Goal: Feedback & Contribution: Submit feedback/report problem

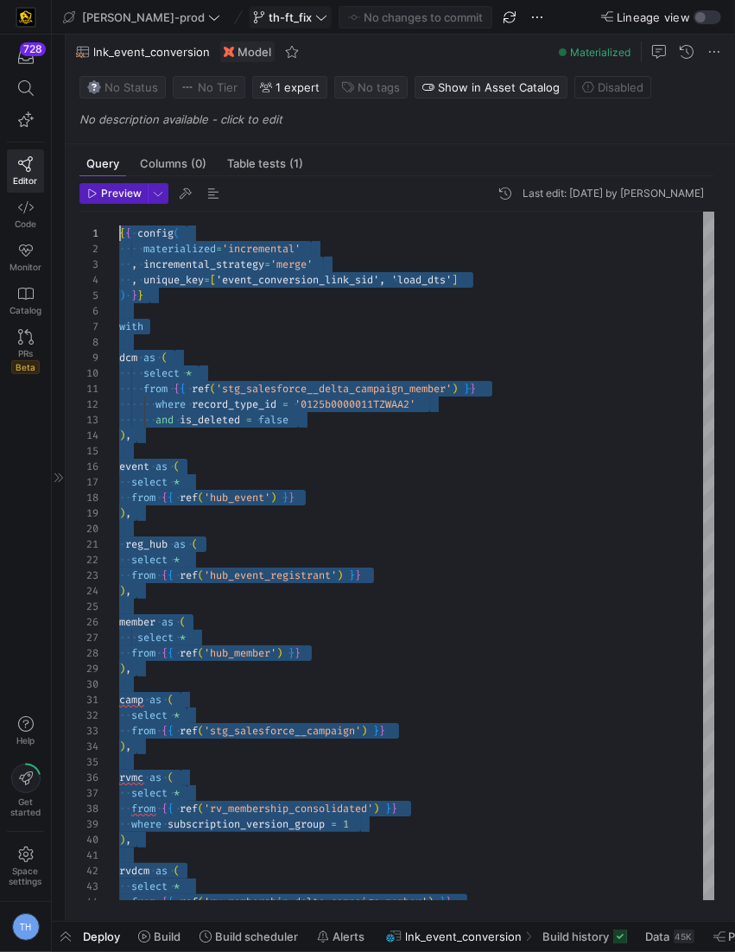
click at [269, 20] on span "th-ft_fix" at bounding box center [290, 17] width 43 height 14
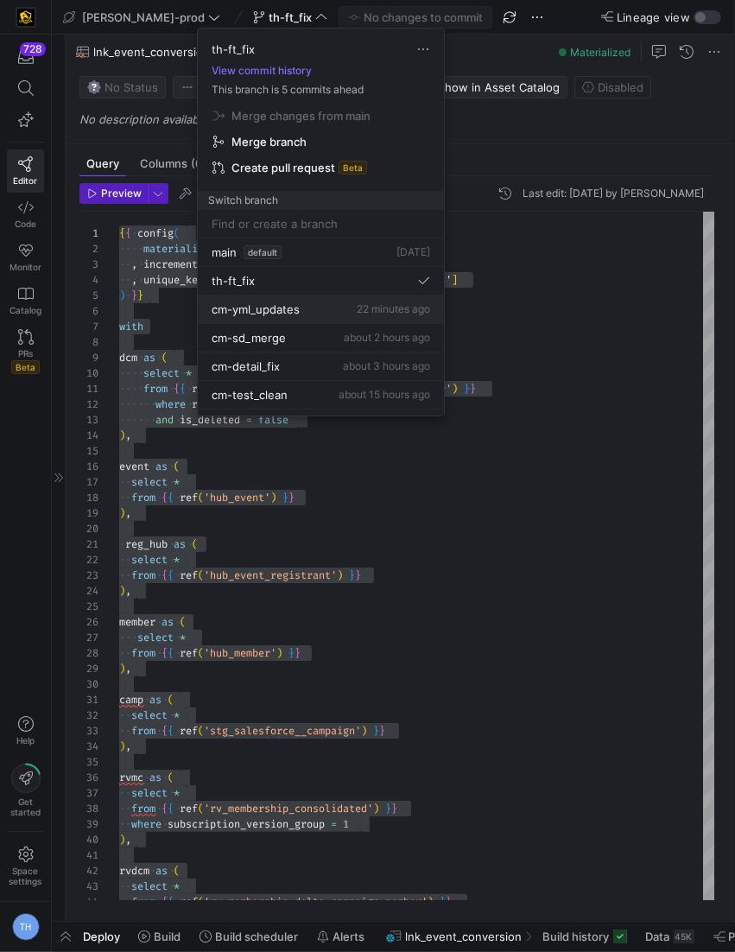
click at [300, 304] on div "cm-yml_updates 22 minutes ago" at bounding box center [321, 309] width 219 height 14
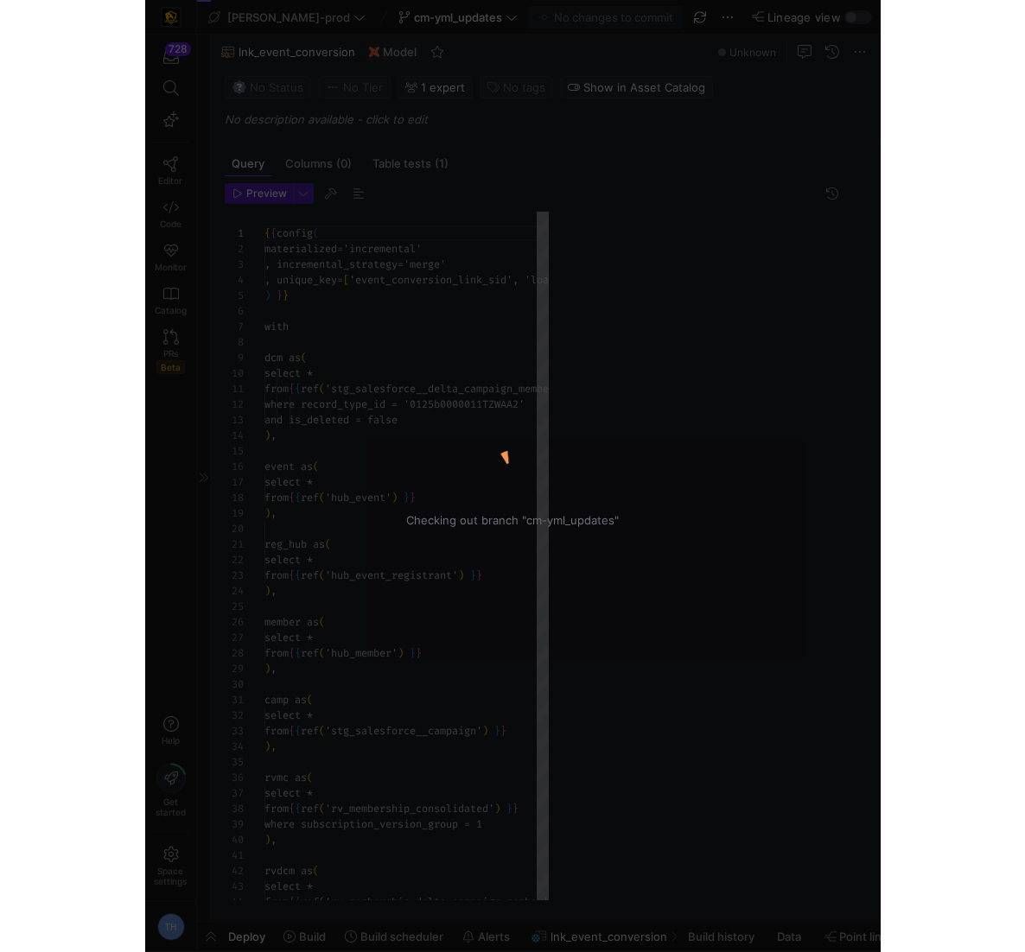
scroll to position [156, 0]
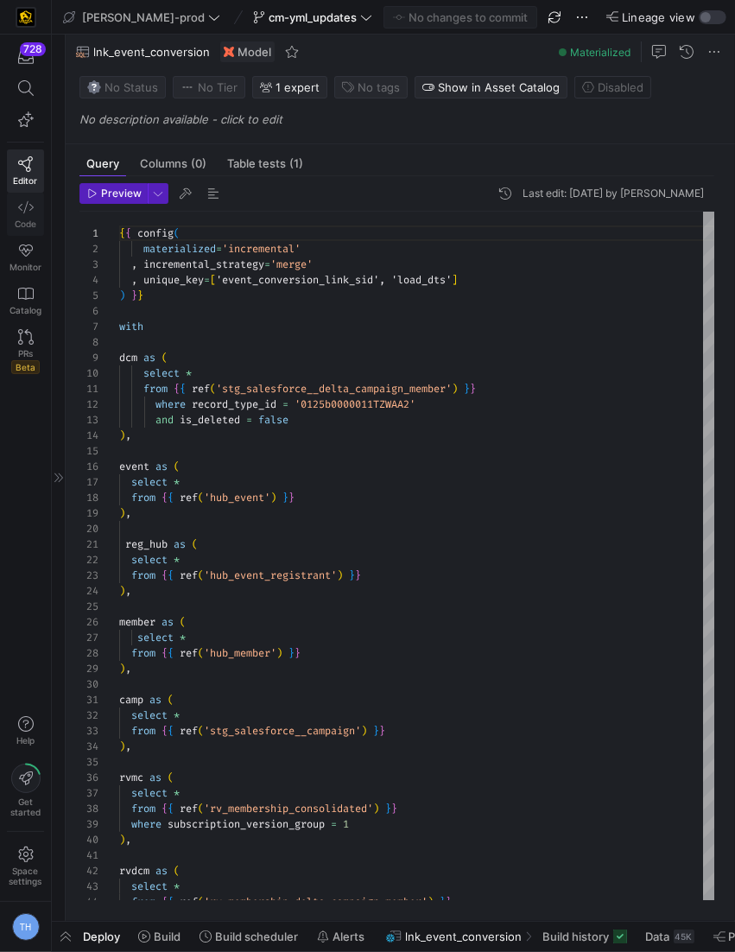
click at [35, 202] on link "Code" at bounding box center [25, 214] width 37 height 43
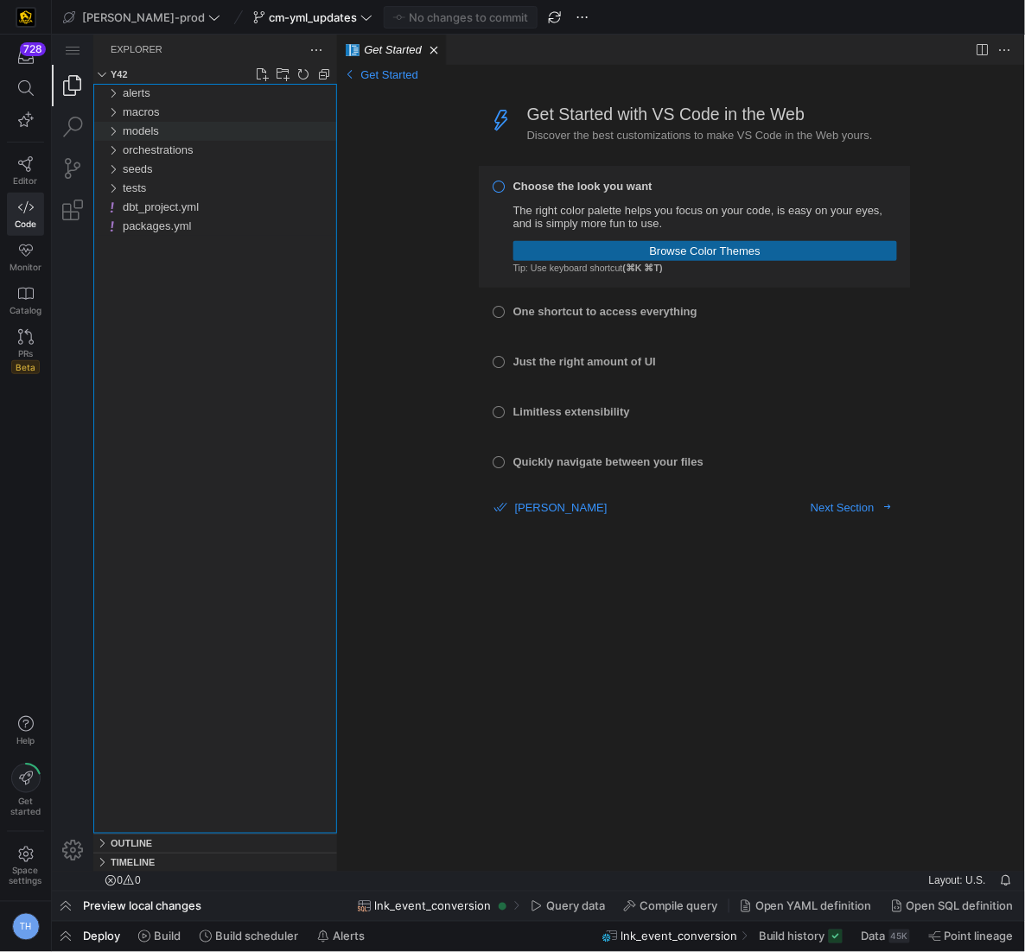
click at [163, 126] on div "models" at bounding box center [229, 130] width 214 height 19
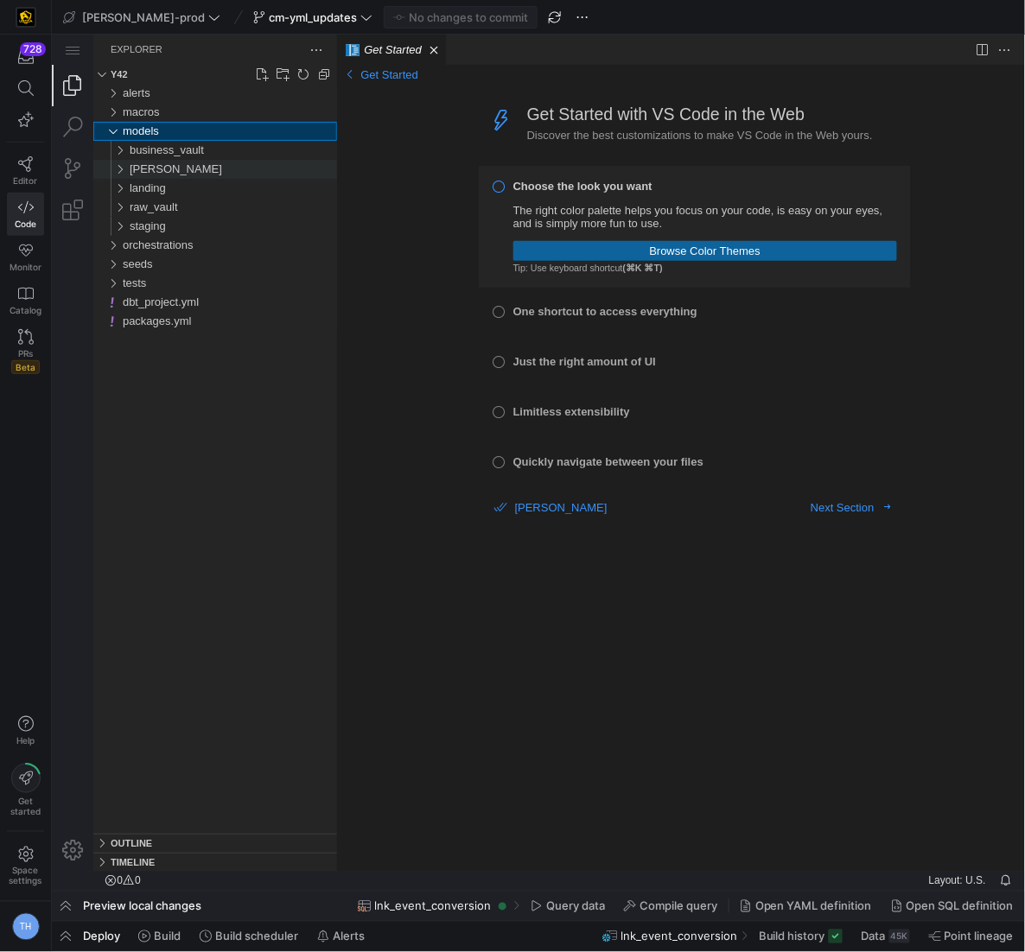
click at [166, 168] on div "[PERSON_NAME]" at bounding box center [232, 168] width 207 height 19
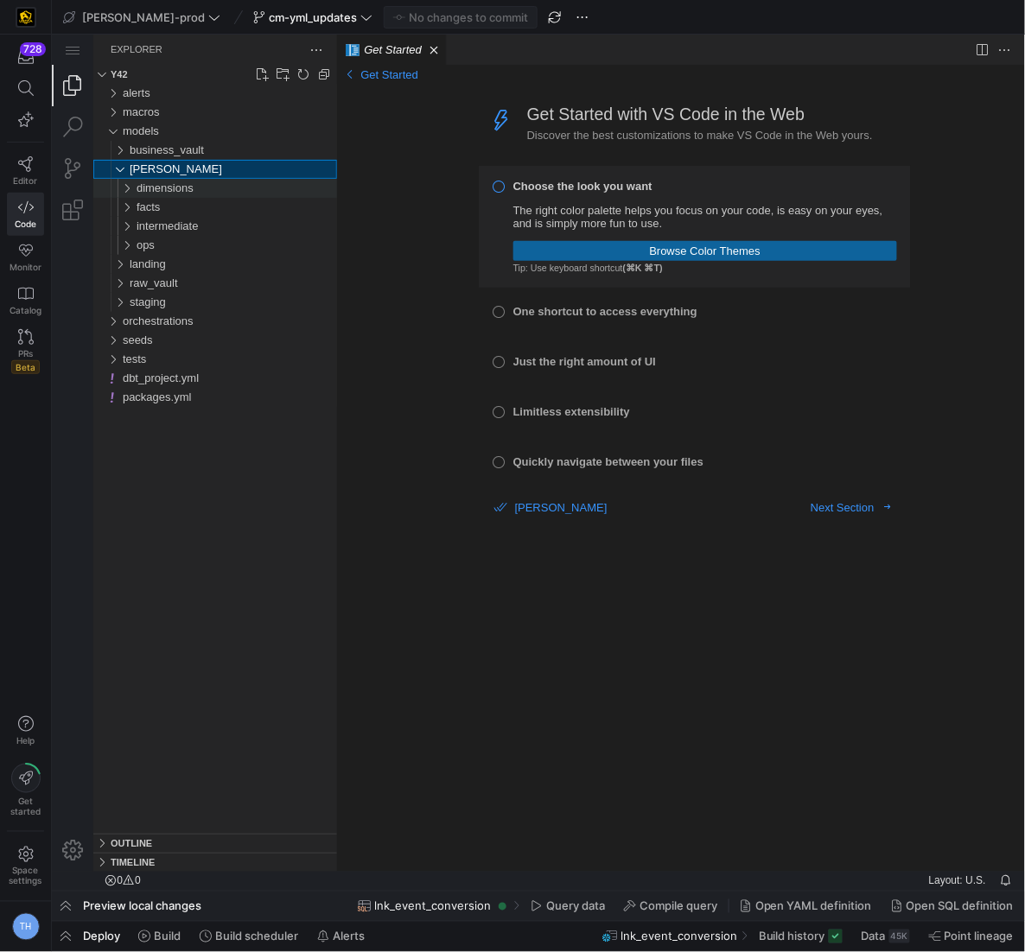
click at [168, 189] on span "dimensions" at bounding box center [164, 187] width 57 height 13
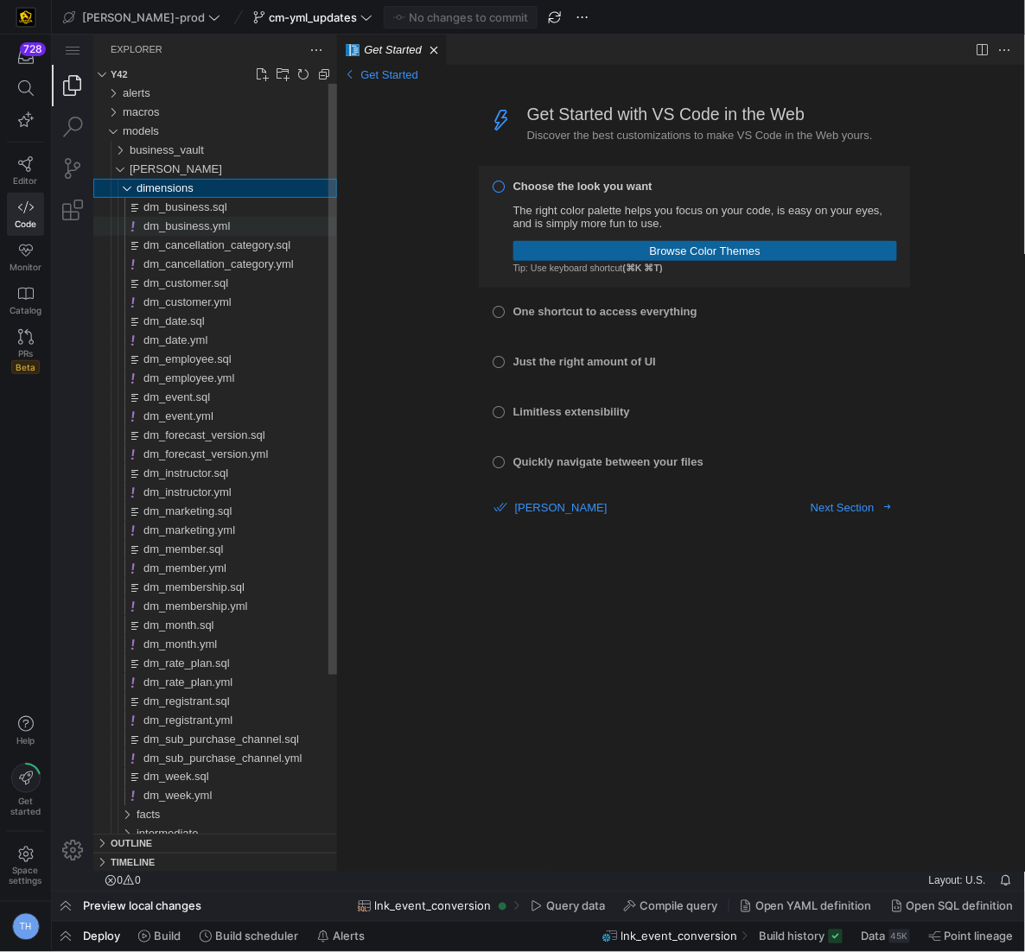
click at [217, 225] on span "dm_business.yml" at bounding box center [186, 225] width 86 height 13
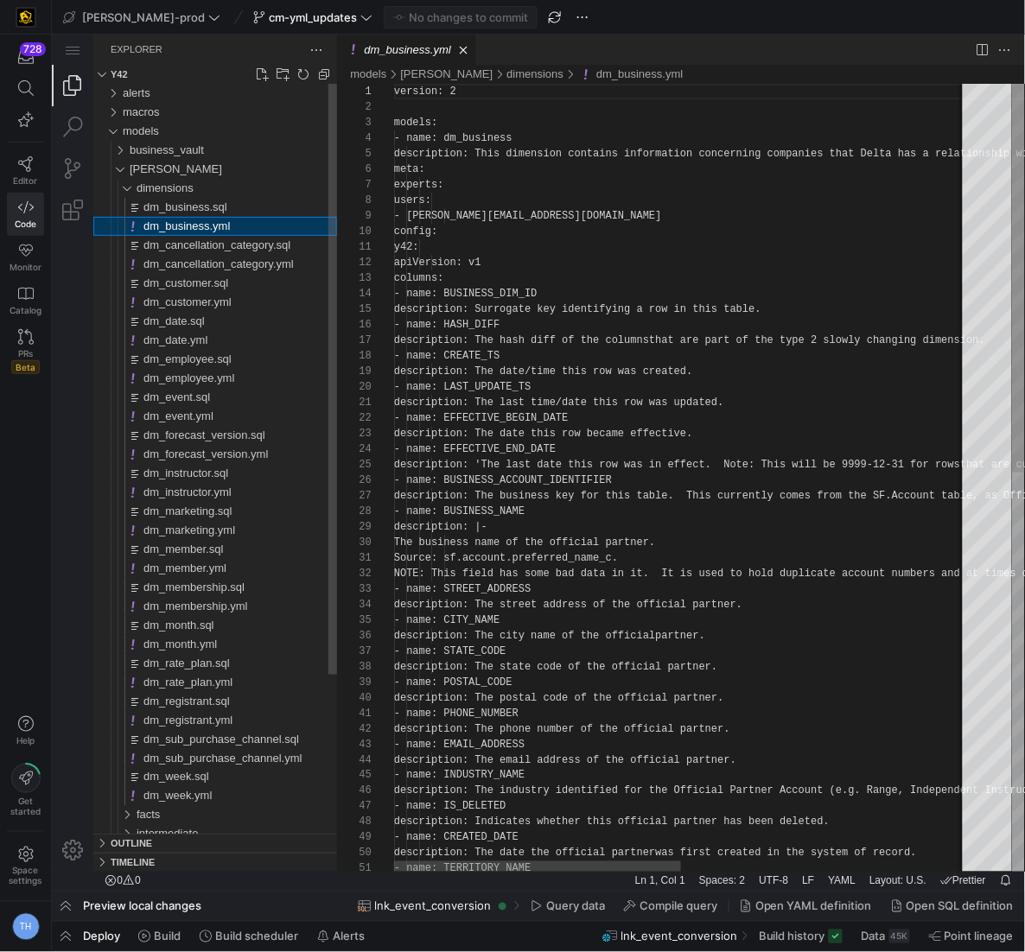
scroll to position [156, 0]
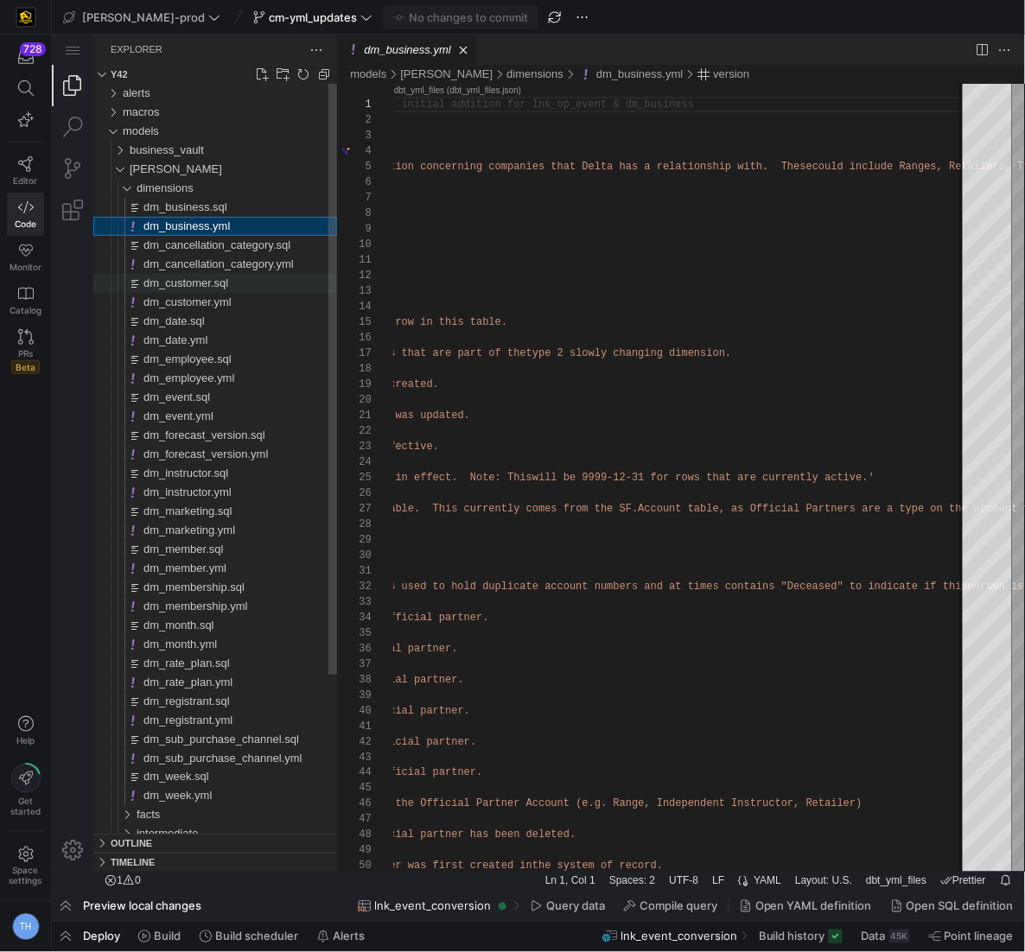
click at [255, 280] on div "dm_customer.sql" at bounding box center [240, 282] width 194 height 19
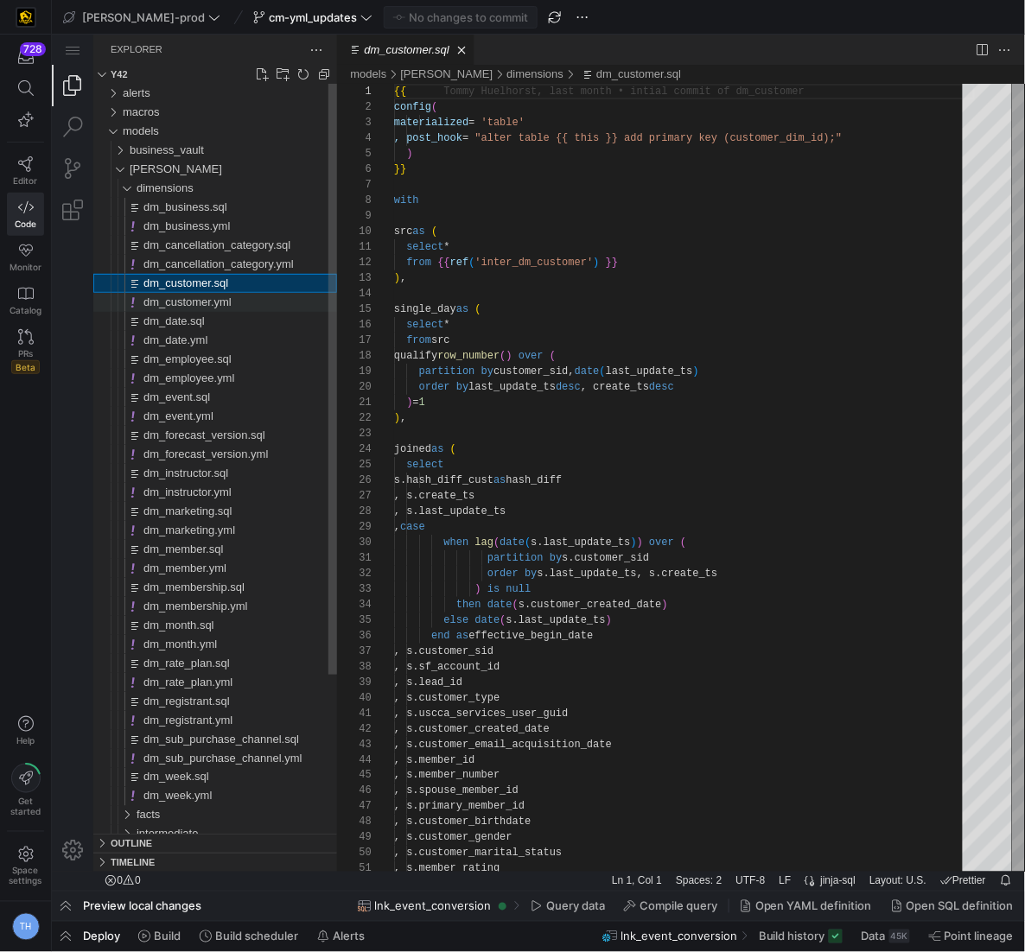
click at [271, 306] on div "dm_customer.yml" at bounding box center [240, 301] width 194 height 19
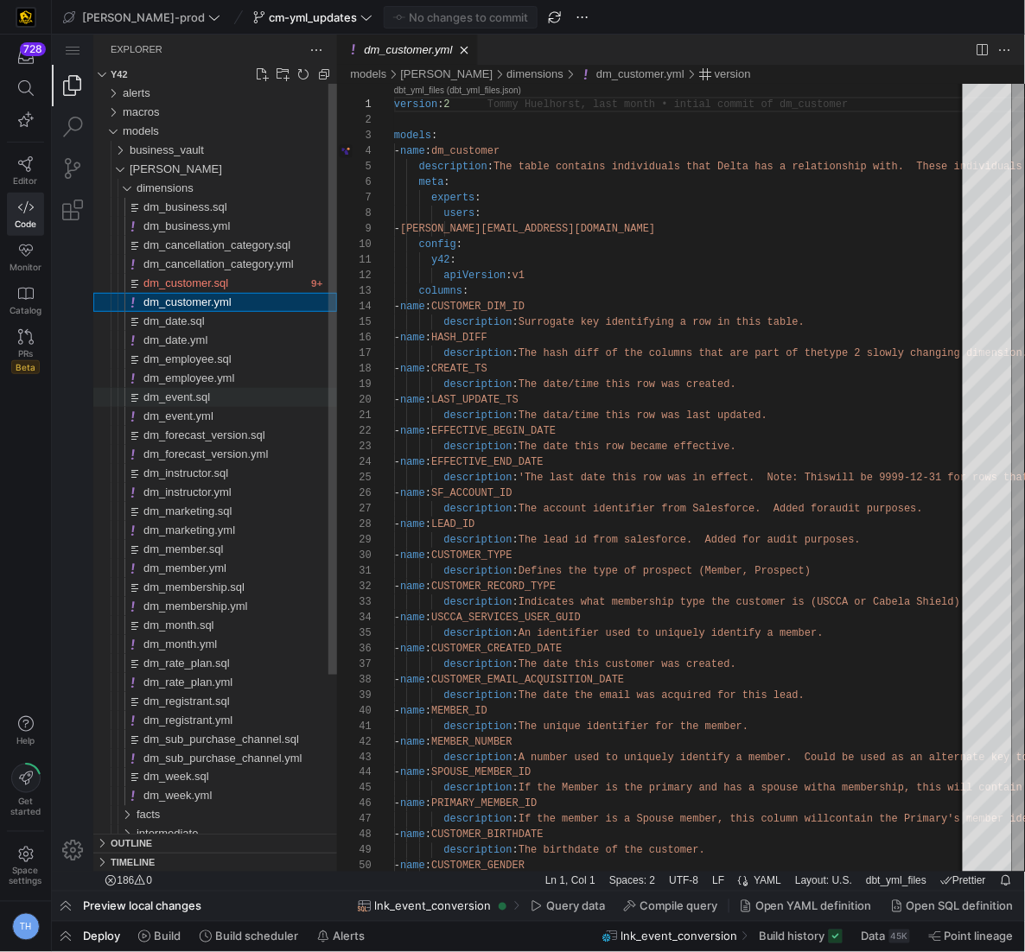
click at [232, 394] on div "dm_event.sql" at bounding box center [240, 396] width 194 height 19
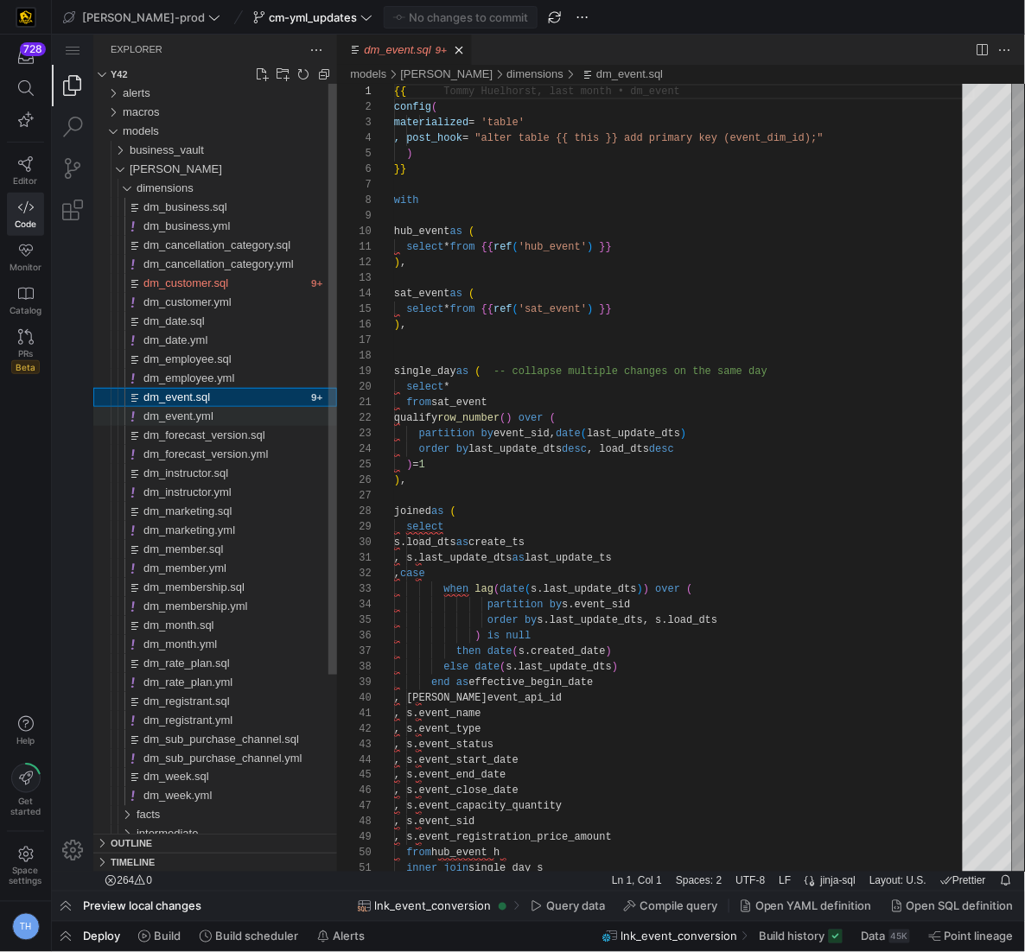
click at [264, 413] on div "dm_event.yml" at bounding box center [240, 415] width 194 height 19
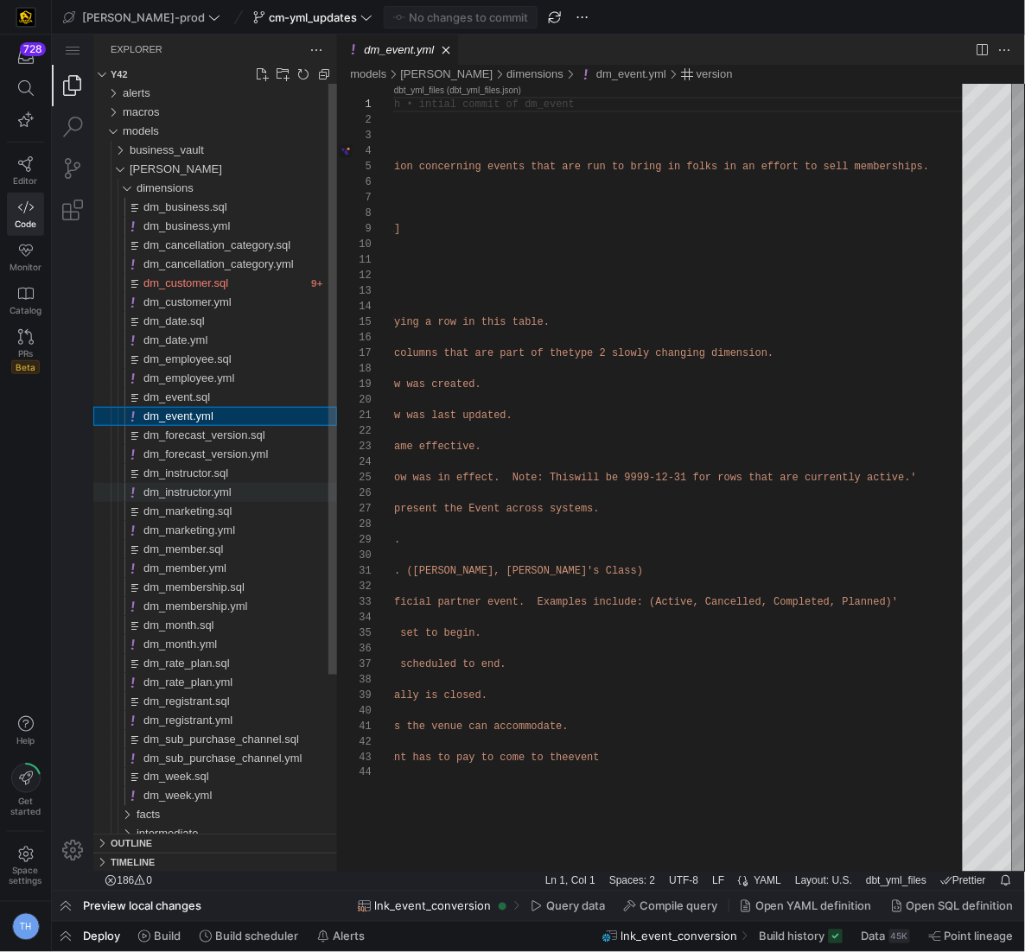
click at [242, 488] on div "dm_instructor.yml" at bounding box center [240, 491] width 194 height 19
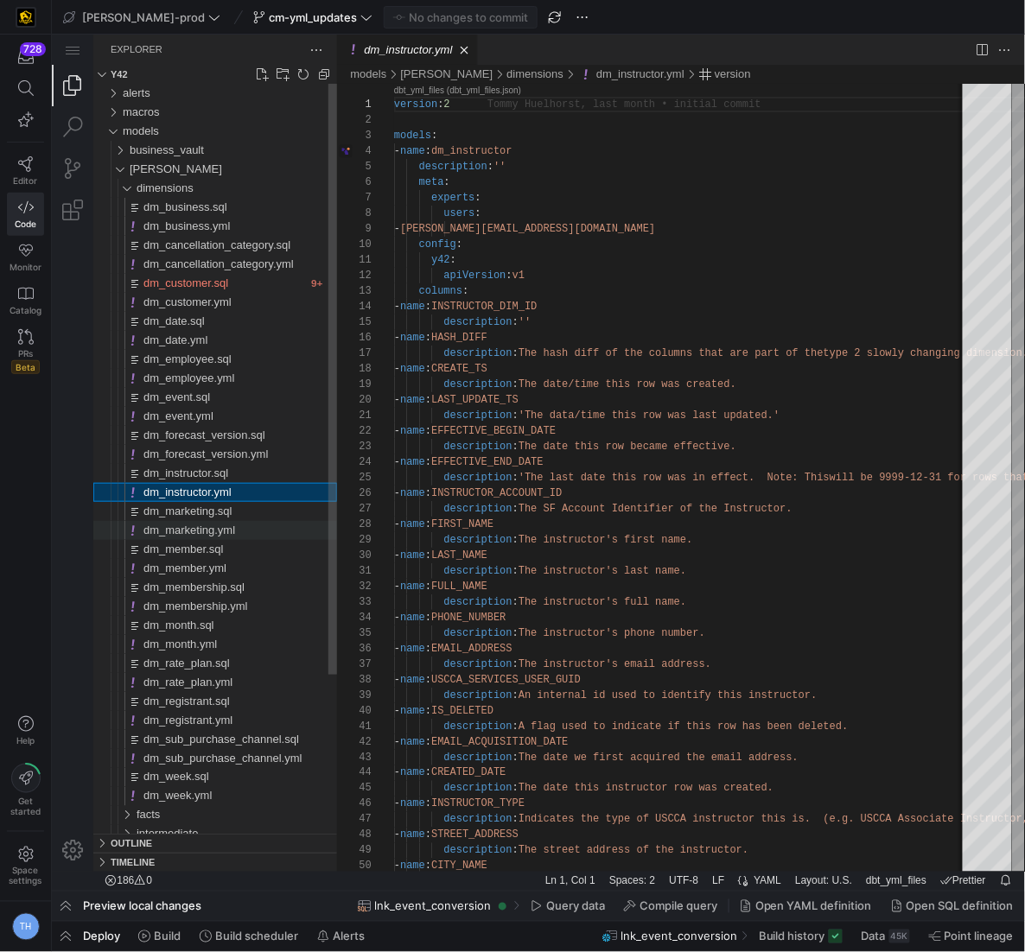
click at [247, 529] on div "dm_marketing.yml" at bounding box center [240, 529] width 194 height 19
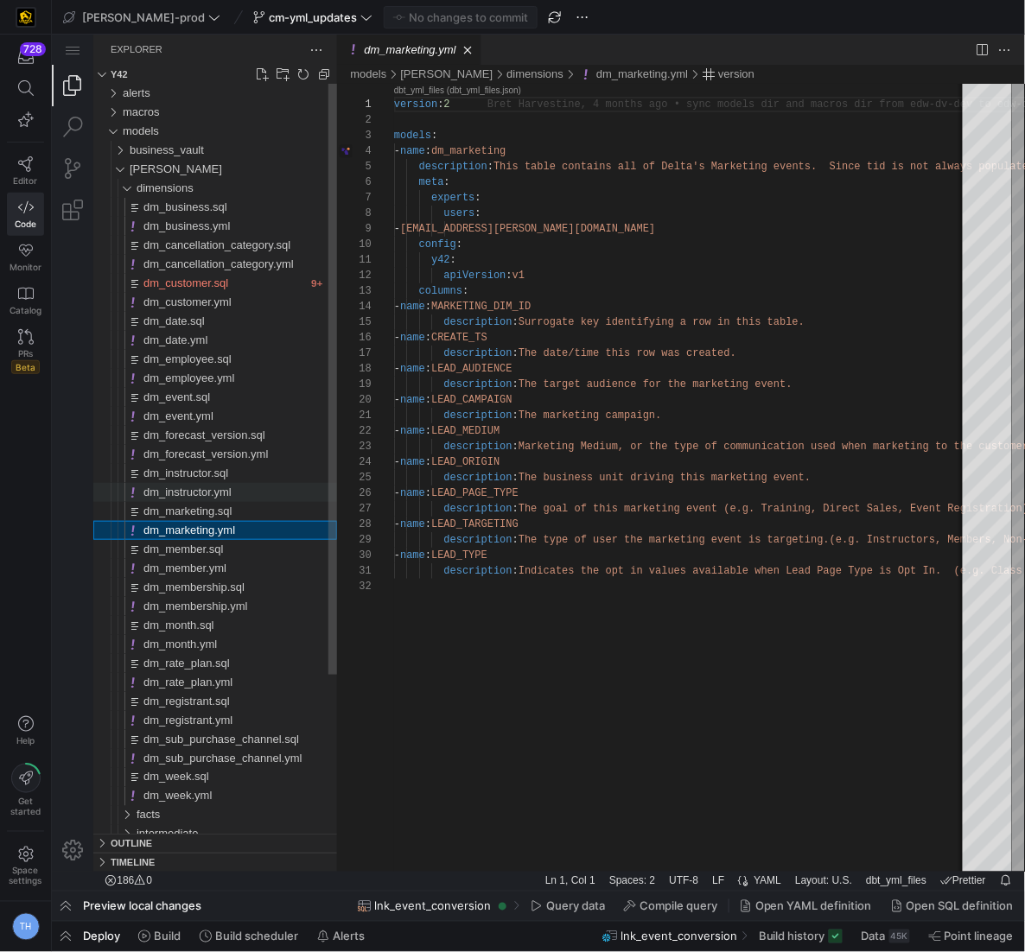
click at [241, 496] on div "dm_instructor.yml" at bounding box center [240, 491] width 194 height 19
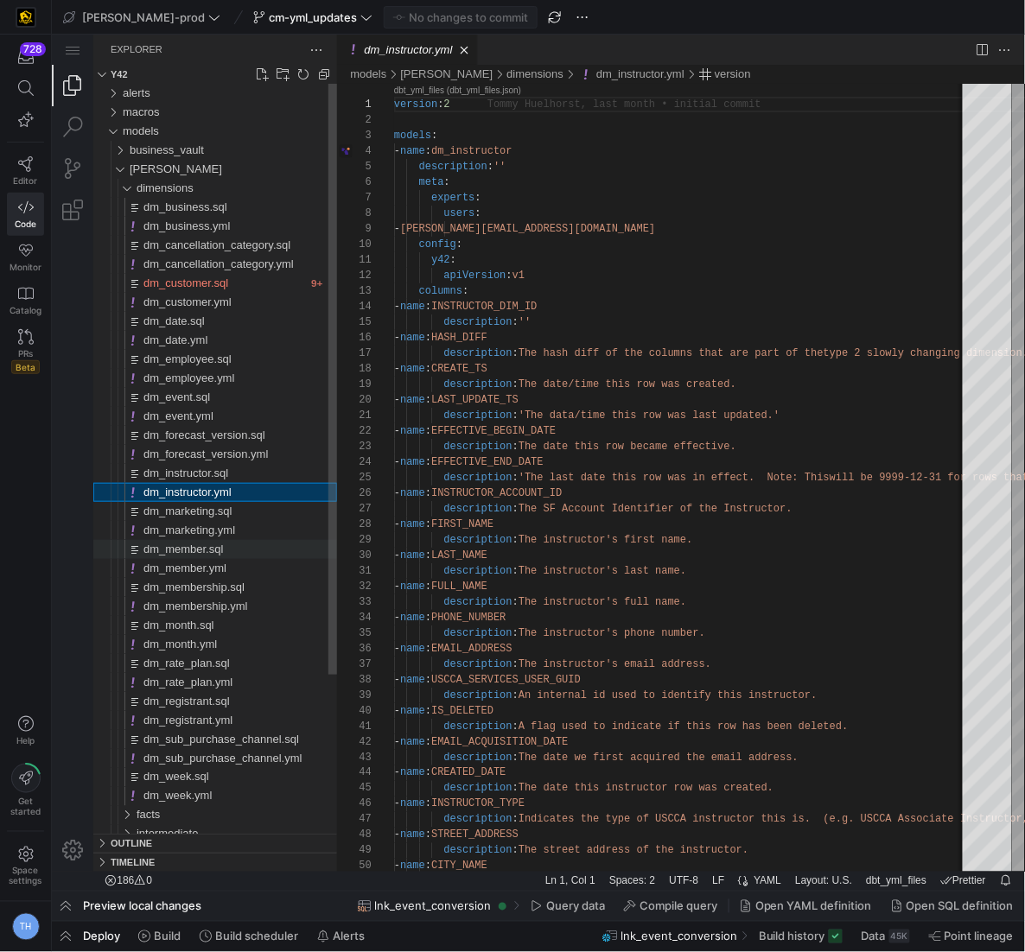
click at [241, 540] on div "dm_member.sql" at bounding box center [240, 548] width 194 height 19
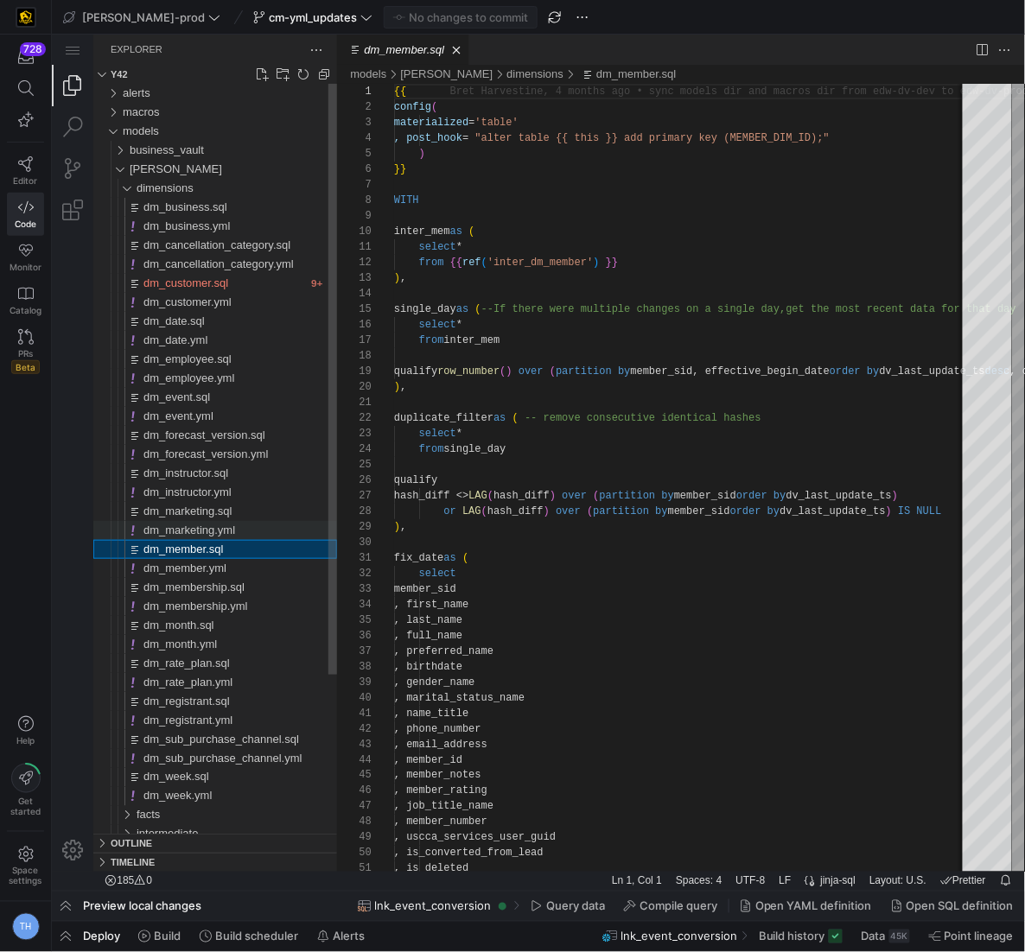
click at [243, 534] on div "dm_marketing.yml" at bounding box center [240, 529] width 194 height 19
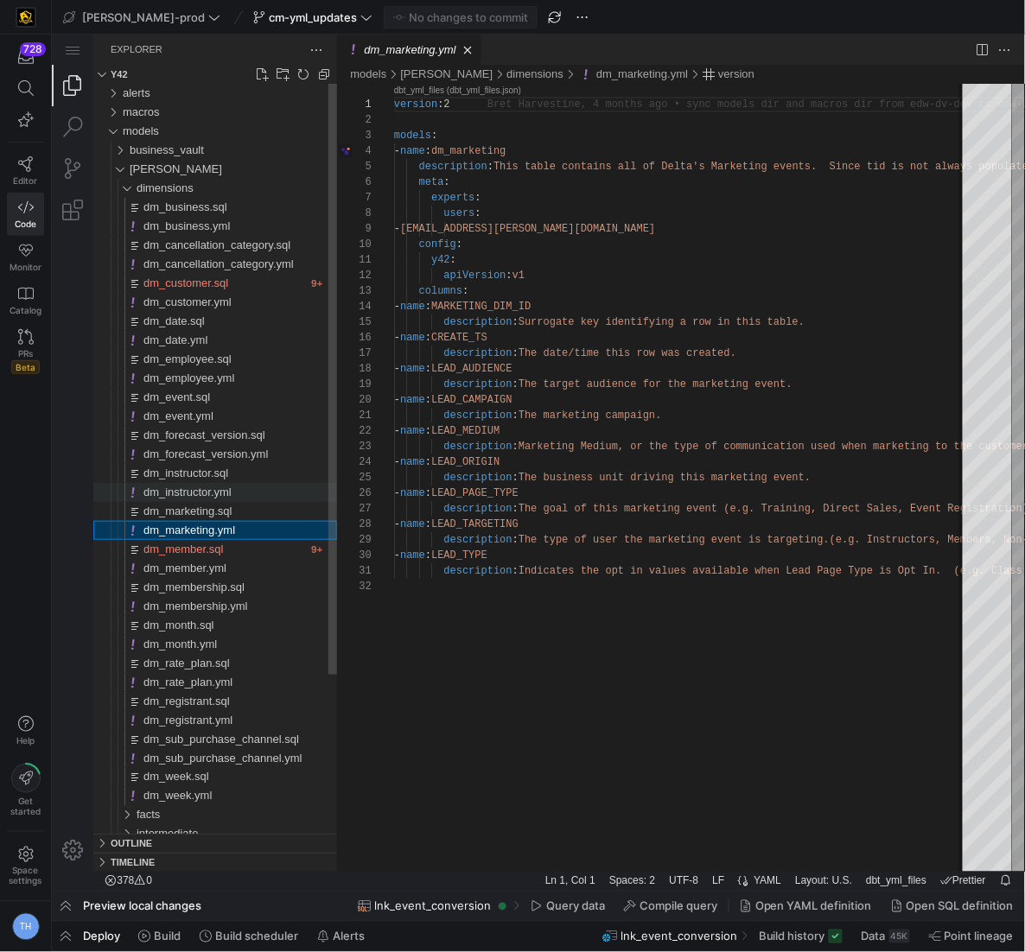
click at [252, 493] on div "dm_instructor.yml" at bounding box center [240, 491] width 194 height 19
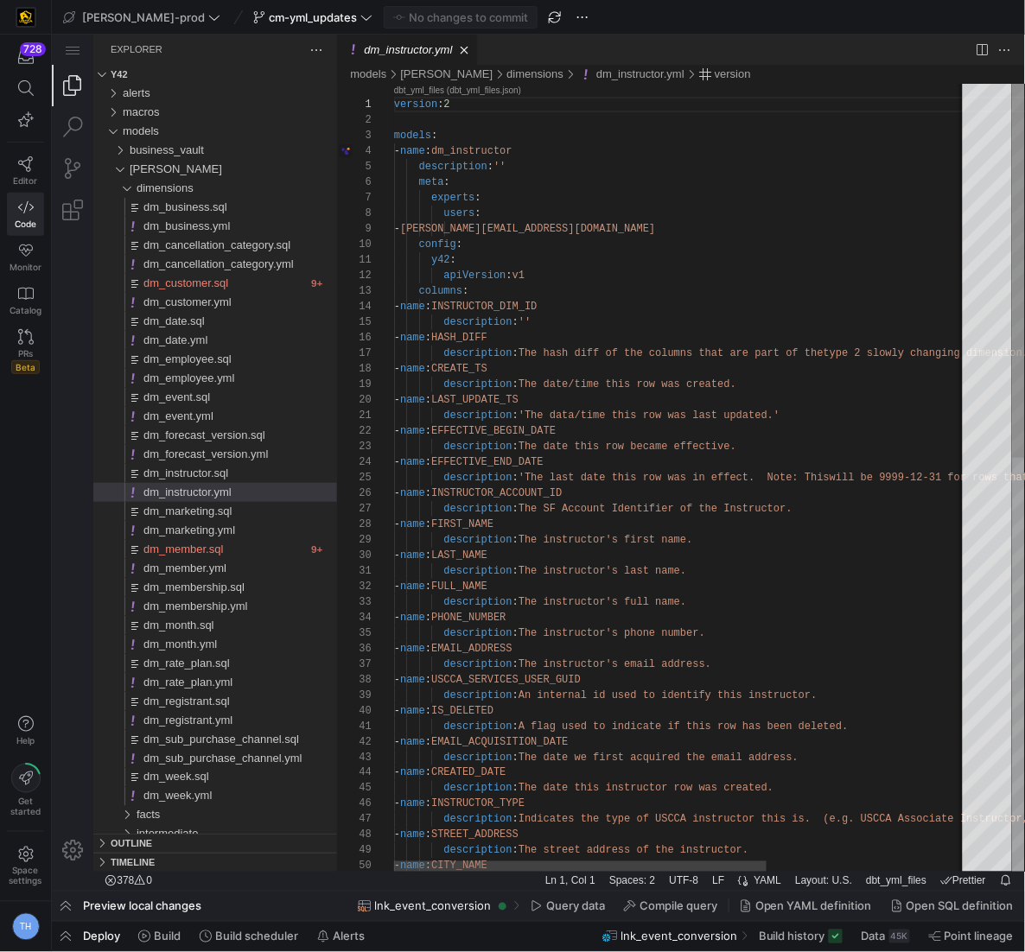
click at [504, 168] on div "version : 2 models : - name : dm_instructor description : '' meta : experts : u…" at bounding box center [835, 911] width 885 height 1656
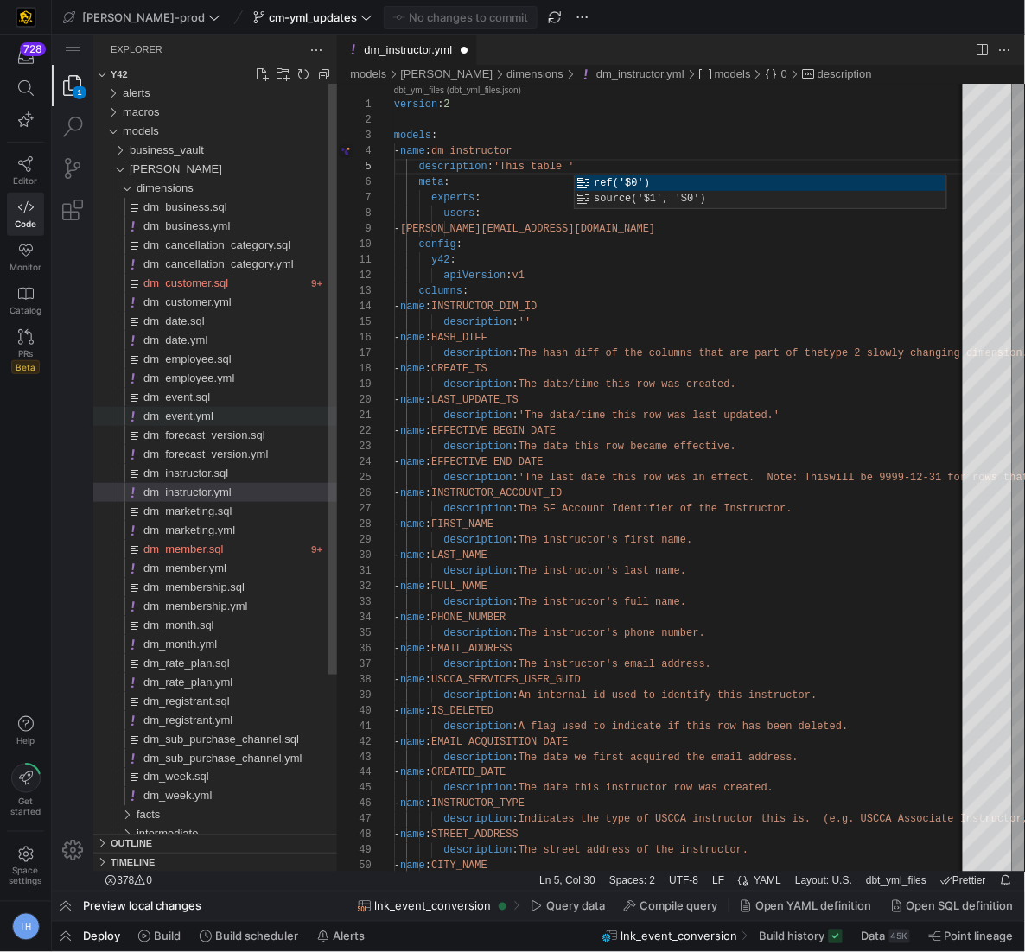
type textarea "version: 2 models: - name: dm_instructor description: 'This table ' meta: exper…"
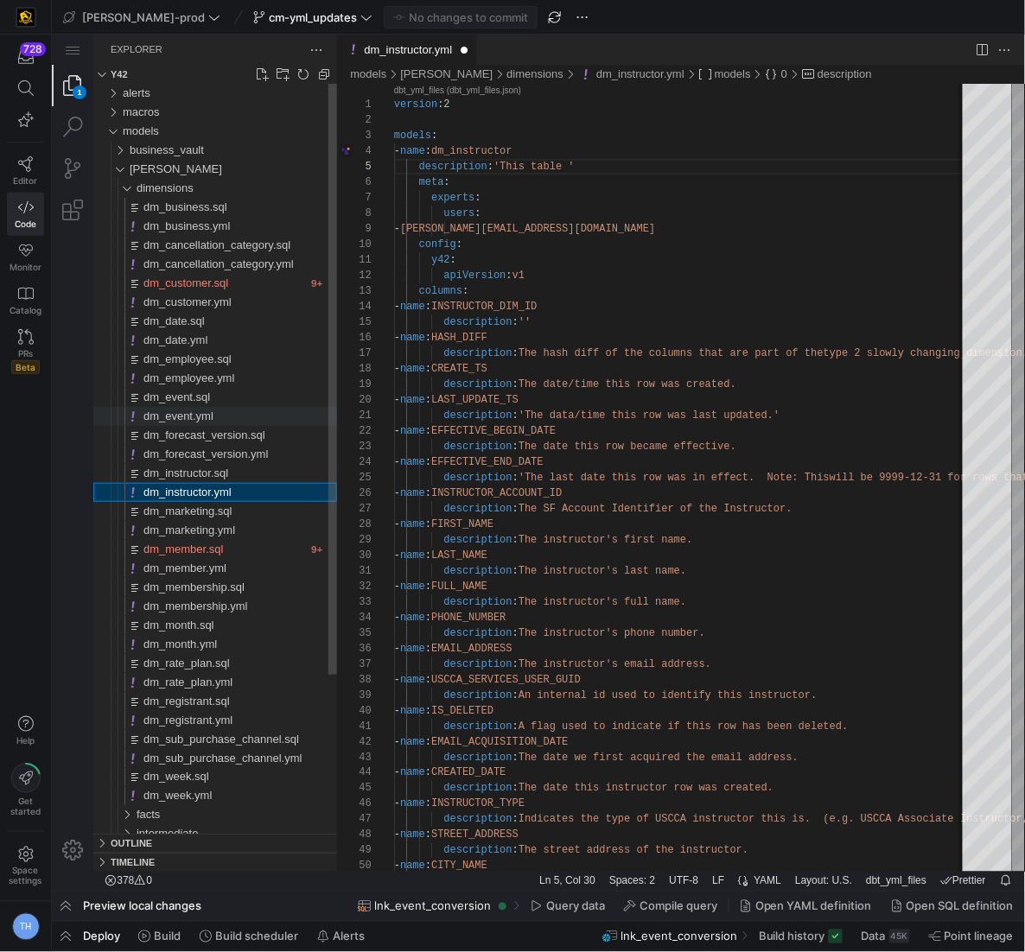
click at [238, 418] on div "dm_event.yml" at bounding box center [240, 415] width 194 height 19
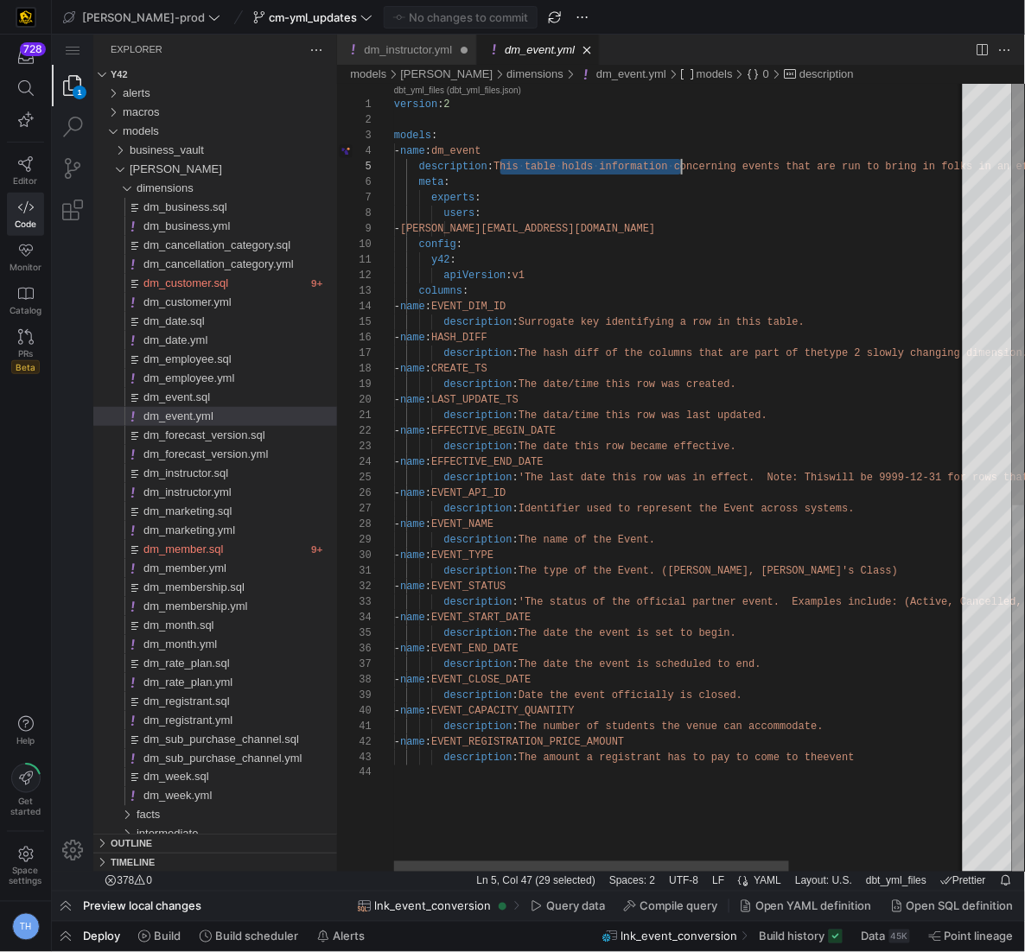
scroll to position [62, 281]
drag, startPoint x: 497, startPoint y: 162, endPoint x: 676, endPoint y: 162, distance: 178.8
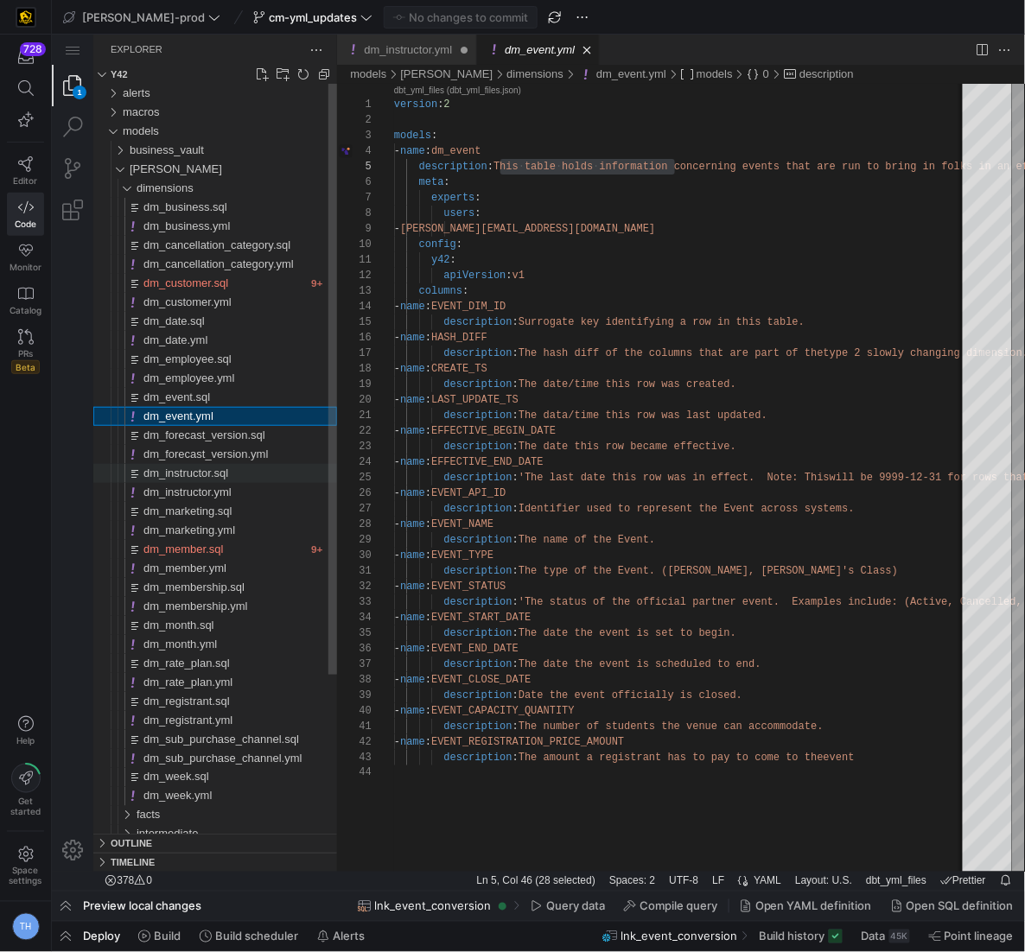
click at [245, 467] on div "dm_instructor.sql" at bounding box center [240, 472] width 194 height 19
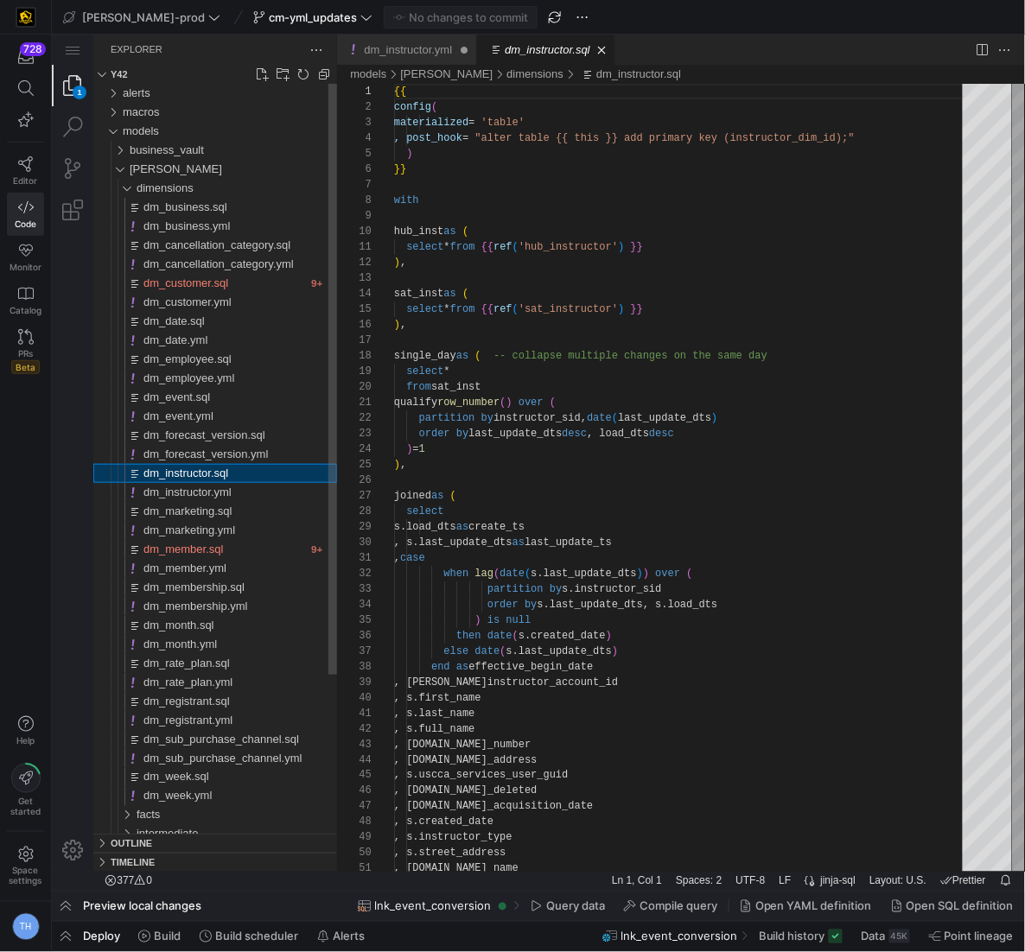
scroll to position [156, 0]
click at [245, 492] on div "dm_instructor.yml" at bounding box center [240, 491] width 194 height 19
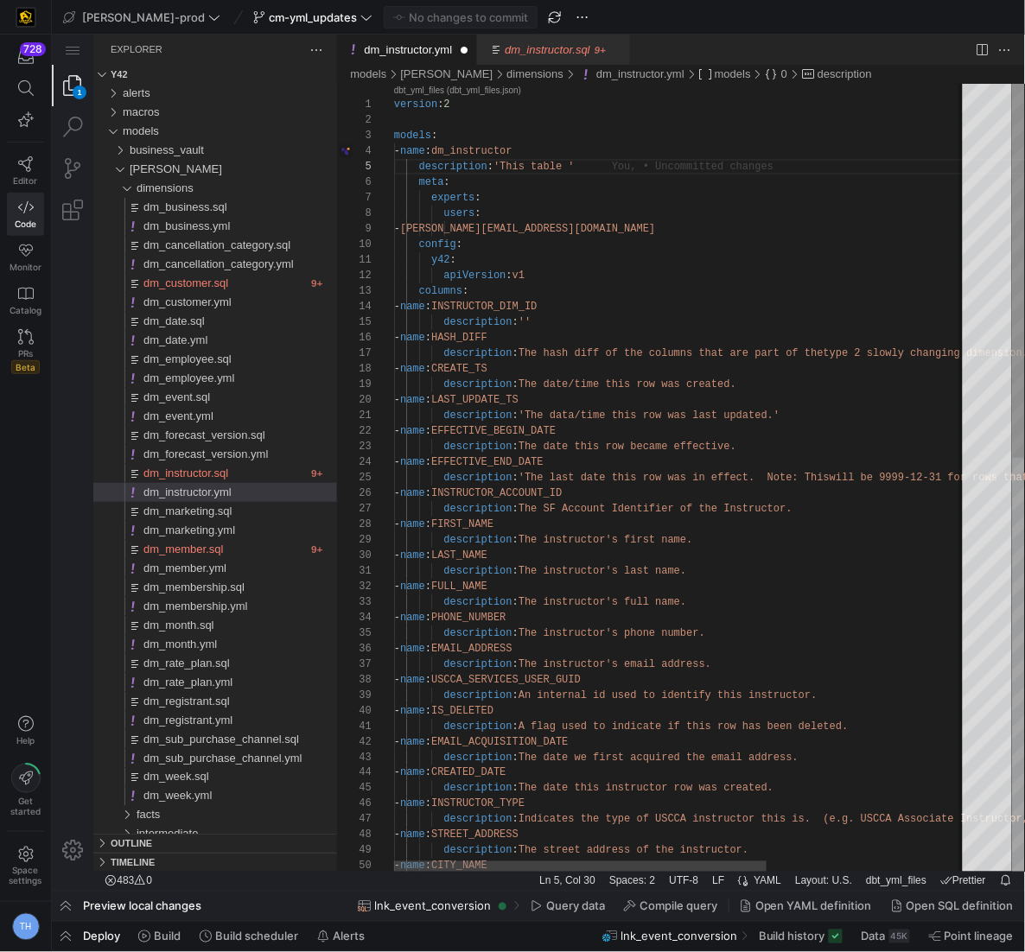
click at [574, 163] on div "version : 2 models : - name : dm_instructor description : 'This table ' meta : …" at bounding box center [835, 911] width 885 height 1656
drag, startPoint x: 571, startPoint y: 168, endPoint x: 505, endPoint y: 166, distance: 65.7
paste textarea "holds information"
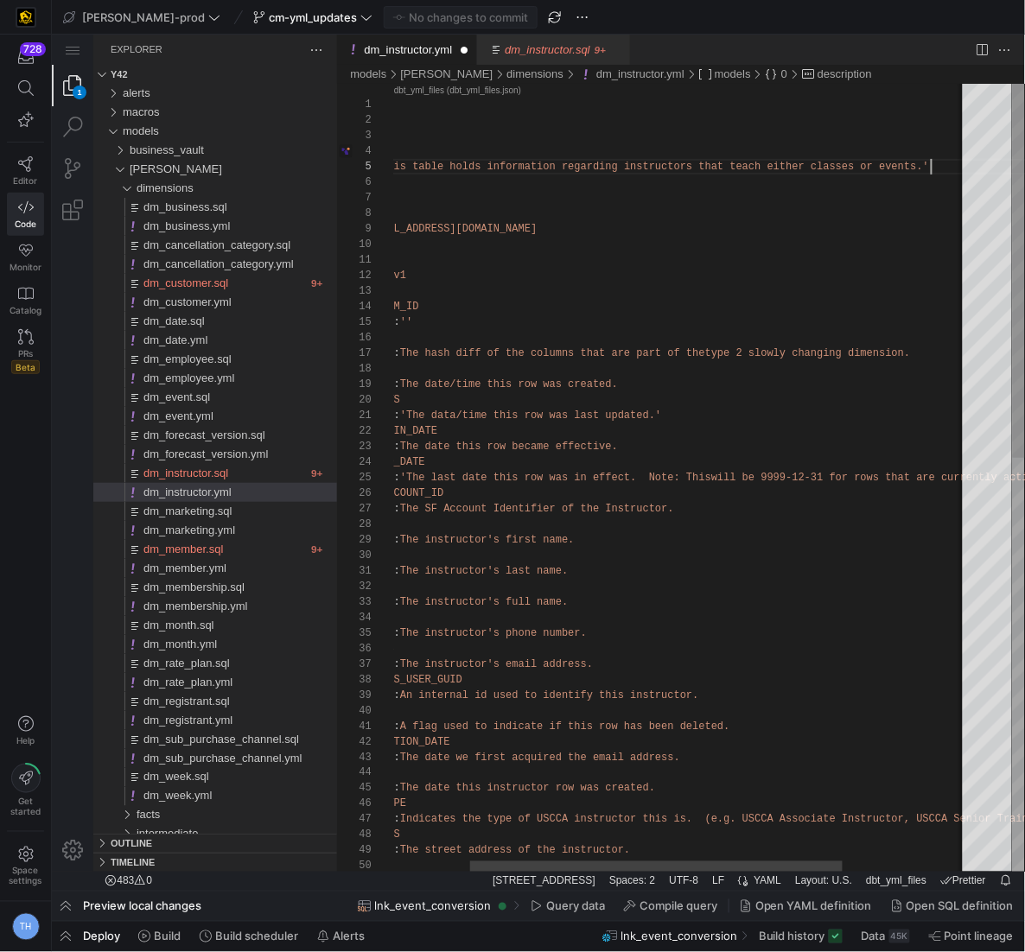
scroll to position [62, 662]
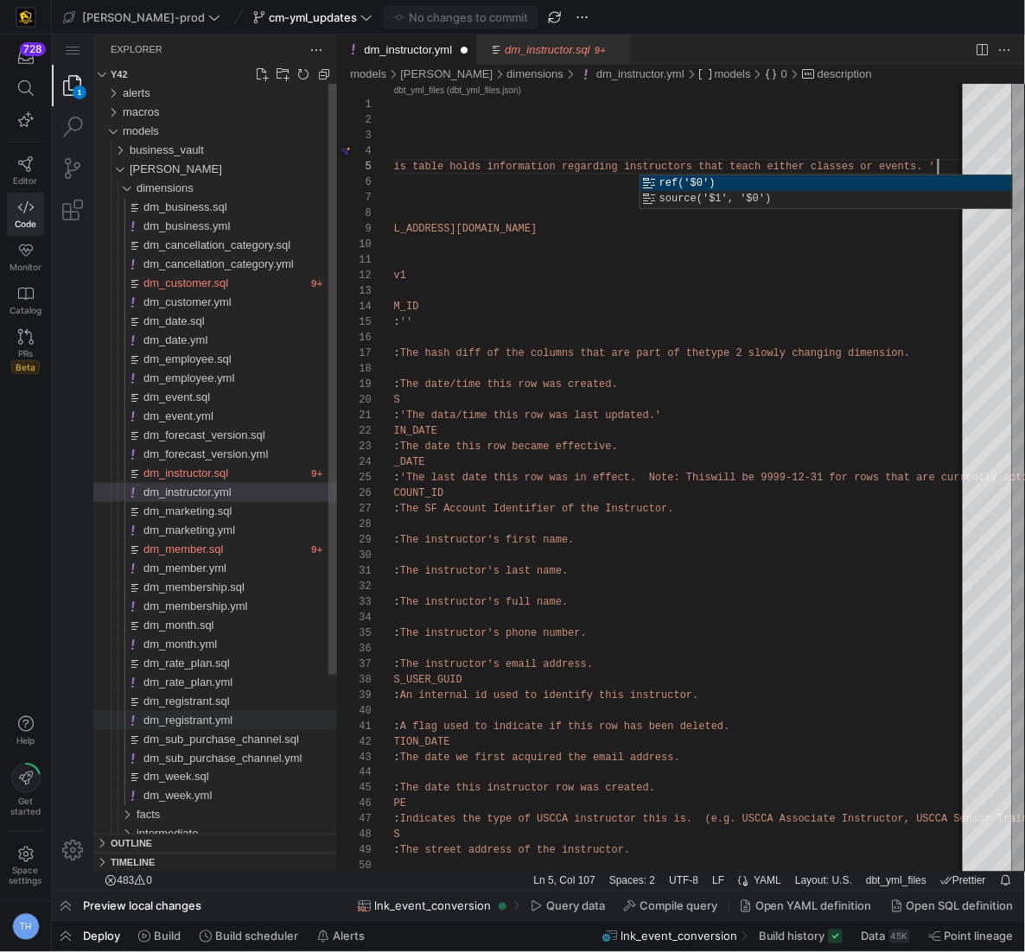
type textarea "version: 2 models: - name: dm_instructor description: 'This table holds informa…"
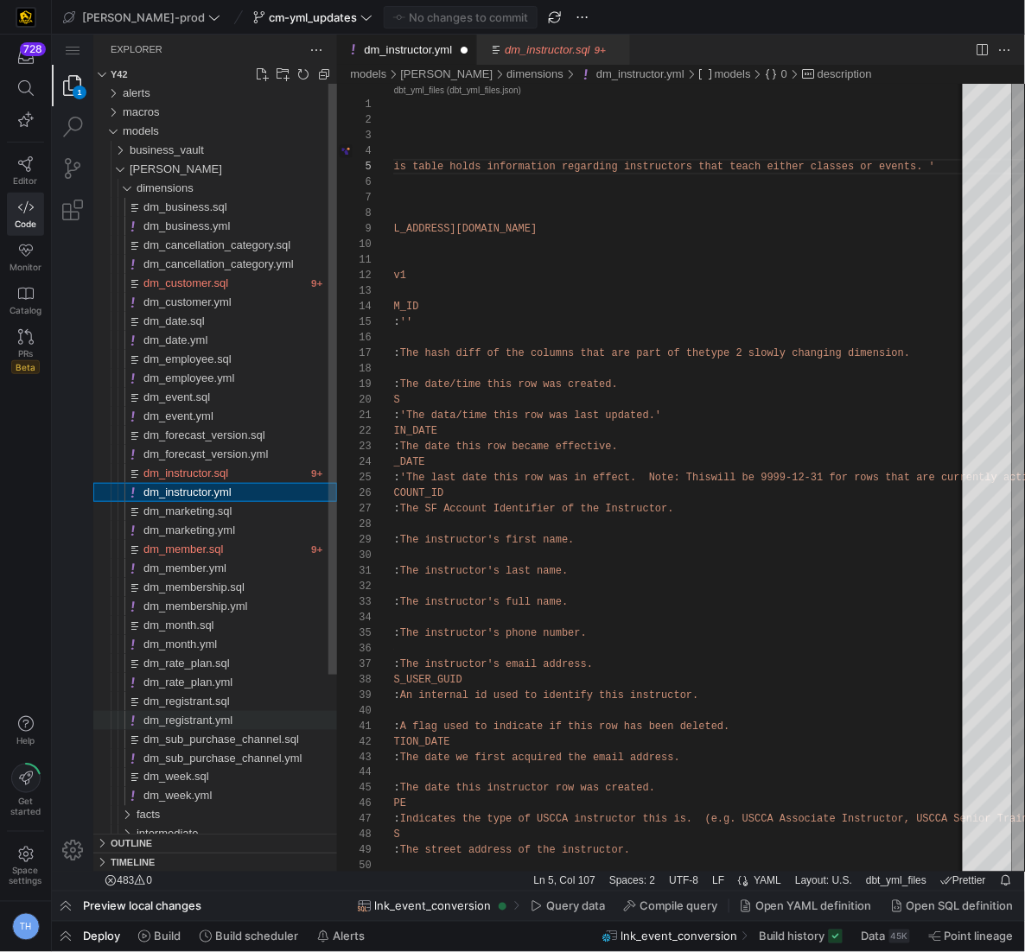
click at [225, 720] on span "dm_registrant.yml" at bounding box center [187, 719] width 89 height 13
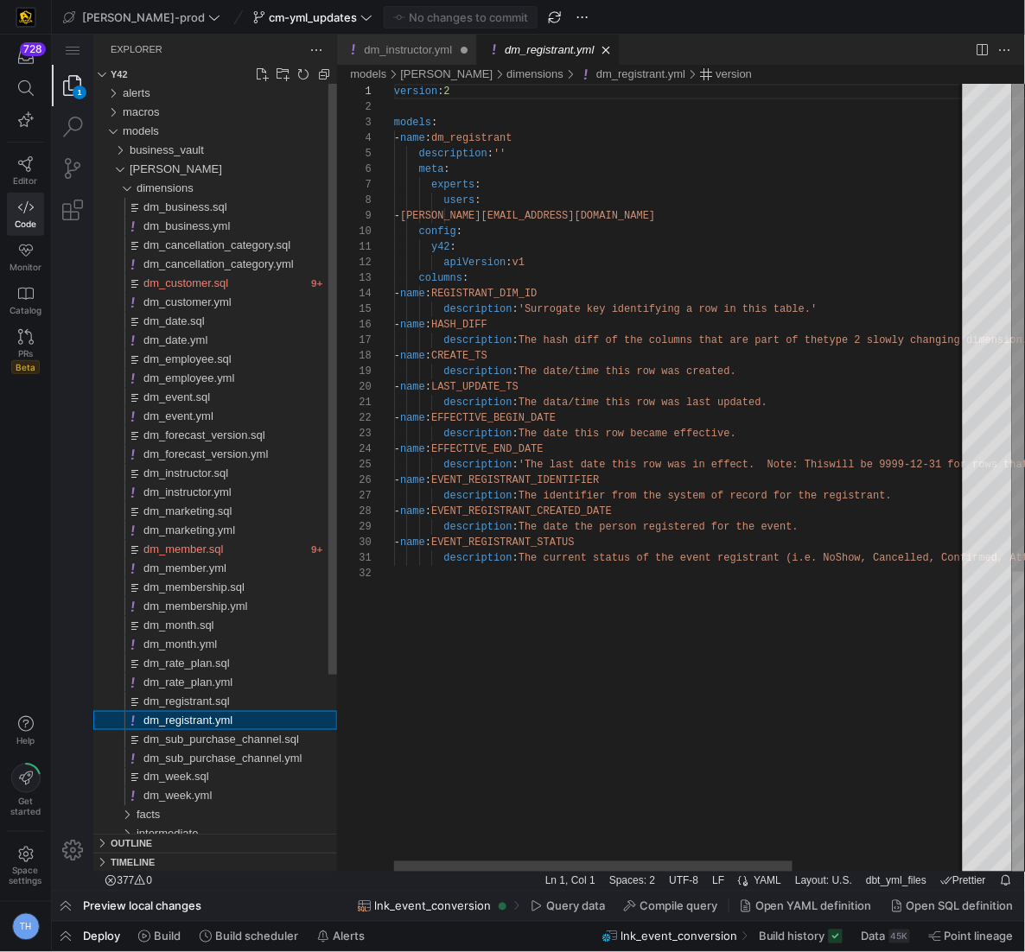
scroll to position [156, 0]
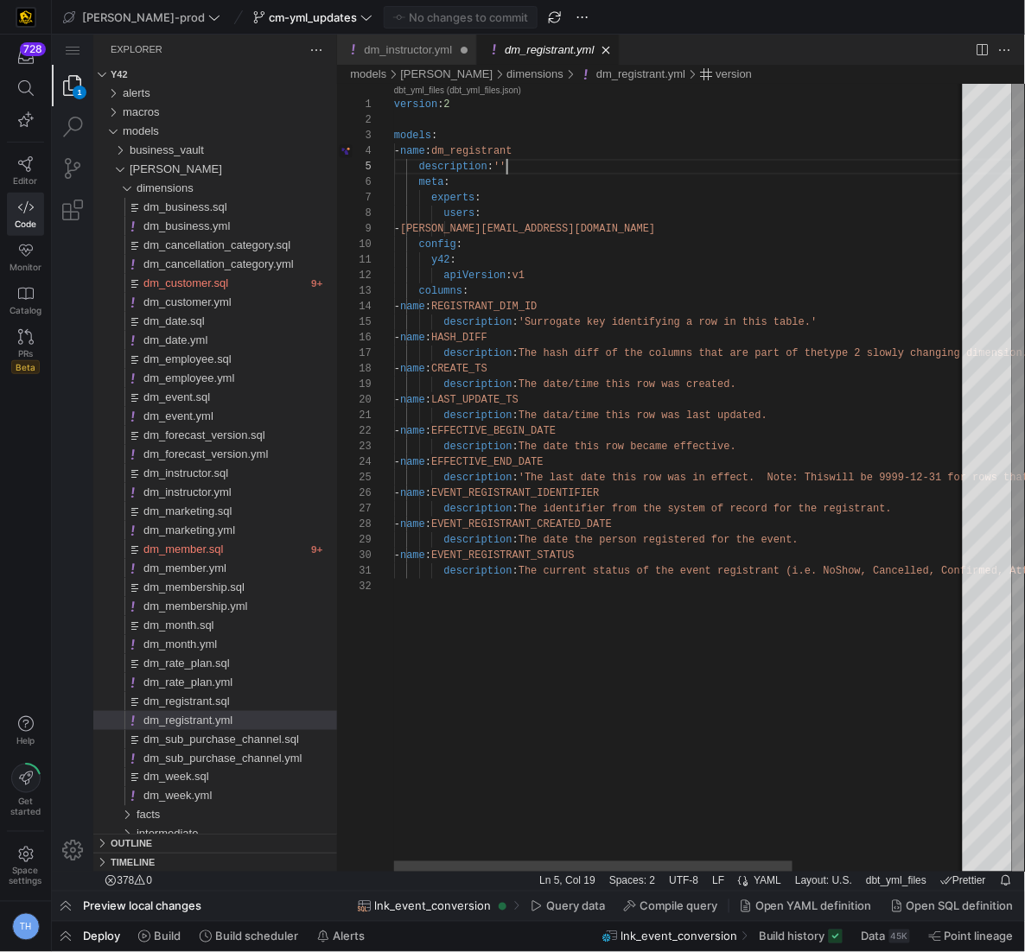
click at [504, 169] on div "version : 2 models : - name : dm_registrant description : '' meta : experts : u…" at bounding box center [807, 724] width 829 height 1283
paste textarea "This table holds information"
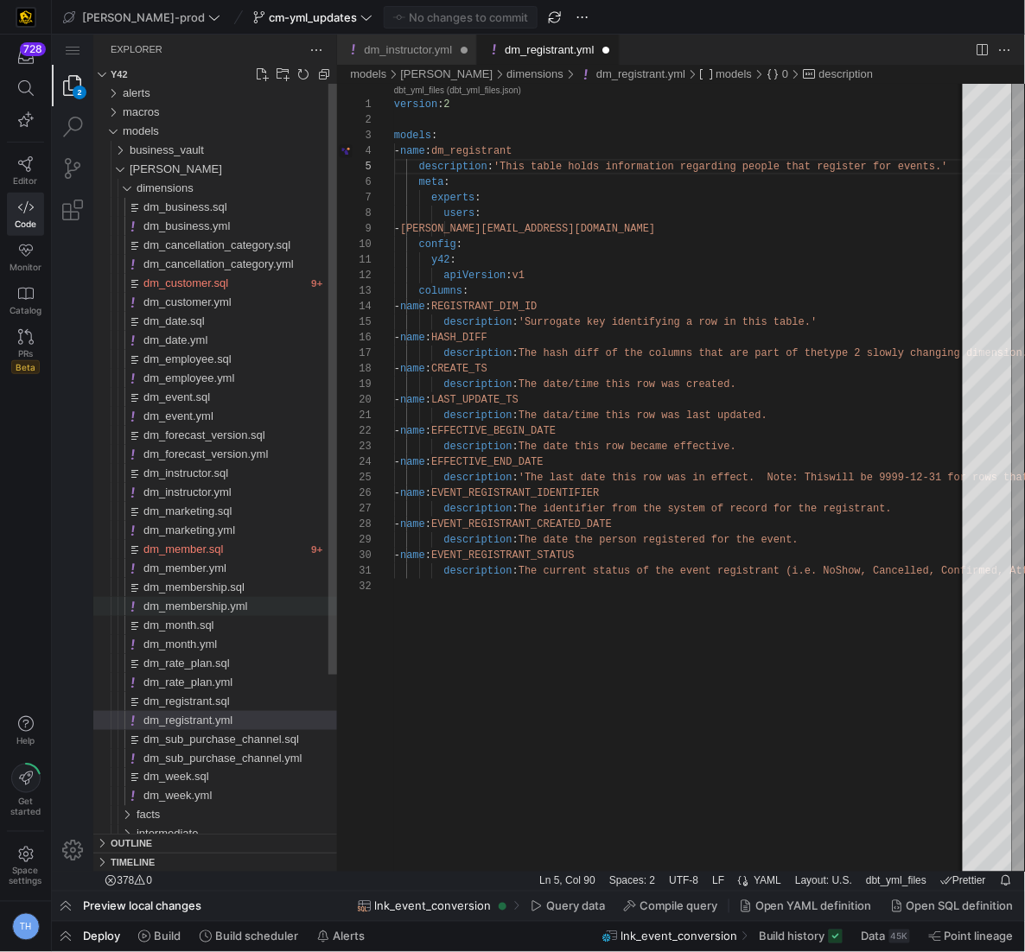
type textarea "version: 2 models: - name: dm_registrant description: 'This table holds informa…"
click at [234, 608] on span "dm_membership.yml" at bounding box center [195, 605] width 105 height 13
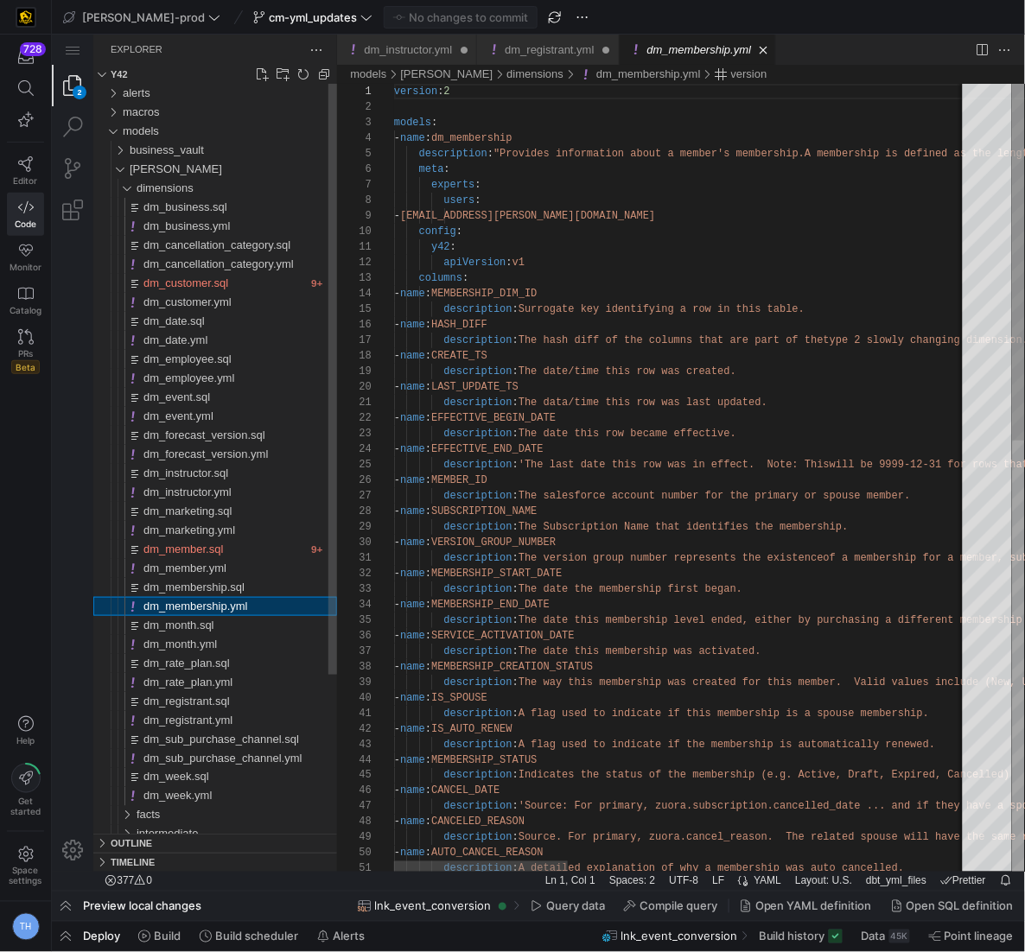
scroll to position [156, 0]
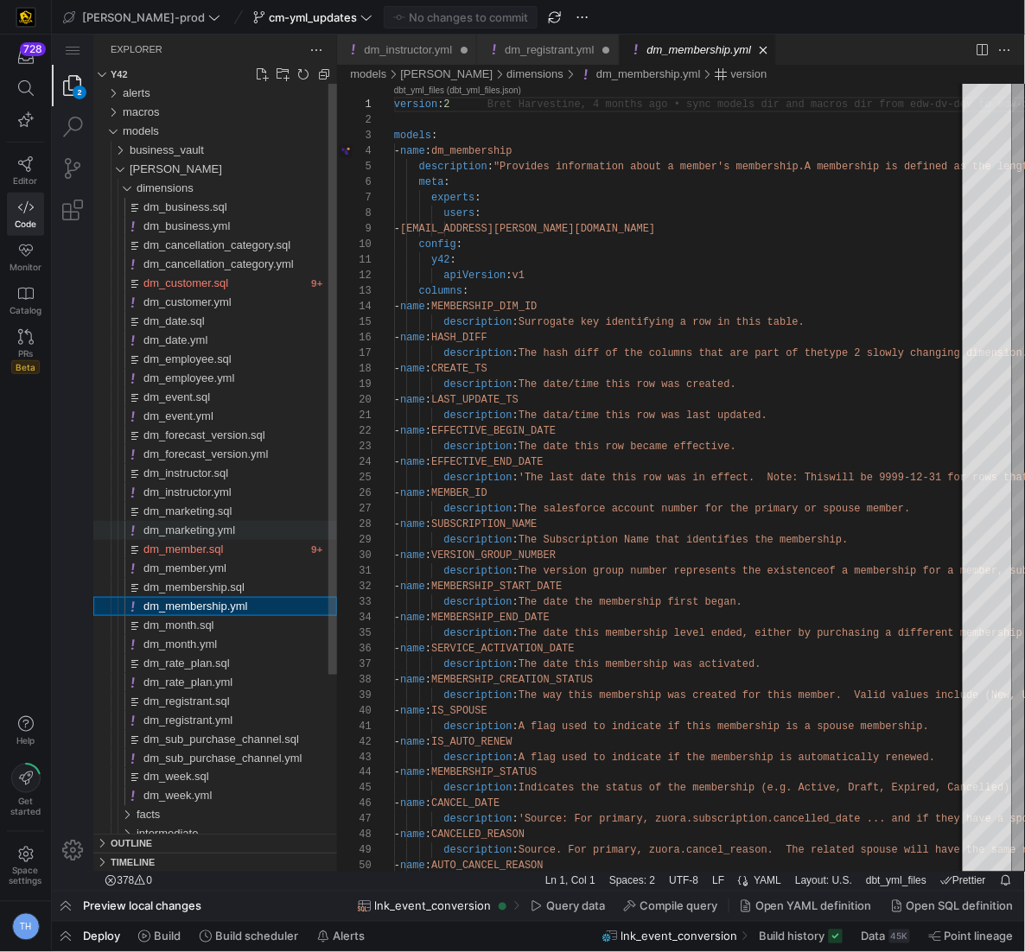
click at [243, 530] on div "dm_marketing.yml" at bounding box center [240, 529] width 194 height 19
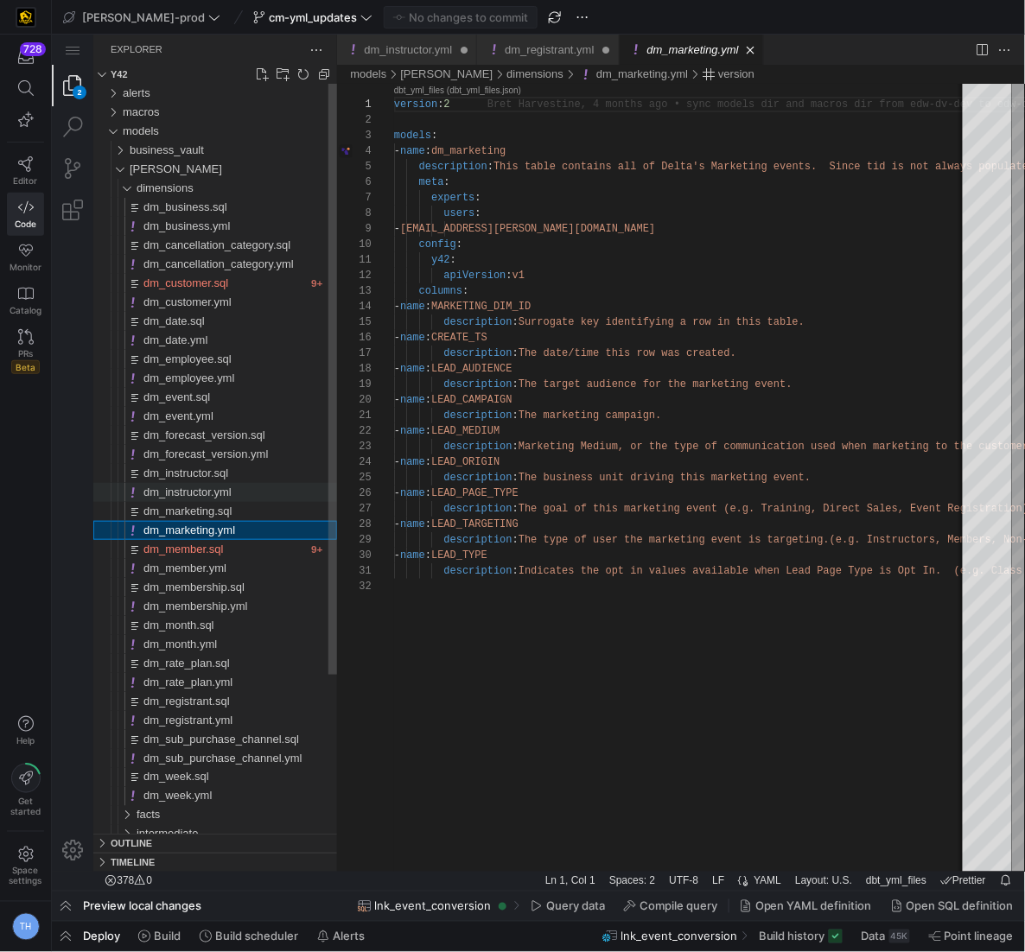
click at [248, 488] on div "dm_instructor.yml" at bounding box center [240, 491] width 194 height 19
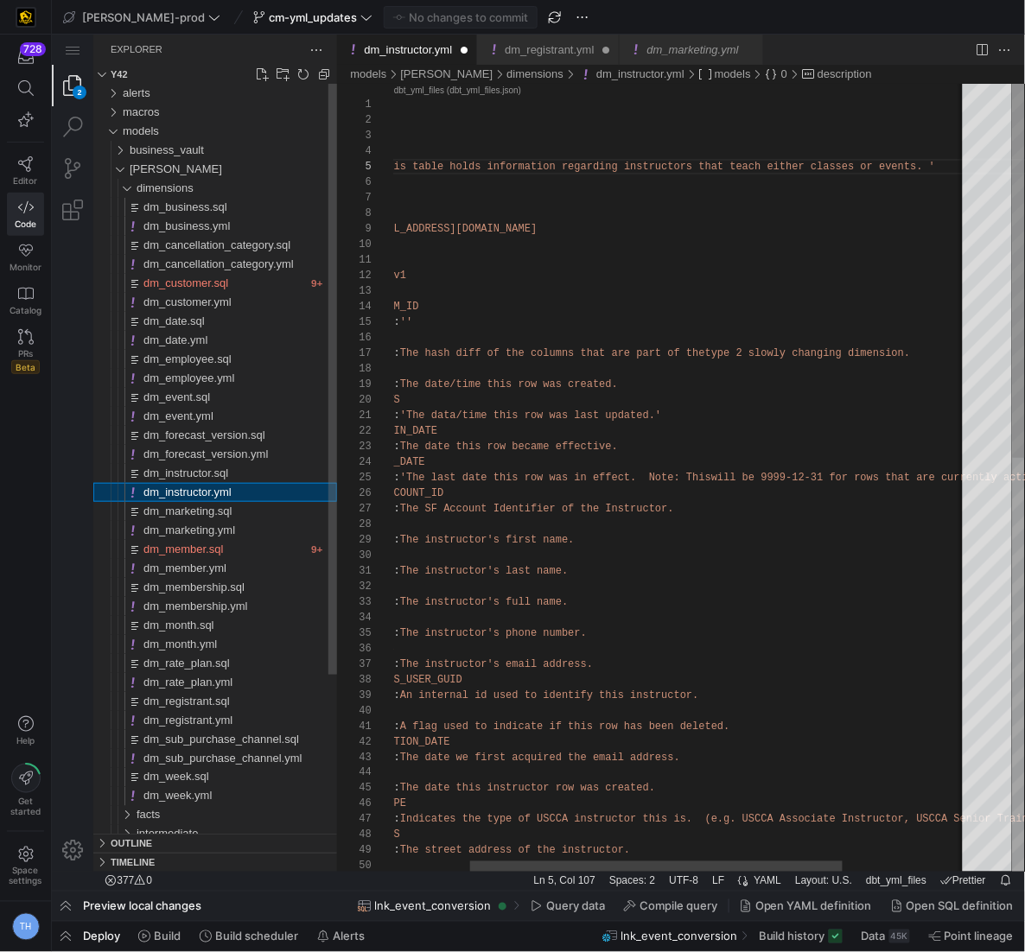
scroll to position [156, 662]
click at [249, 423] on div "dm_event.yml" at bounding box center [240, 415] width 194 height 19
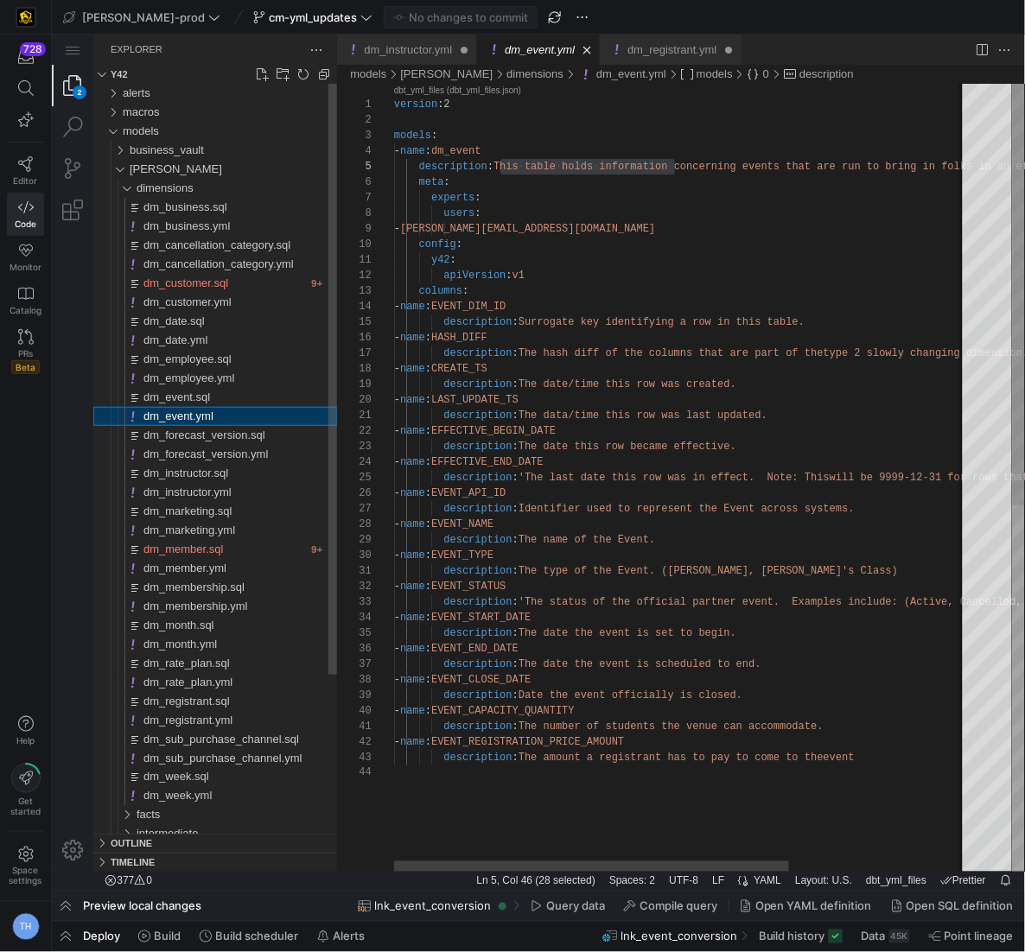
scroll to position [156, 281]
click at [249, 379] on div "dm_employee.yml" at bounding box center [240, 377] width 194 height 19
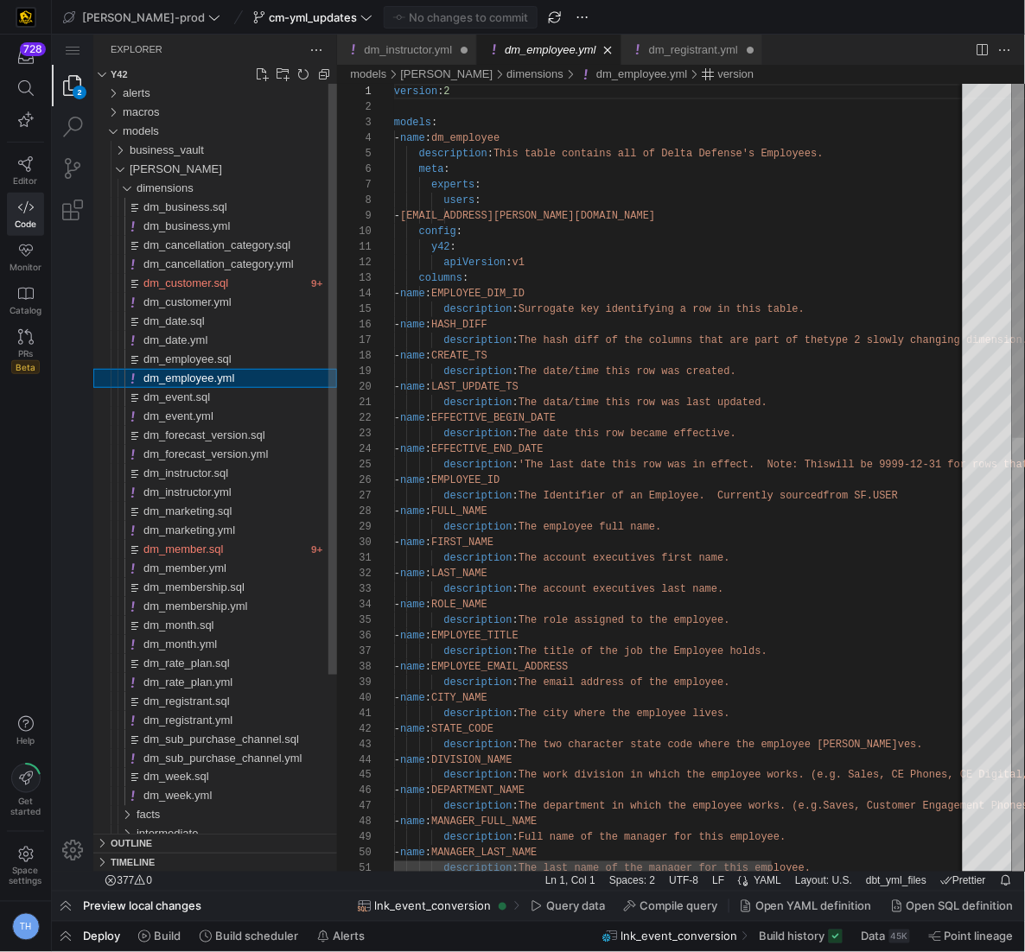
scroll to position [156, 0]
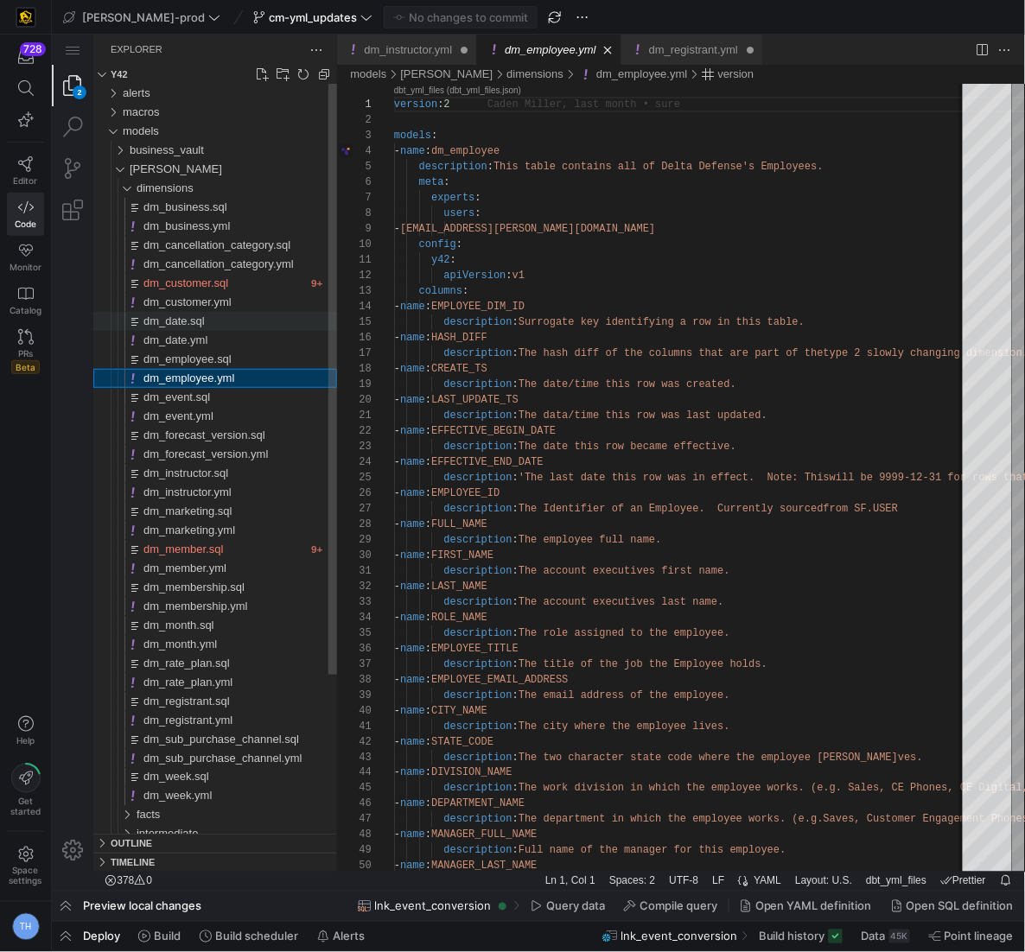
click at [251, 311] on div "dm_date.sql" at bounding box center [240, 320] width 194 height 19
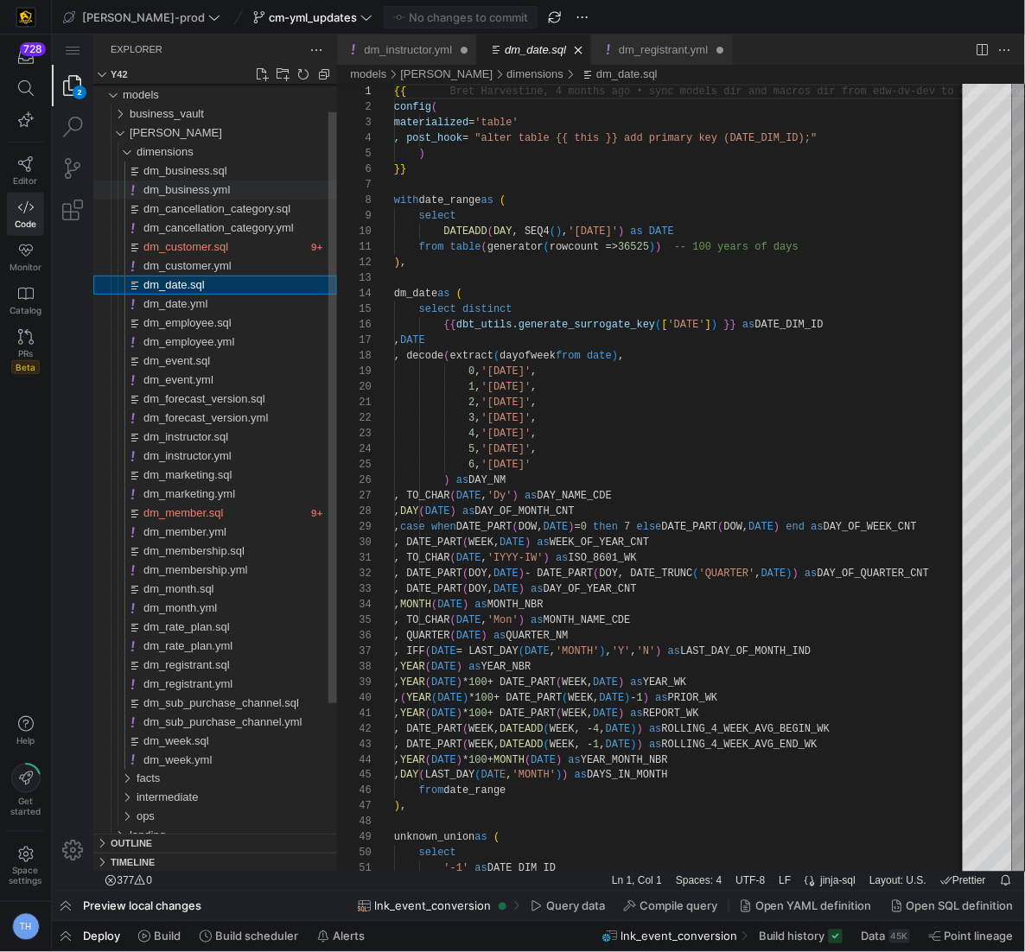
click at [248, 186] on div "dm_business.yml" at bounding box center [240, 189] width 194 height 19
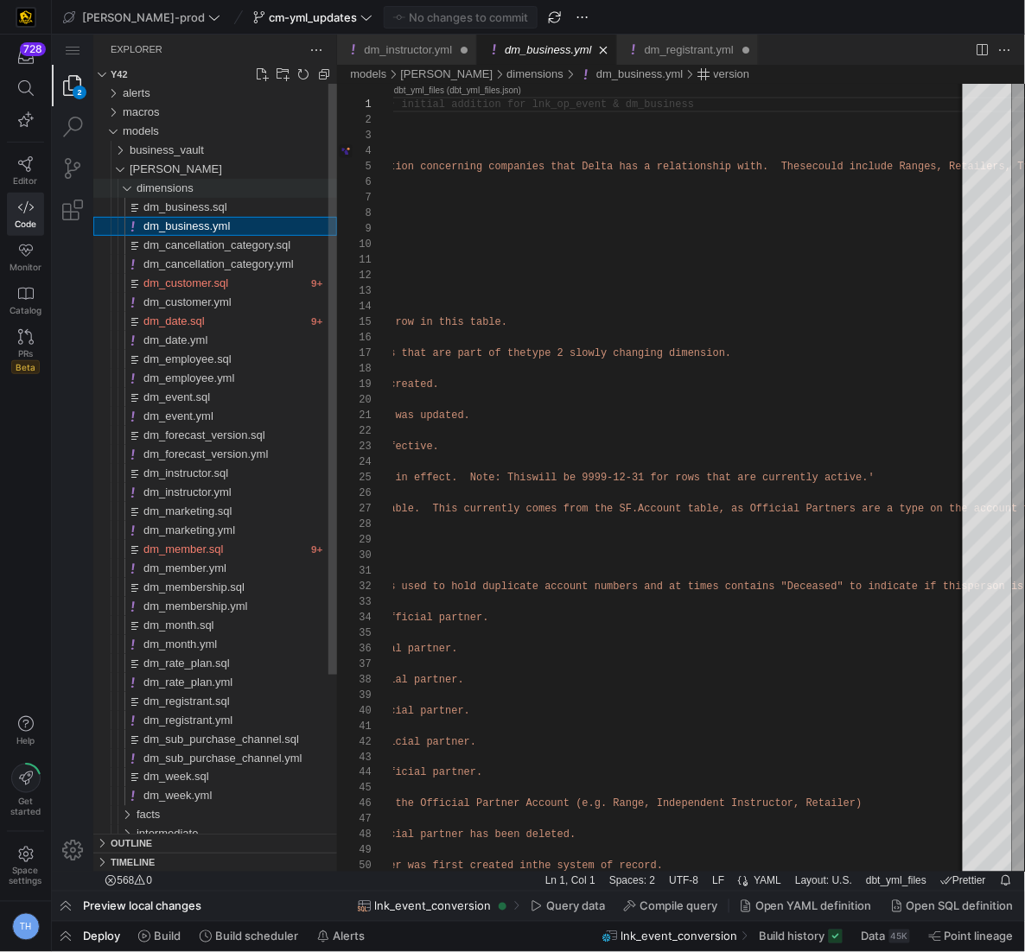
click at [175, 186] on span "dimensions" at bounding box center [164, 187] width 57 height 13
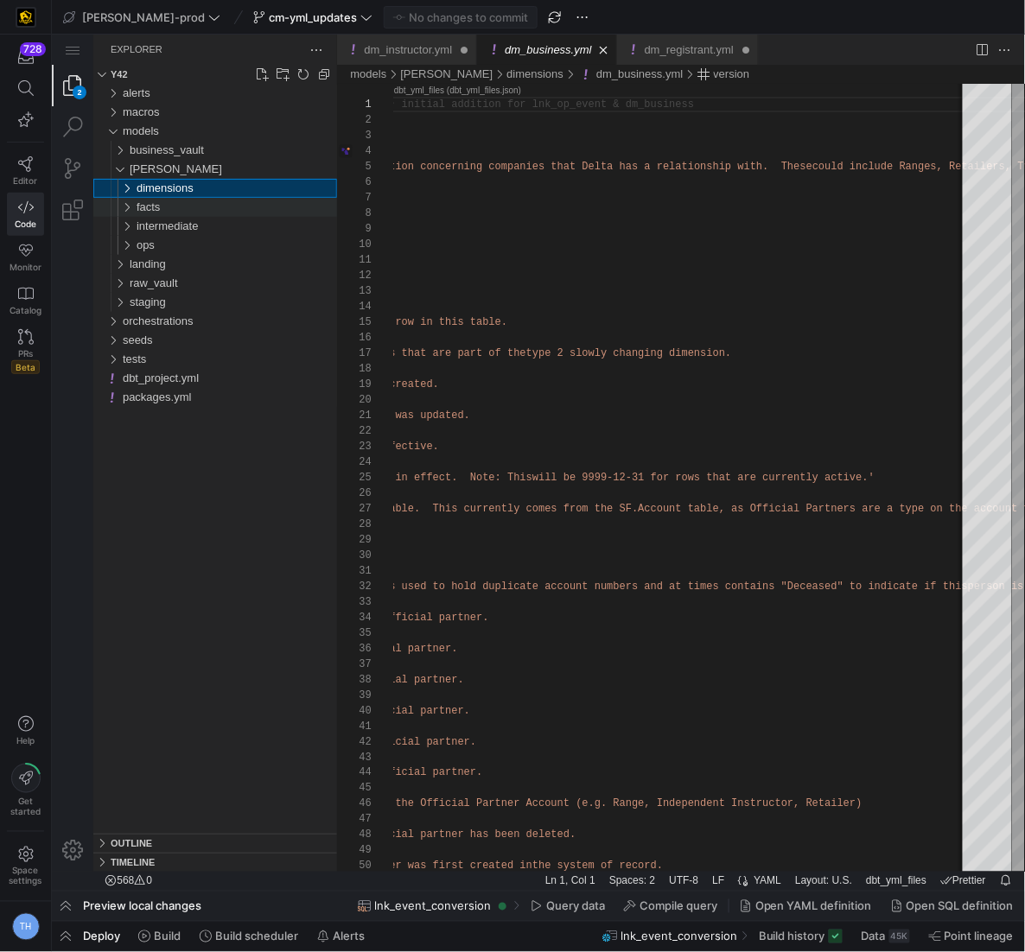
click at [166, 209] on div "facts" at bounding box center [236, 206] width 200 height 19
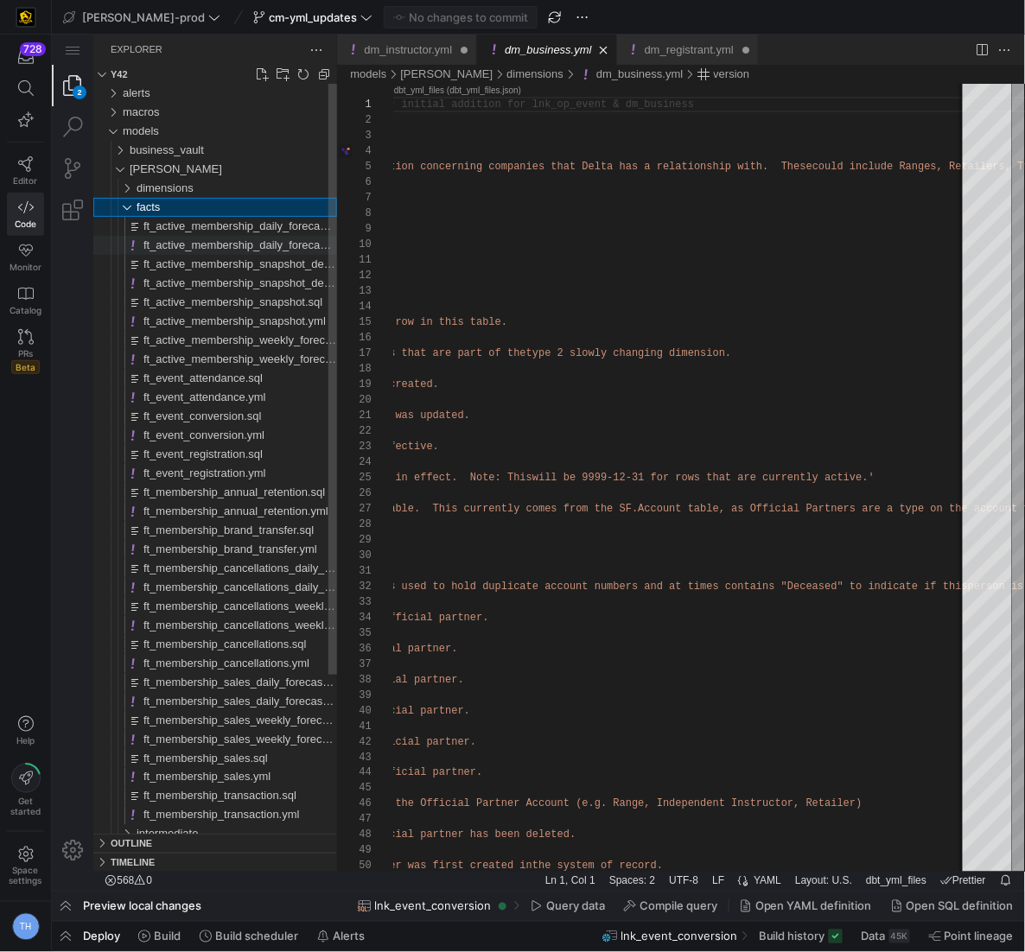
click at [181, 240] on span "ft_active_membership_daily_forecast.yml" at bounding box center [246, 244] width 206 height 13
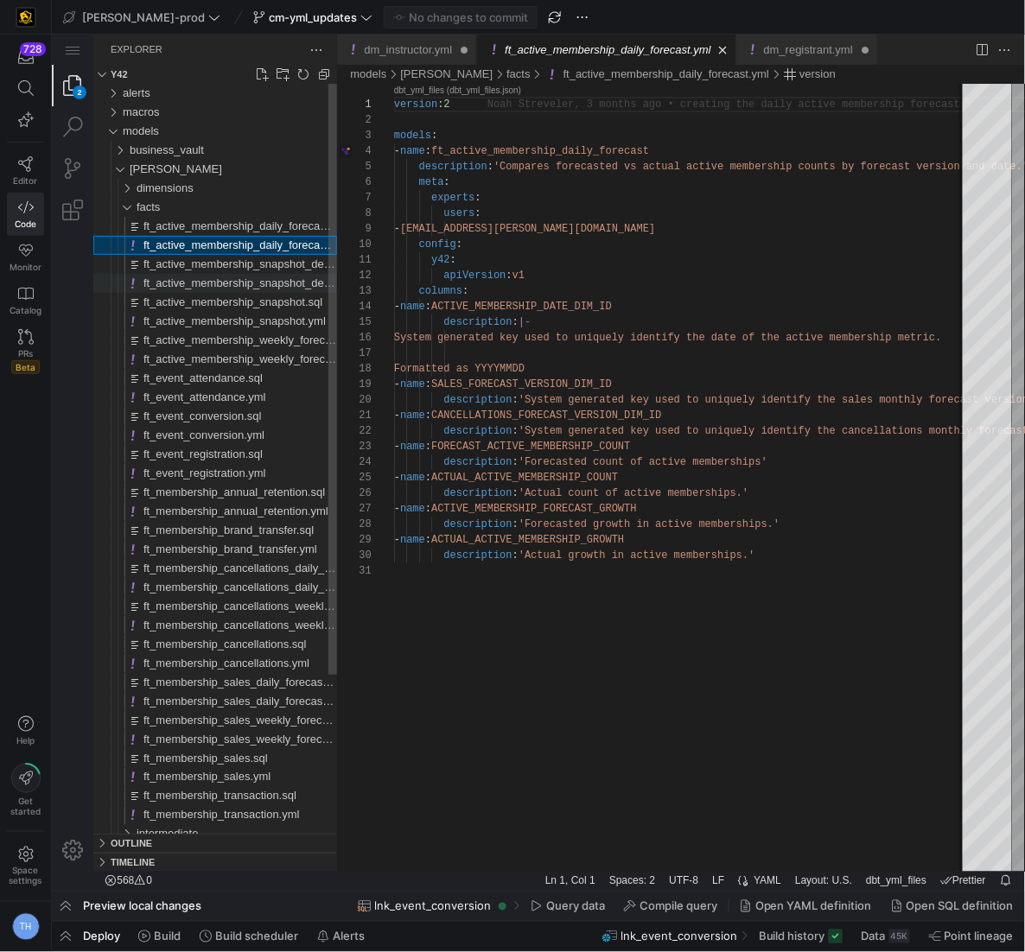
click at [179, 276] on span "ft_active_membership_snapshot_detail.yml" at bounding box center [250, 282] width 215 height 13
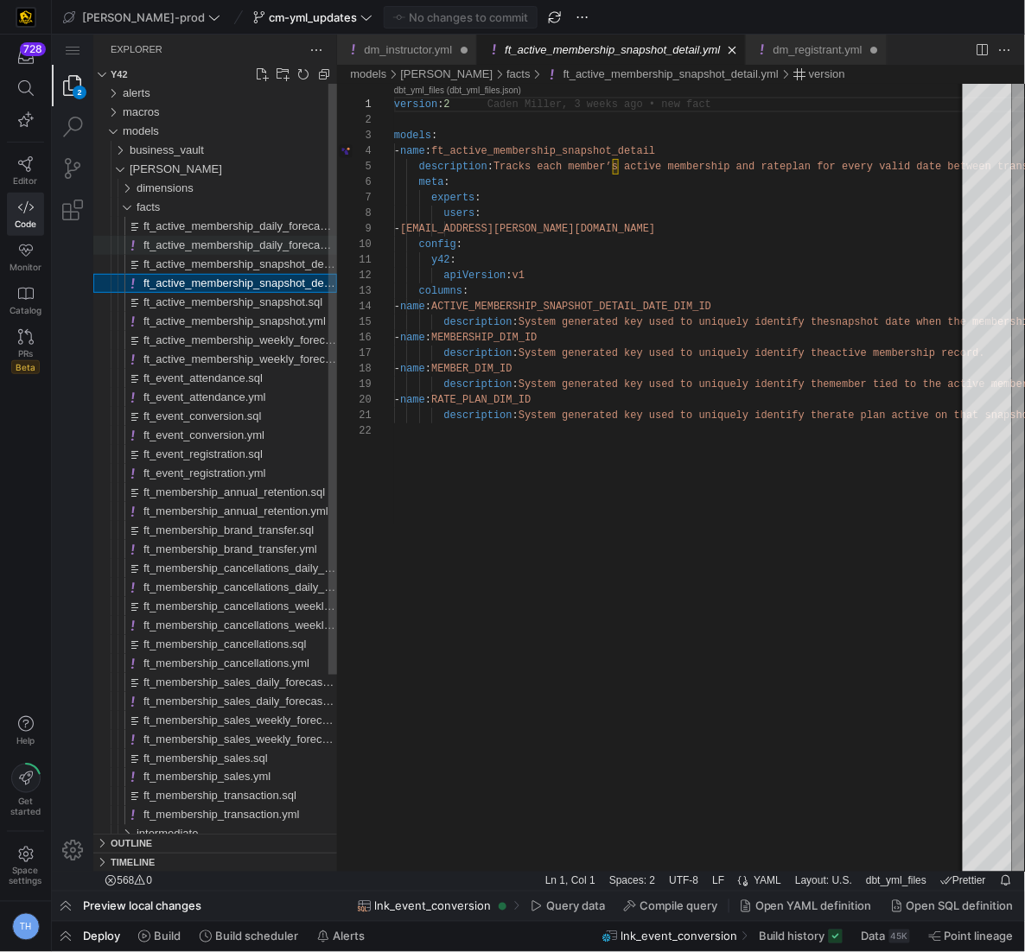
click at [194, 238] on span "ft_active_membership_daily_forecast.yml" at bounding box center [246, 244] width 206 height 13
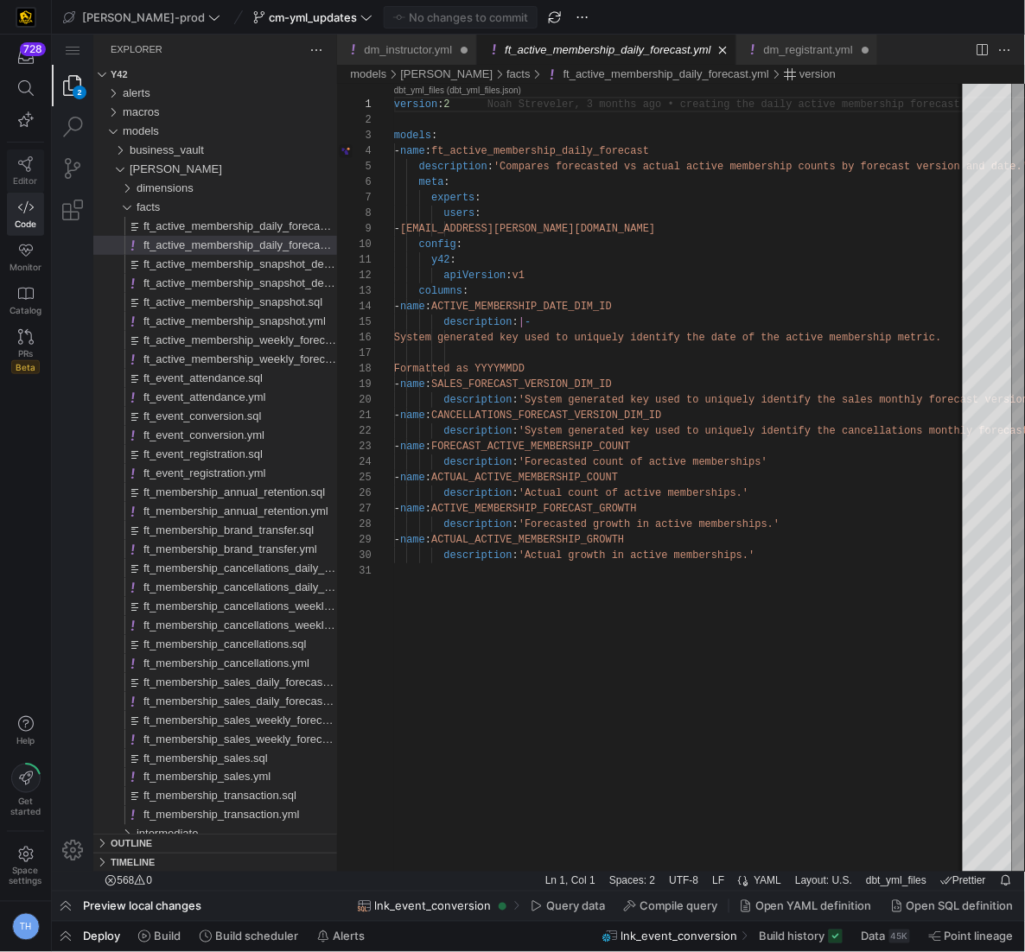
click at [32, 166] on icon at bounding box center [26, 164] width 16 height 16
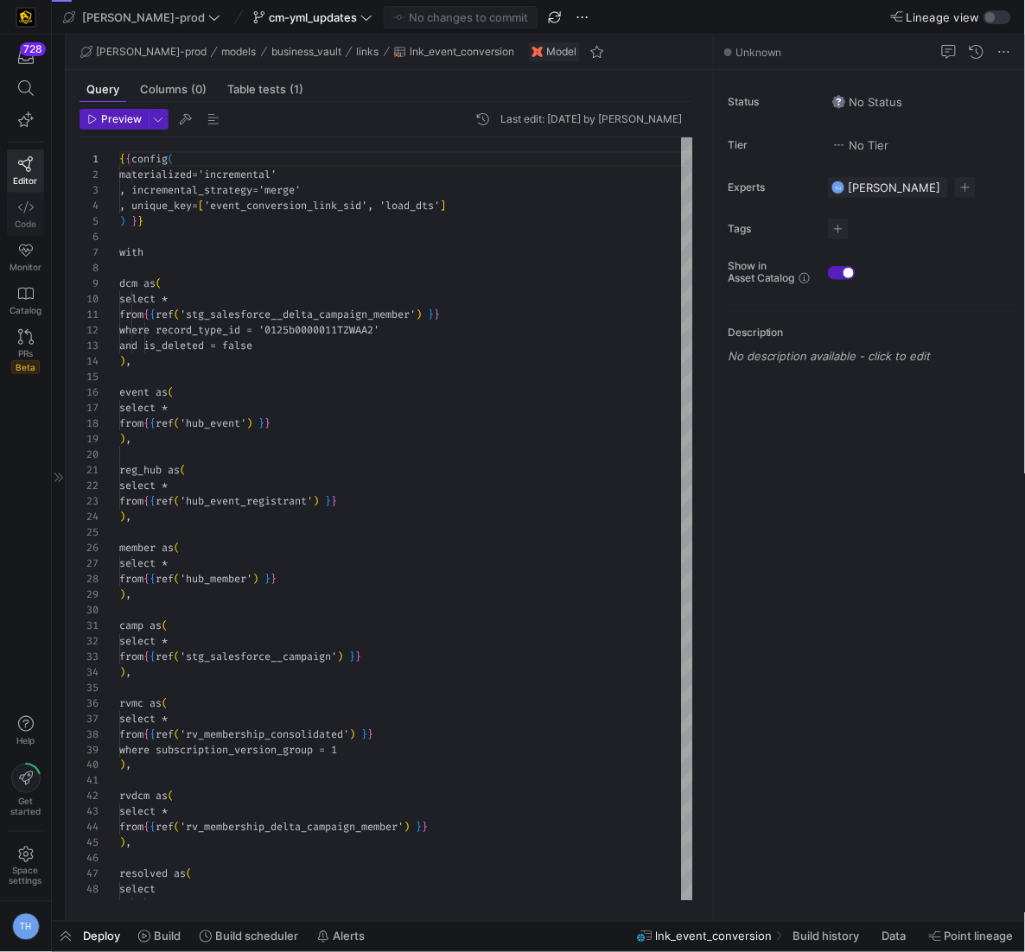
scroll to position [156, 0]
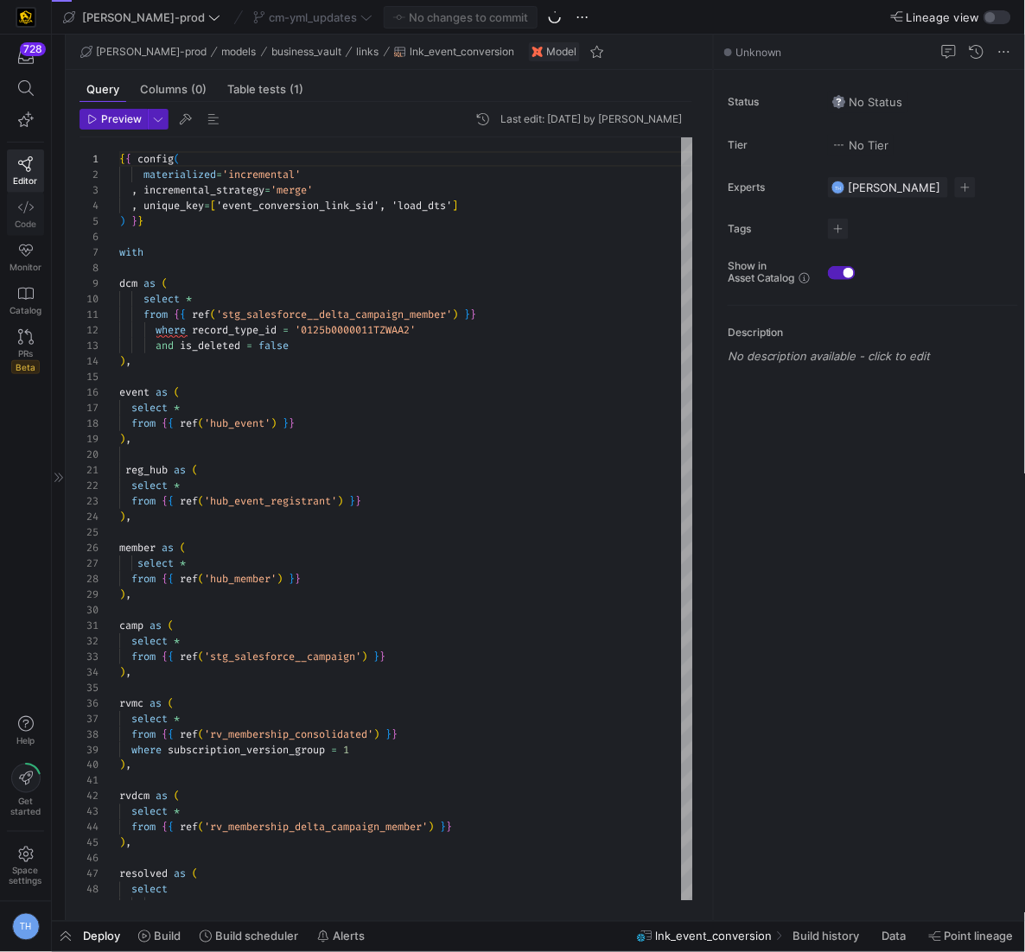
click at [32, 219] on span "Code" at bounding box center [26, 224] width 22 height 10
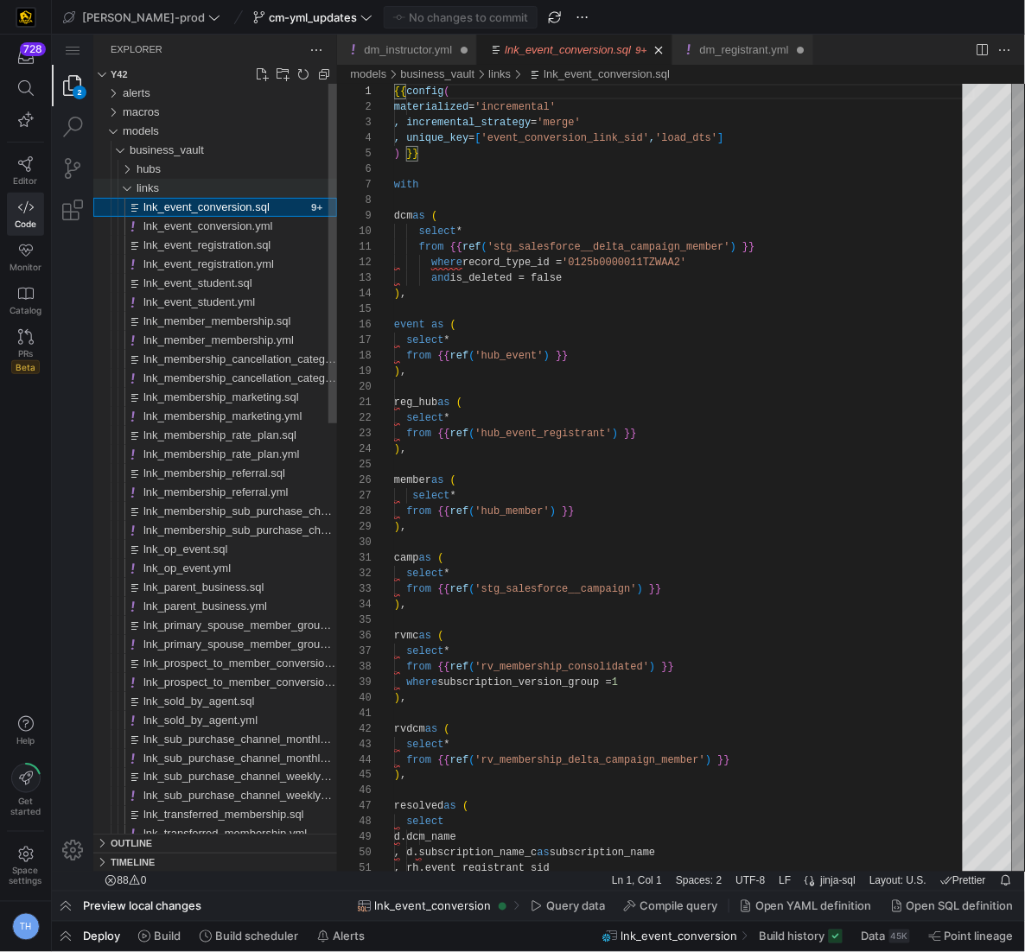
click at [128, 183] on div "links" at bounding box center [118, 187] width 40 height 19
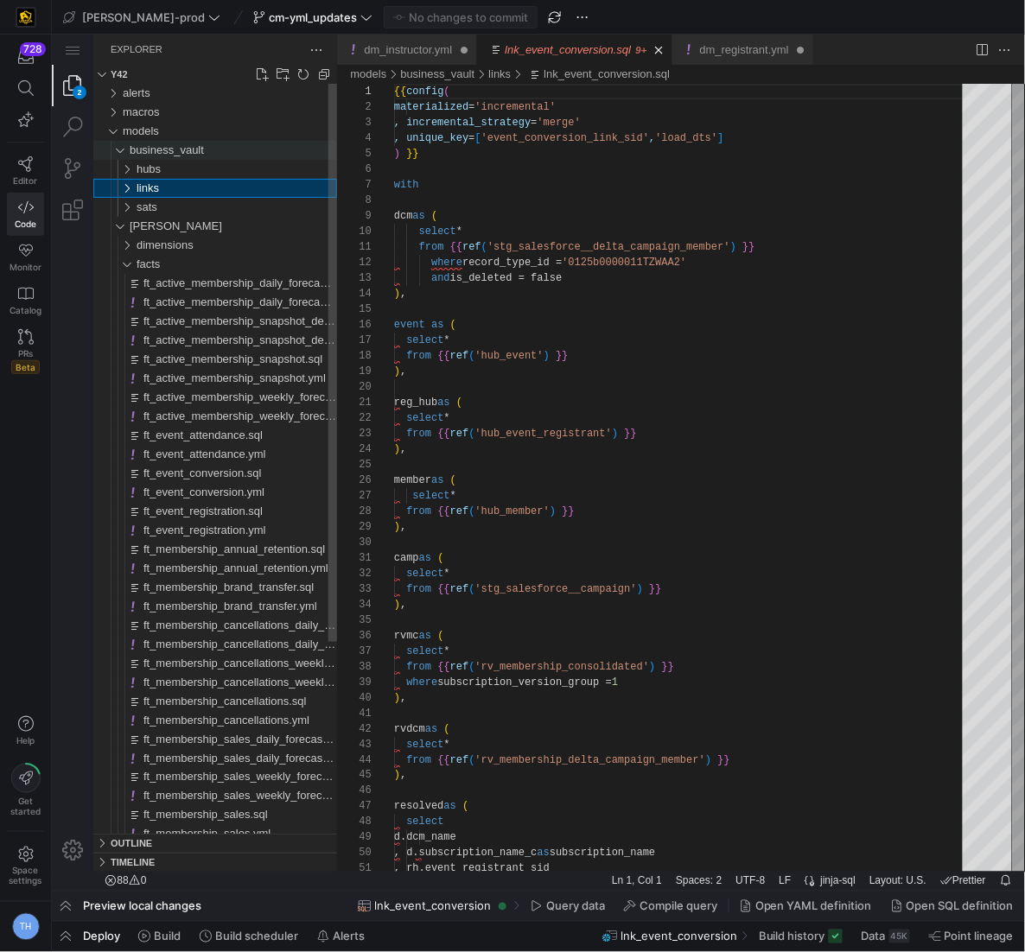
click at [116, 149] on div "business_vault" at bounding box center [114, 149] width 33 height 19
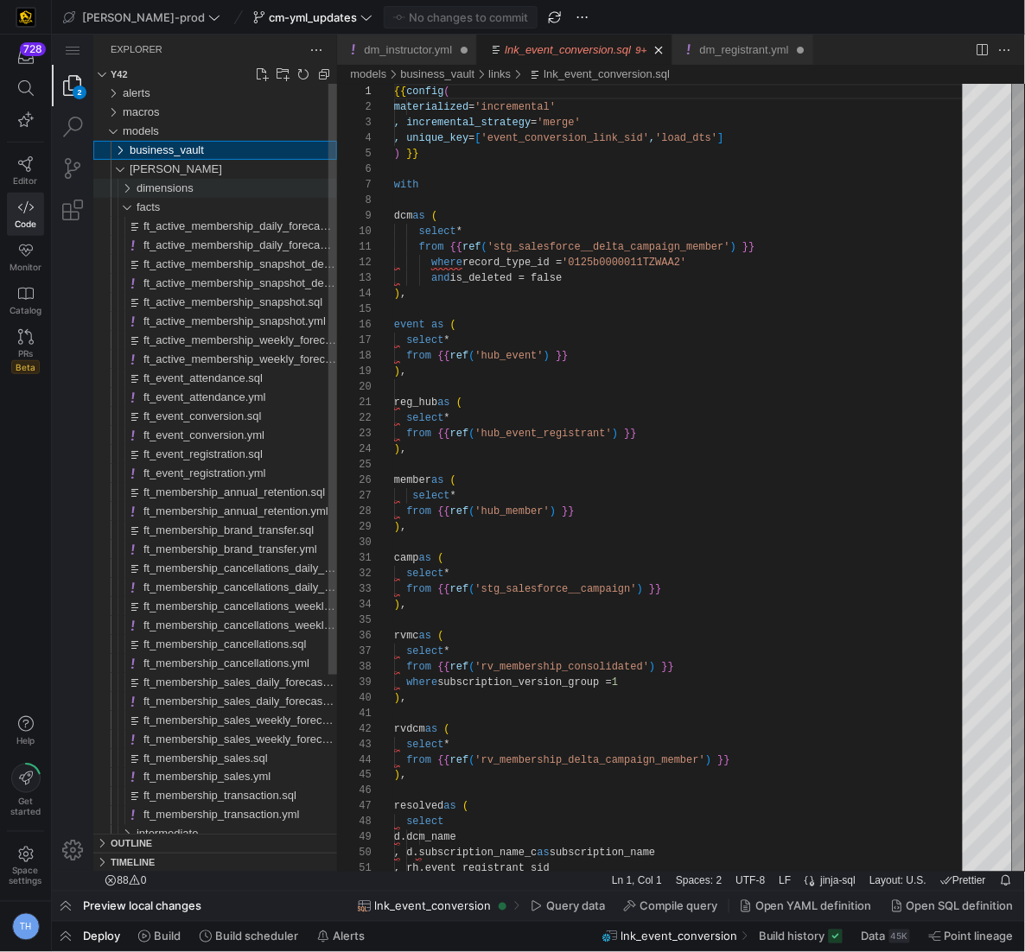
click at [124, 184] on div "dimensions" at bounding box center [118, 187] width 40 height 19
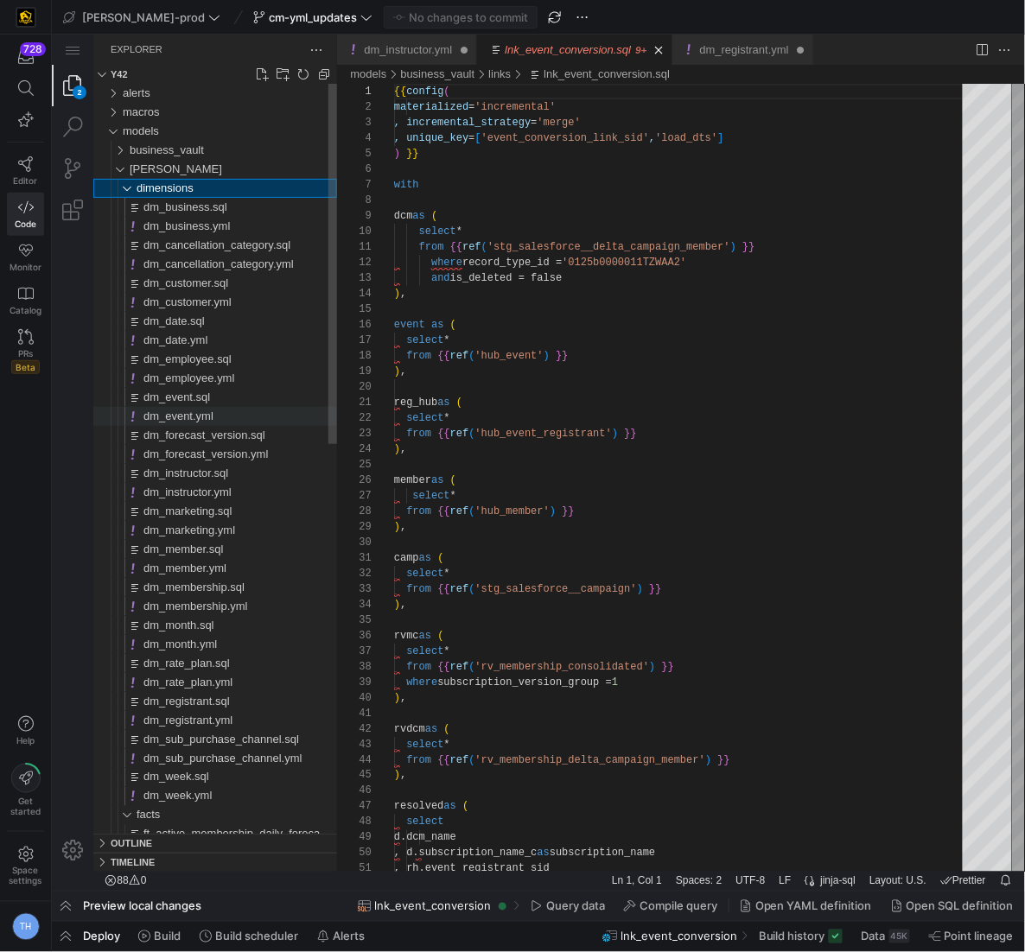
click at [238, 418] on div "dm_event.yml" at bounding box center [240, 415] width 194 height 19
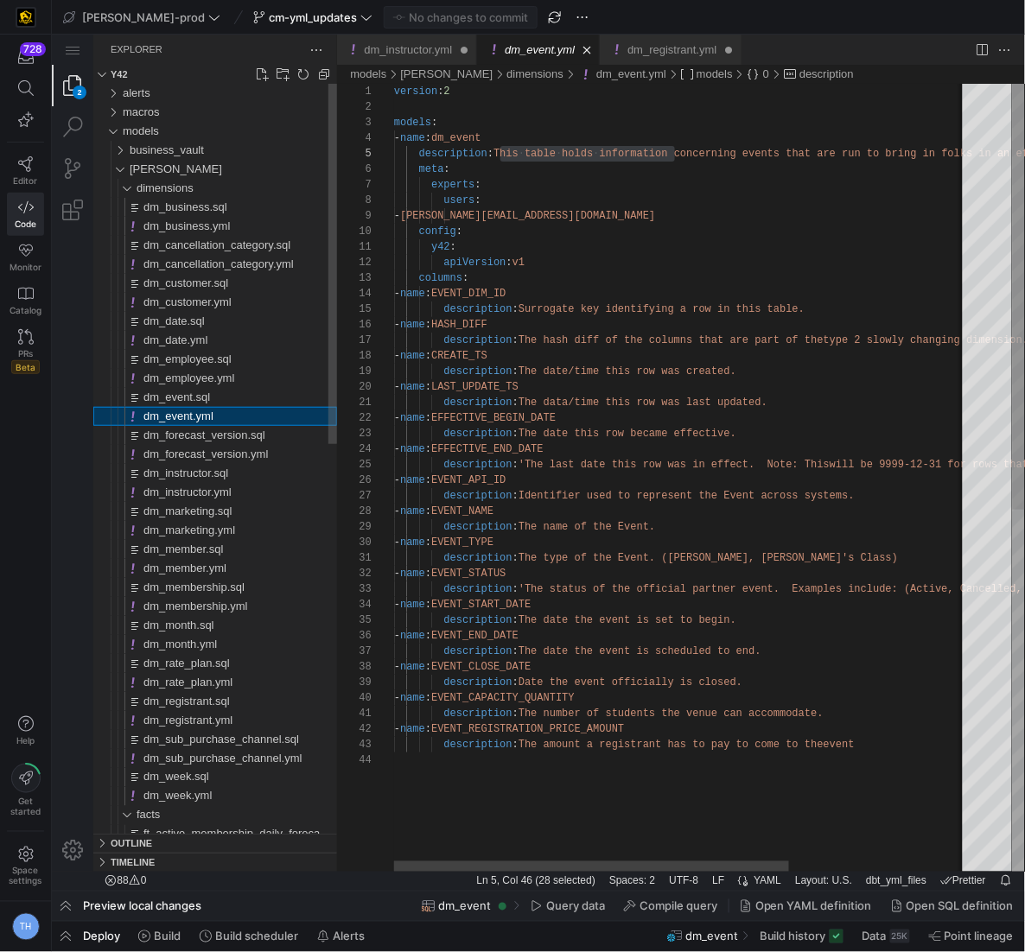
scroll to position [156, 281]
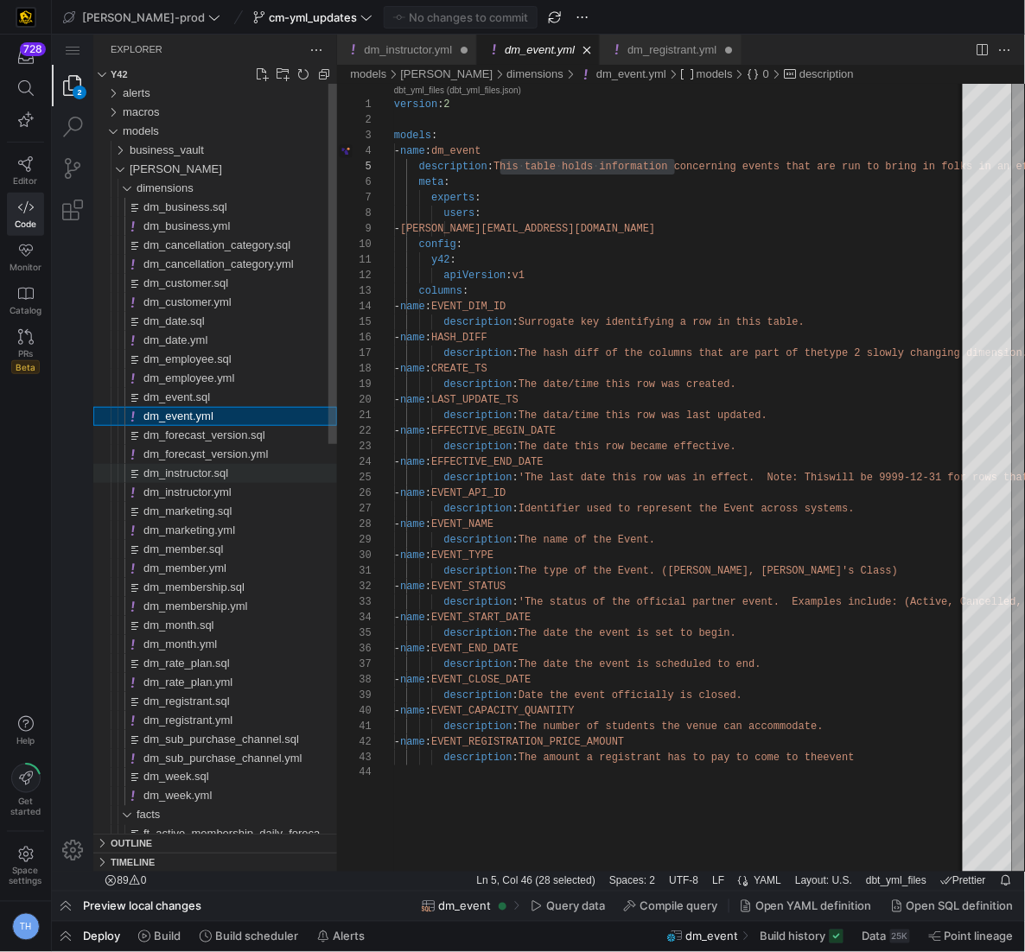
click at [222, 476] on span "dm_instructor.sql" at bounding box center [185, 472] width 85 height 13
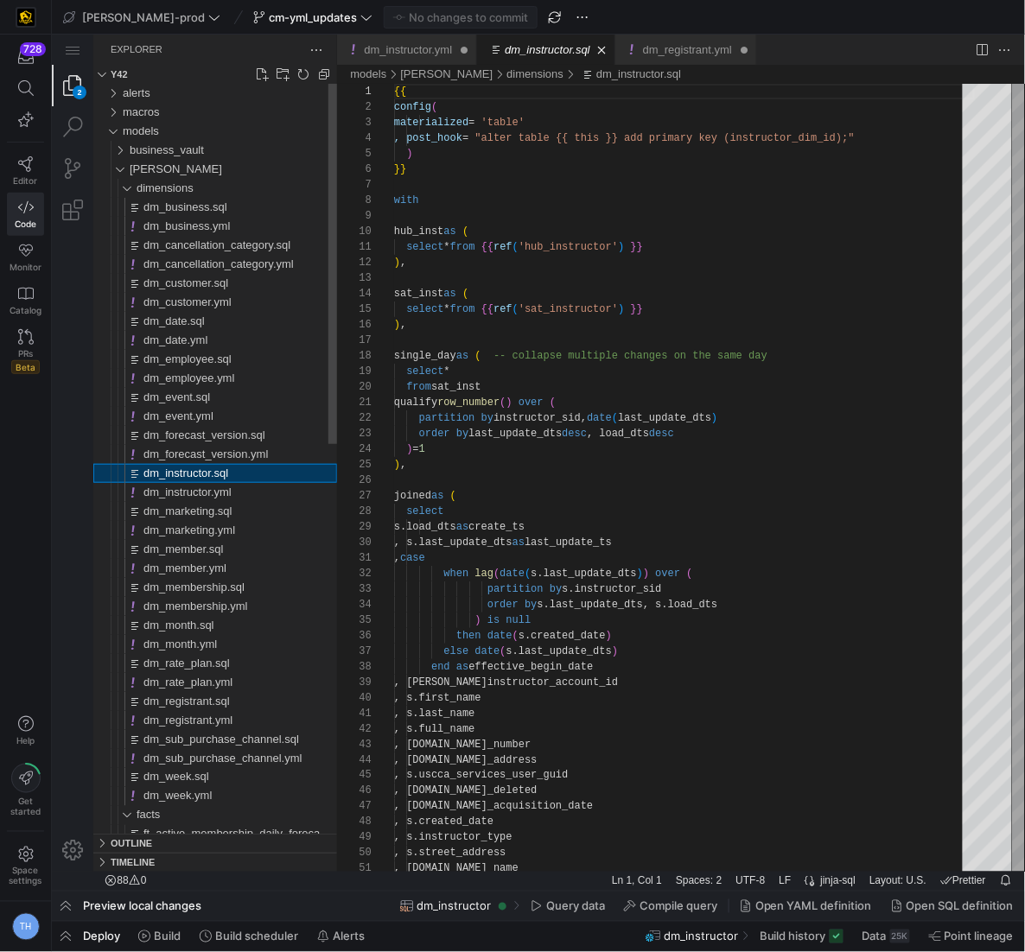
scroll to position [156, 0]
click at [228, 494] on span "dm_instructor.yml" at bounding box center [187, 491] width 88 height 13
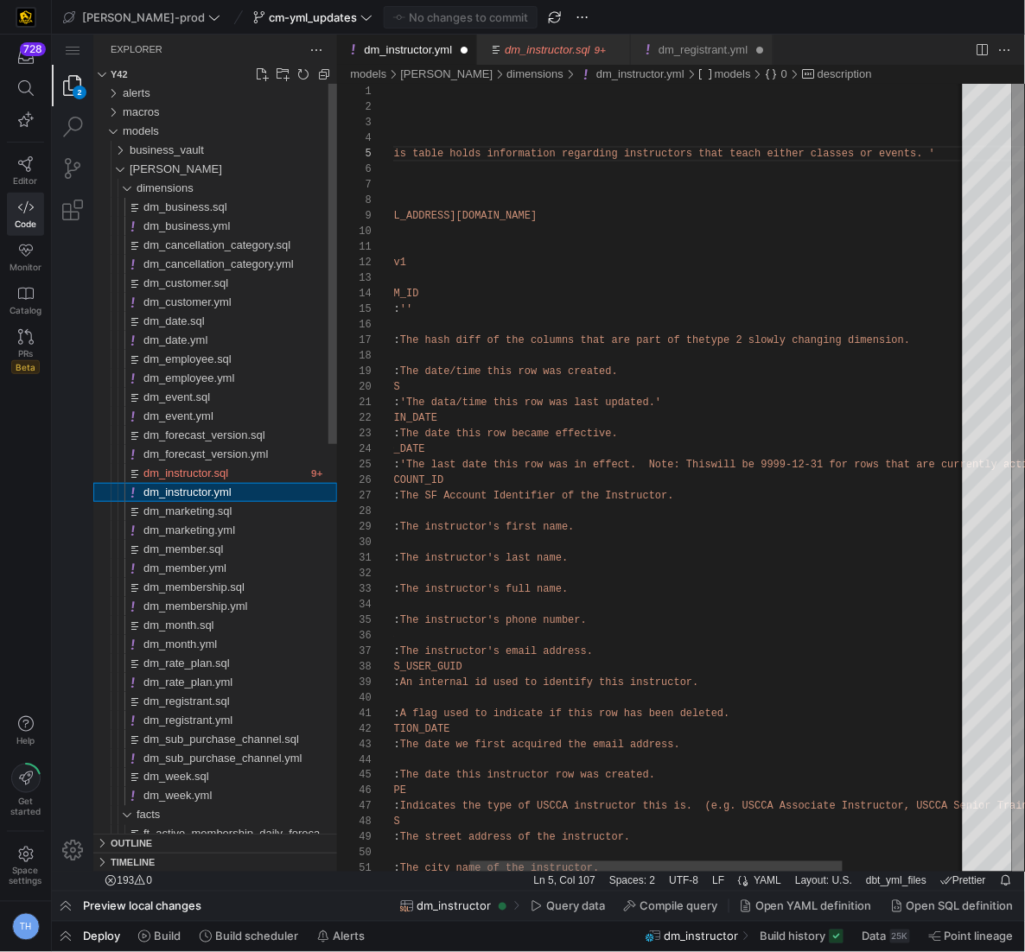
scroll to position [156, 662]
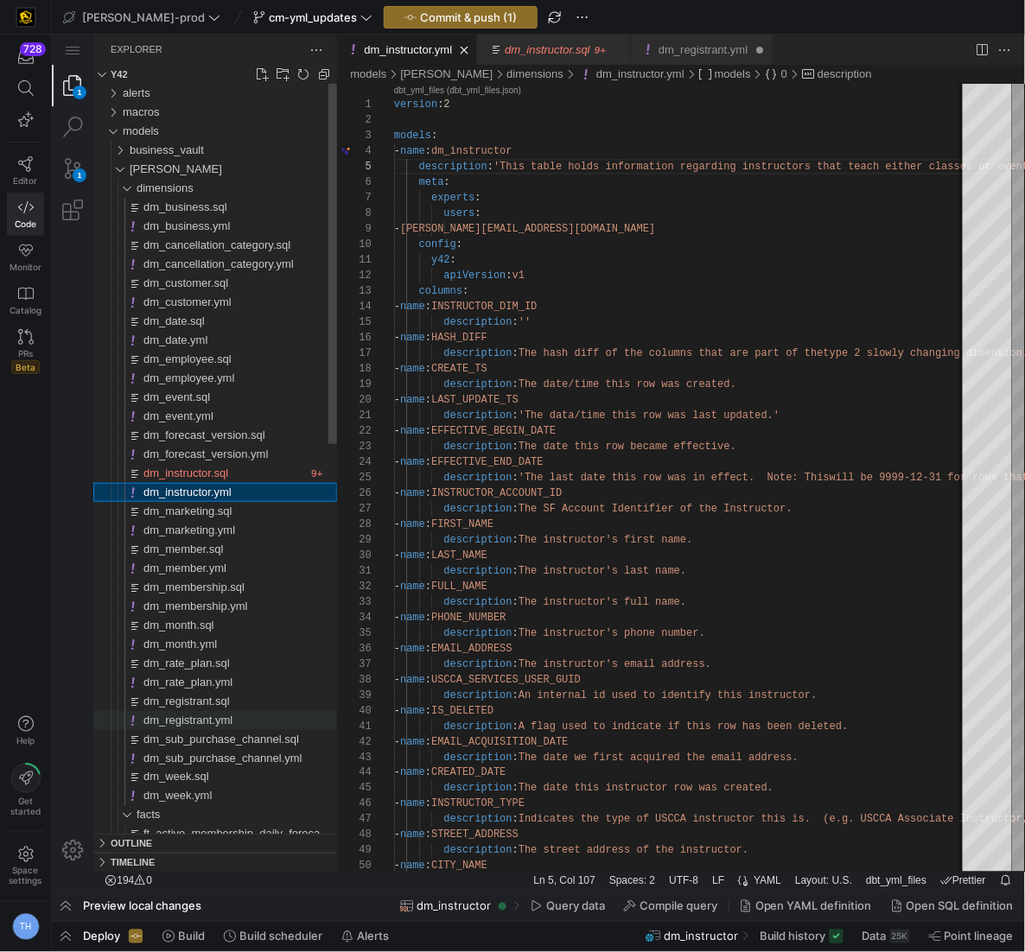
click at [232, 724] on span "dm_registrant.yml" at bounding box center [187, 719] width 89 height 13
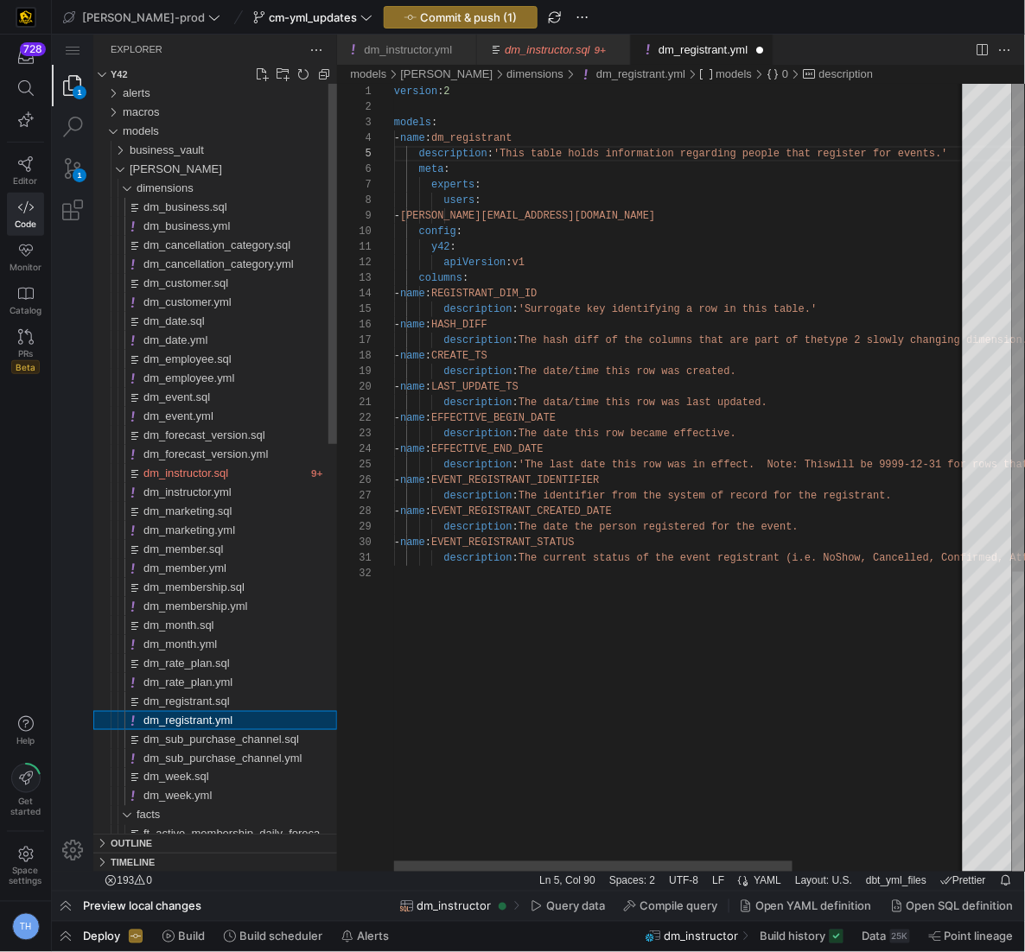
scroll to position [156, 555]
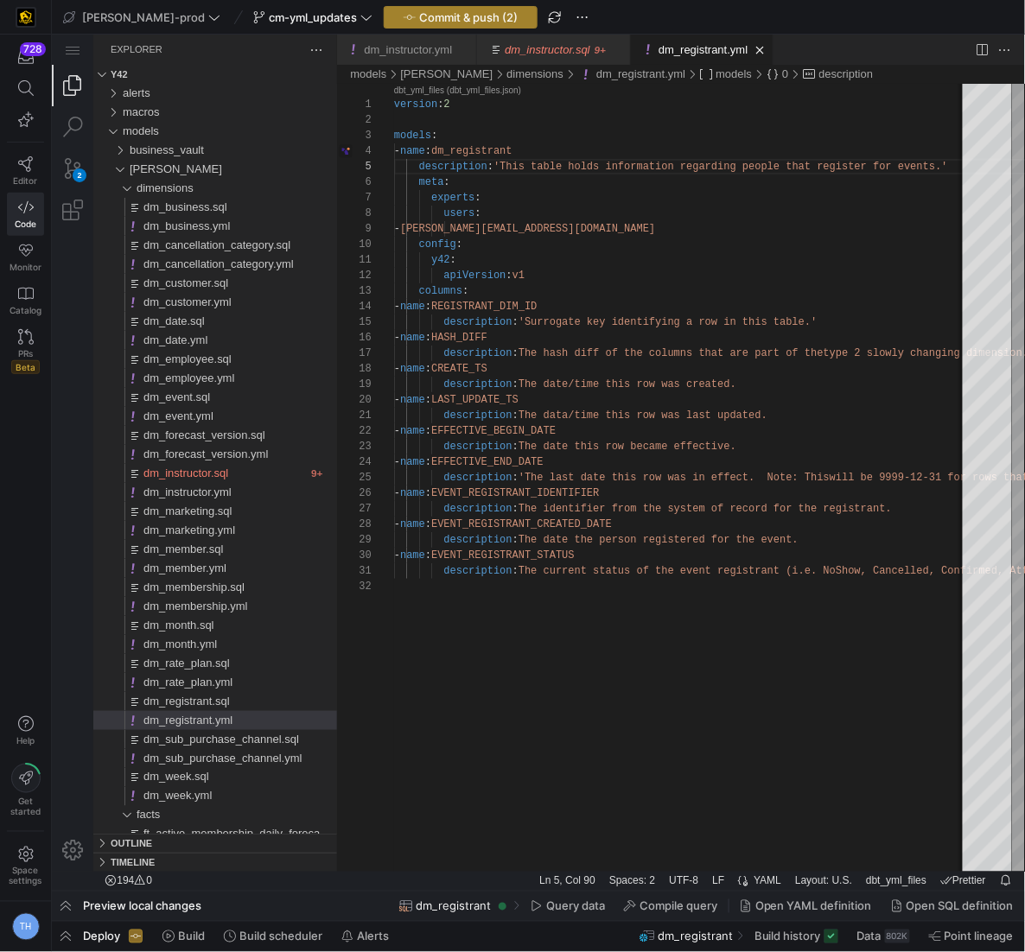
click at [449, 12] on span "Commit & push (2)" at bounding box center [468, 17] width 98 height 14
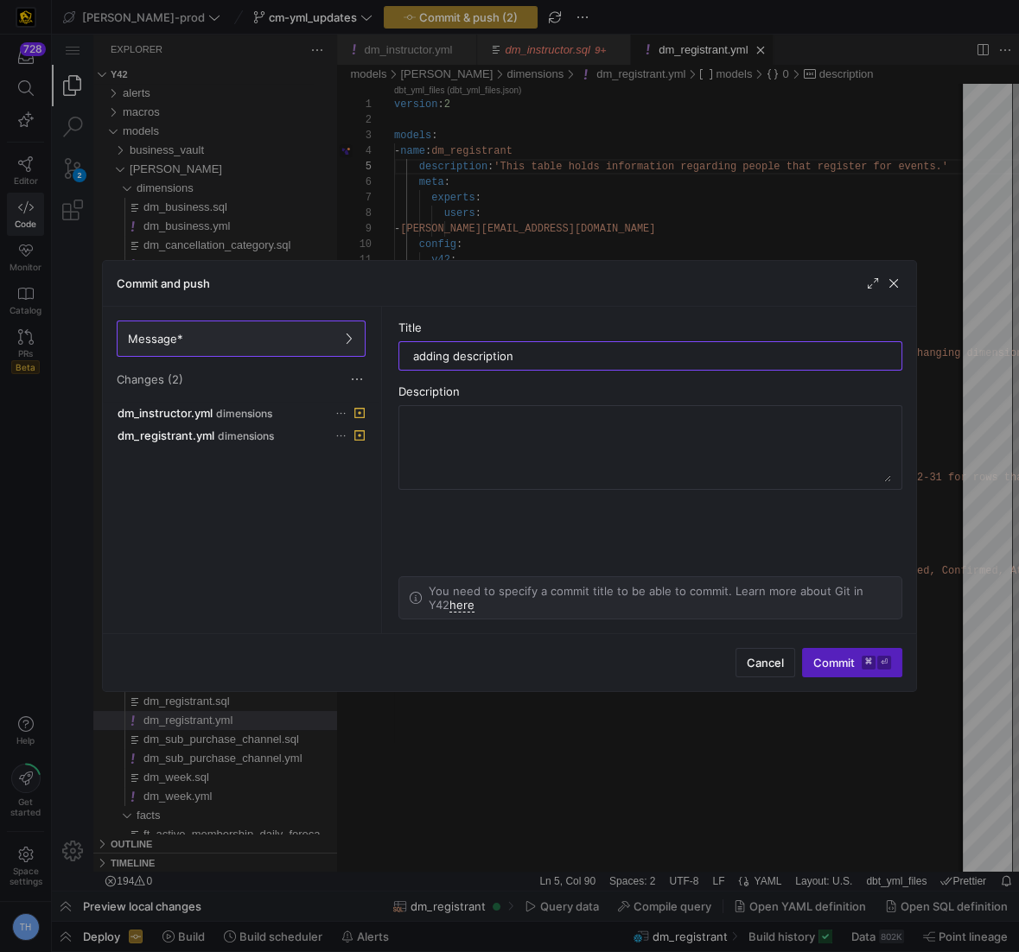
type input "adding descriptions"
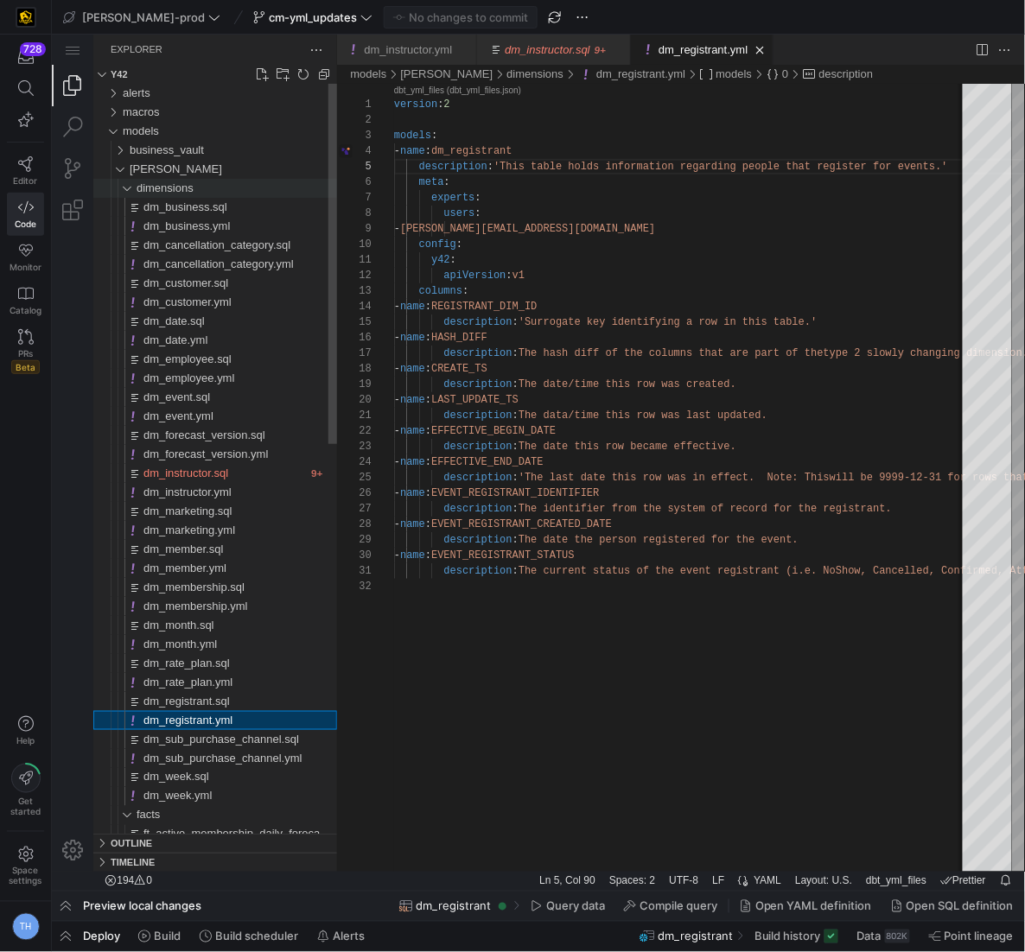
click at [190, 185] on span "dimensions" at bounding box center [164, 187] width 57 height 13
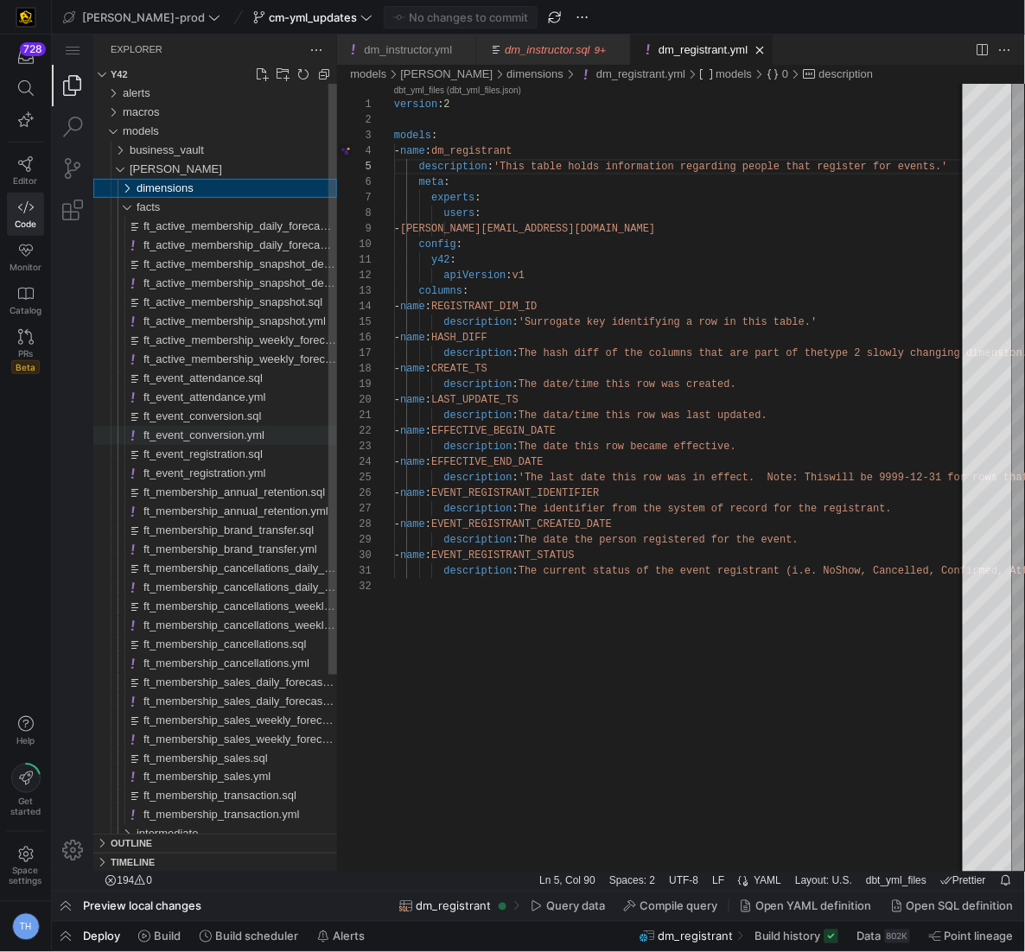
click at [234, 429] on span "ft_event_conversion.yml" at bounding box center [203, 434] width 121 height 13
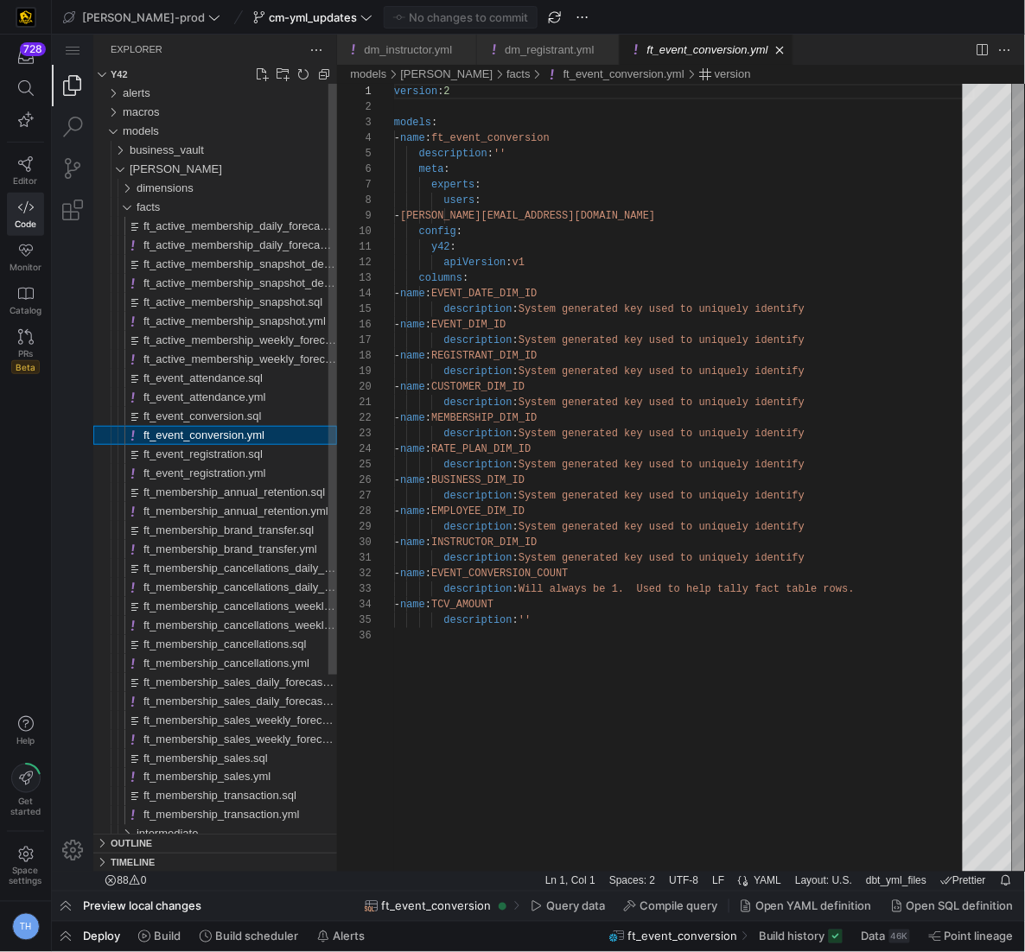
scroll to position [156, 0]
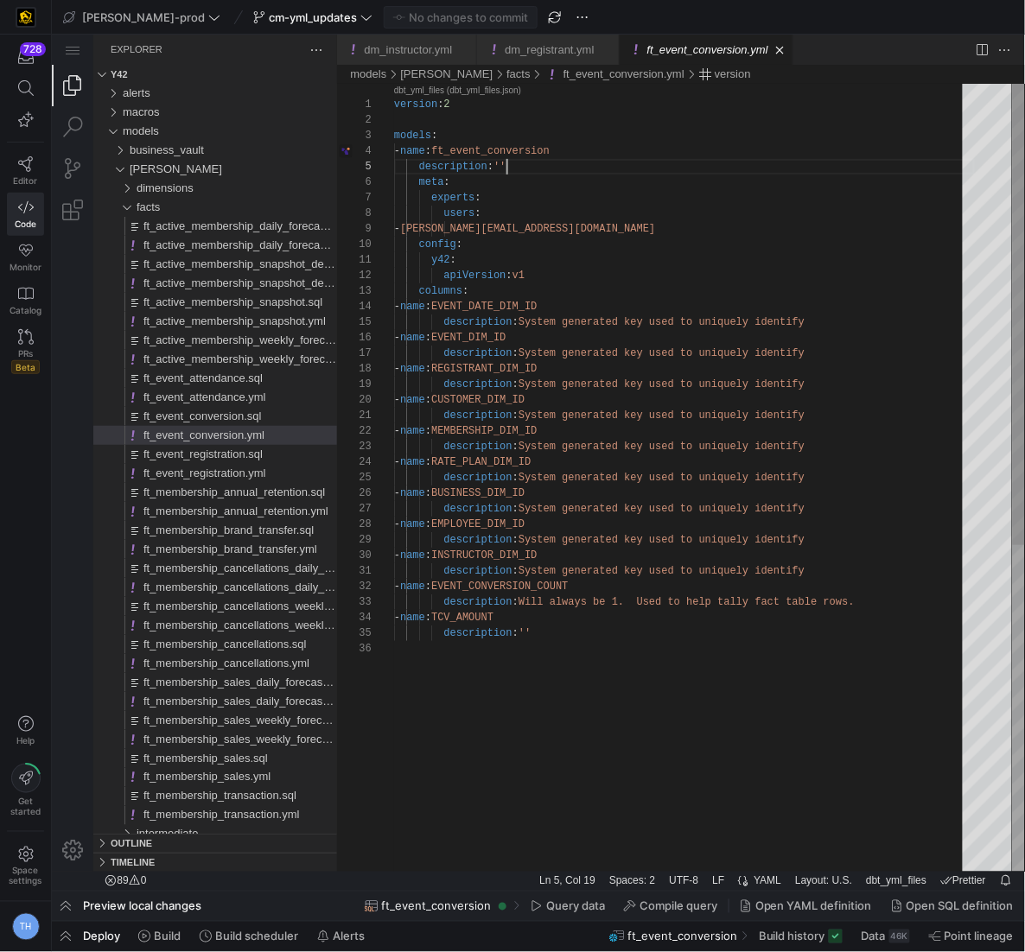
click at [503, 162] on div "version : 2 models : - name : ft_event_conversion description : '' meta : exper…" at bounding box center [683, 755] width 581 height 1345
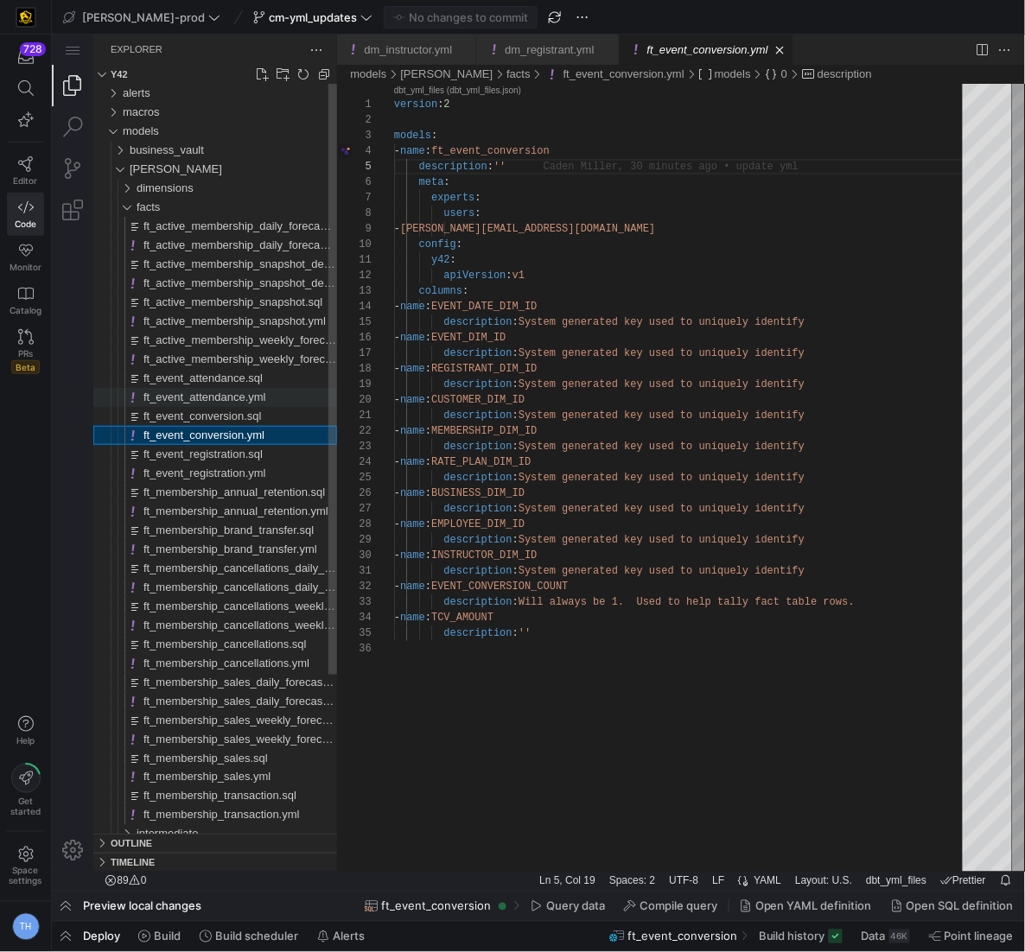
click at [265, 396] on span "ft_event_attendance.yml" at bounding box center [204, 396] width 123 height 13
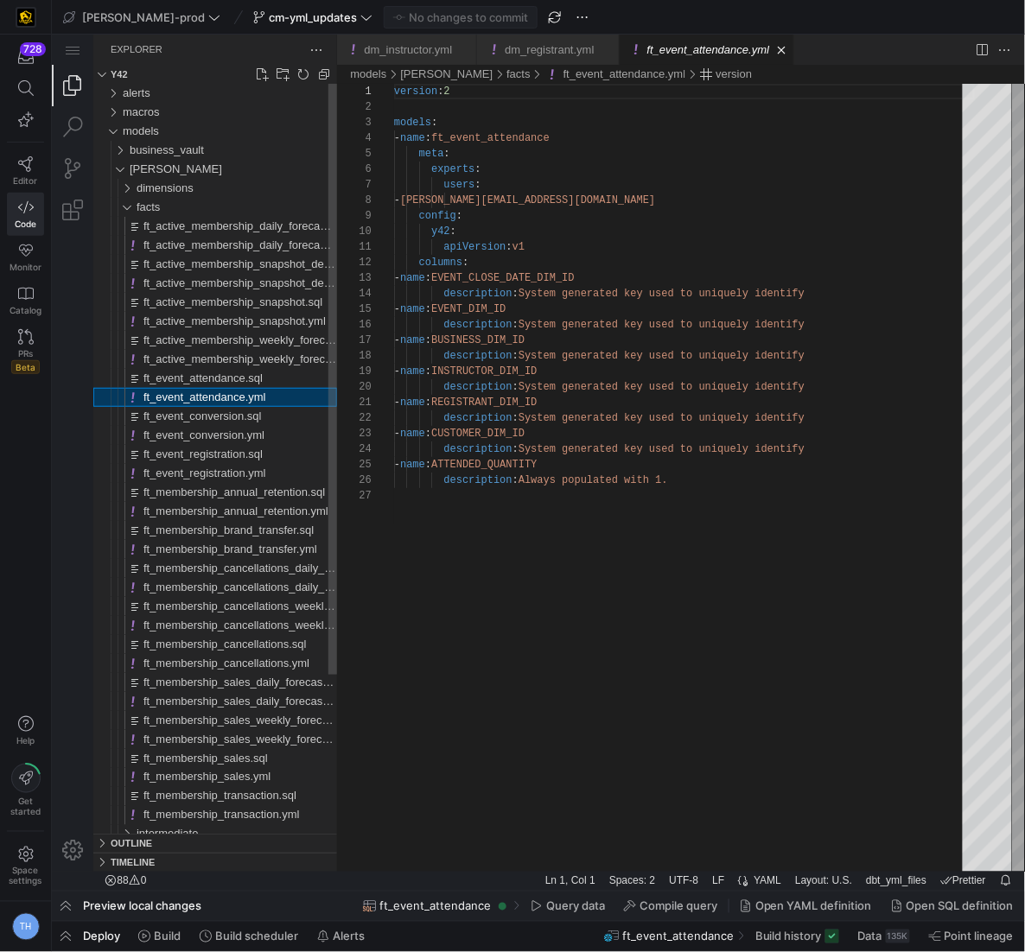
scroll to position [156, 0]
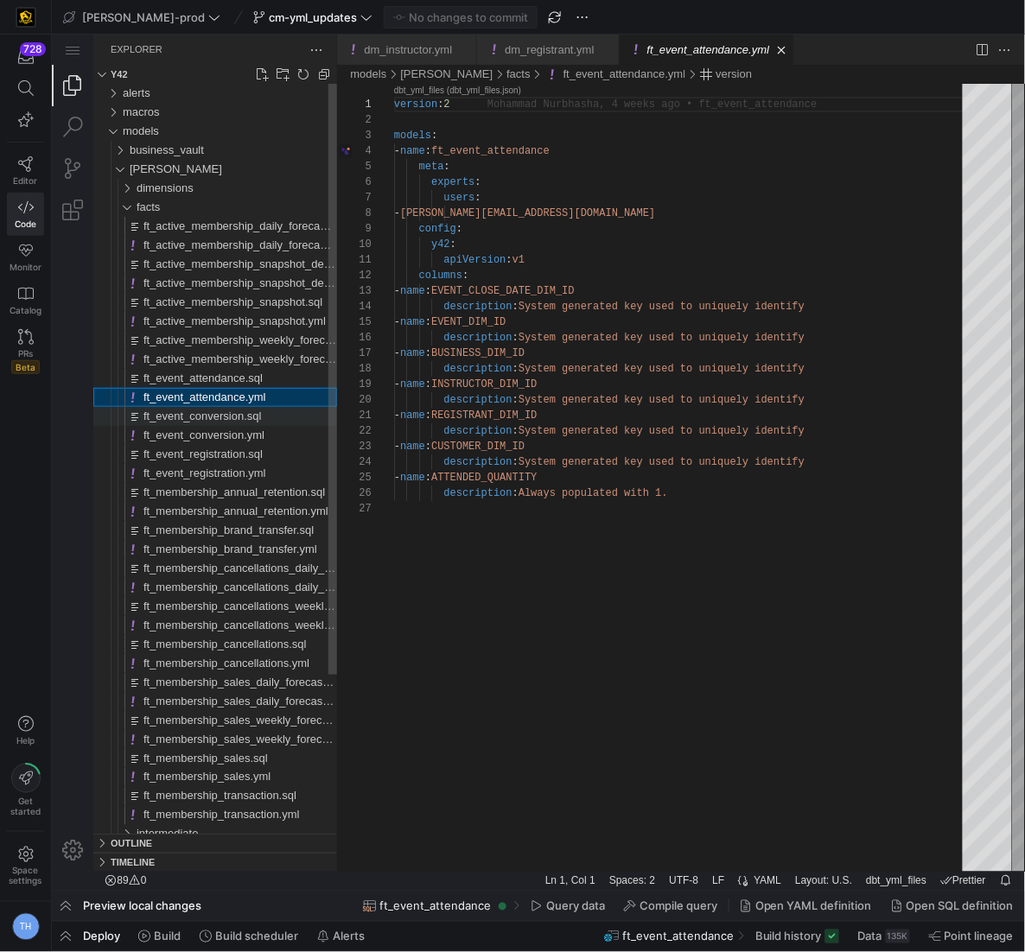
click at [261, 416] on span "ft_event_conversion.sql" at bounding box center [202, 415] width 118 height 13
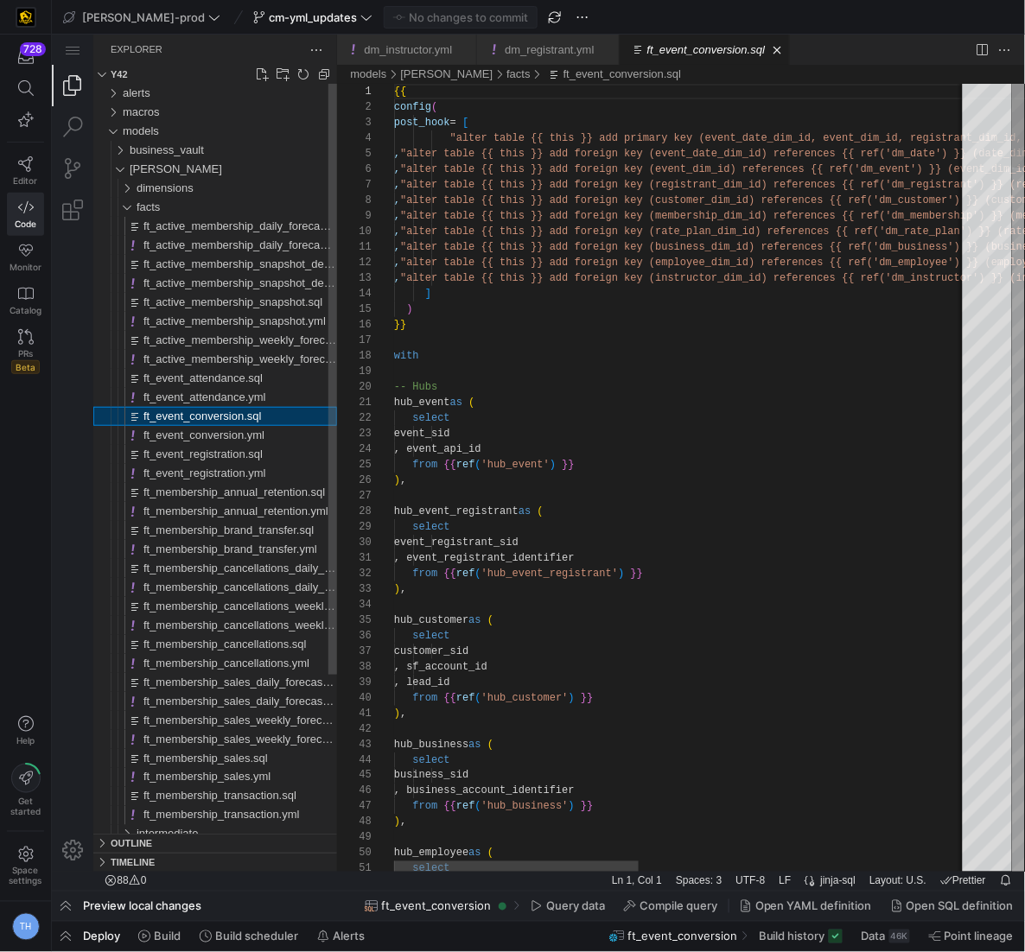
scroll to position [92, 0]
click at [265, 425] on div "ft_event_conversion.yml" at bounding box center [240, 434] width 194 height 19
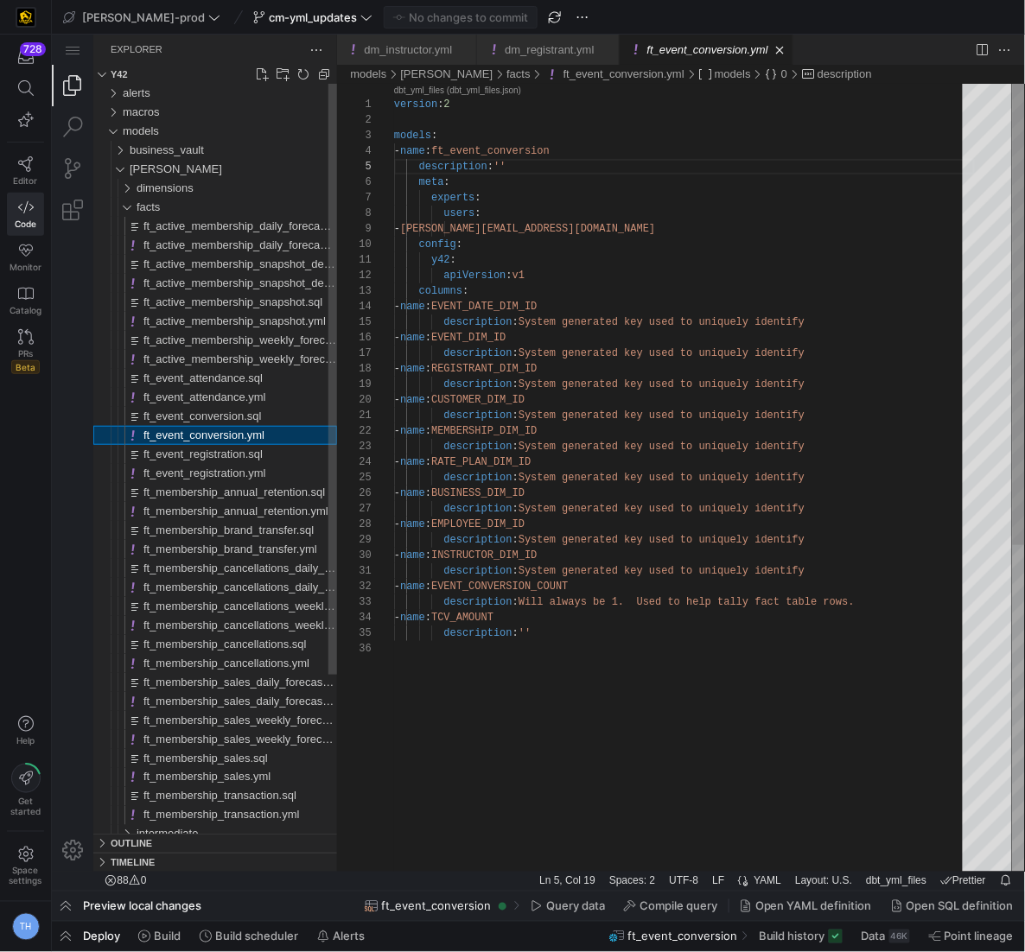
scroll to position [156, 112]
click at [264, 390] on span "ft_event_attendance.yml" at bounding box center [204, 396] width 123 height 13
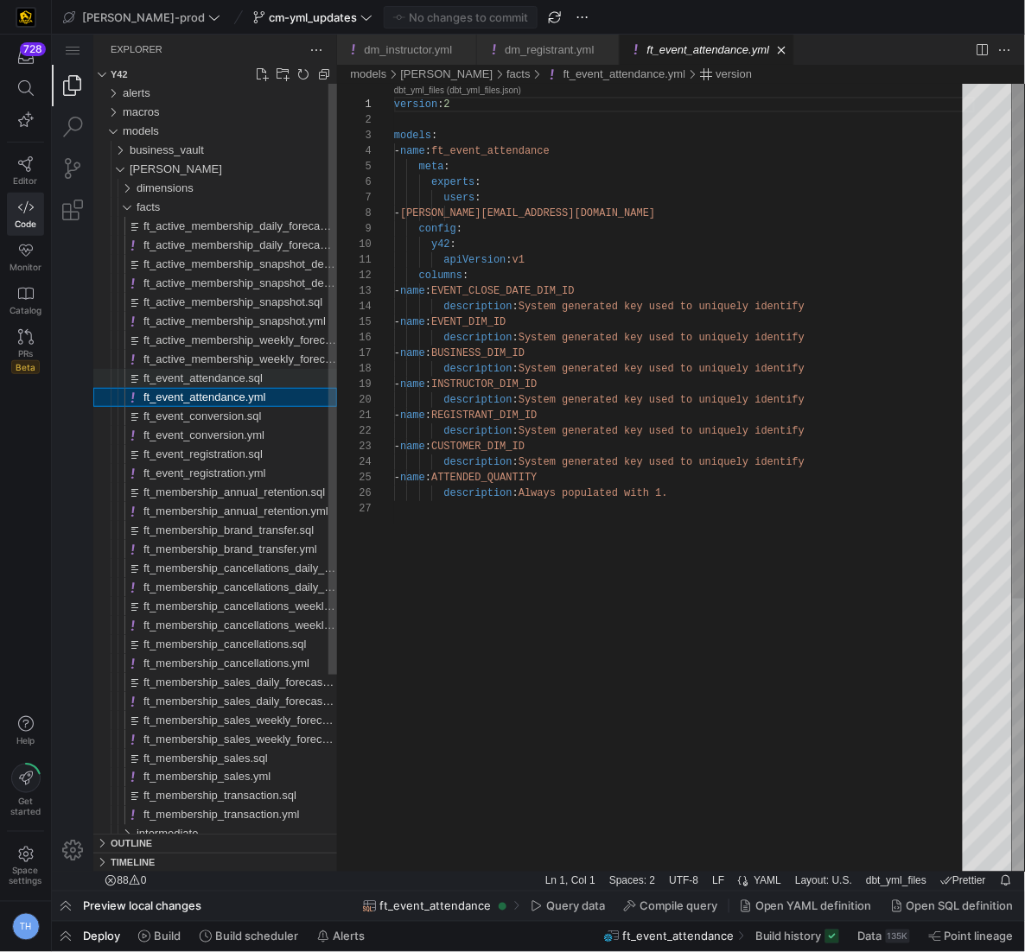
scroll to position [156, 0]
click at [248, 261] on span "ft_active_membership_snapshot_detail.sql" at bounding box center [249, 263] width 213 height 13
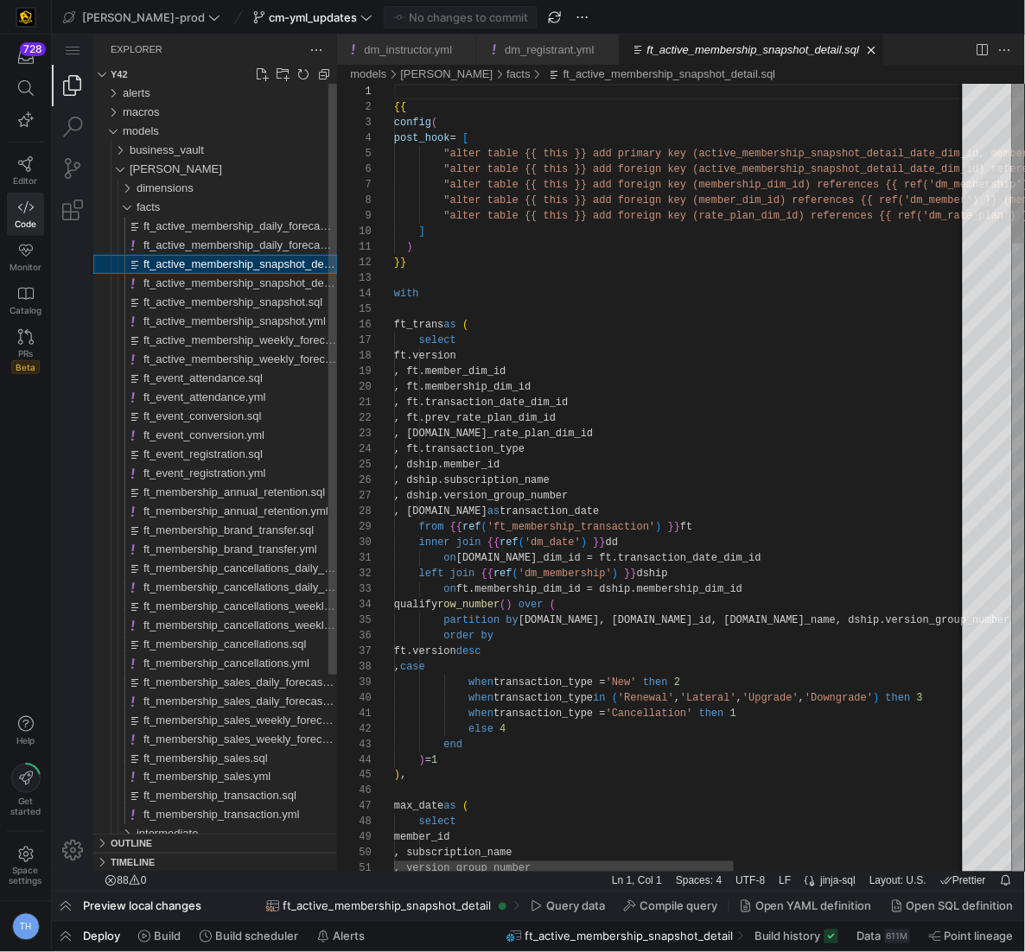
scroll to position [109, 0]
click at [251, 276] on span "ft_active_membership_snapshot_detail.yml" at bounding box center [250, 282] width 215 height 13
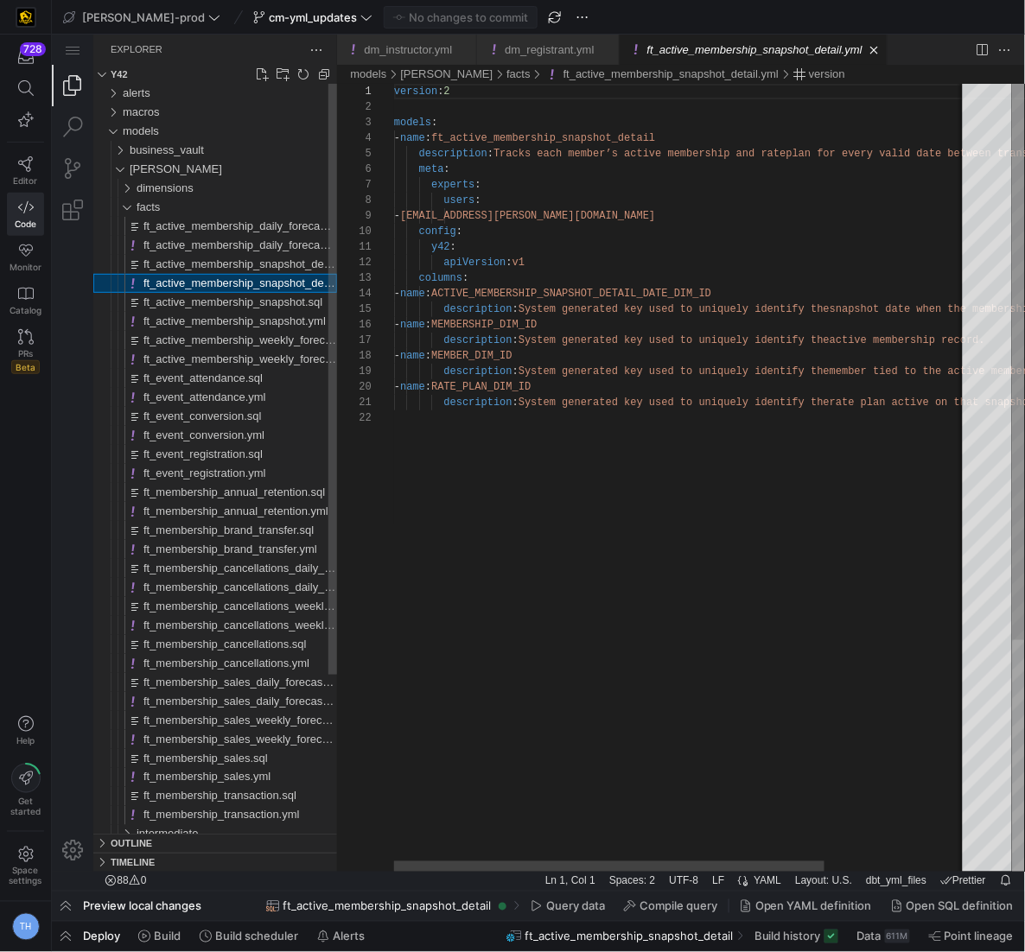
scroll to position [156, 0]
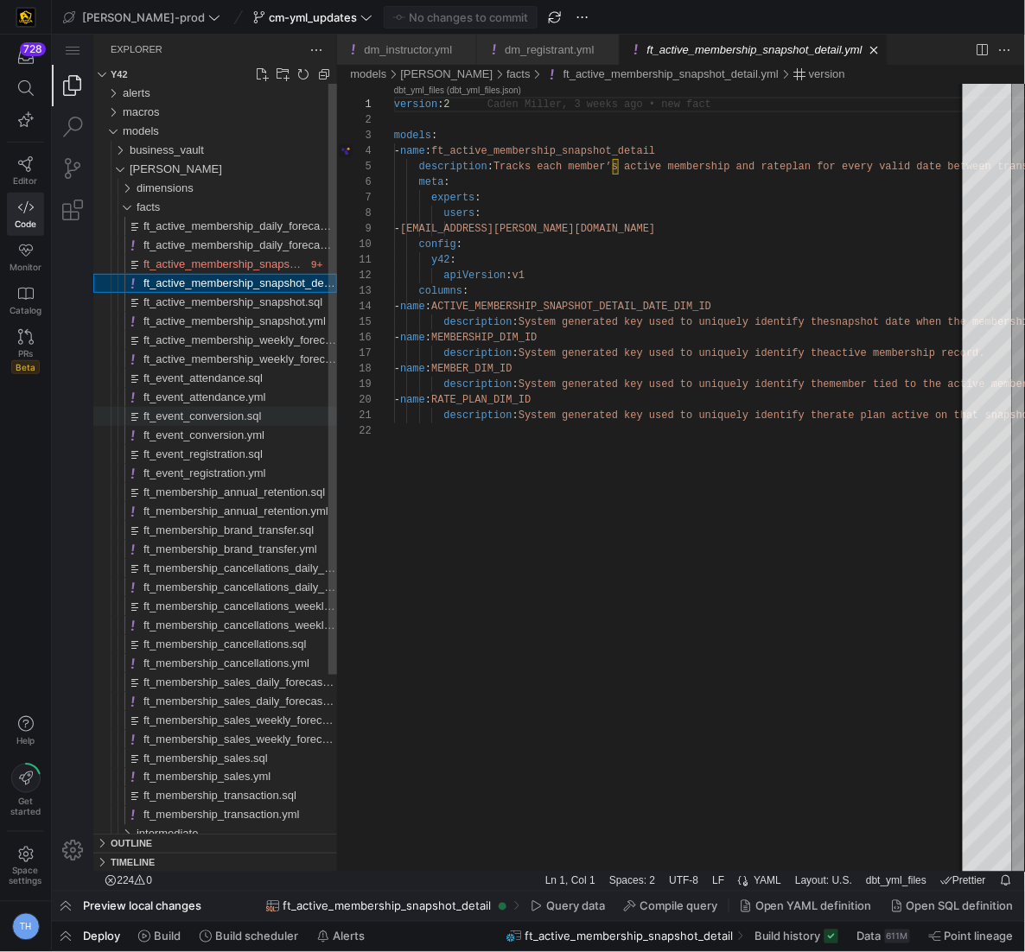
click at [251, 420] on span "ft_event_conversion.sql" at bounding box center [202, 415] width 118 height 13
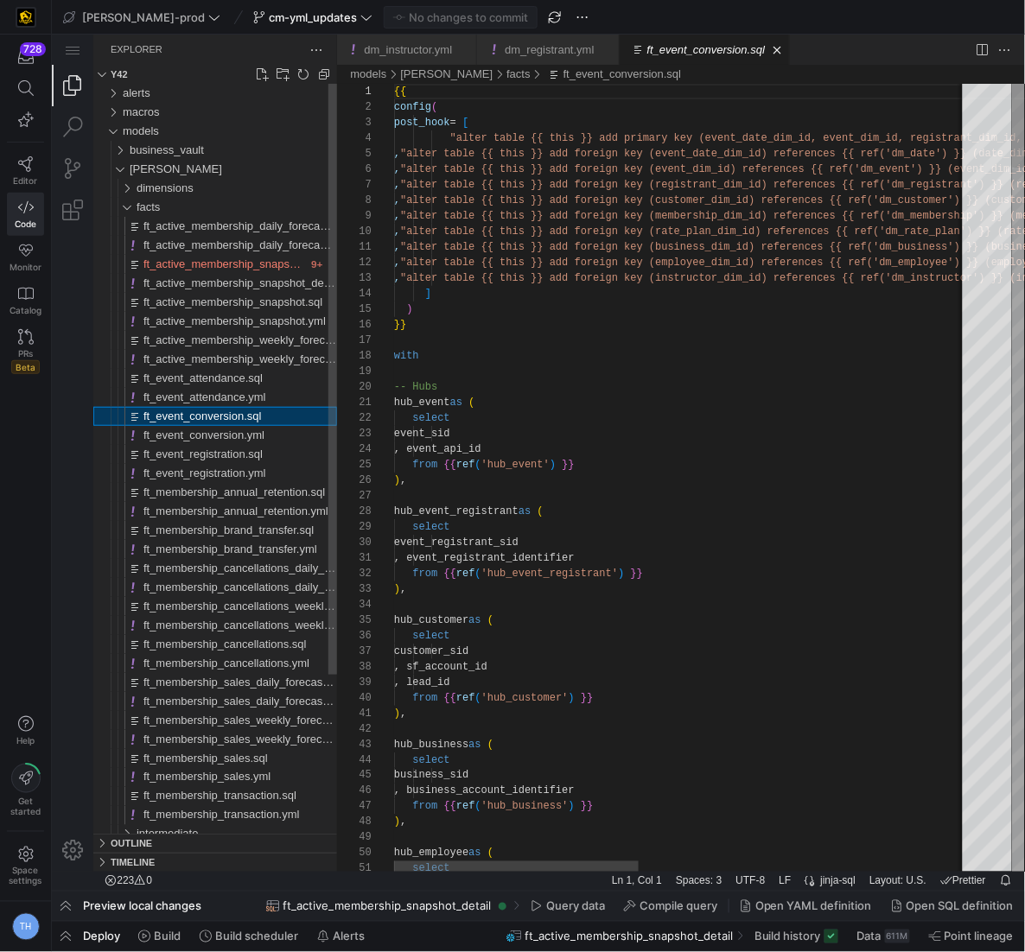
scroll to position [92, 0]
click at [248, 429] on span "ft_event_conversion.yml" at bounding box center [203, 434] width 121 height 13
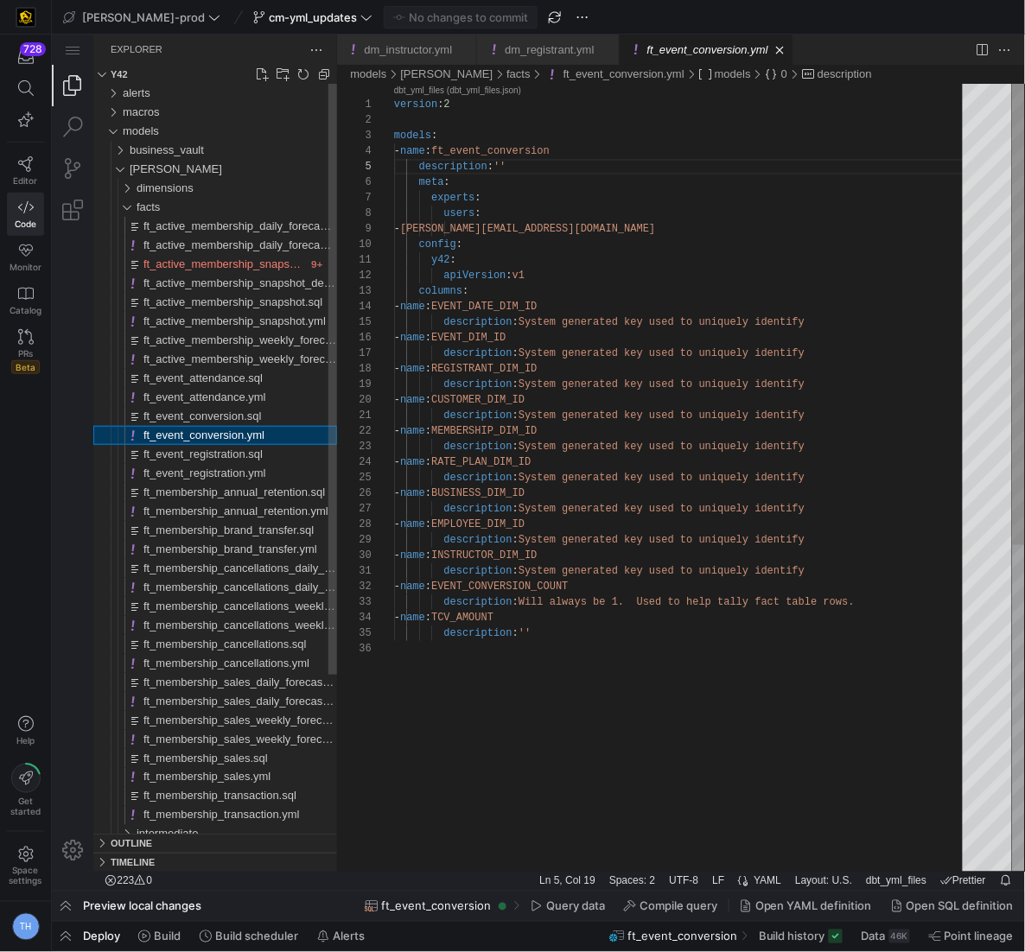
scroll to position [156, 112]
click at [254, 401] on span "ft_event_attendance.yml" at bounding box center [204, 396] width 123 height 13
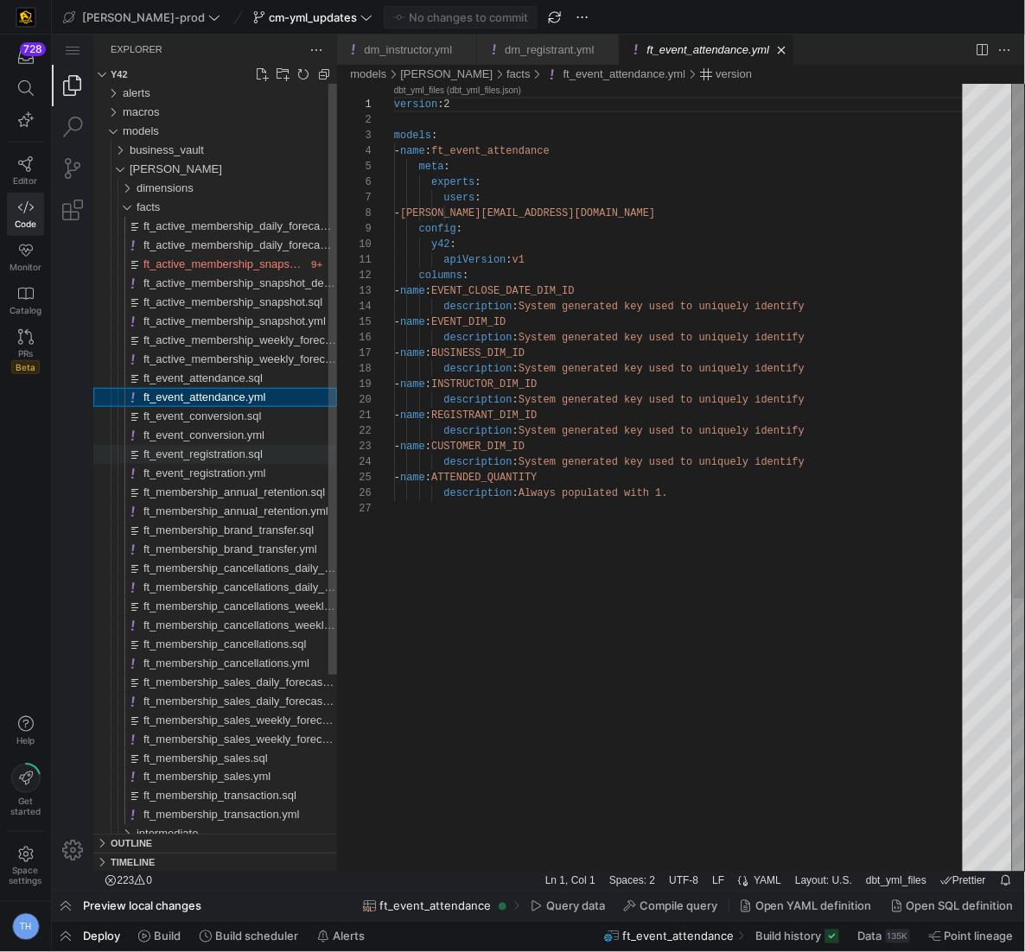
scroll to position [156, 0]
click at [258, 445] on div "ft_event_registration.sql" at bounding box center [240, 453] width 194 height 19
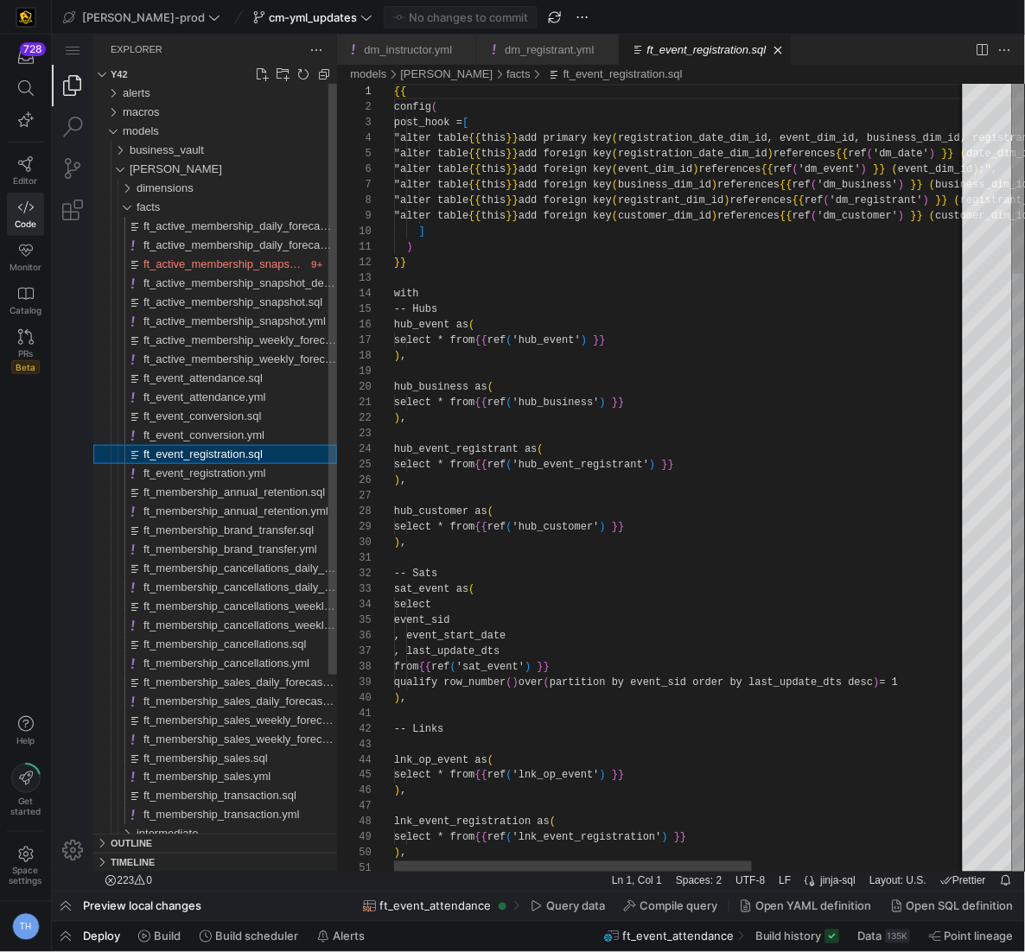
scroll to position [92, 0]
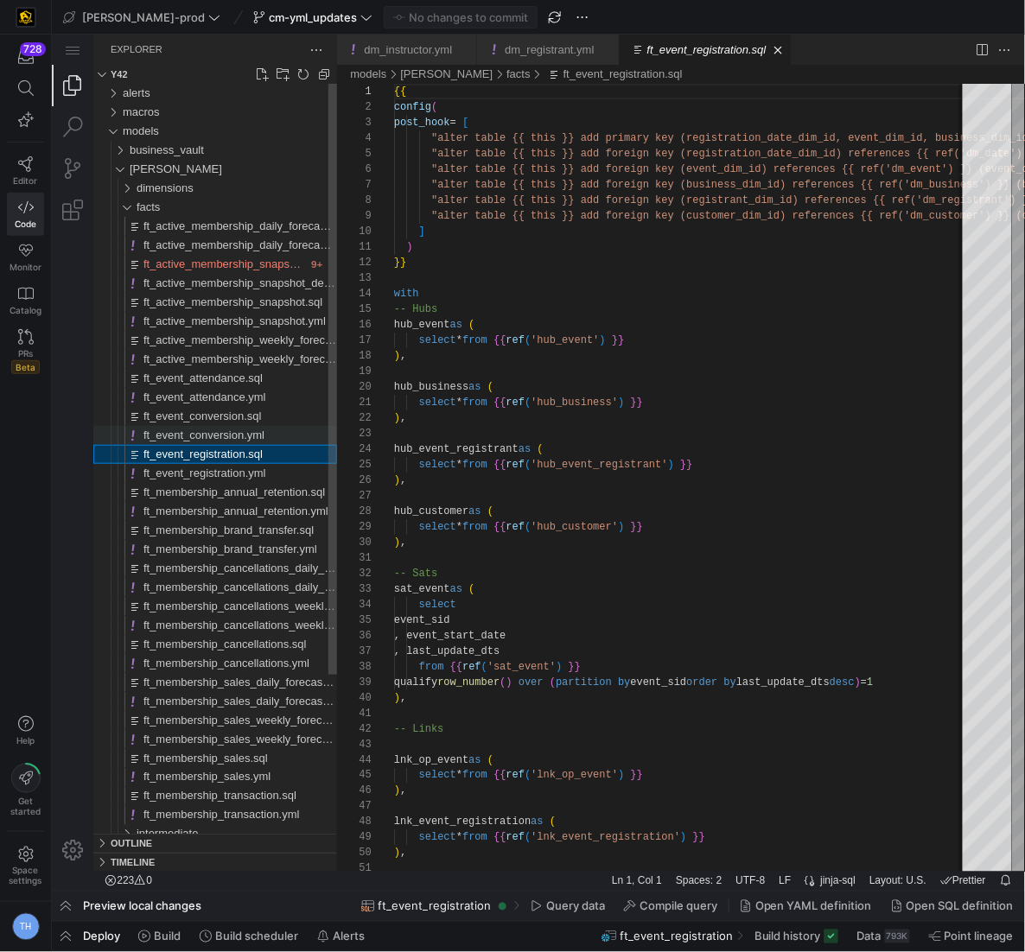
click at [253, 429] on span "ft_event_conversion.yml" at bounding box center [203, 434] width 121 height 13
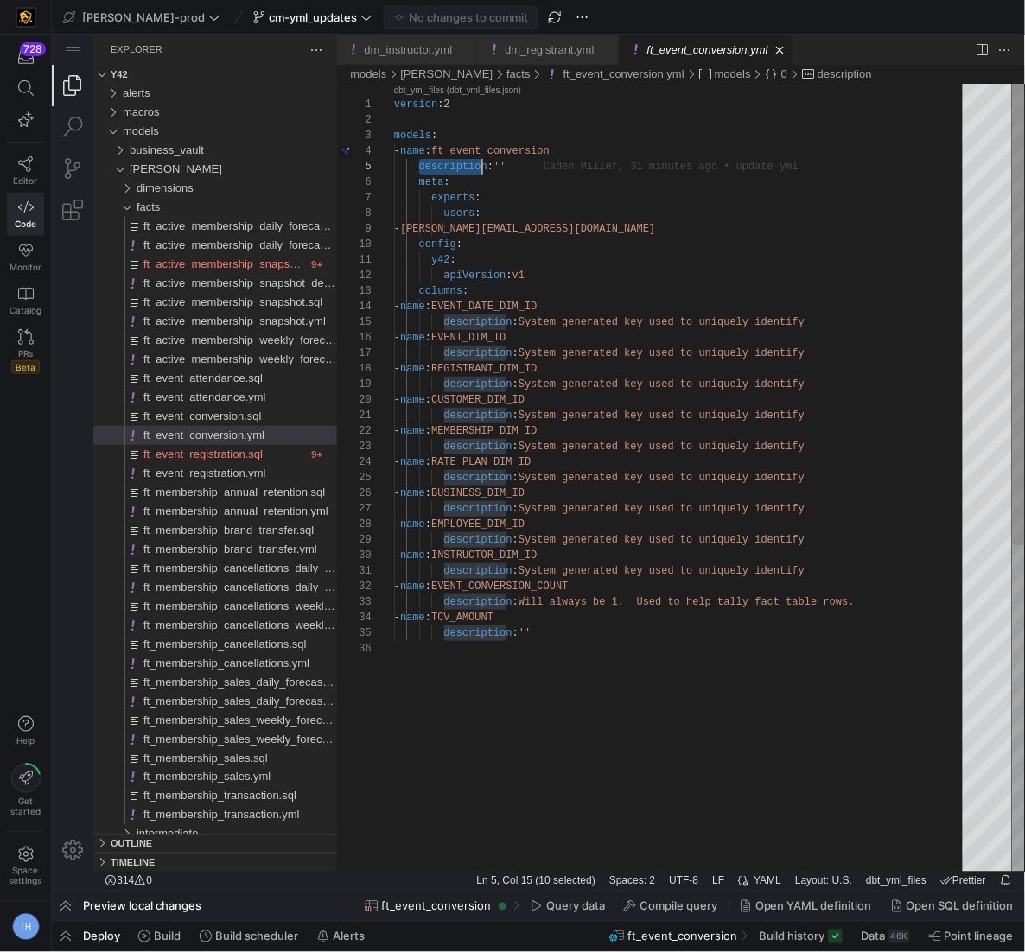
scroll to position [62, 118]
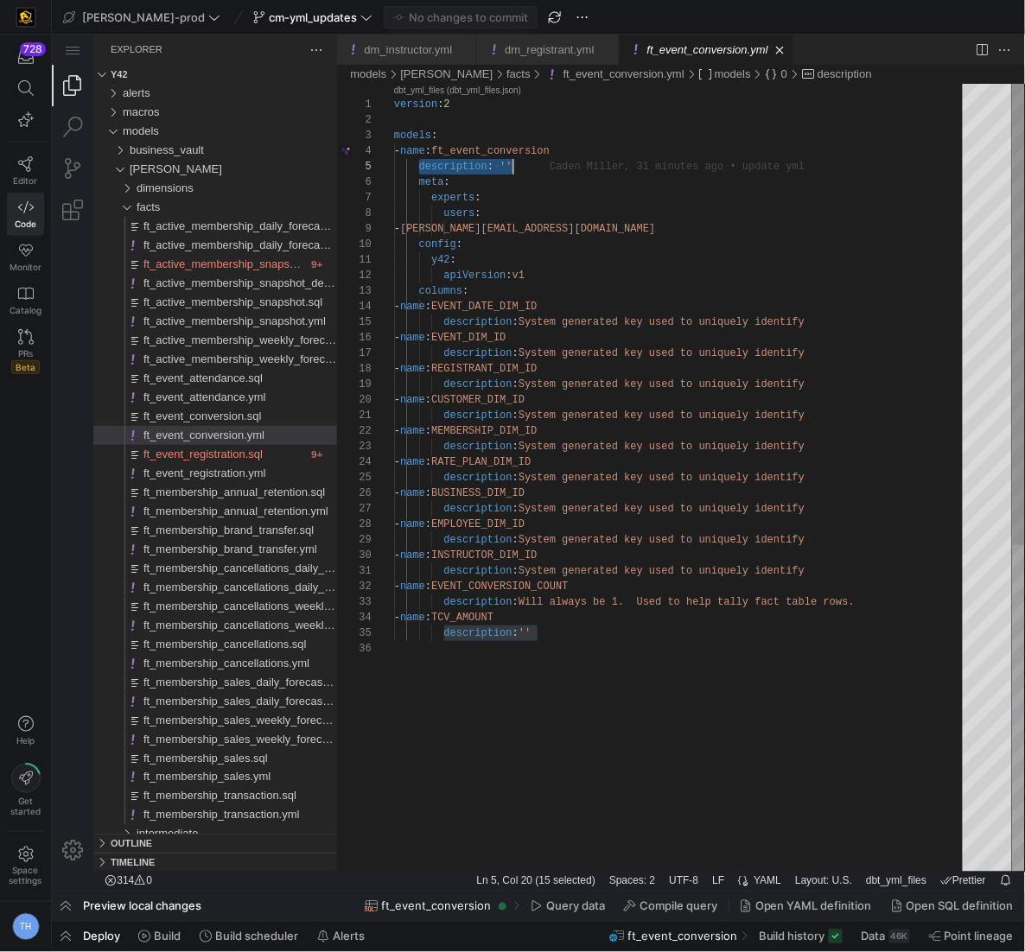
drag, startPoint x: 419, startPoint y: 166, endPoint x: 528, endPoint y: 162, distance: 108.9
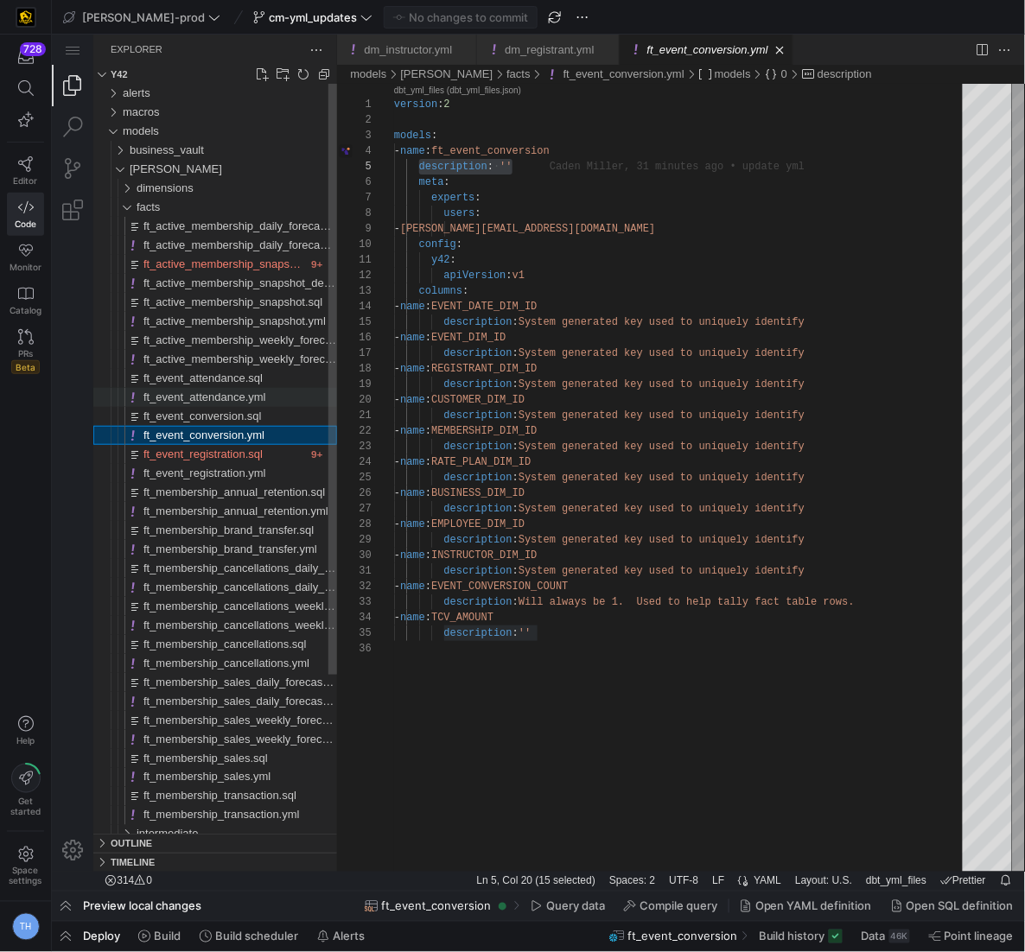
click at [245, 399] on span "ft_event_attendance.yml" at bounding box center [204, 396] width 123 height 13
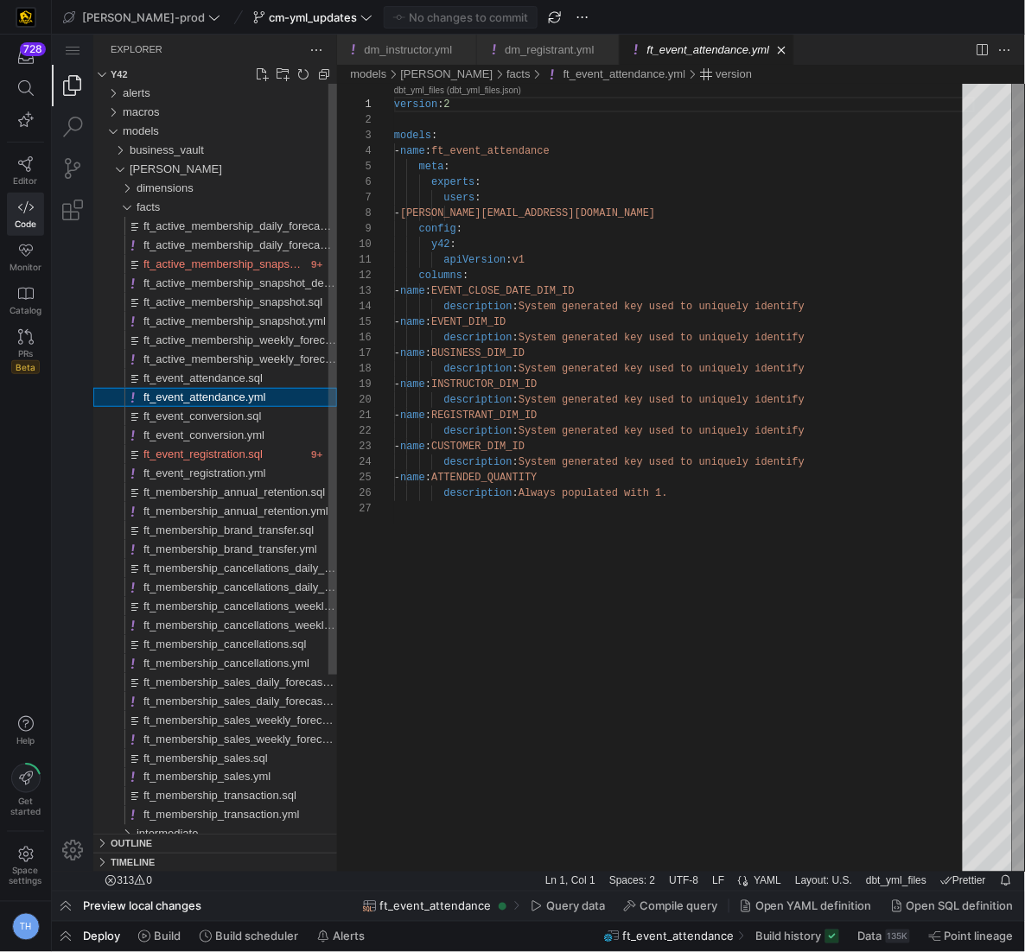
scroll to position [156, 0]
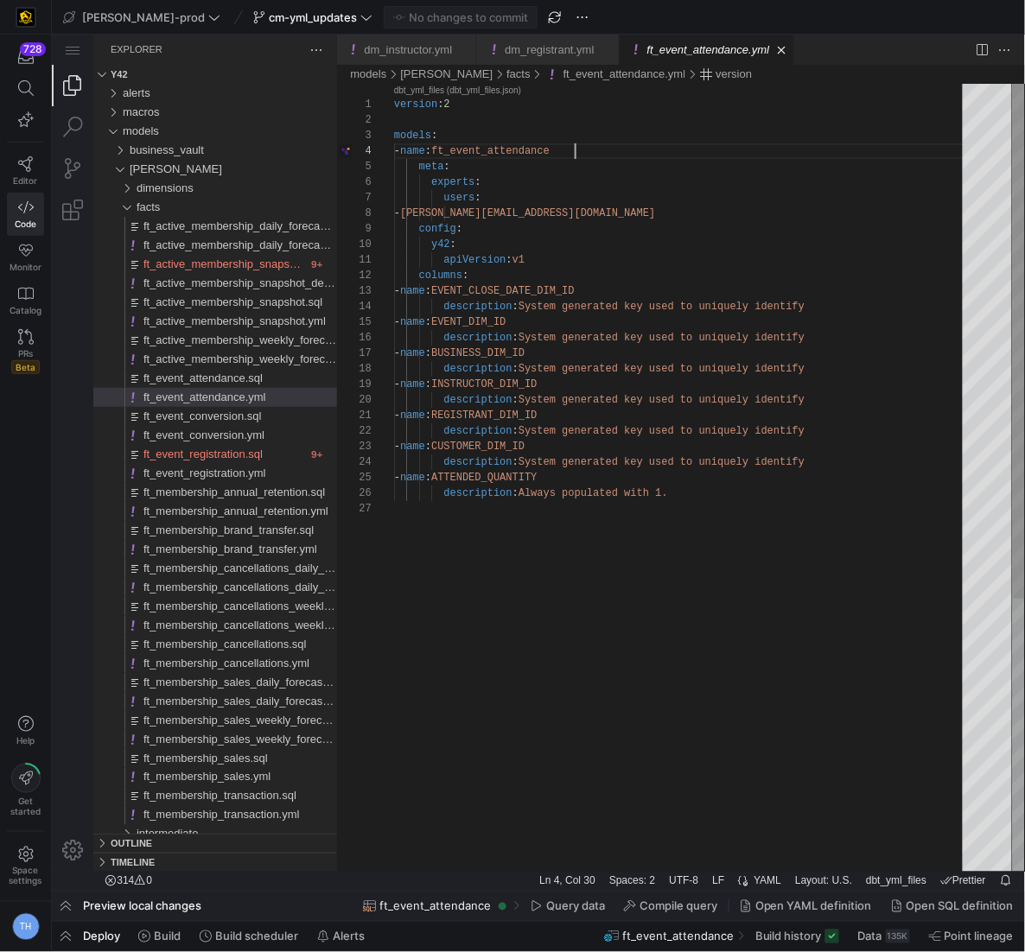
click at [586, 145] on div "version : 2 models : - name : ft_event_attendance meta : experts : users : - mo…" at bounding box center [683, 685] width 581 height 1205
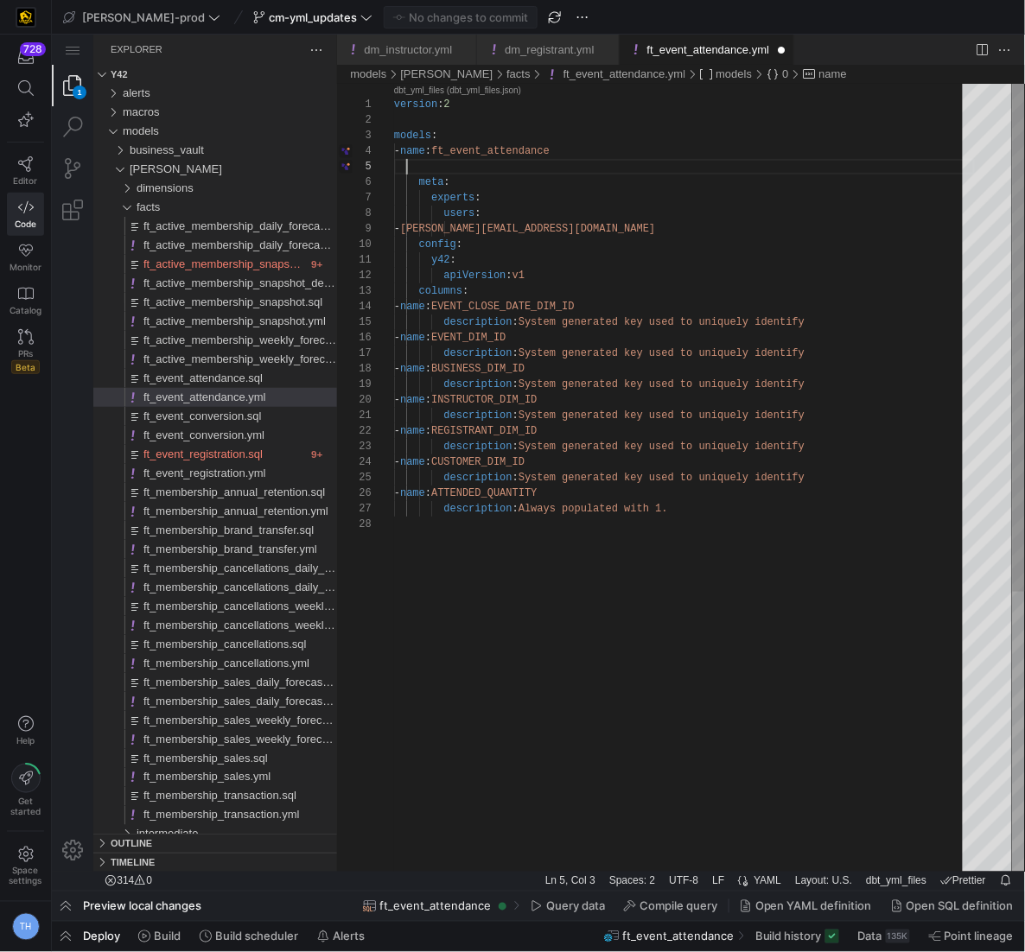
scroll to position [62, 11]
paste textarea "description: ''"
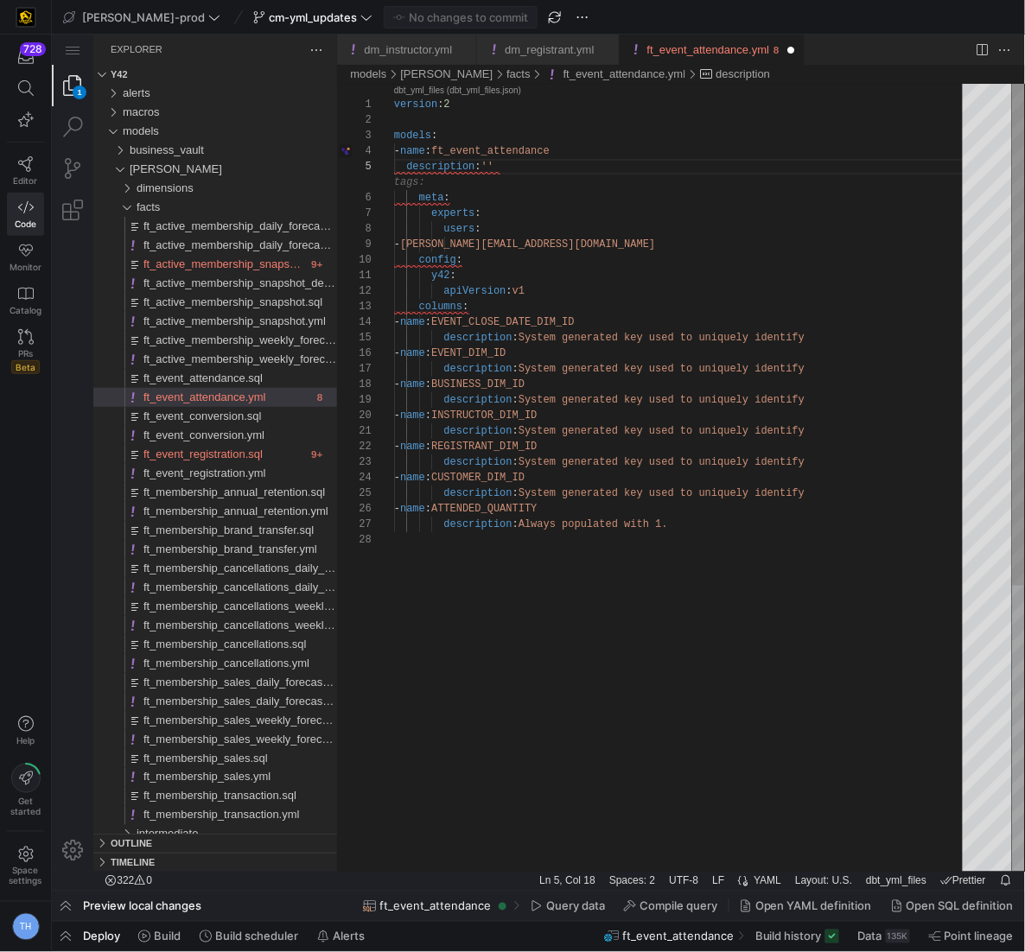
click at [404, 163] on div "version : 2 models : - name : ft_event_attendance meta : experts : users : - mo…" at bounding box center [683, 701] width 581 height 1236
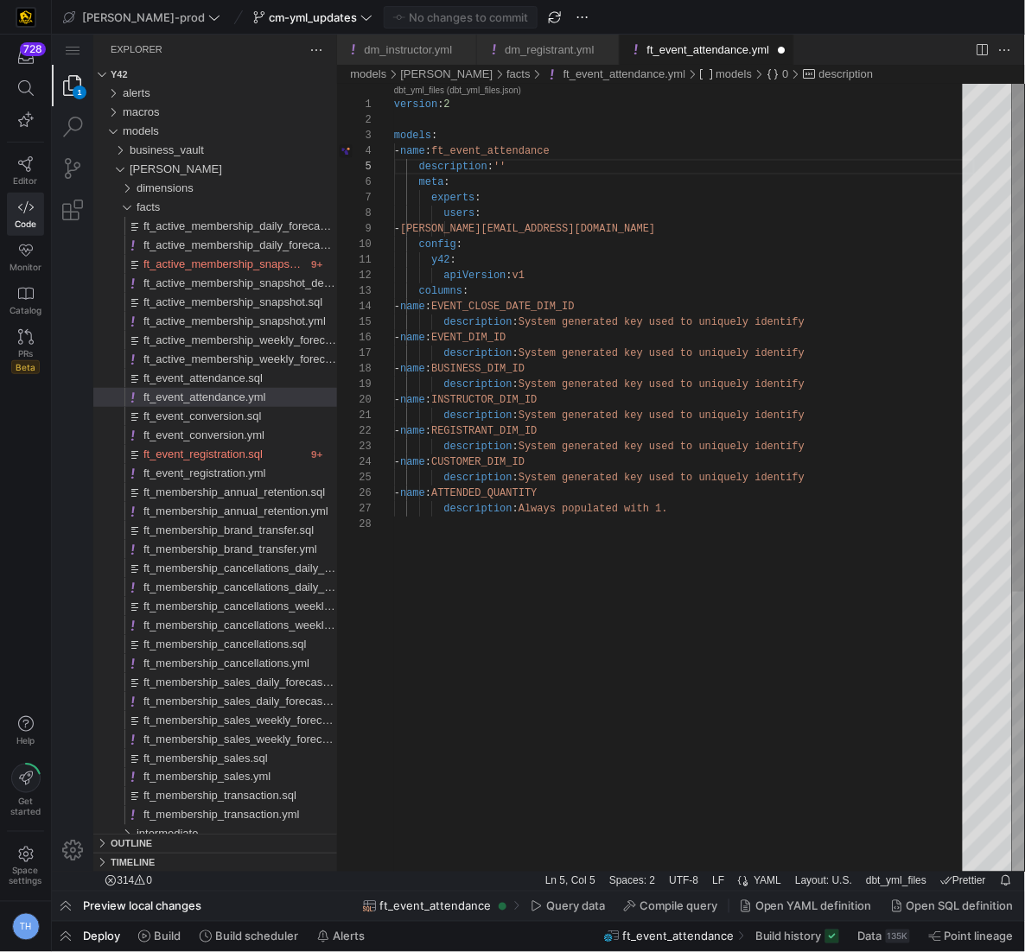
click at [505, 165] on div "version : 2 models : - name : ft_event_attendance meta : experts : users : - mo…" at bounding box center [683, 693] width 581 height 1221
click at [734, 166] on div "version : 2 models : - name : ft_event_attendance meta : experts : users : - mo…" at bounding box center [683, 693] width 581 height 1221
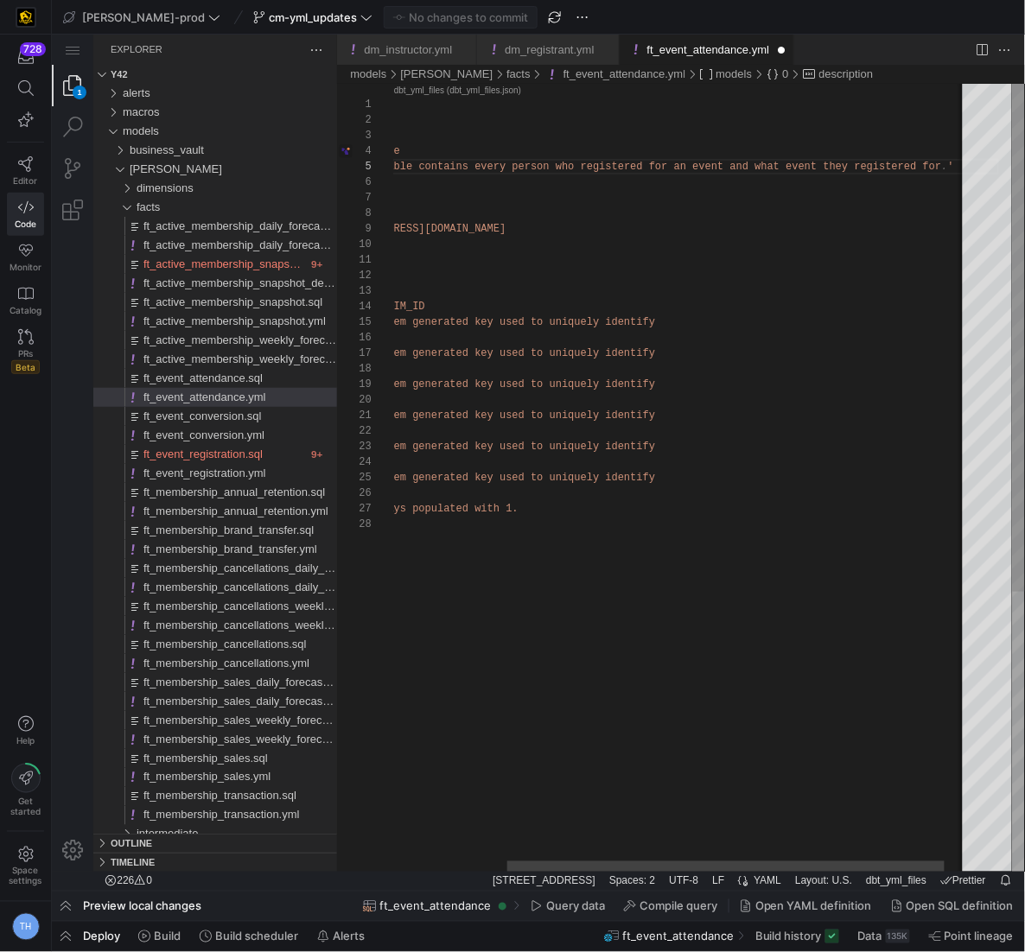
scroll to position [62, 710]
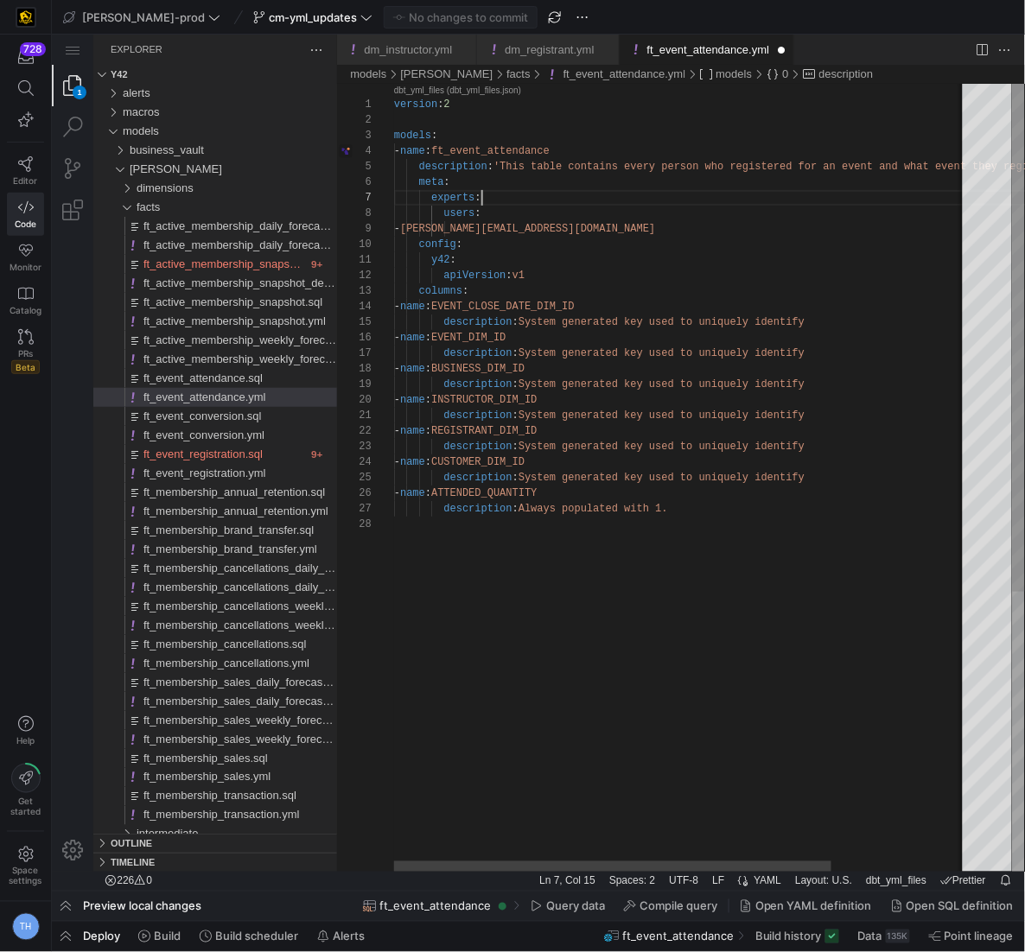
click at [519, 194] on div "version : 2 models : - name : ft_event_attendance meta : experts : users : - mo…" at bounding box center [770, 693] width 754 height 1221
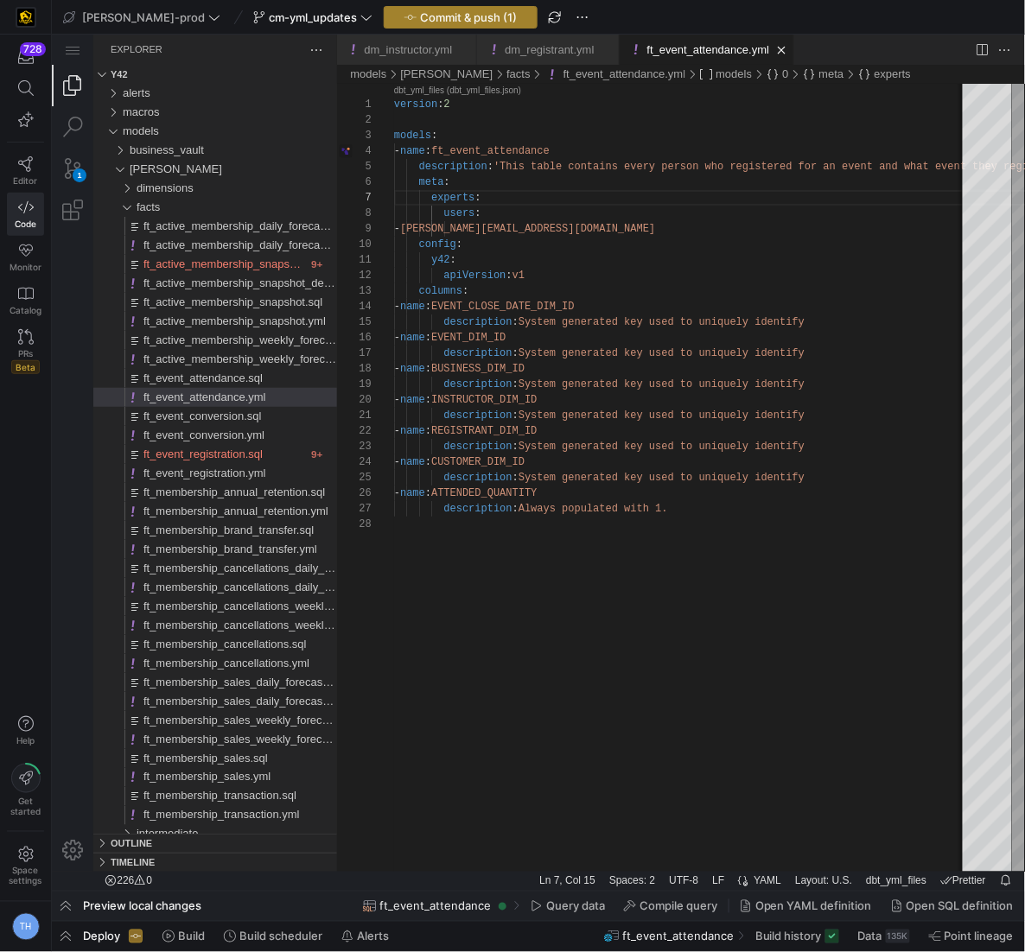
type textarea "version: 2 models: - name: ft_event_attendance description: 'This table contain…"
click at [453, 10] on span "Commit & push (1)" at bounding box center [468, 17] width 97 height 14
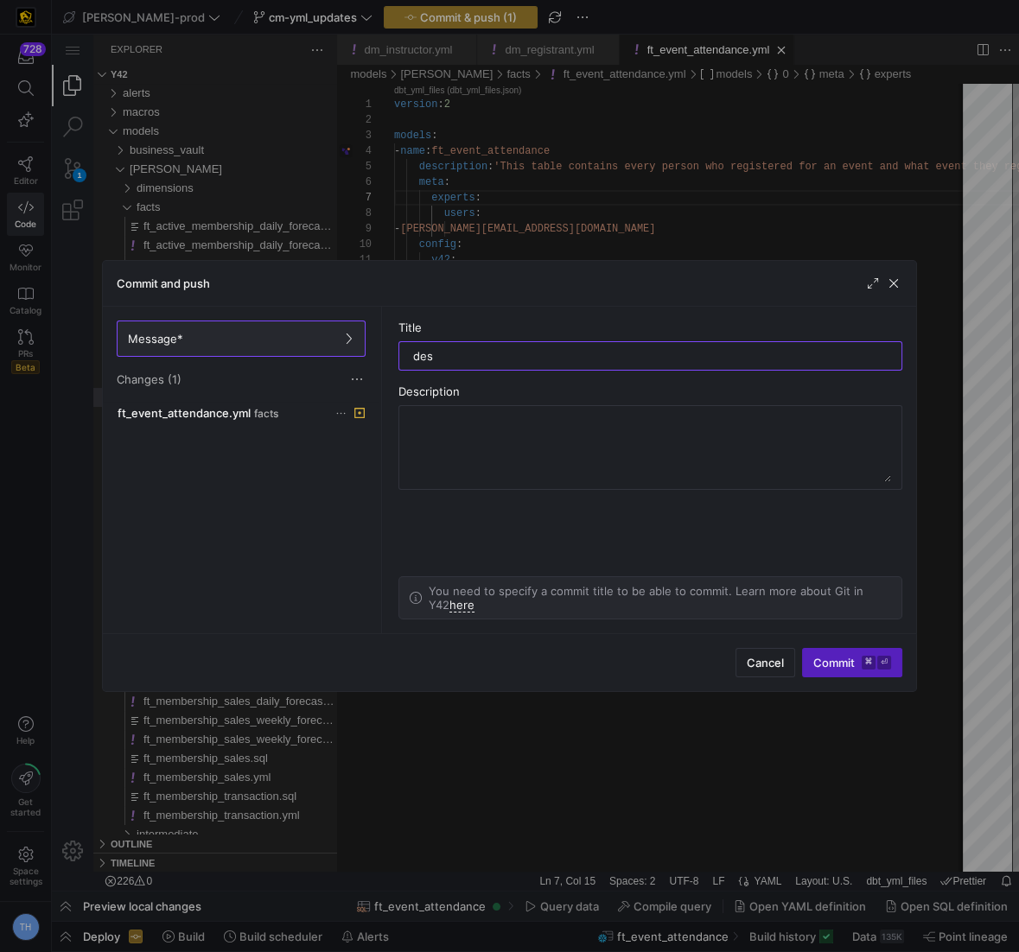
type input "desc"
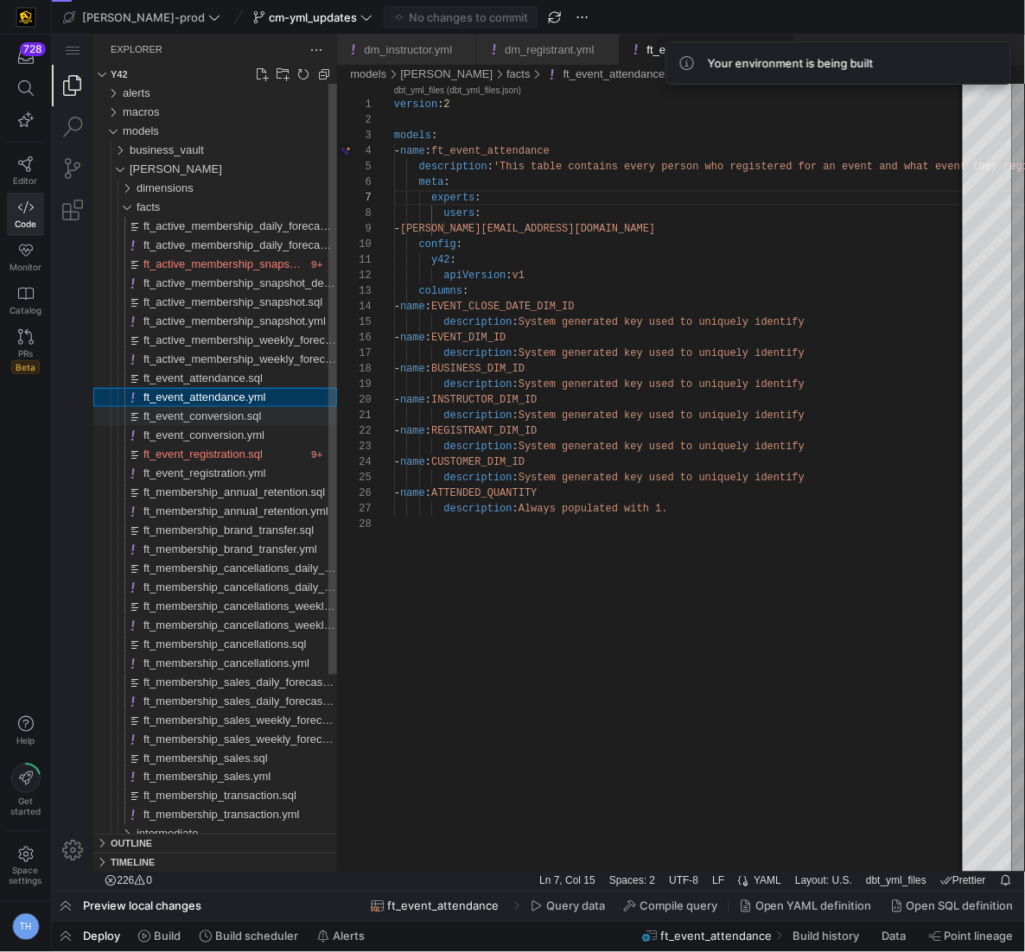
click at [261, 416] on span "ft_event_conversion.sql" at bounding box center [202, 415] width 118 height 13
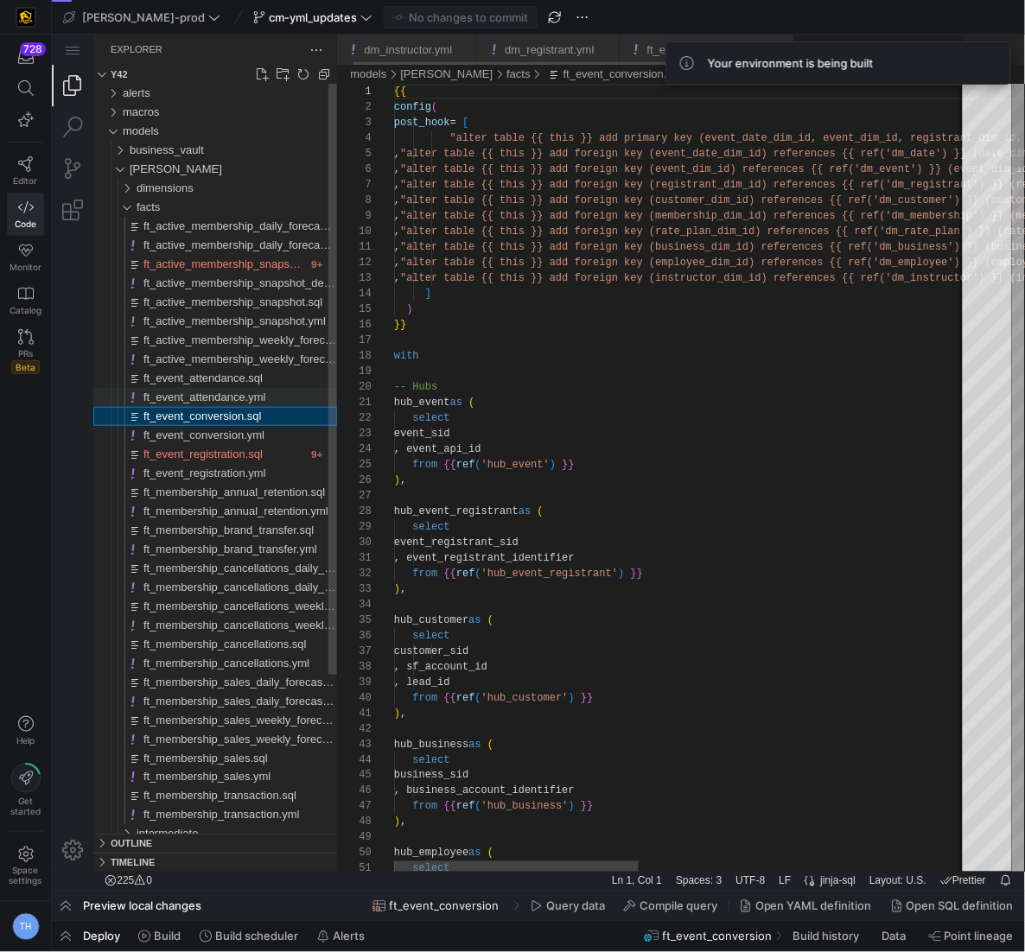
scroll to position [92, 0]
click at [265, 394] on span "ft_event_attendance.yml" at bounding box center [204, 396] width 123 height 13
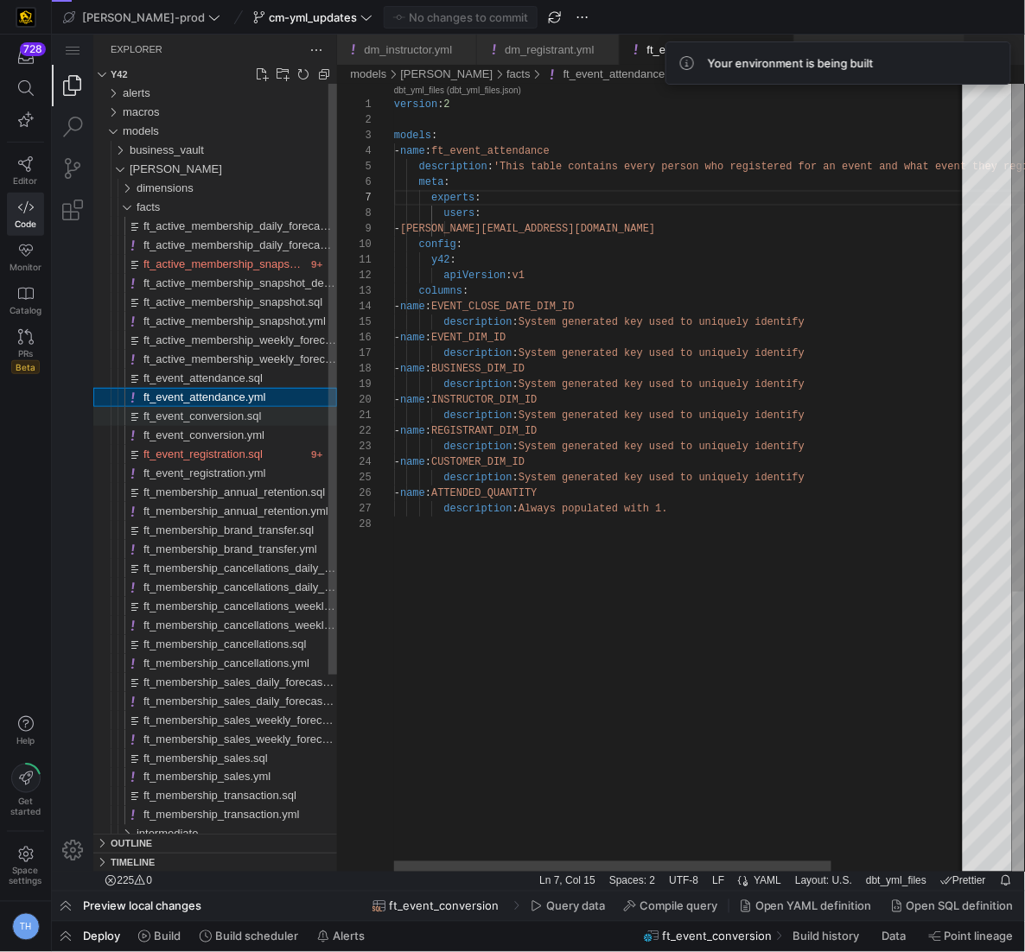
scroll to position [156, 87]
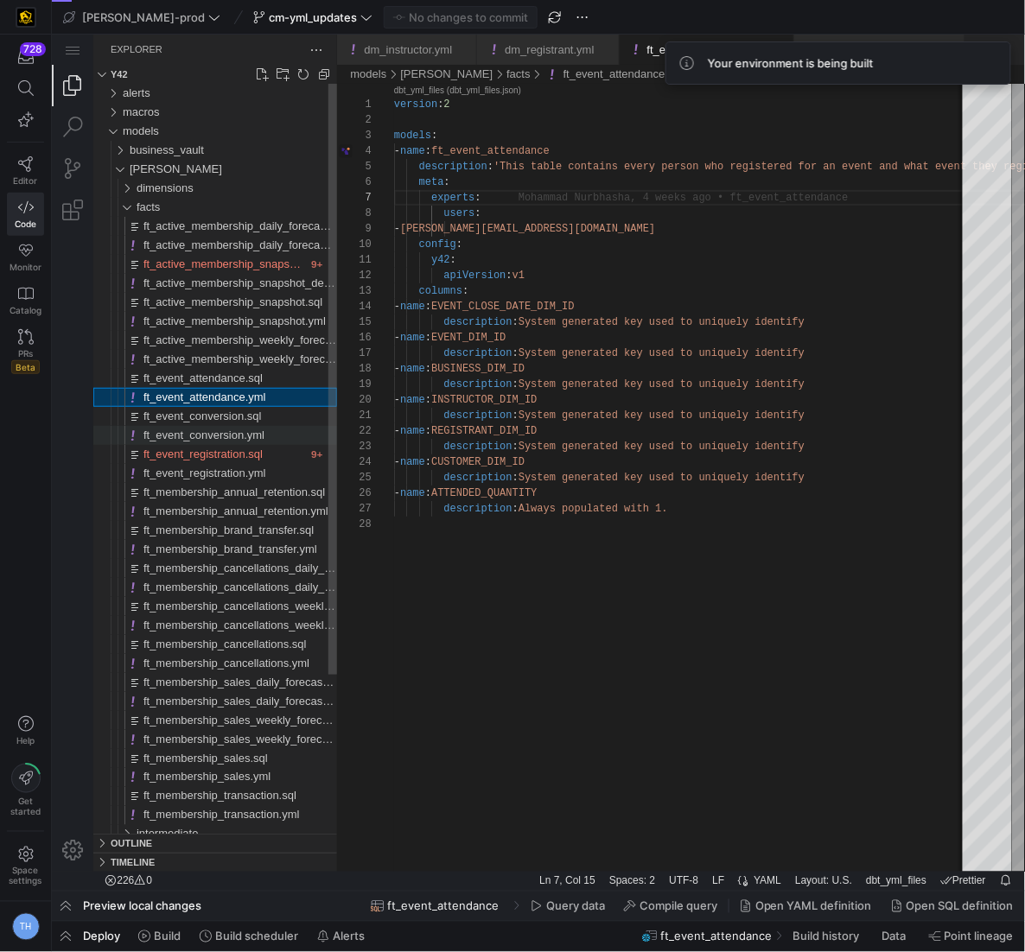
click at [273, 429] on div "ft_event_conversion.yml" at bounding box center [240, 434] width 194 height 19
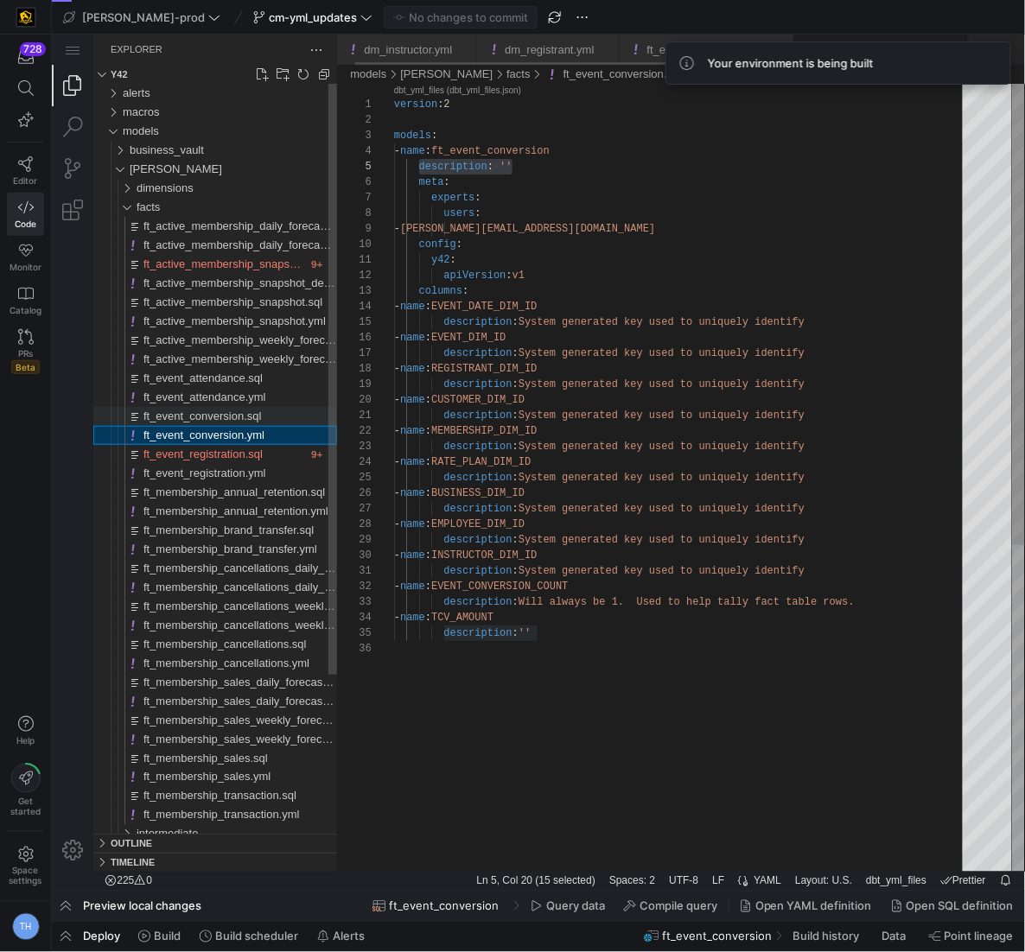
scroll to position [156, 118]
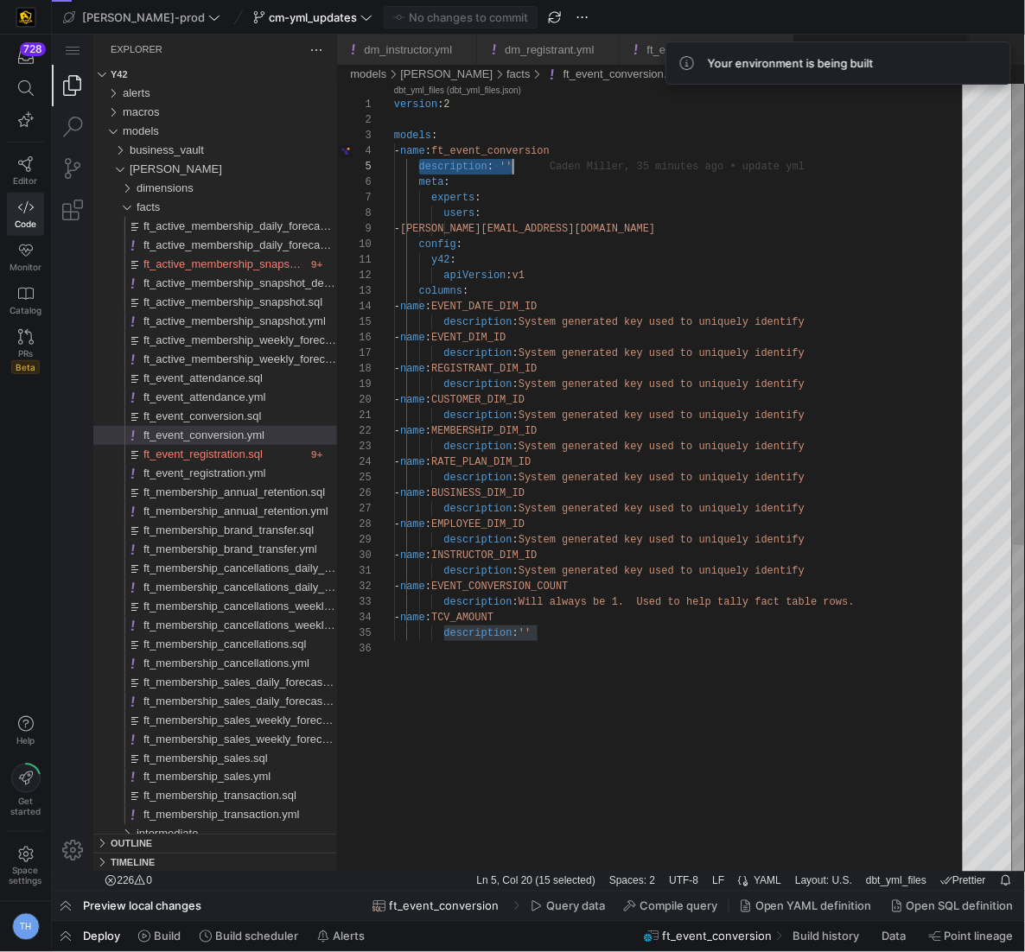
click at [505, 159] on div "version : 2 models : - name : ft_event_conversion description : ·‌ '' meta : ex…" at bounding box center [683, 755] width 581 height 1345
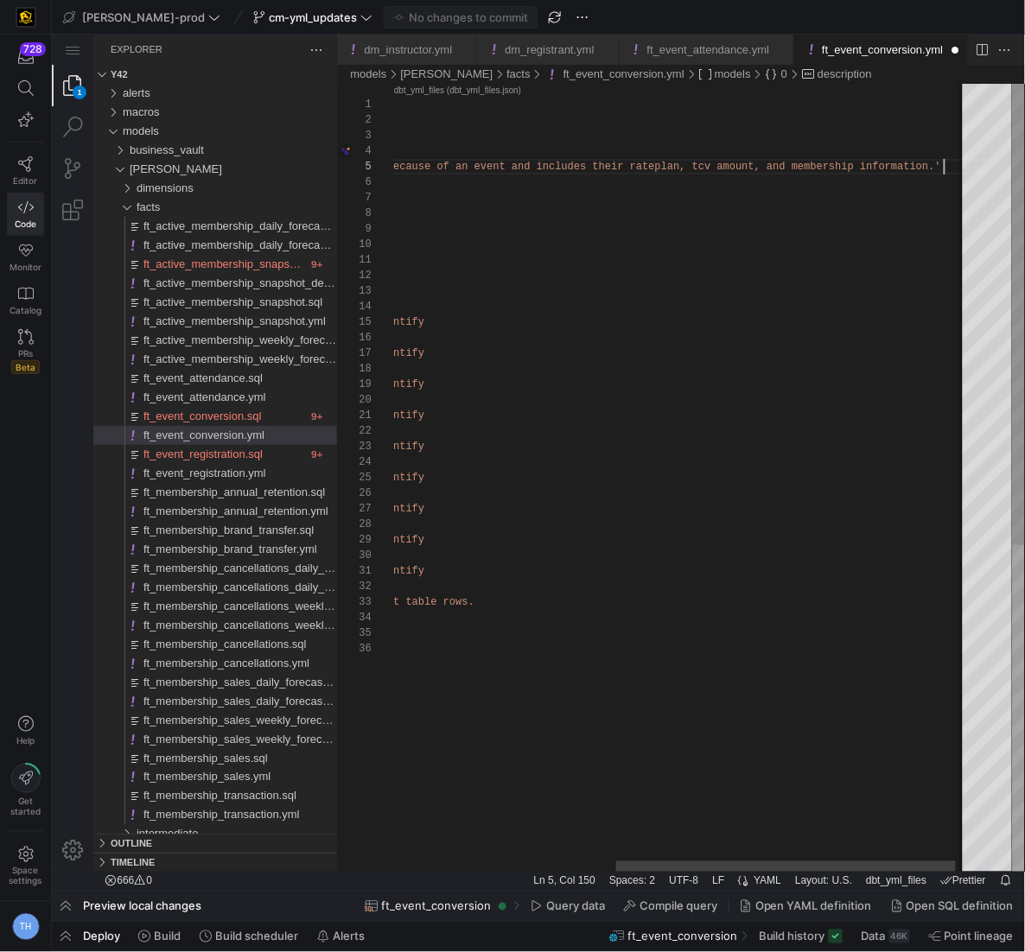
scroll to position [109, 87]
click at [555, 219] on div "version : 2 models : - name : ft_event_conversion description : 'This table con…" at bounding box center [499, 755] width 972 height 1345
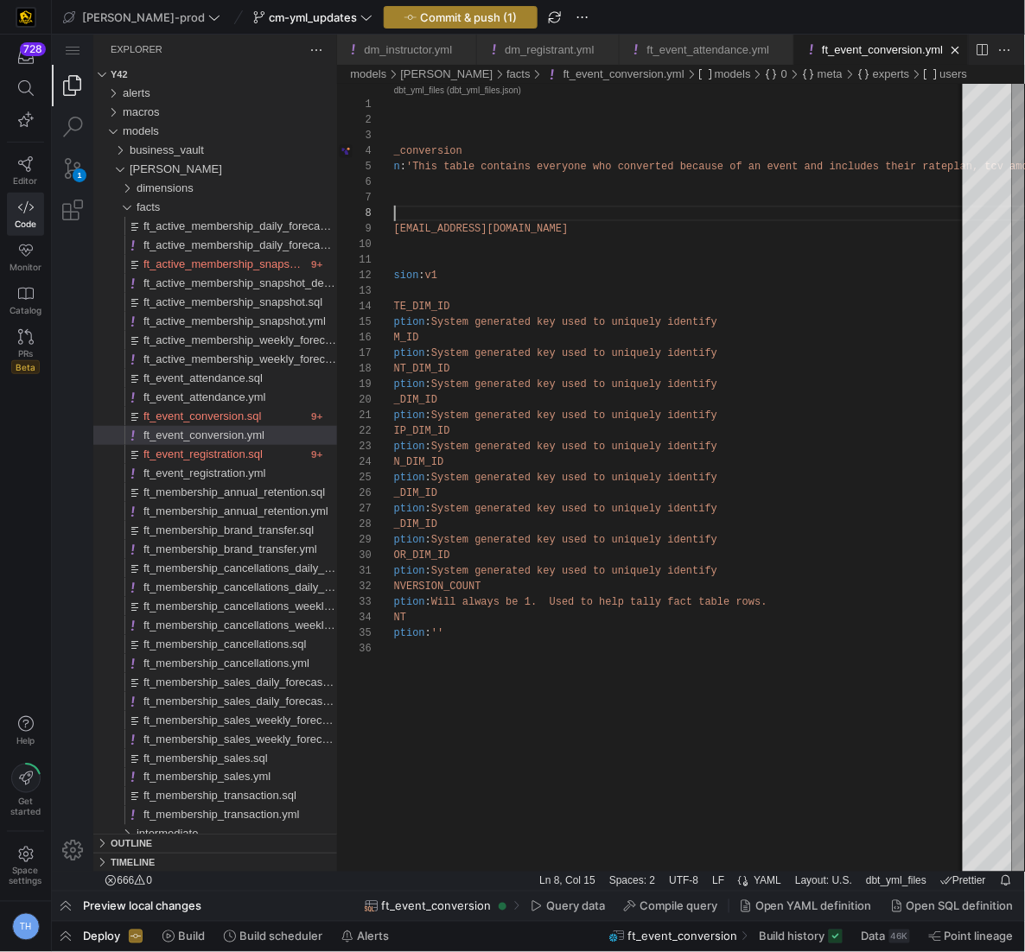
type textarea "version: 2 models: - name: ft_event_conversion description: 'This table contain…"
click at [444, 14] on span "Commit & push (1)" at bounding box center [468, 17] width 97 height 14
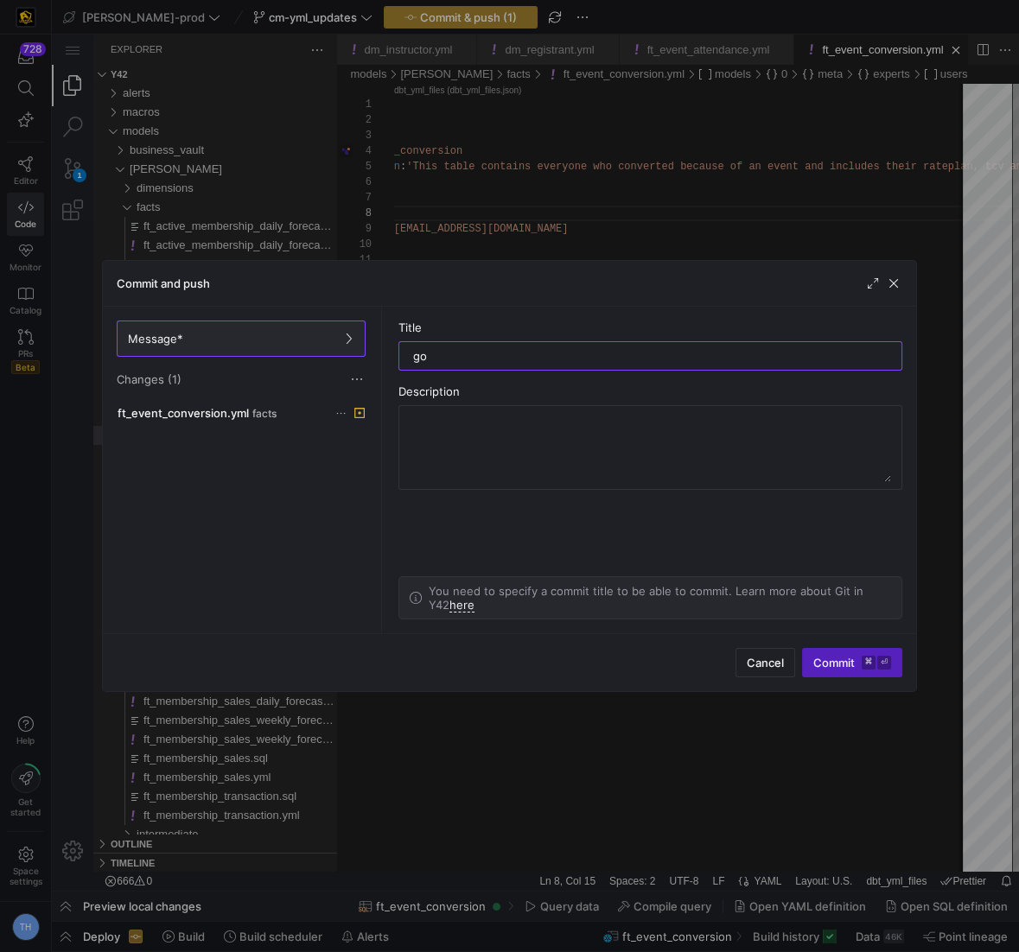
type input "g"
type input "desc"
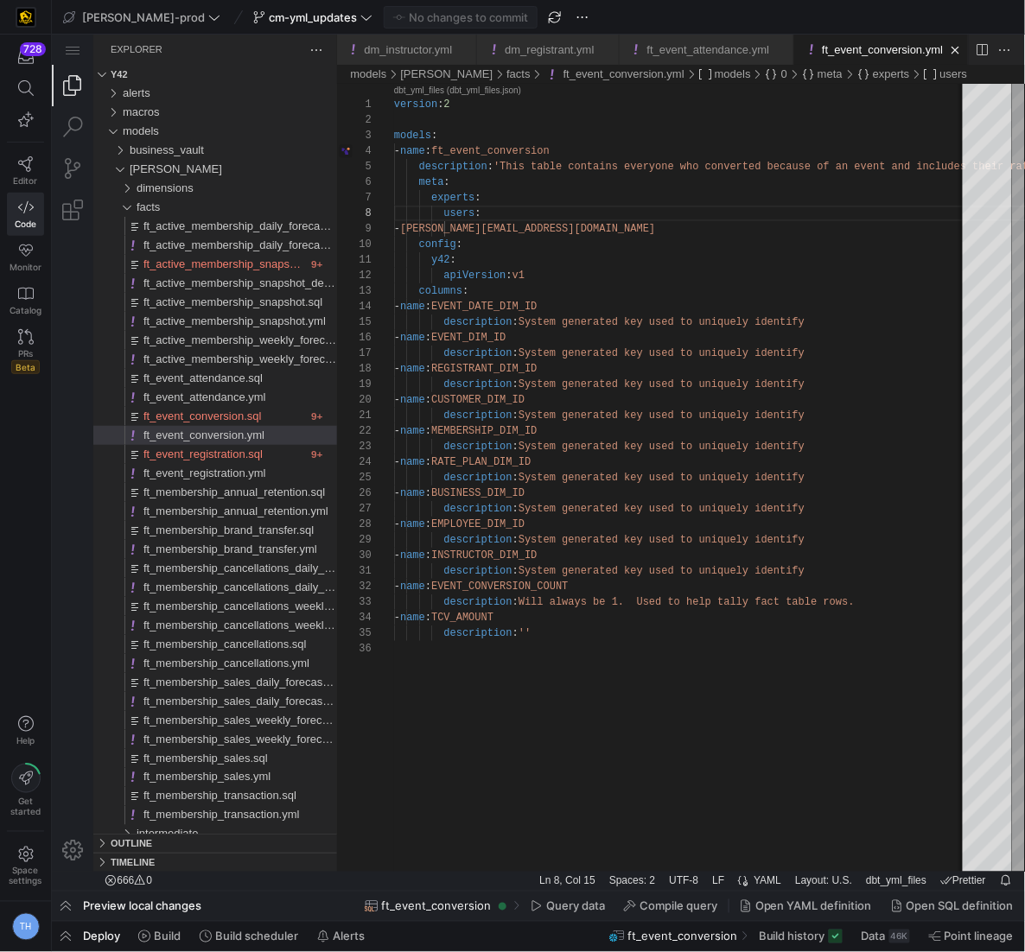
type textarea "description: System generated key used to uniquely identify - name: MEMBERSHIP_…"
click at [734, 477] on div "version : 2 models : - name : ft_event_conversion description : 'This table con…" at bounding box center [879, 755] width 972 height 1345
click at [269, 13] on span "cm-yml_updates" at bounding box center [313, 17] width 88 height 14
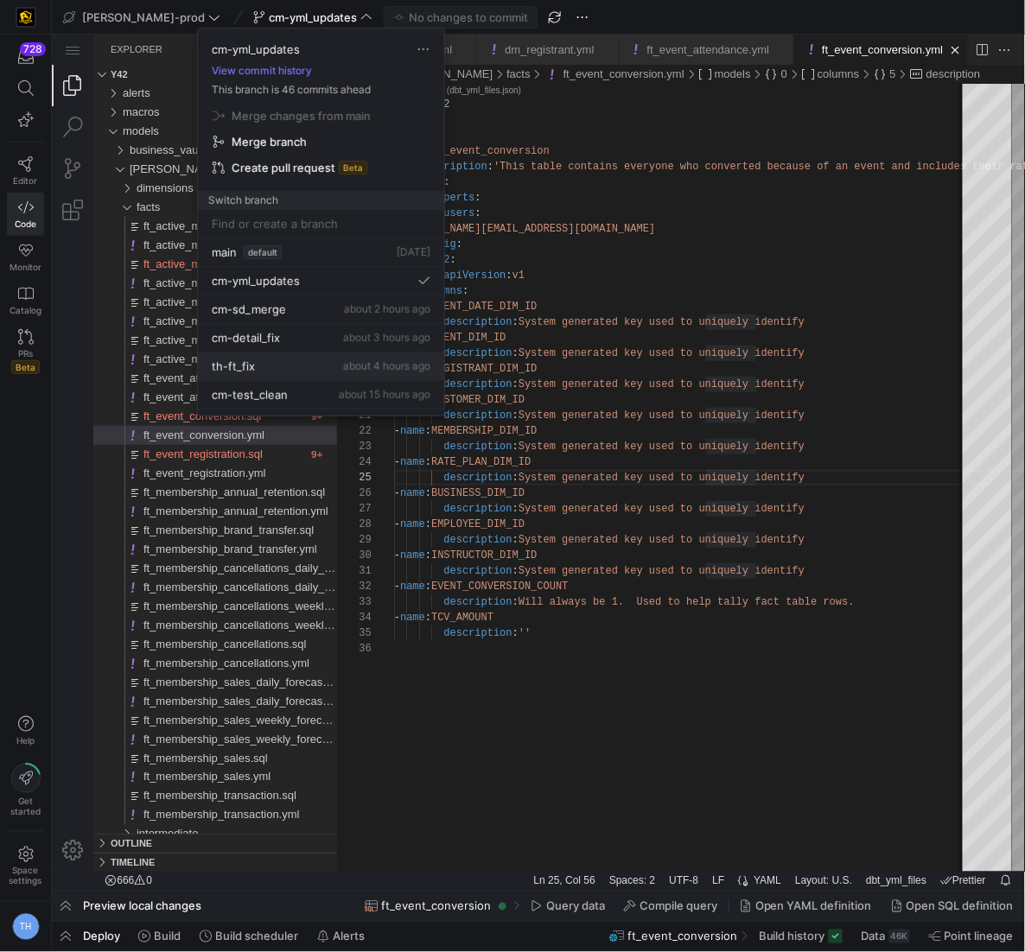
click at [268, 365] on div "th-ft_fix about 4 hours ago" at bounding box center [321, 366] width 219 height 14
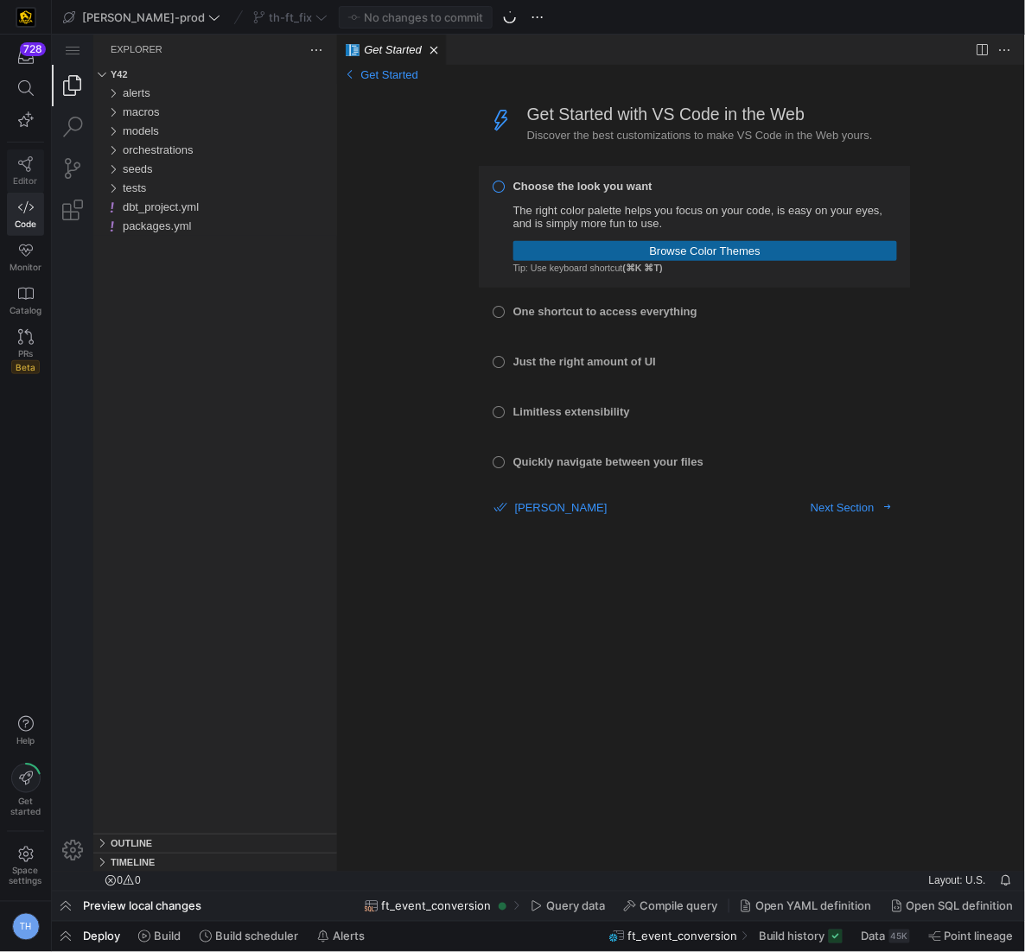
click at [24, 159] on icon at bounding box center [26, 164] width 16 height 16
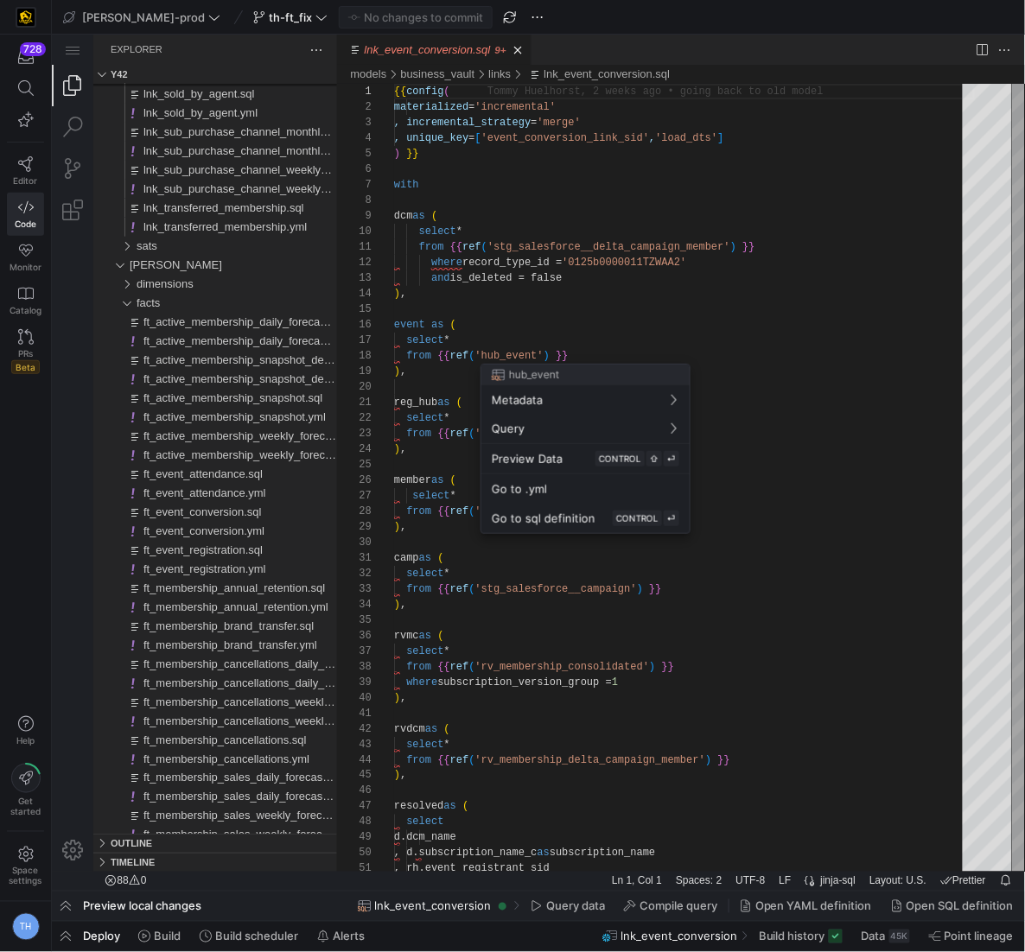
click at [493, 287] on div at bounding box center [512, 476] width 1025 height 952
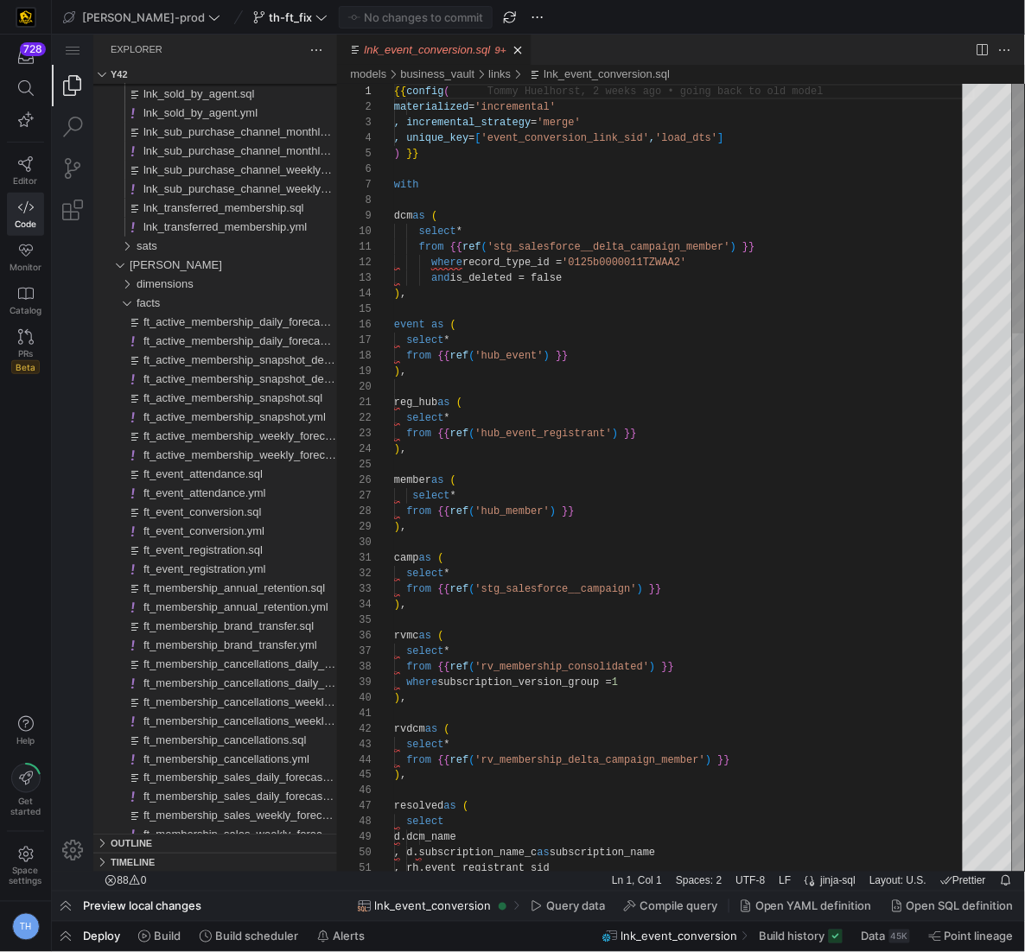
type textarea "from {{ ref('stg_salesforce__delta_campaign_member') }} where record_type_id = …"
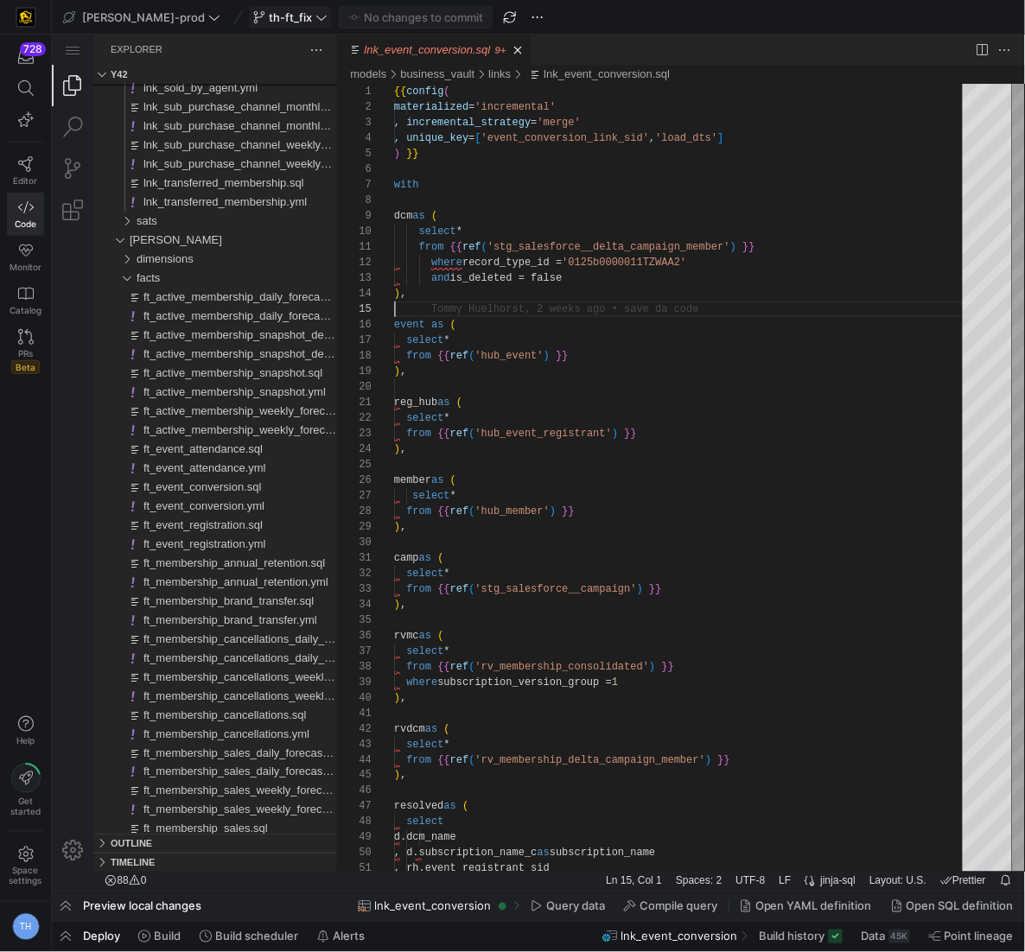
click at [252, 26] on span at bounding box center [290, 17] width 81 height 21
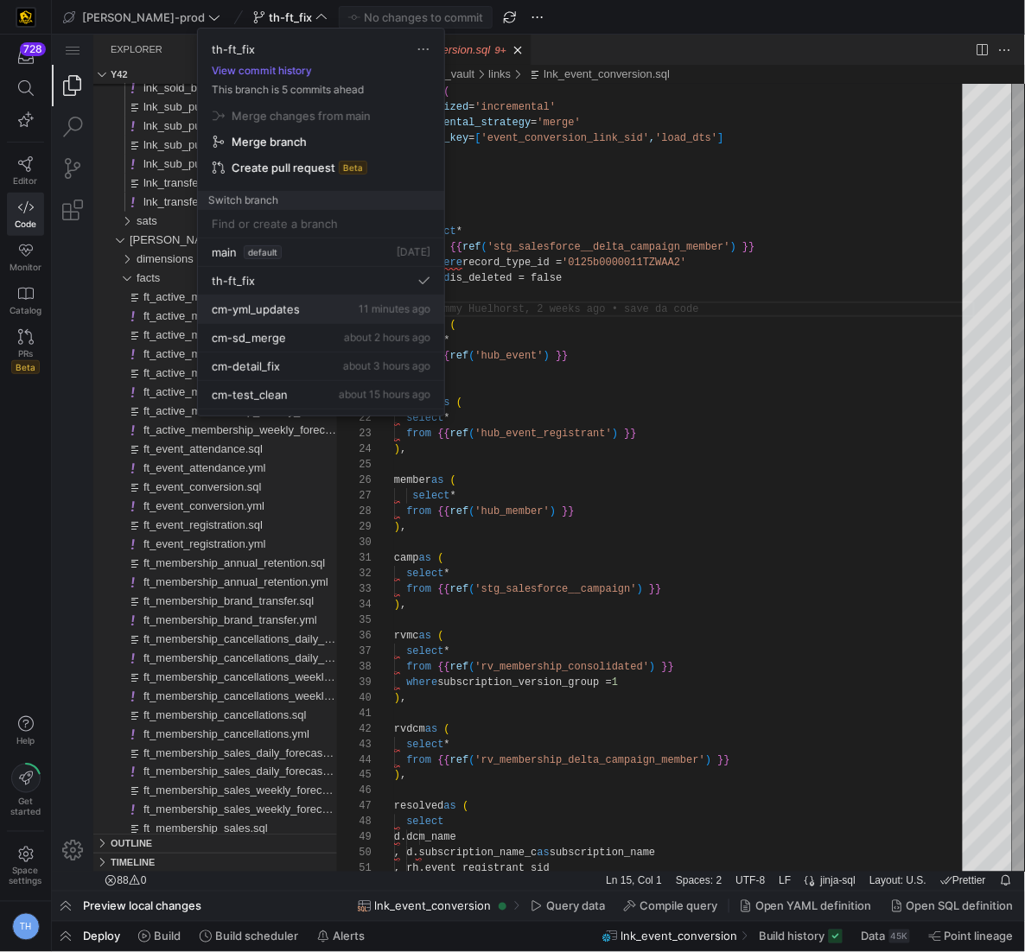
click at [301, 307] on div "cm-yml_updates 11 minutes ago" at bounding box center [321, 309] width 219 height 14
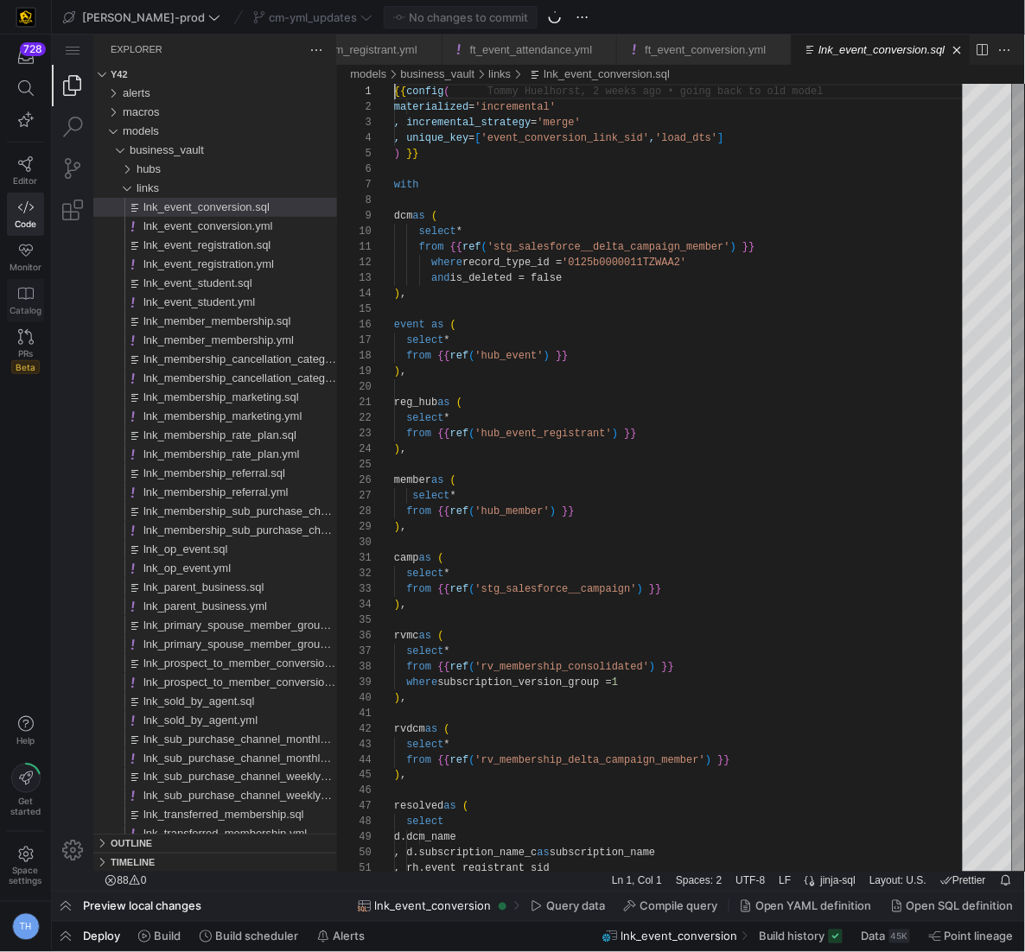
scroll to position [0, 220]
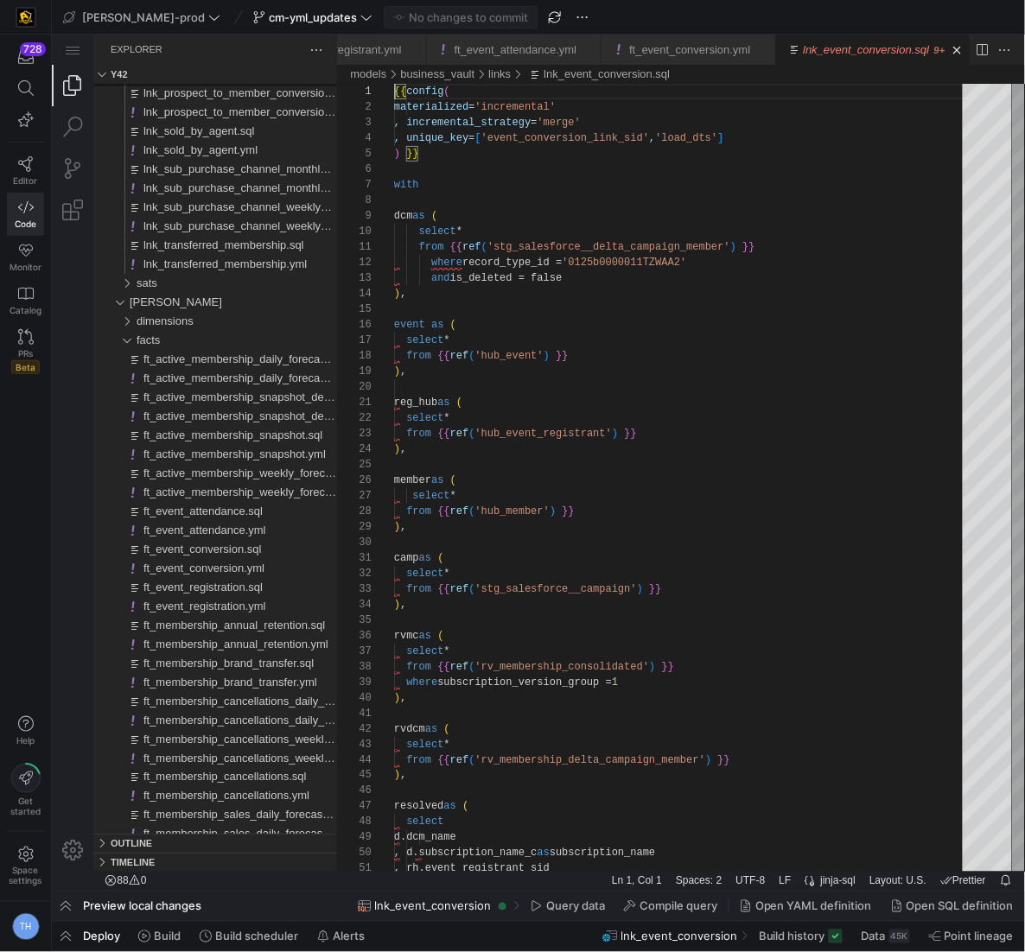
type textarea "{{ config( materialized='incremental' , incremental_strategy='merge' , unique_k…"
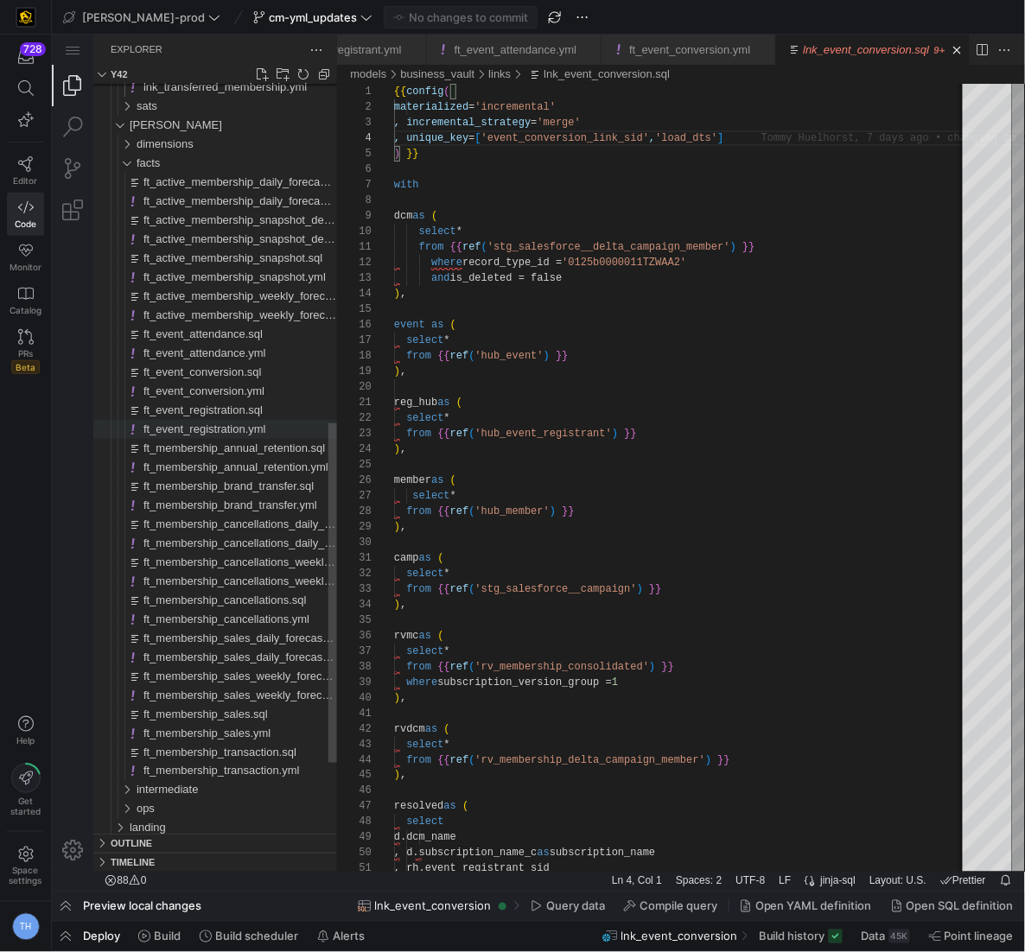
click at [244, 427] on span "ft_event_registration.yml" at bounding box center [204, 428] width 123 height 13
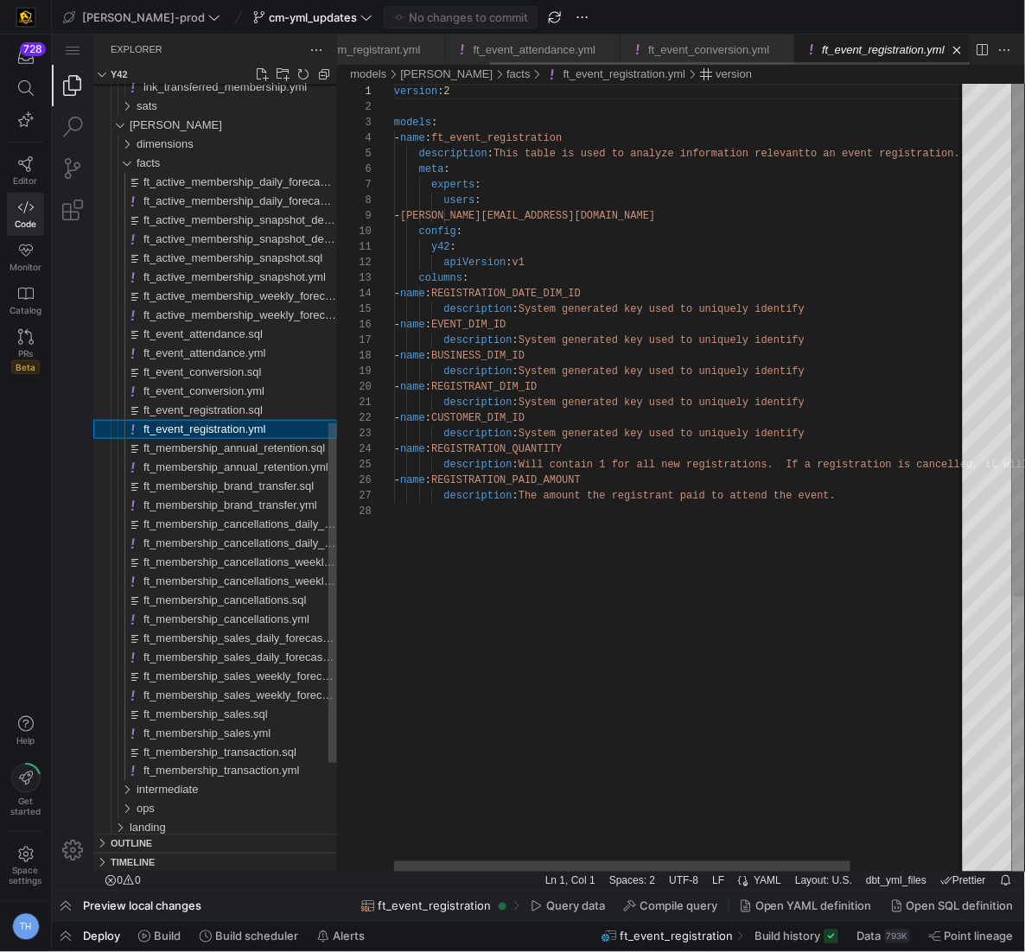
scroll to position [156, 0]
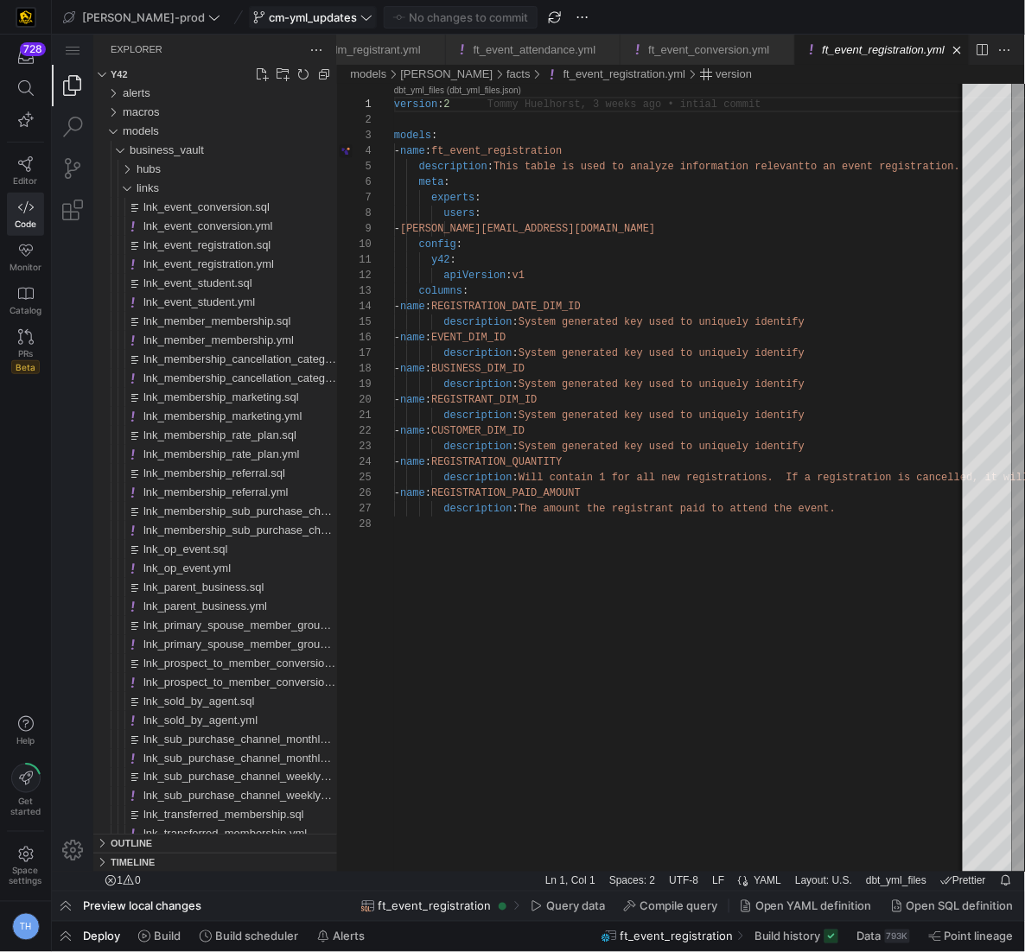
click at [269, 17] on span "cm-yml_updates" at bounding box center [313, 17] width 88 height 14
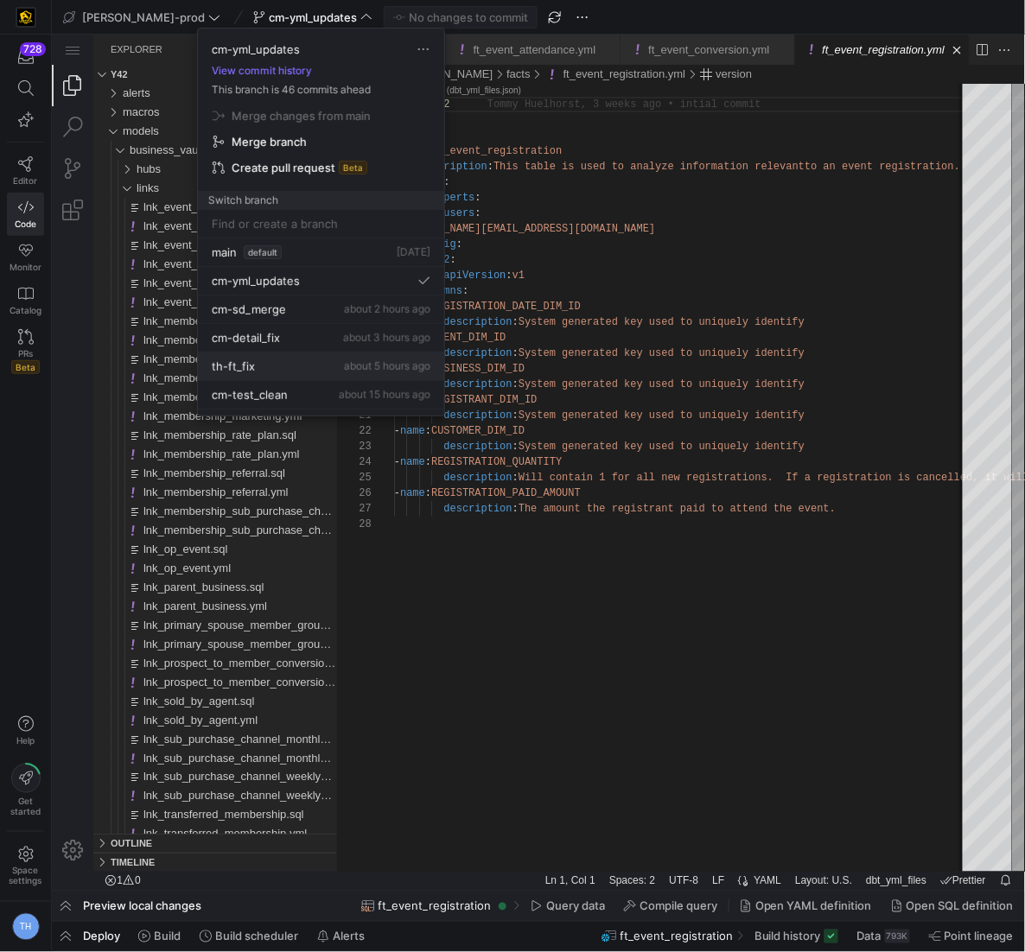
click at [295, 360] on div "th-ft_fix about 5 hours ago" at bounding box center [321, 366] width 219 height 14
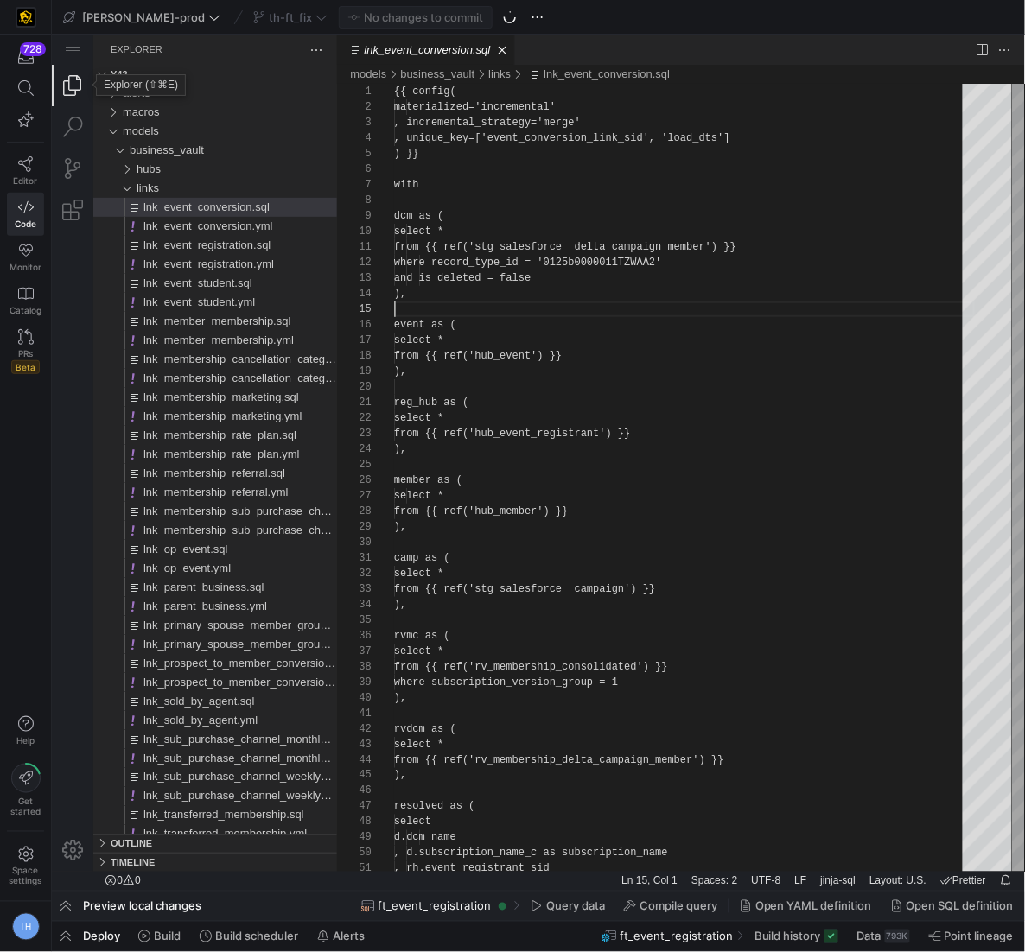
scroll to position [62, 0]
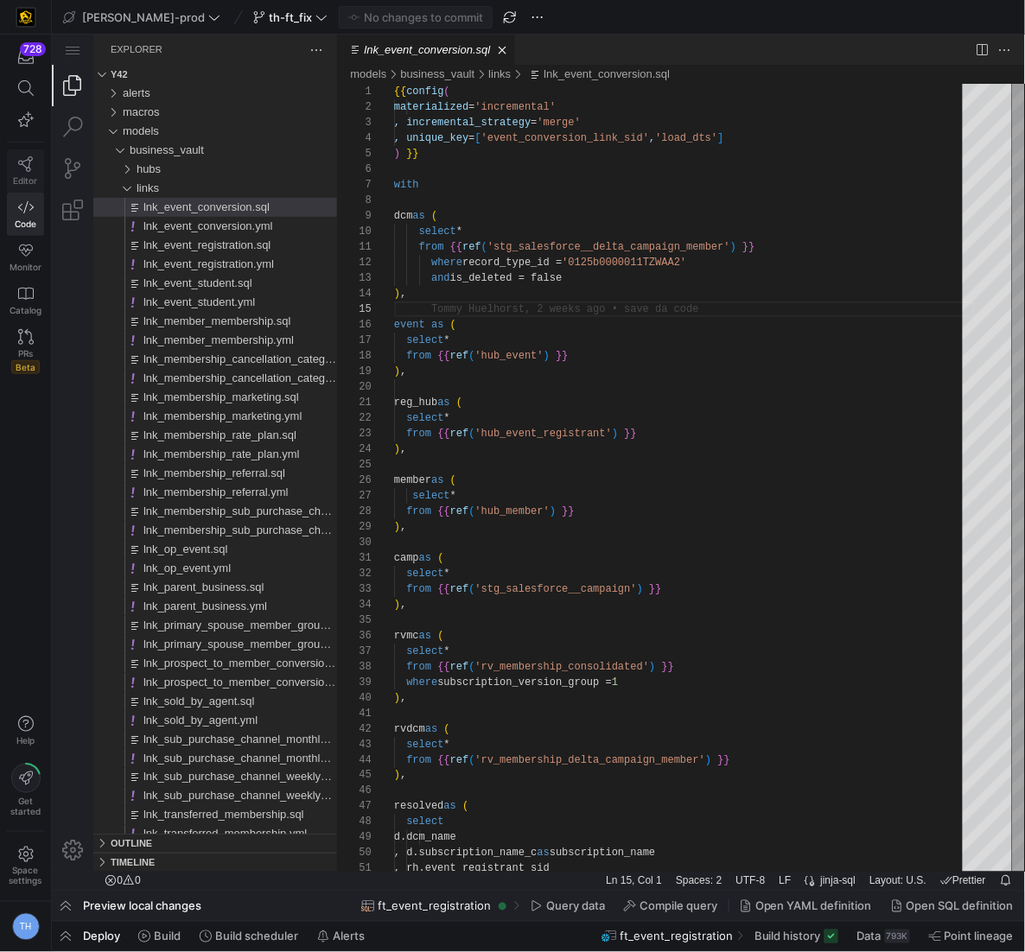
click at [26, 162] on icon at bounding box center [26, 164] width 16 height 16
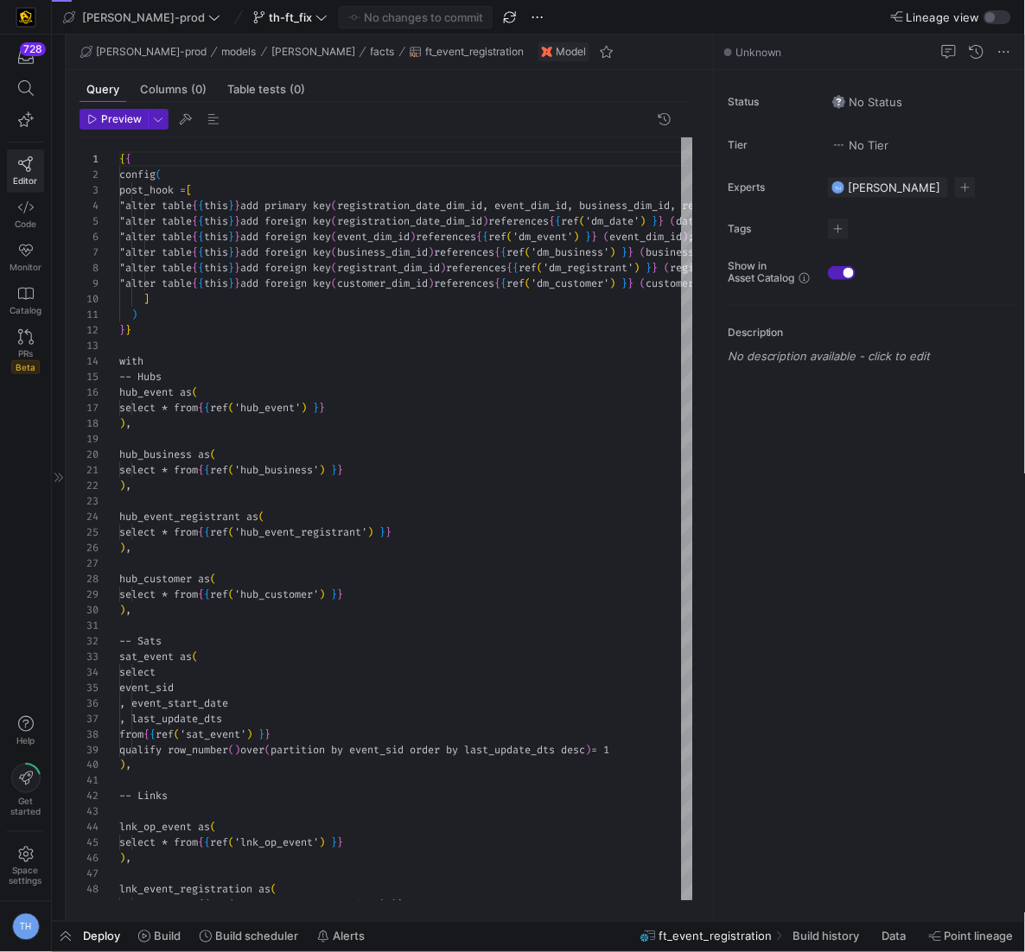
scroll to position [92, 0]
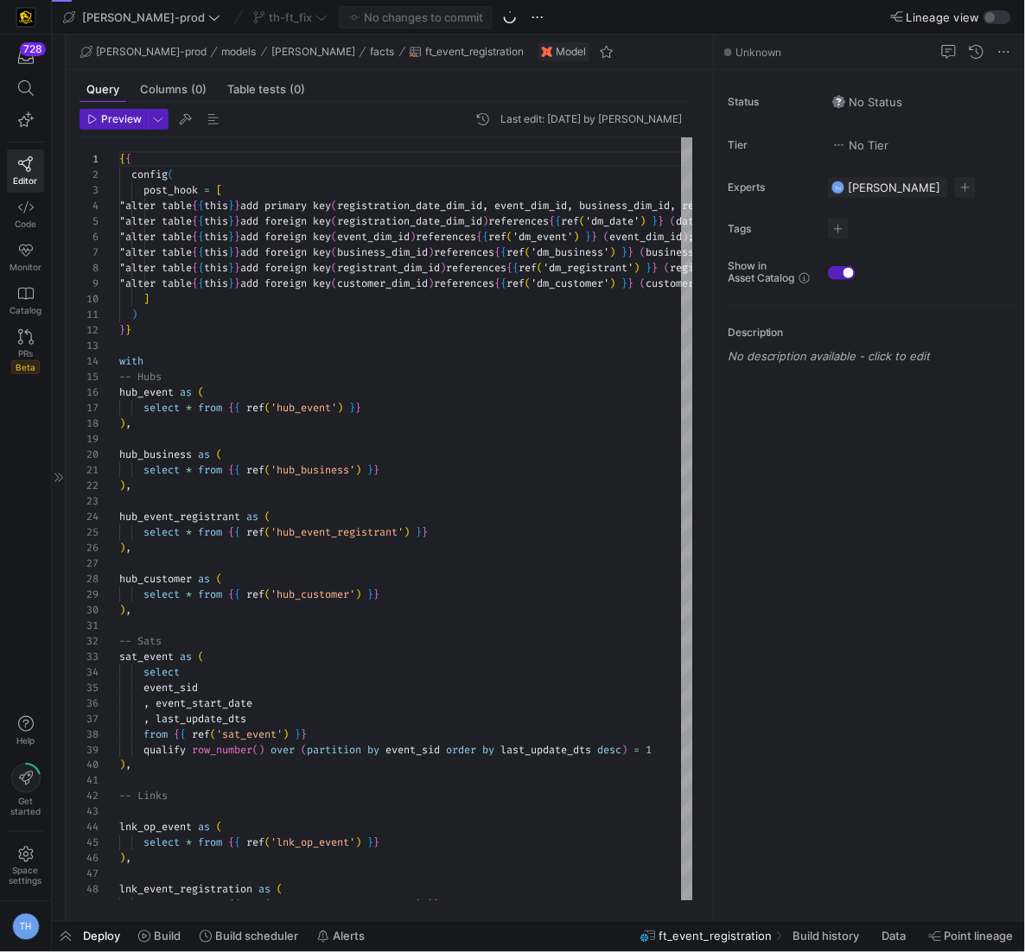
click at [57, 487] on div at bounding box center [59, 478] width 14 height 886
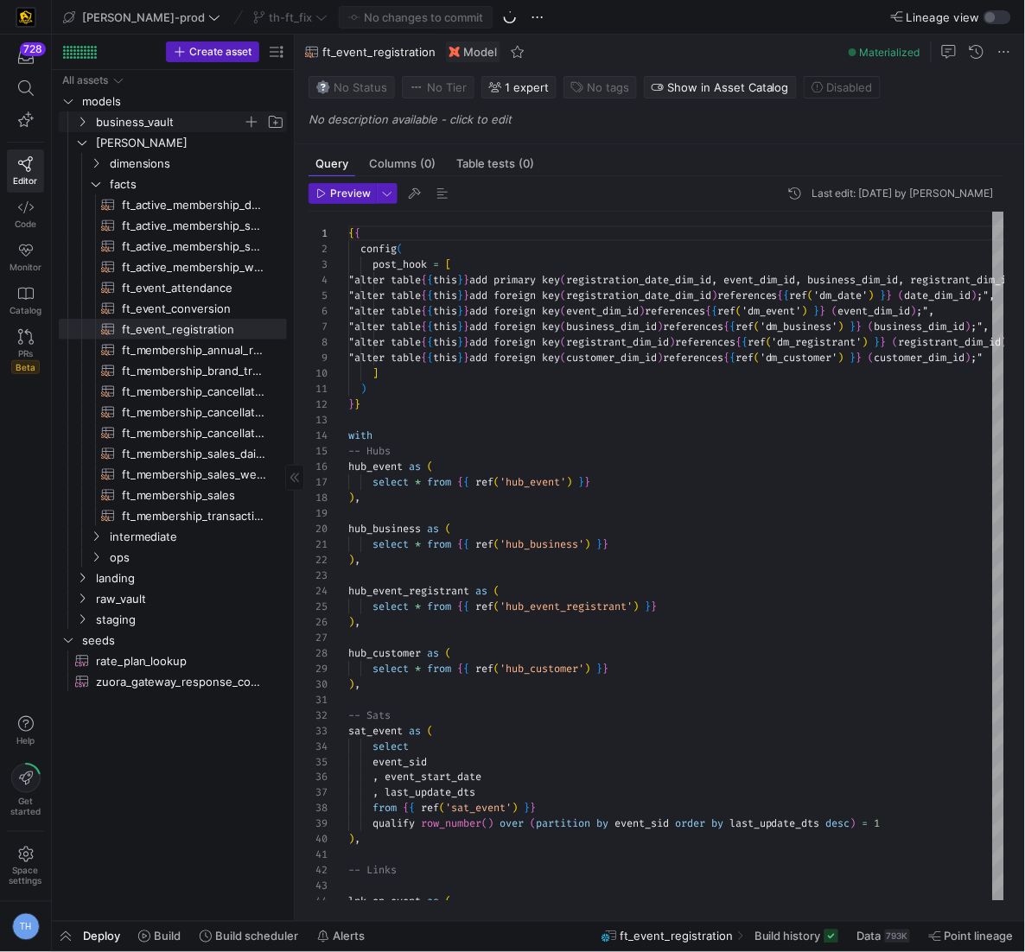
click at [156, 121] on span "business_vault" at bounding box center [169, 122] width 147 height 20
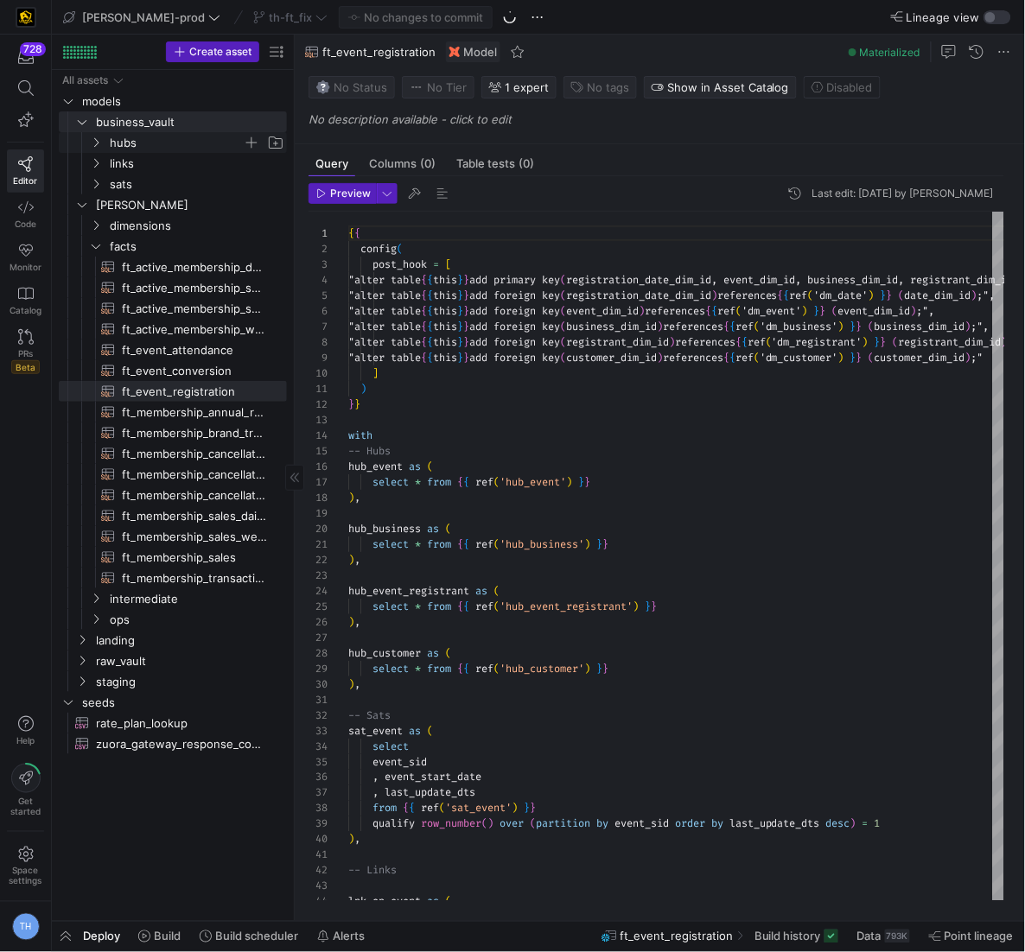
click at [153, 143] on span "hubs" at bounding box center [176, 143] width 133 height 20
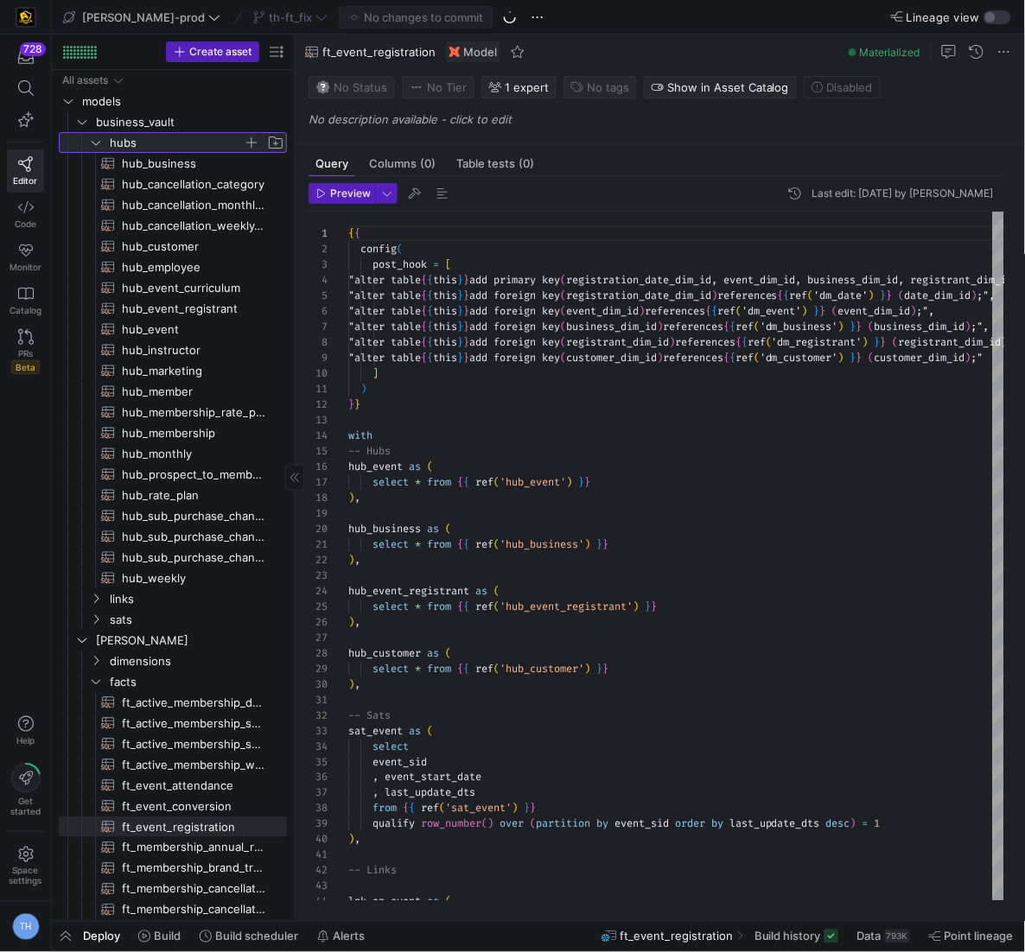
click at [152, 143] on span "hubs" at bounding box center [176, 143] width 133 height 20
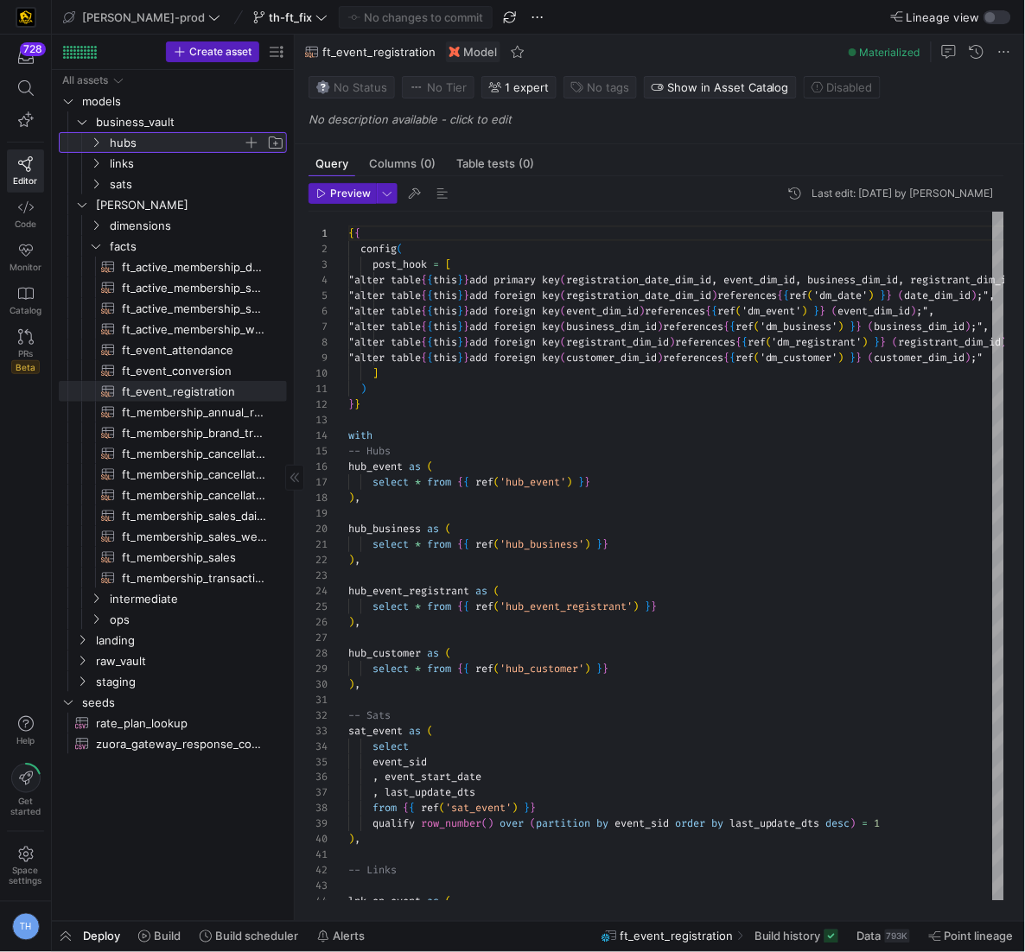
click at [152, 143] on span "hubs" at bounding box center [176, 143] width 133 height 20
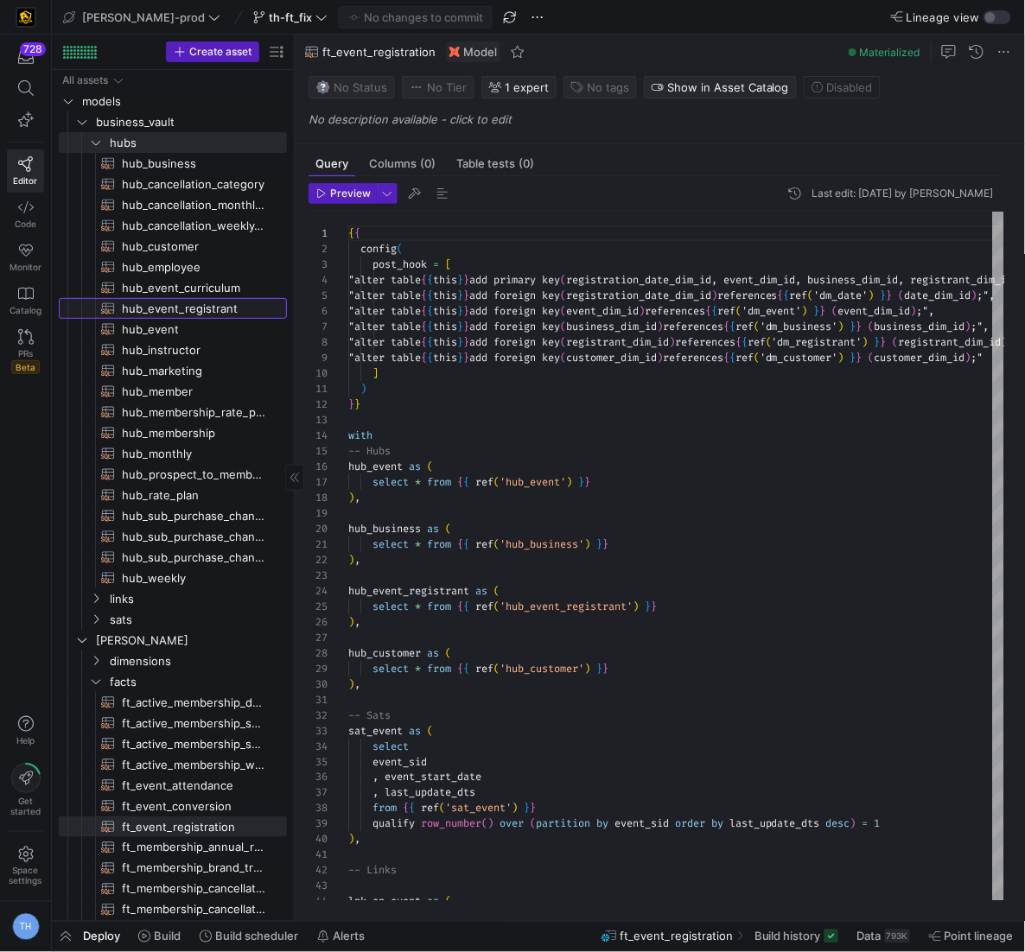
click at [215, 309] on span "hub_event_registrant​​​​​​​​​​" at bounding box center [194, 309] width 145 height 20
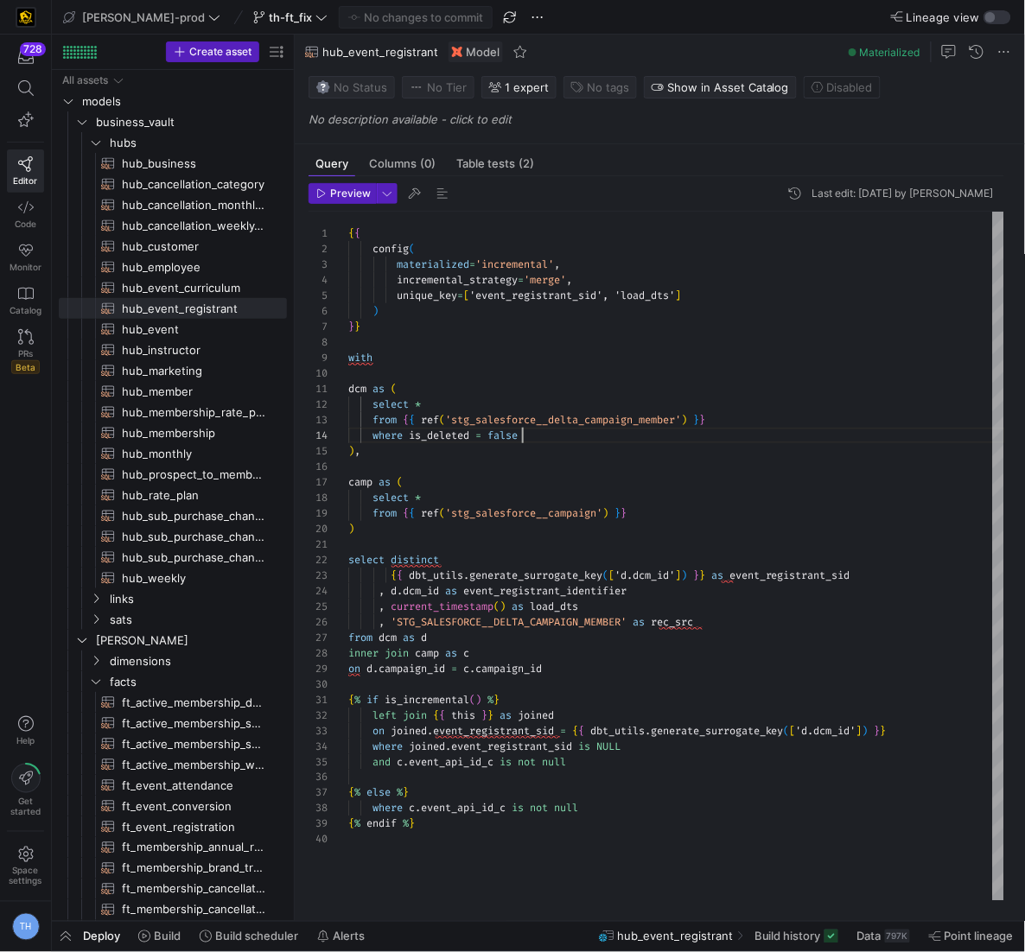
scroll to position [46, 174]
click at [558, 432] on div "{ { config ( materialized = 'incremental' , incremental_strategy = 'merge' , un…" at bounding box center [676, 557] width 657 height 690
click at [549, 469] on div "{ { config ( materialized = 'incremental' , incremental_strategy = 'merge' , un…" at bounding box center [676, 557] width 657 height 690
click at [499, 547] on div "{ { config ( materialized = 'incremental' , incremental_strategy = 'merge' , un…" at bounding box center [676, 557] width 657 height 690
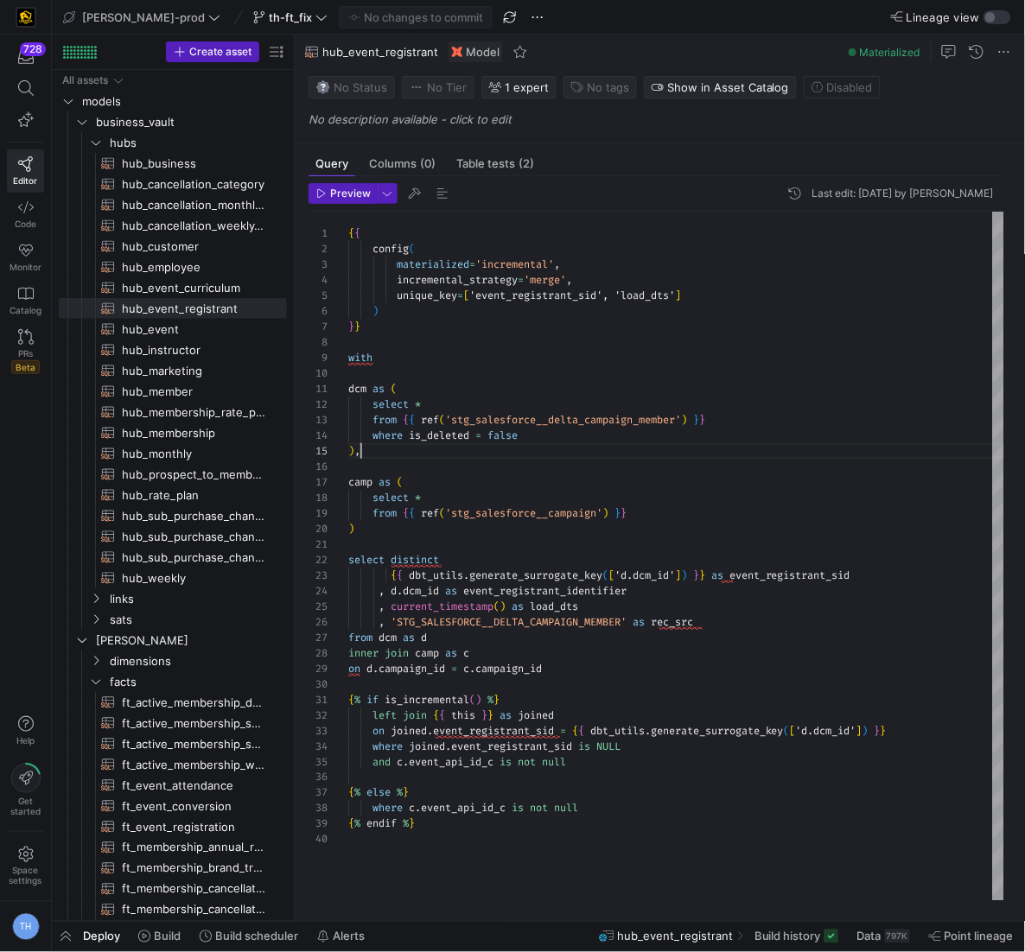
scroll to position [62, 11]
click at [496, 455] on div "{ { config ( materialized = 'incremental' , incremental_strategy = 'merge' , un…" at bounding box center [676, 557] width 657 height 690
click at [496, 469] on div "{ { config ( materialized = 'incremental' , incremental_strategy = 'merge' , un…" at bounding box center [676, 557] width 657 height 690
click at [475, 378] on div "{ { config ( materialized = 'incremental' , incremental_strategy = 'merge' , un…" at bounding box center [676, 557] width 657 height 690
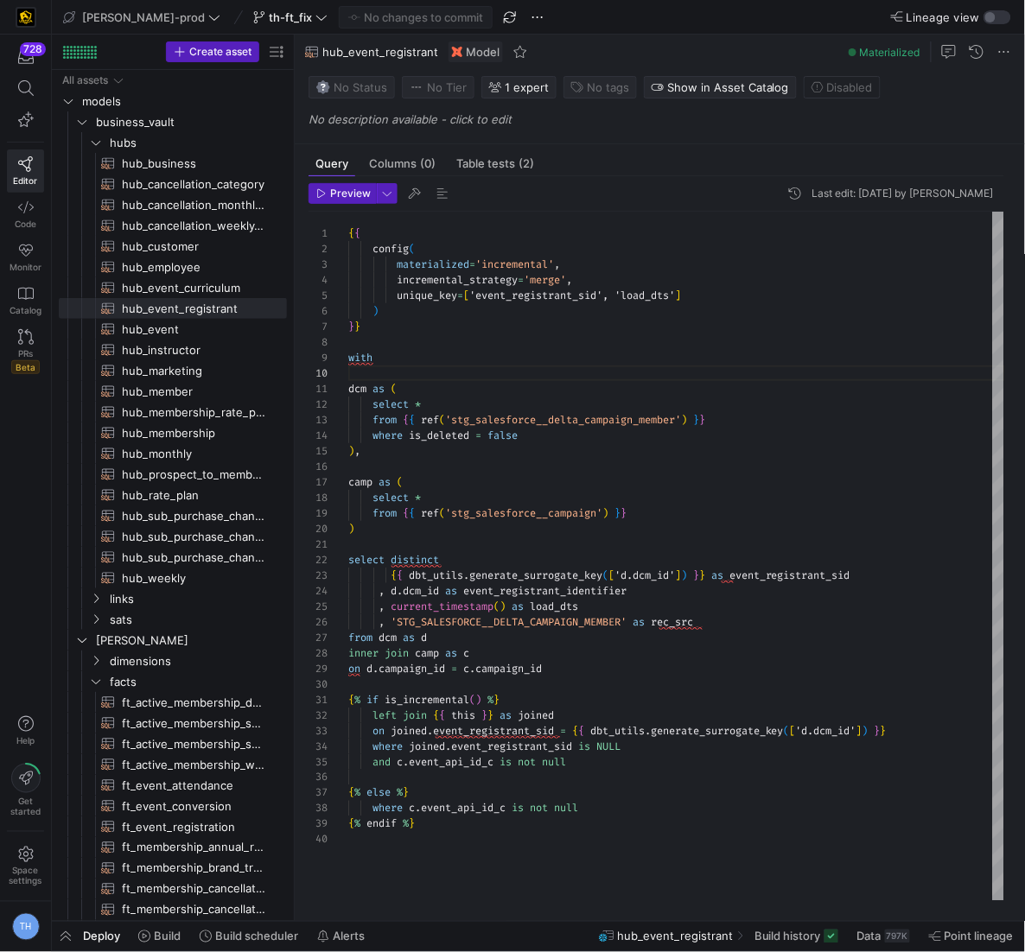
scroll to position [124, 31]
click at [469, 362] on div "{ { config ( materialized = 'incremental' , incremental_strategy = 'merge' , un…" at bounding box center [676, 557] width 657 height 690
click at [469, 350] on div "{ { config ( materialized = 'incremental' , incremental_strategy = 'merge' , un…" at bounding box center [676, 557] width 657 height 690
click at [466, 344] on div "{ { config ( materialized = 'incremental' , incremental_strategy = 'merge' , un…" at bounding box center [676, 557] width 657 height 690
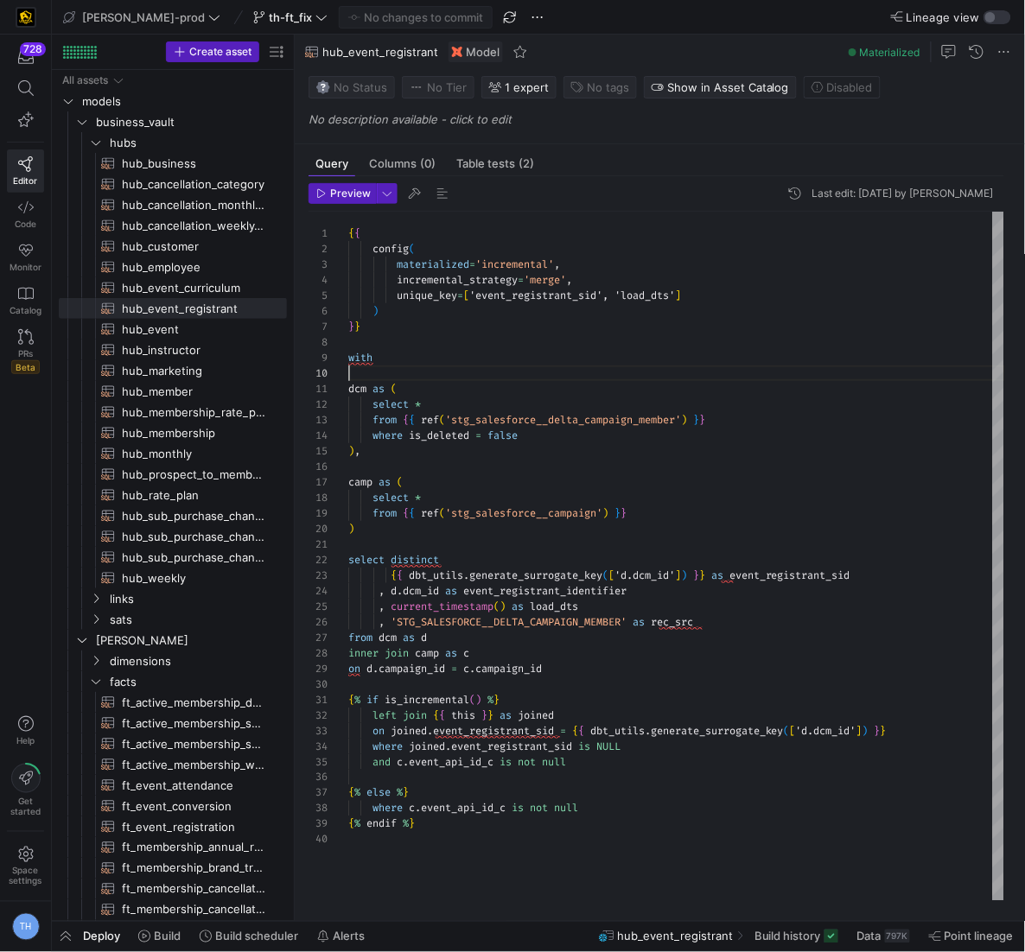
click at [463, 372] on div "{ { config ( materialized = 'incremental' , incremental_strategy = 'merge' , un…" at bounding box center [676, 557] width 657 height 690
click at [441, 472] on div "{ { config ( materialized = 'incremental' , incremental_strategy = 'merge' , un…" at bounding box center [676, 557] width 657 height 690
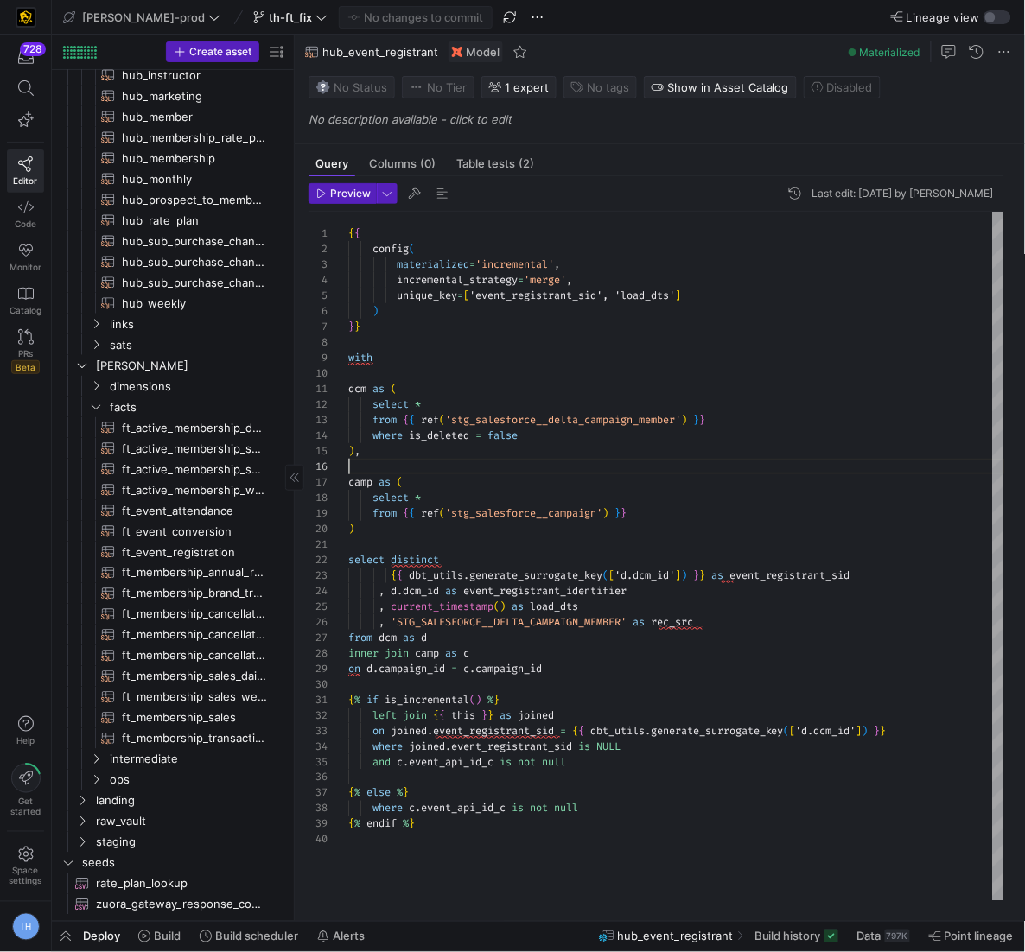
scroll to position [268, 0]
click at [238, 338] on span "sats" at bounding box center [197, 345] width 175 height 20
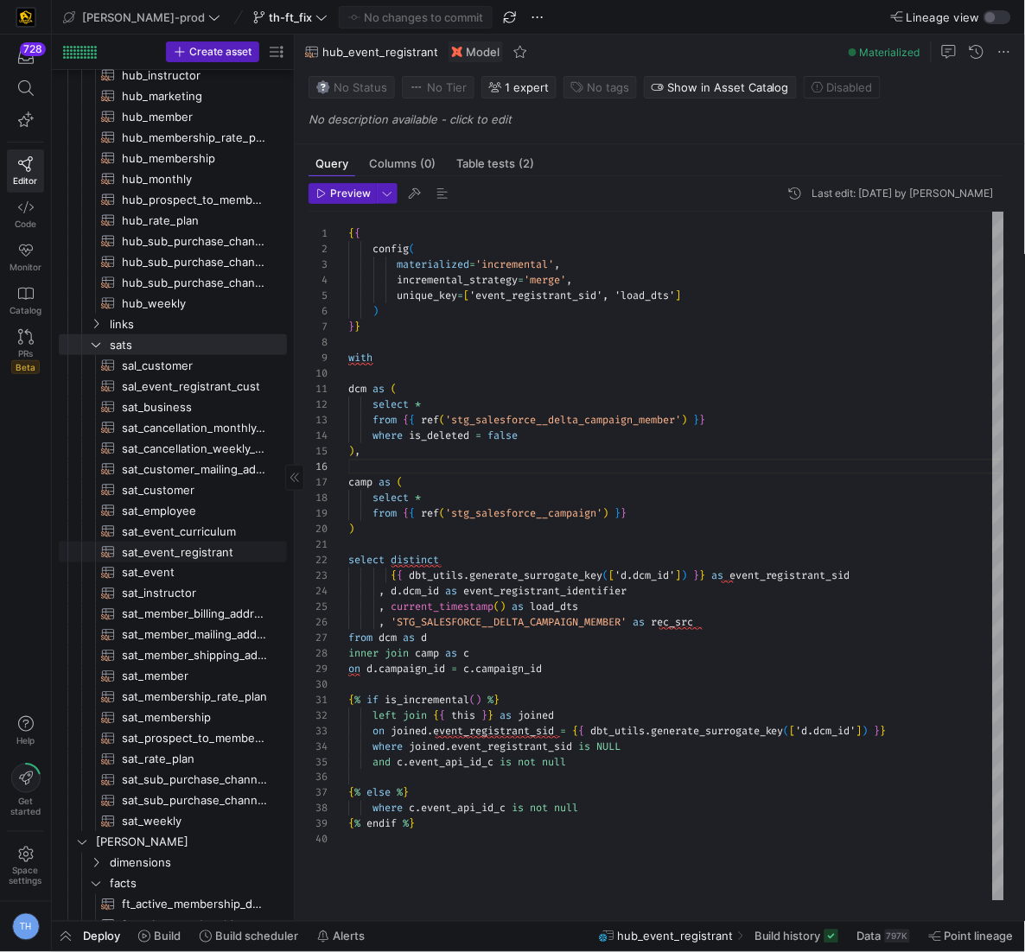
click at [206, 547] on span "sat_event_registrant​​​​​​​​​​" at bounding box center [194, 553] width 145 height 20
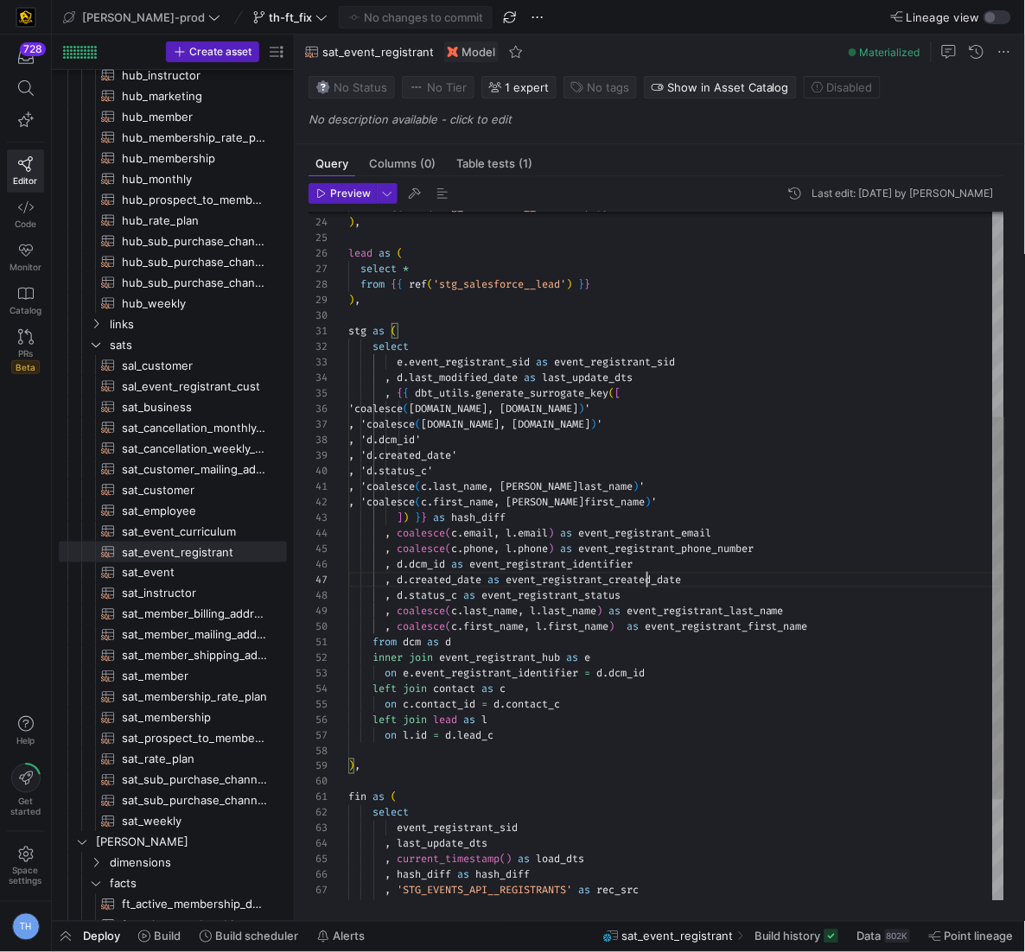
click at [649, 581] on div "from { { ref ( 'stg_salesforce__contact' ) } } ) , lead as ( select * from { { …" at bounding box center [676, 464] width 657 height 1242
click at [636, 651] on div "from { { ref ( 'stg_salesforce__contact' ) } } ) , lead as ( select * from { { …" at bounding box center [676, 464] width 657 height 1242
click at [613, 746] on div "from { { ref ( 'stg_salesforce__contact' ) } } ) , lead as ( select * from { { …" at bounding box center [676, 464] width 657 height 1242
type textarea ", 'coalesce(c.last_name, l.last_name)' , 'coalesce(c.first_name, l.first_name)'…"
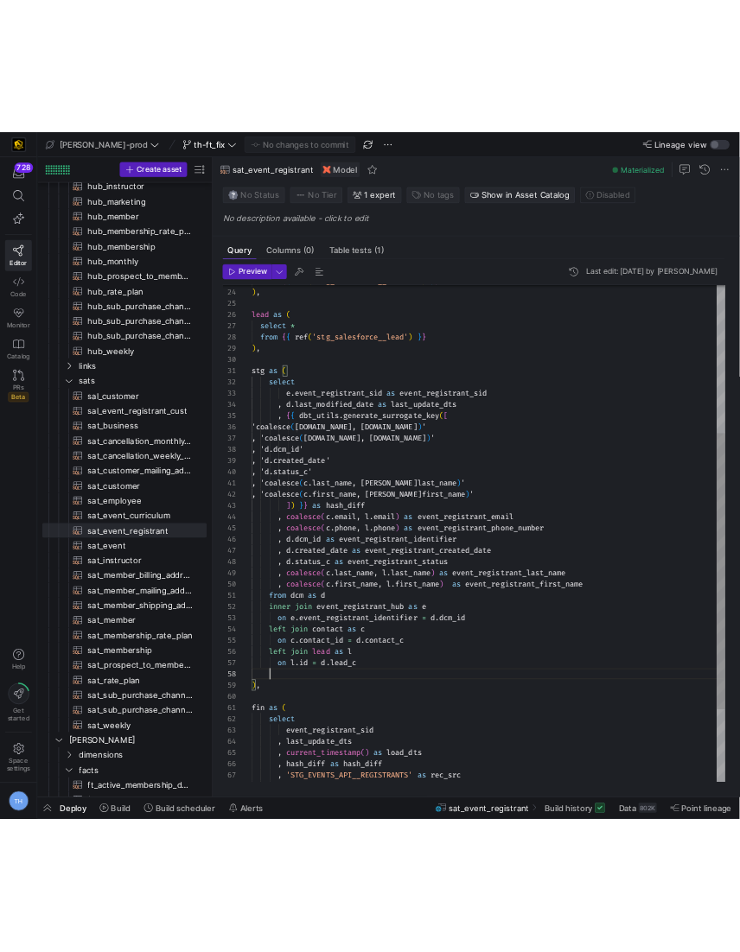
scroll to position [46, 149]
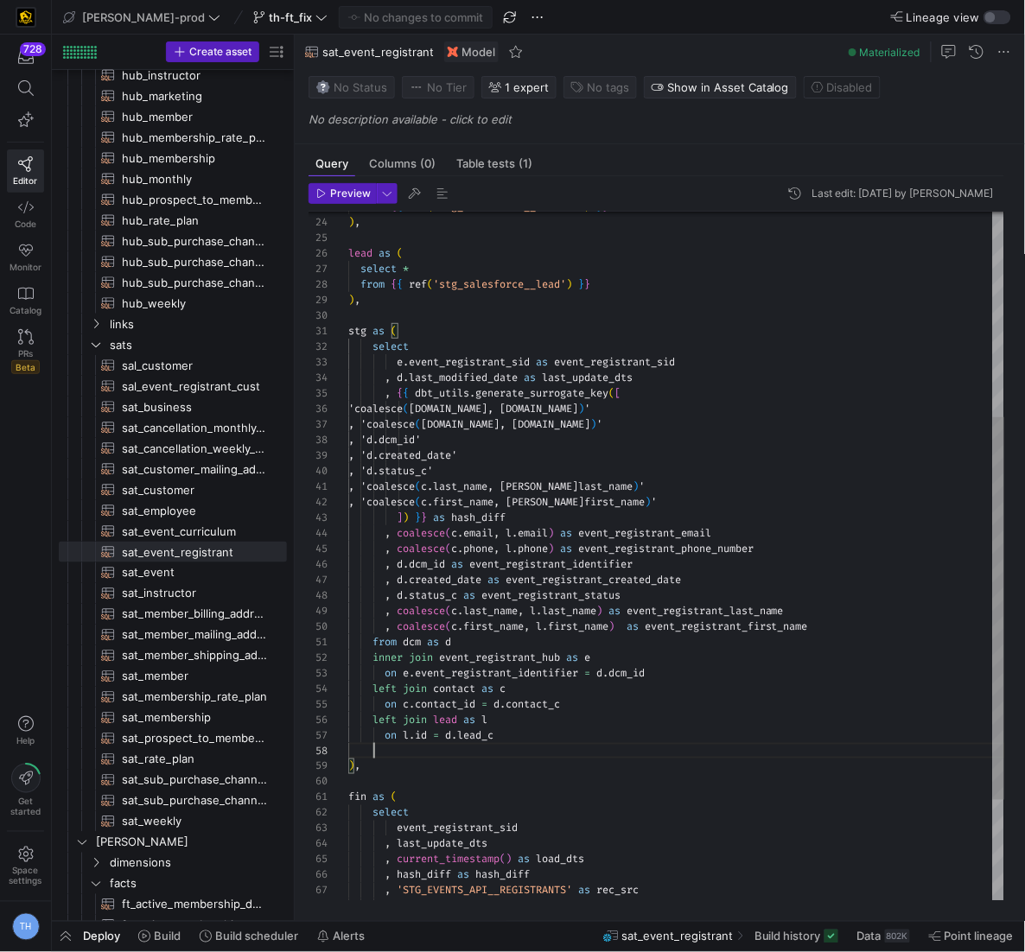
click at [496, 531] on div "from { { ref ( 'stg_salesforce__contact' ) } } ) , lead as ( select * from { { …" at bounding box center [676, 464] width 657 height 1242
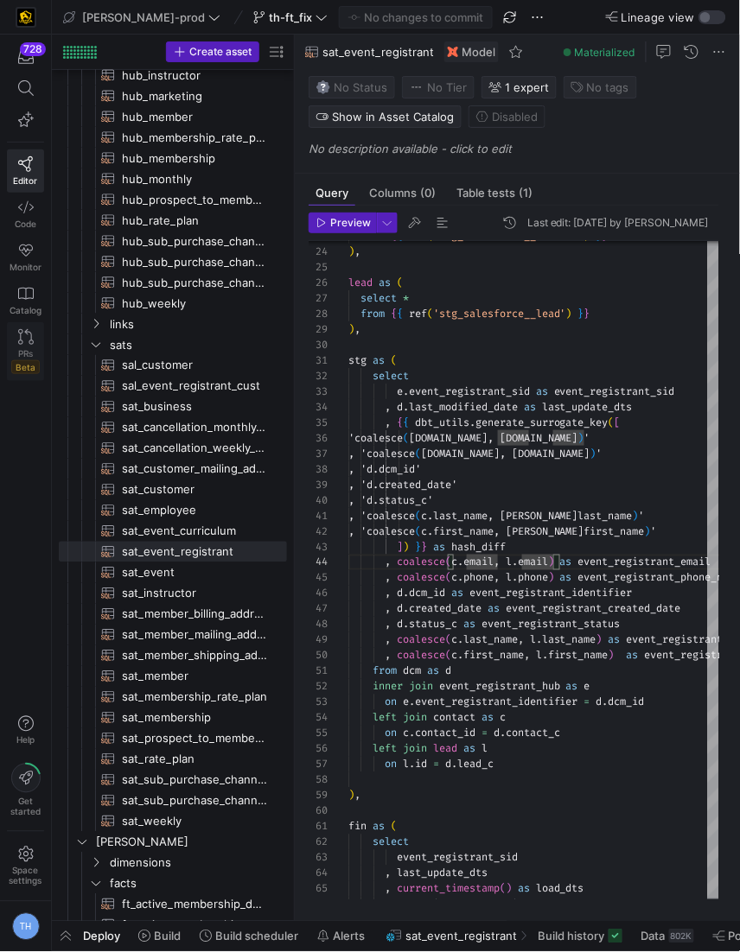
click at [34, 334] on link "PRs Beta" at bounding box center [25, 351] width 37 height 59
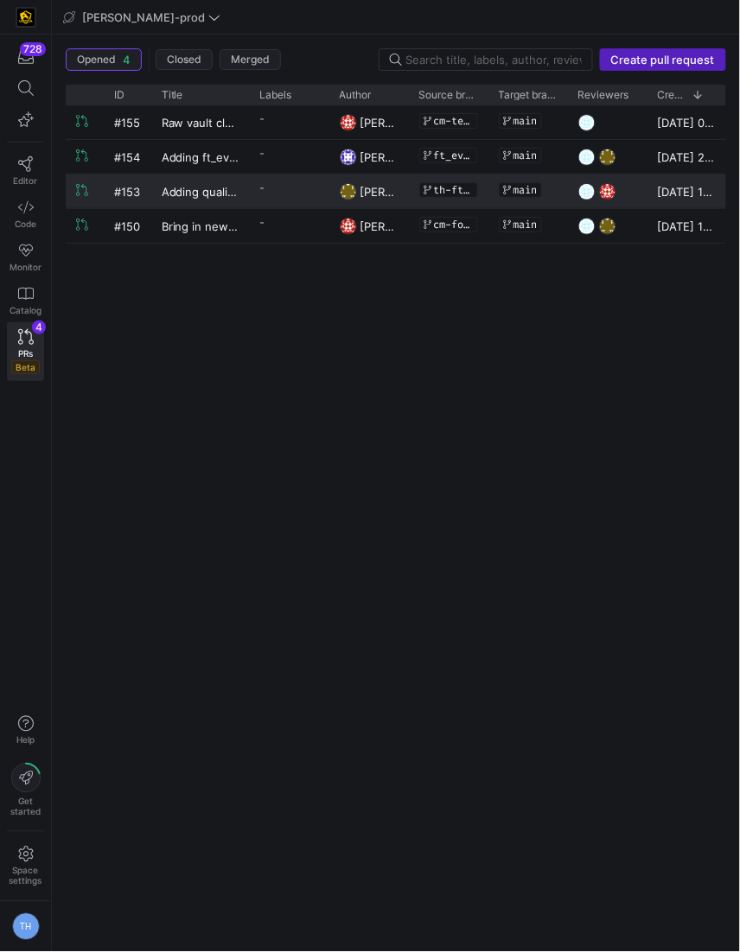
click at [300, 193] on y42-pull-request-list-view-label-cell-renderer "-" at bounding box center [289, 187] width 59 height 25
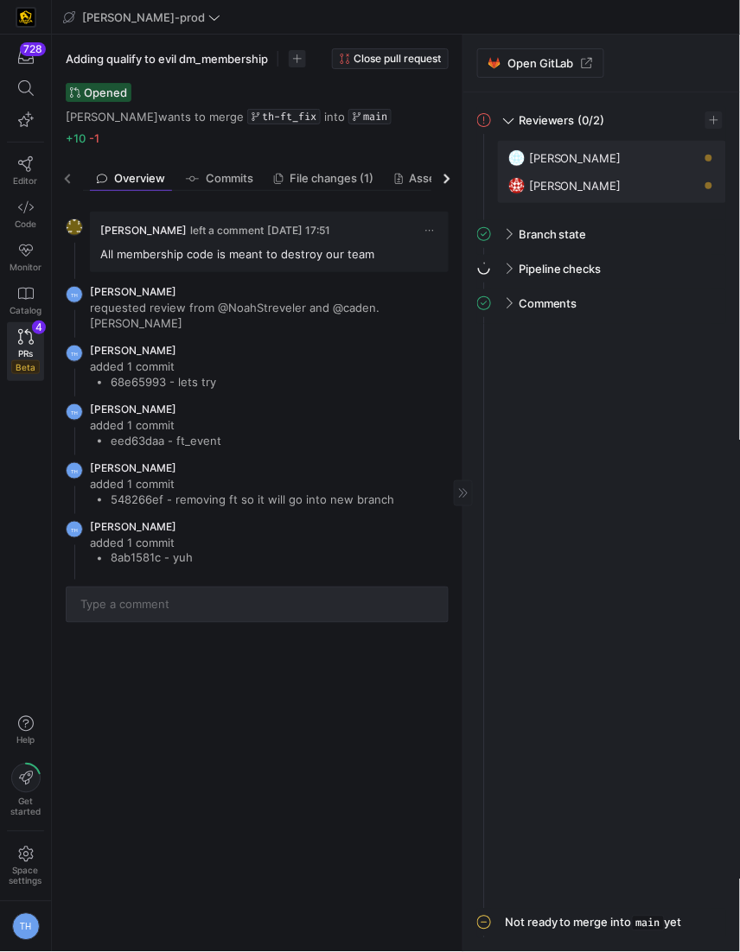
drag, startPoint x: 461, startPoint y: 327, endPoint x: 550, endPoint y: 326, distance: 89.0
click at [316, 176] on span "File changes (1)" at bounding box center [332, 178] width 84 height 11
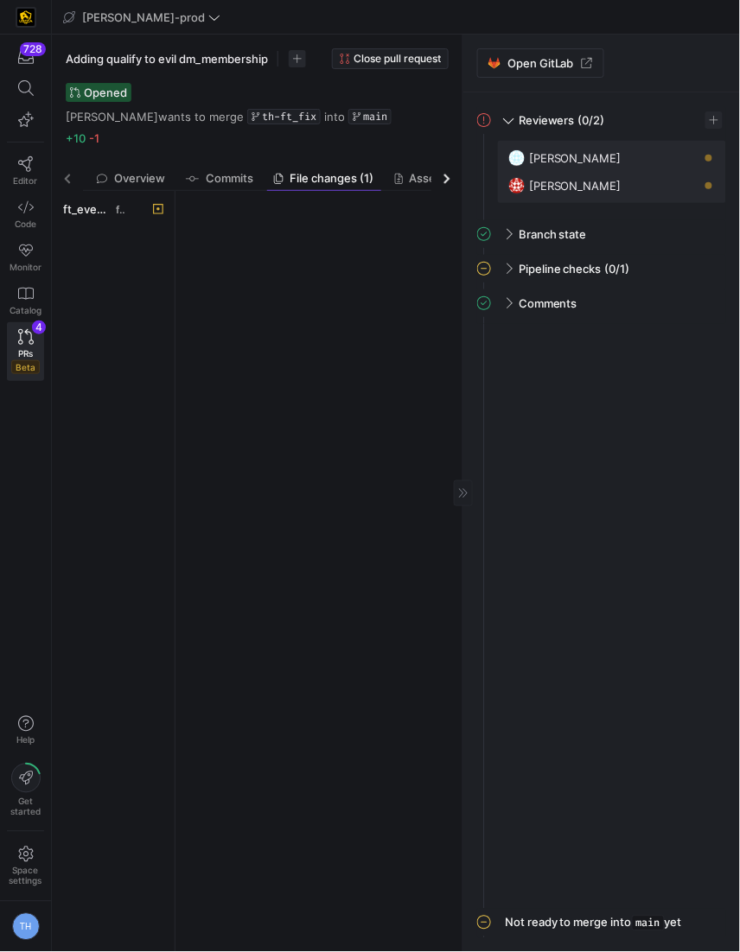
click at [107, 219] on div "ft_event_conversion.sql facts" at bounding box center [113, 571] width 109 height 747
click at [107, 206] on span "ft_event_conversion.sql" at bounding box center [87, 209] width 49 height 14
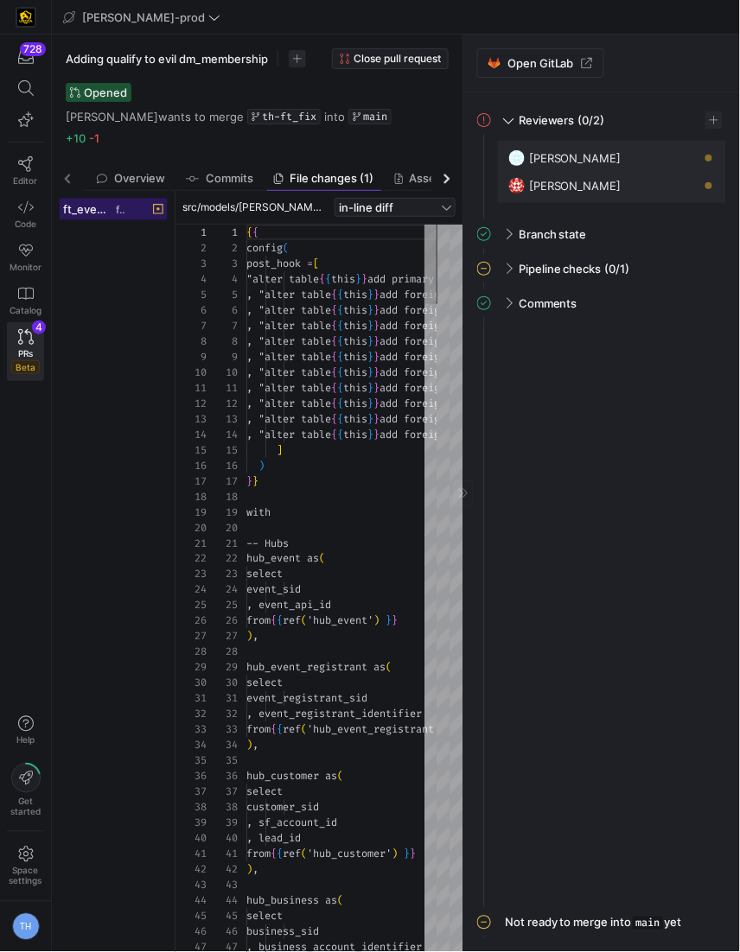
scroll to position [78, 0]
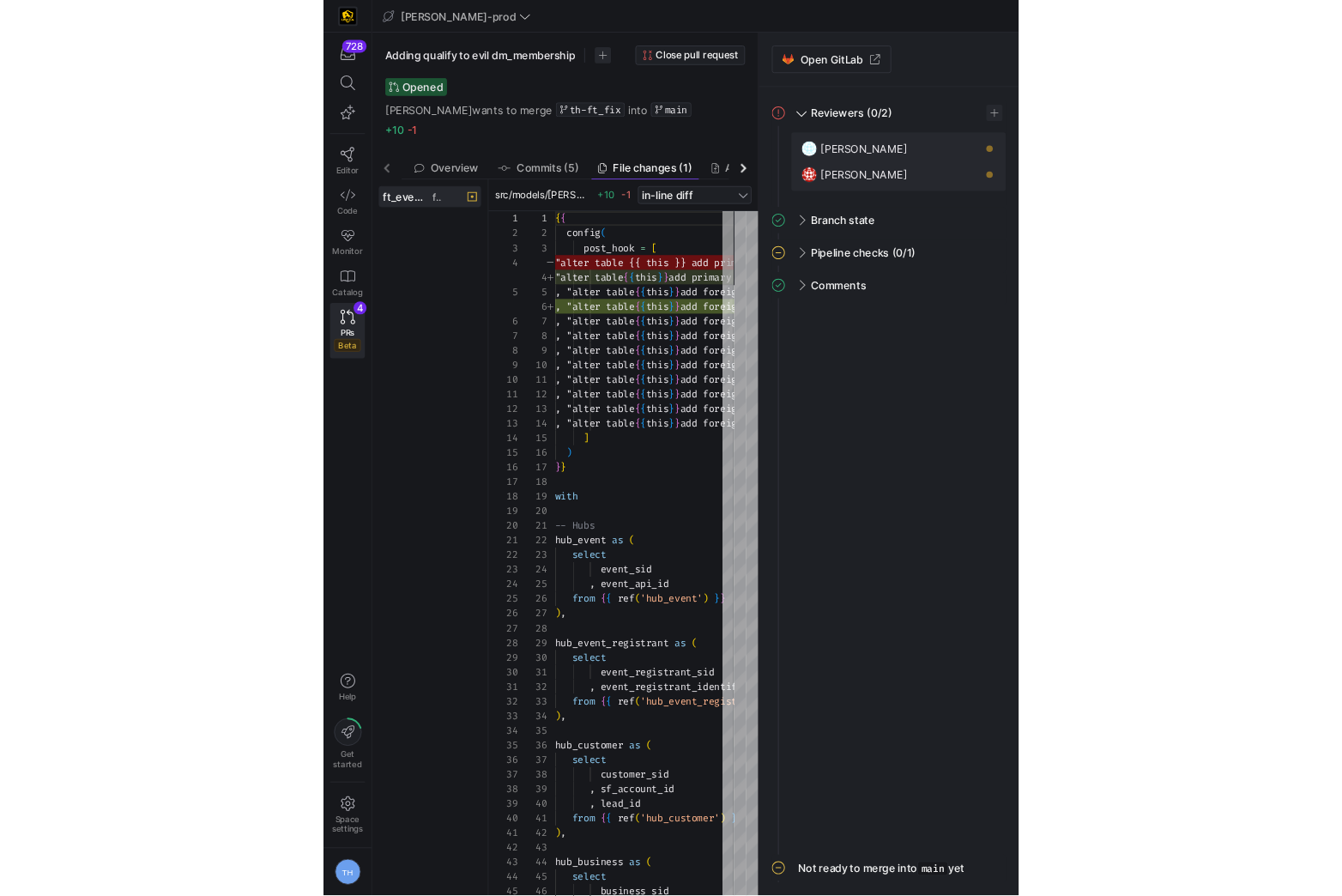
scroll to position [77, 0]
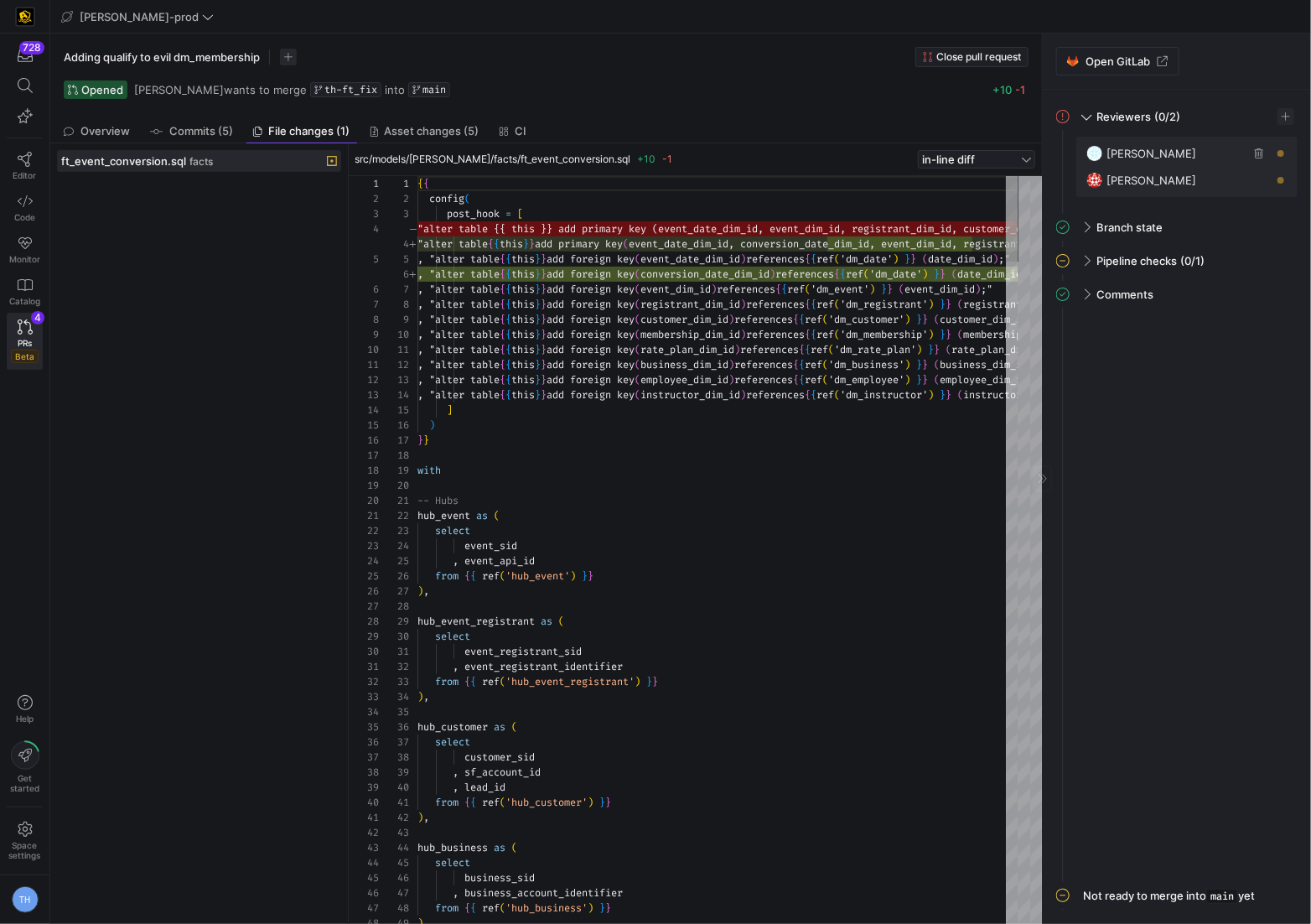
click at [717, 151] on span "button" at bounding box center [1259, 152] width 16 height 16
click at [717, 116] on span "button" at bounding box center [1286, 116] width 16 height 16
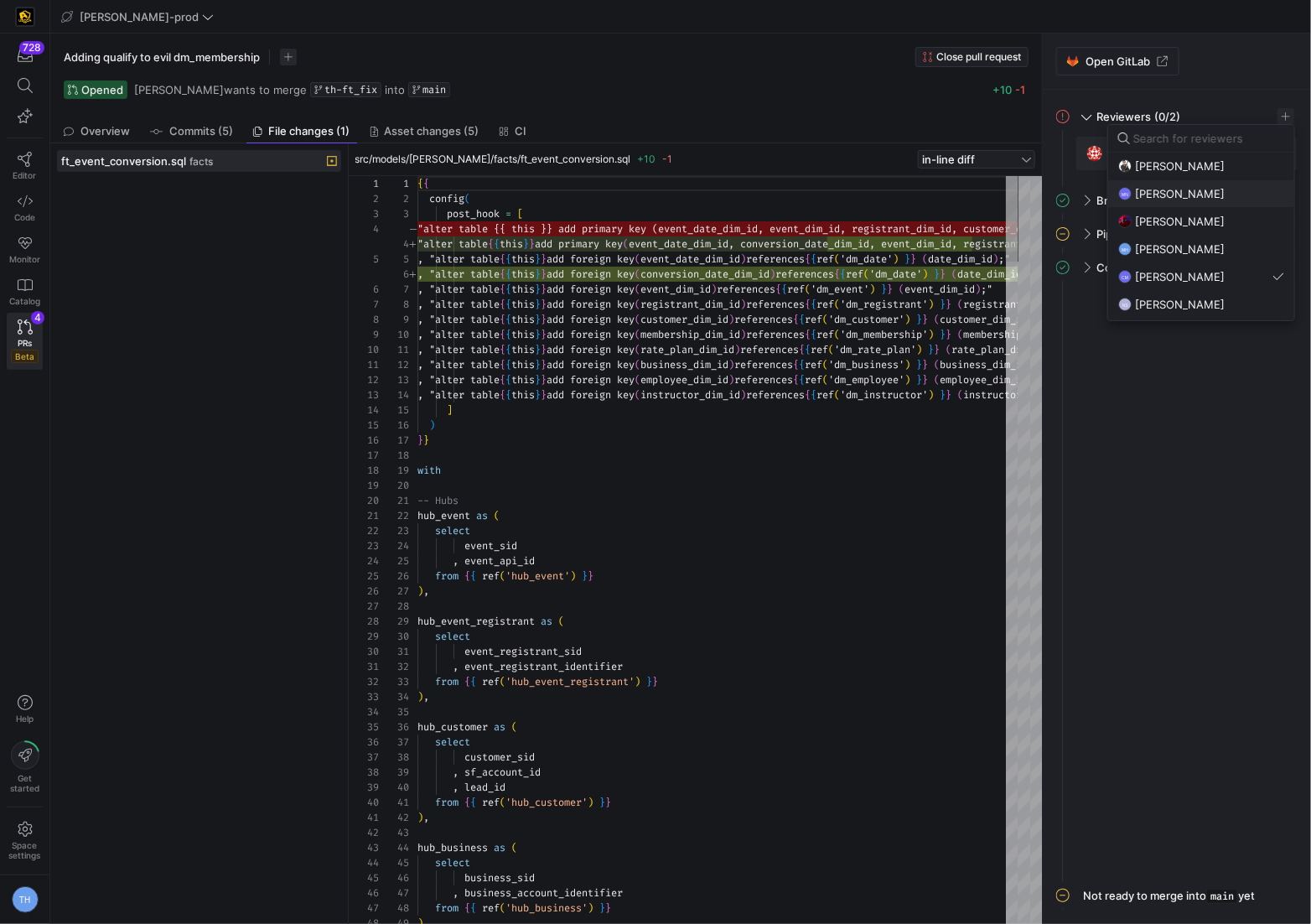
click at [717, 187] on span "[PERSON_NAME]" at bounding box center [1180, 194] width 89 height 14
click at [717, 571] on div at bounding box center [655, 462] width 1311 height 924
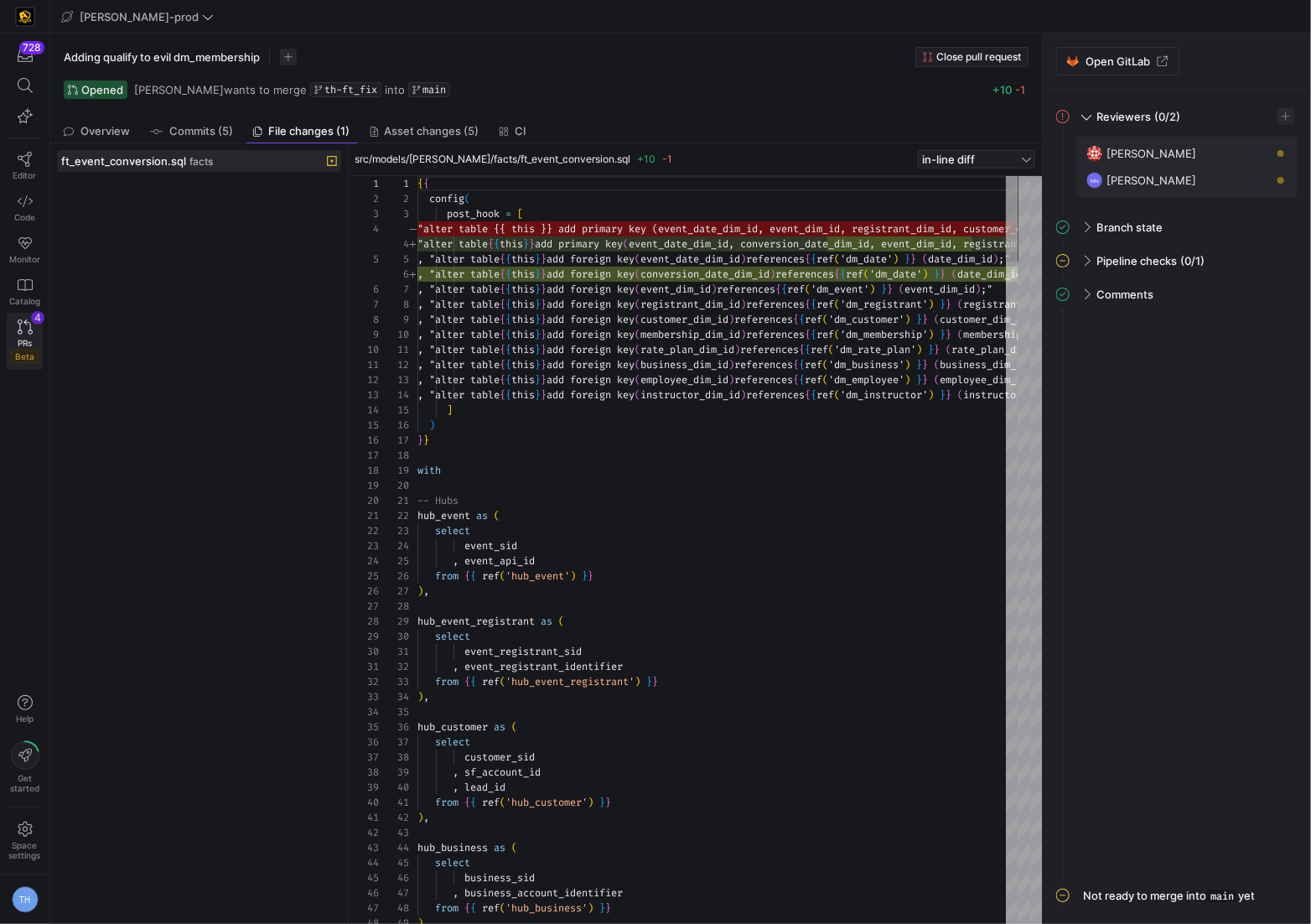
click at [24, 334] on link "PRs Beta 4" at bounding box center [24, 341] width 36 height 57
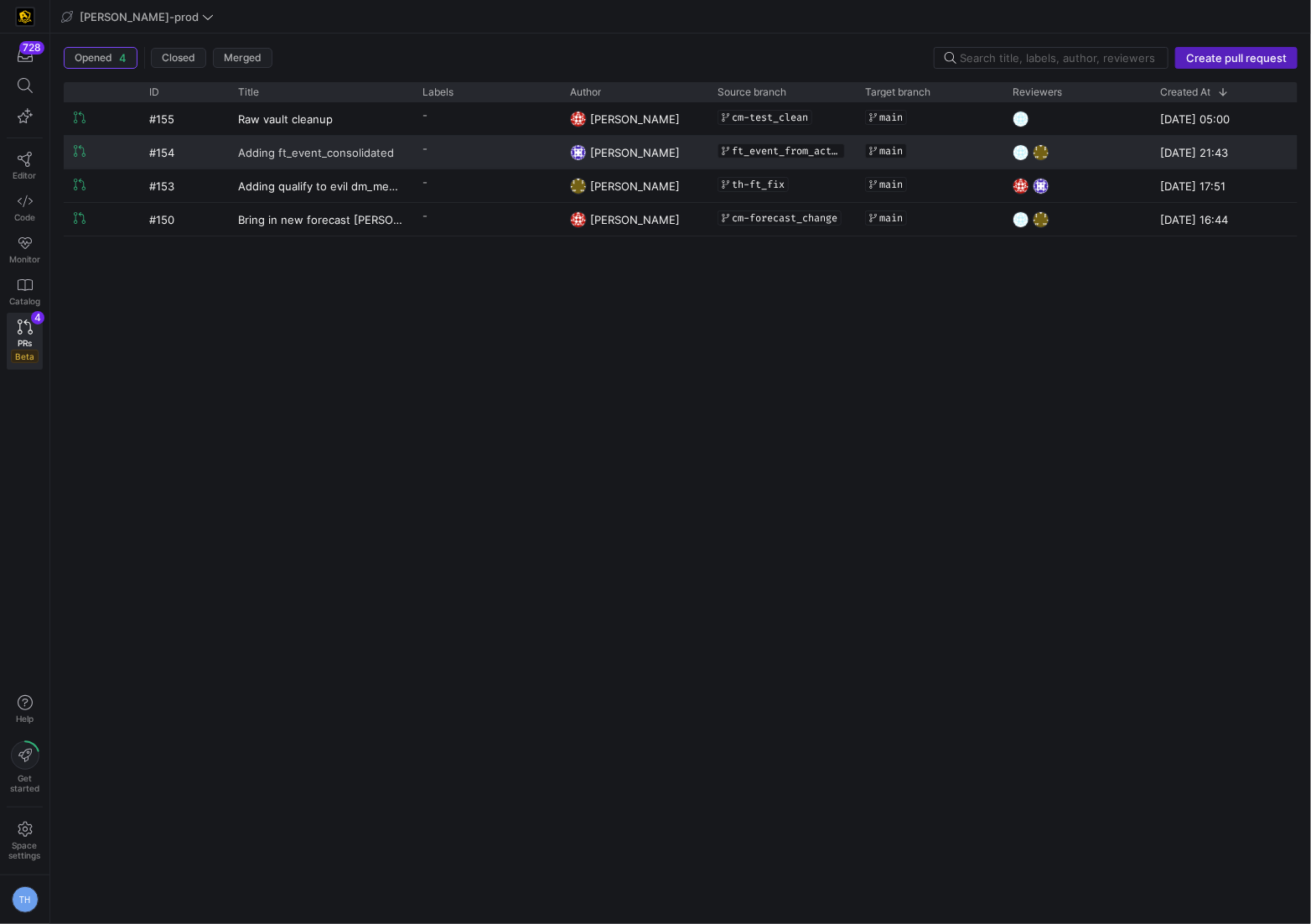
click at [377, 156] on span "Adding ft_event_consolidated" at bounding box center [315, 152] width 156 height 31
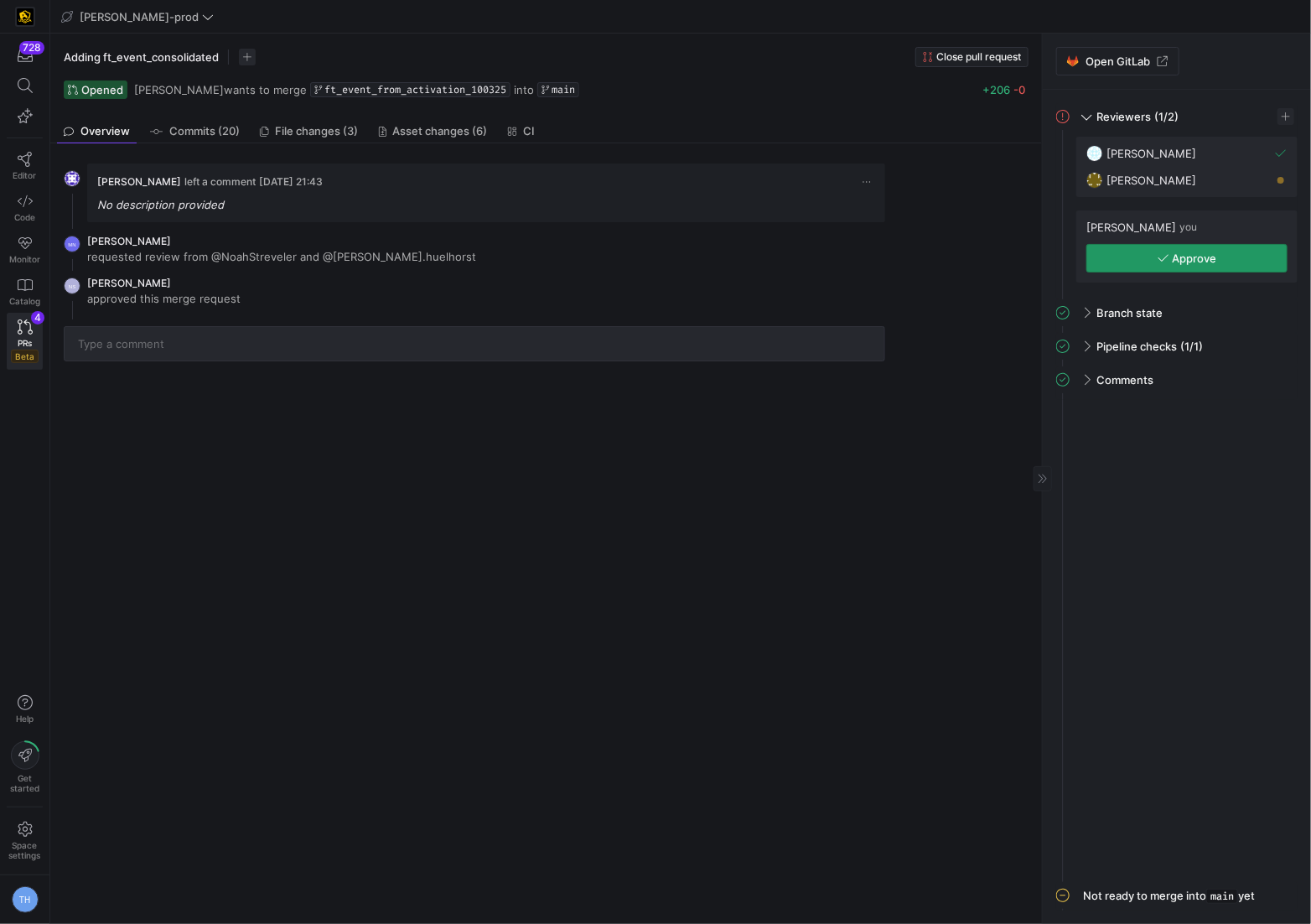
click at [717, 251] on span "button" at bounding box center [1188, 258] width 200 height 27
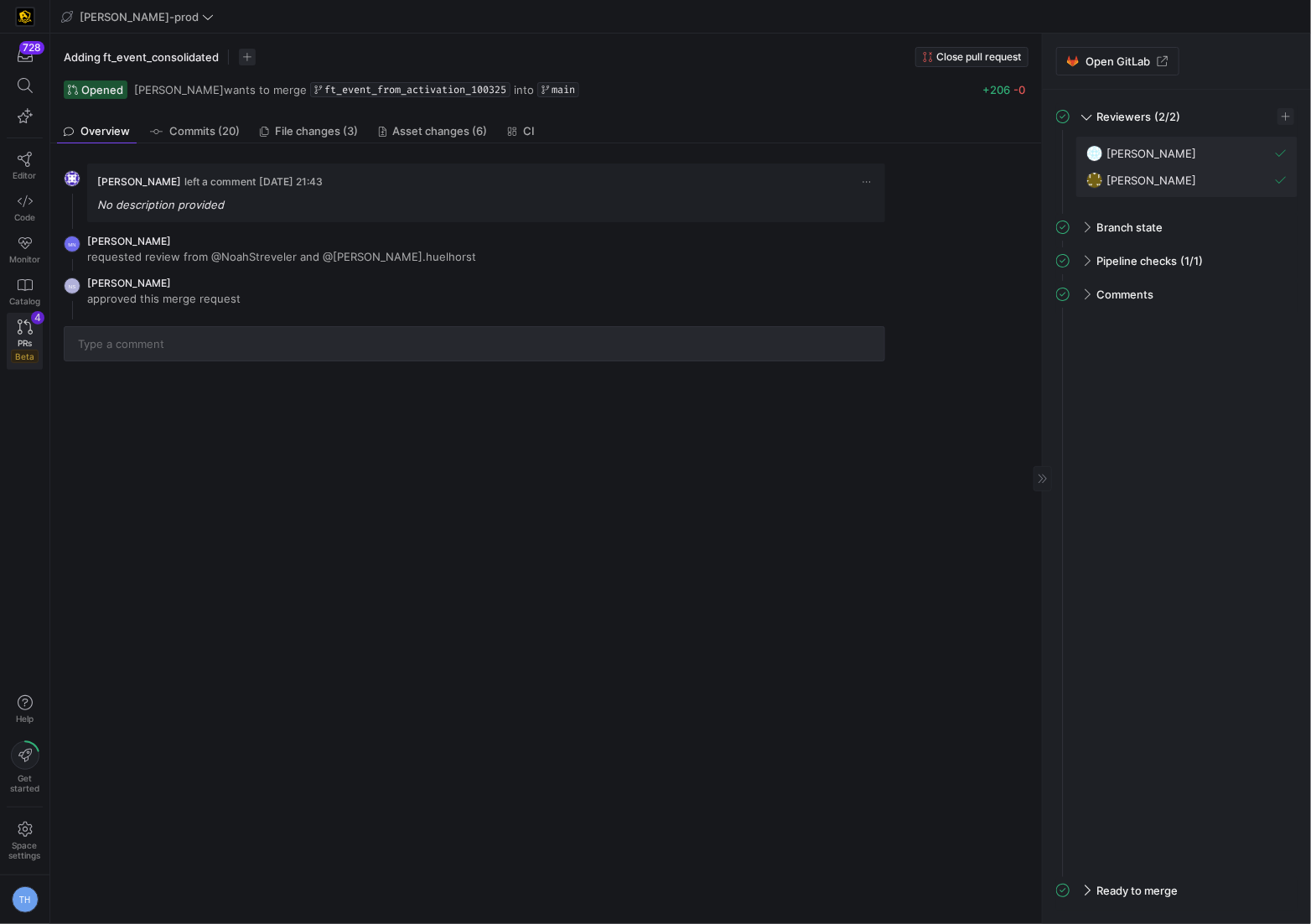
click at [27, 320] on icon at bounding box center [25, 327] width 16 height 16
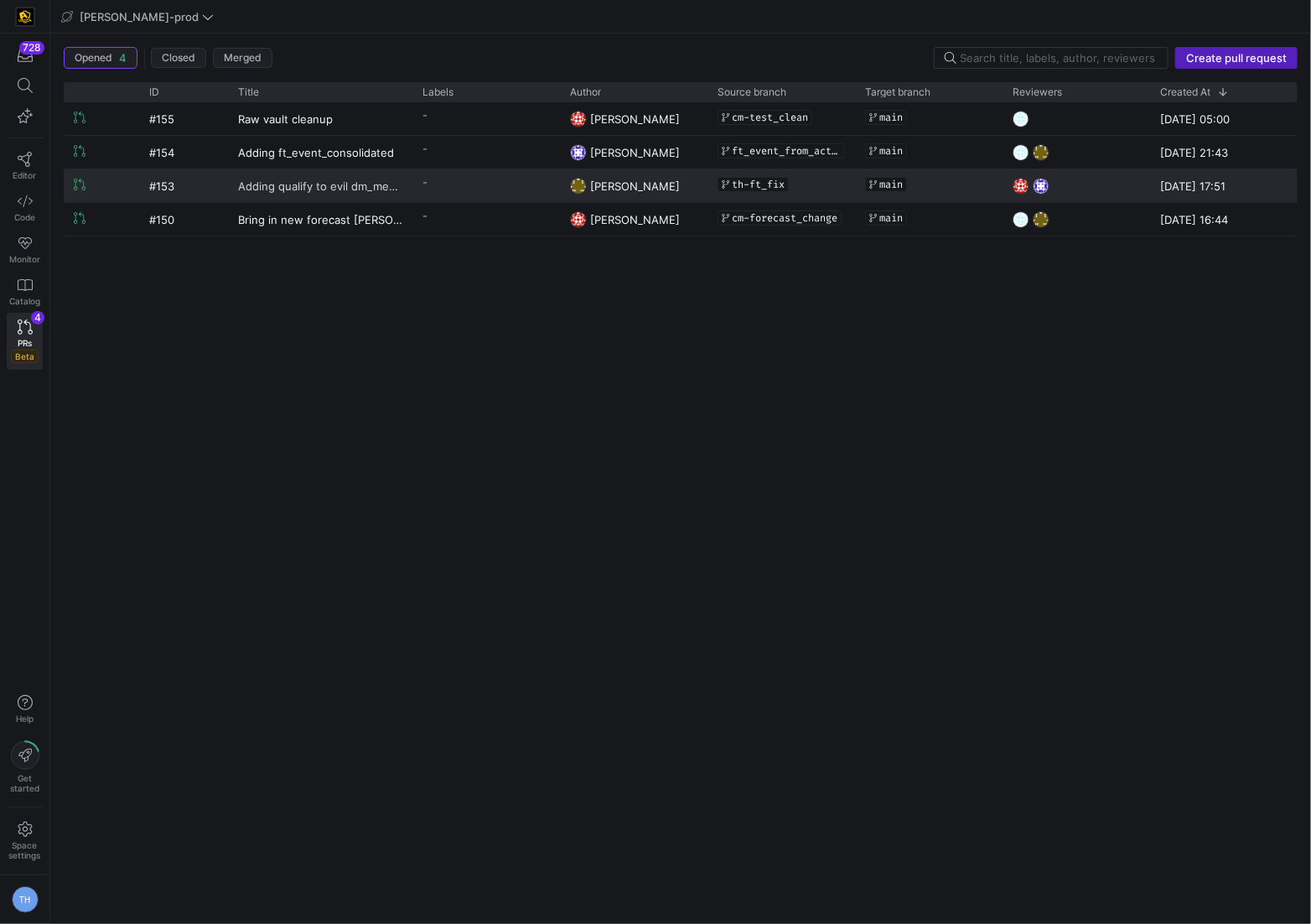
click at [388, 177] on span "Adding qualify to evil dm_membership" at bounding box center [319, 185] width 164 height 31
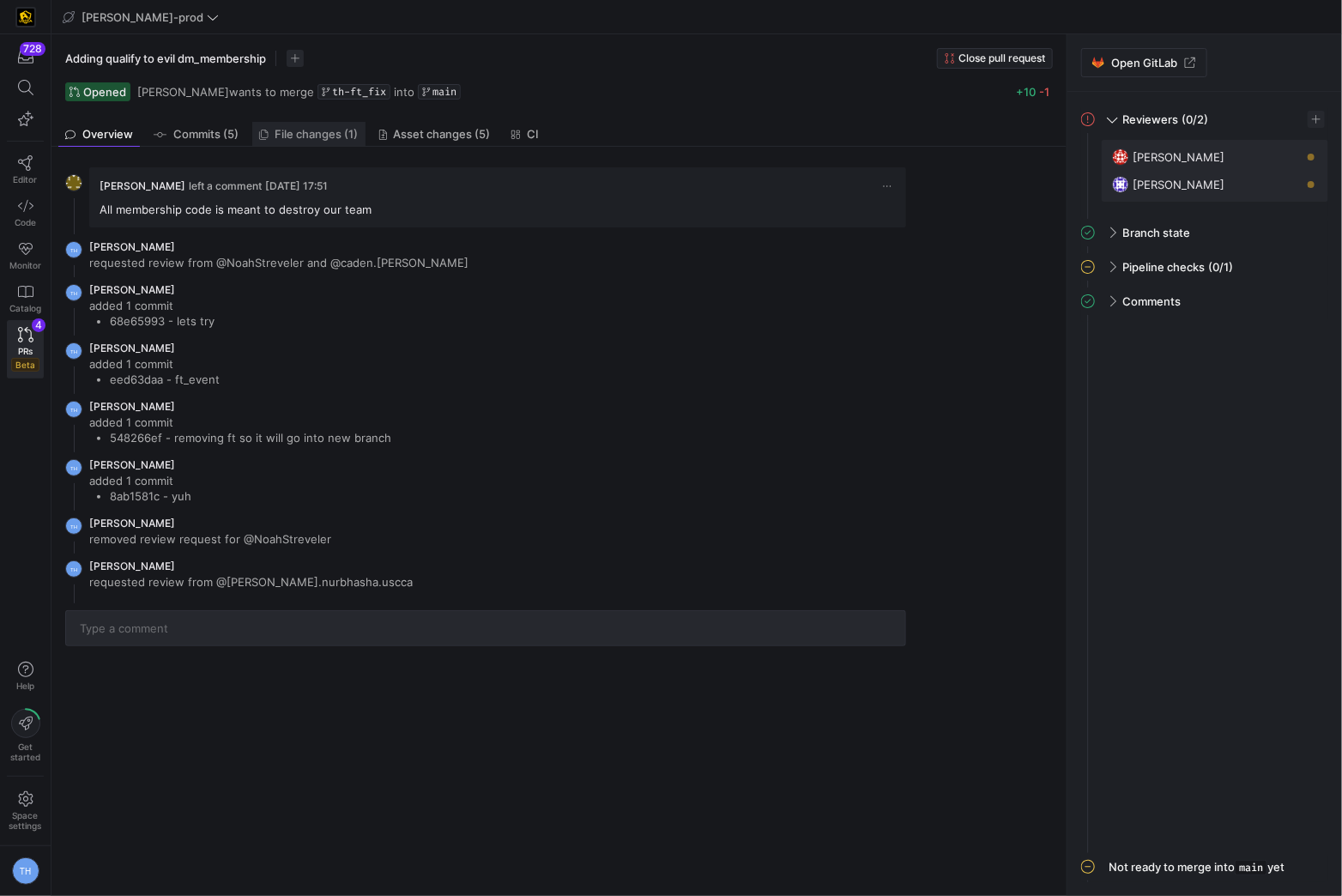
click at [303, 138] on span "File changes (1)" at bounding box center [317, 134] width 83 height 11
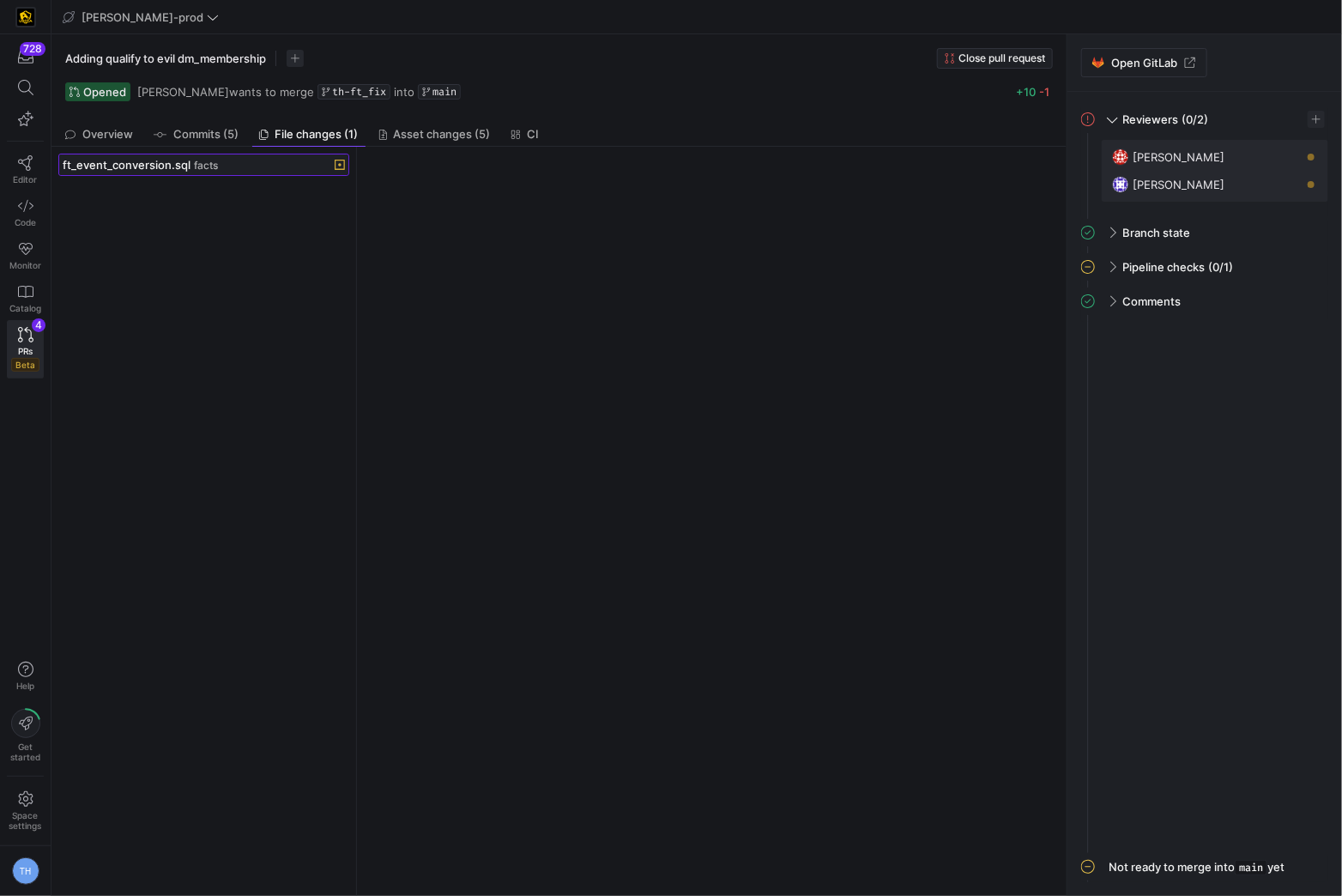
click at [237, 164] on div "ft_event_conversion.sql facts" at bounding box center [185, 165] width 244 height 14
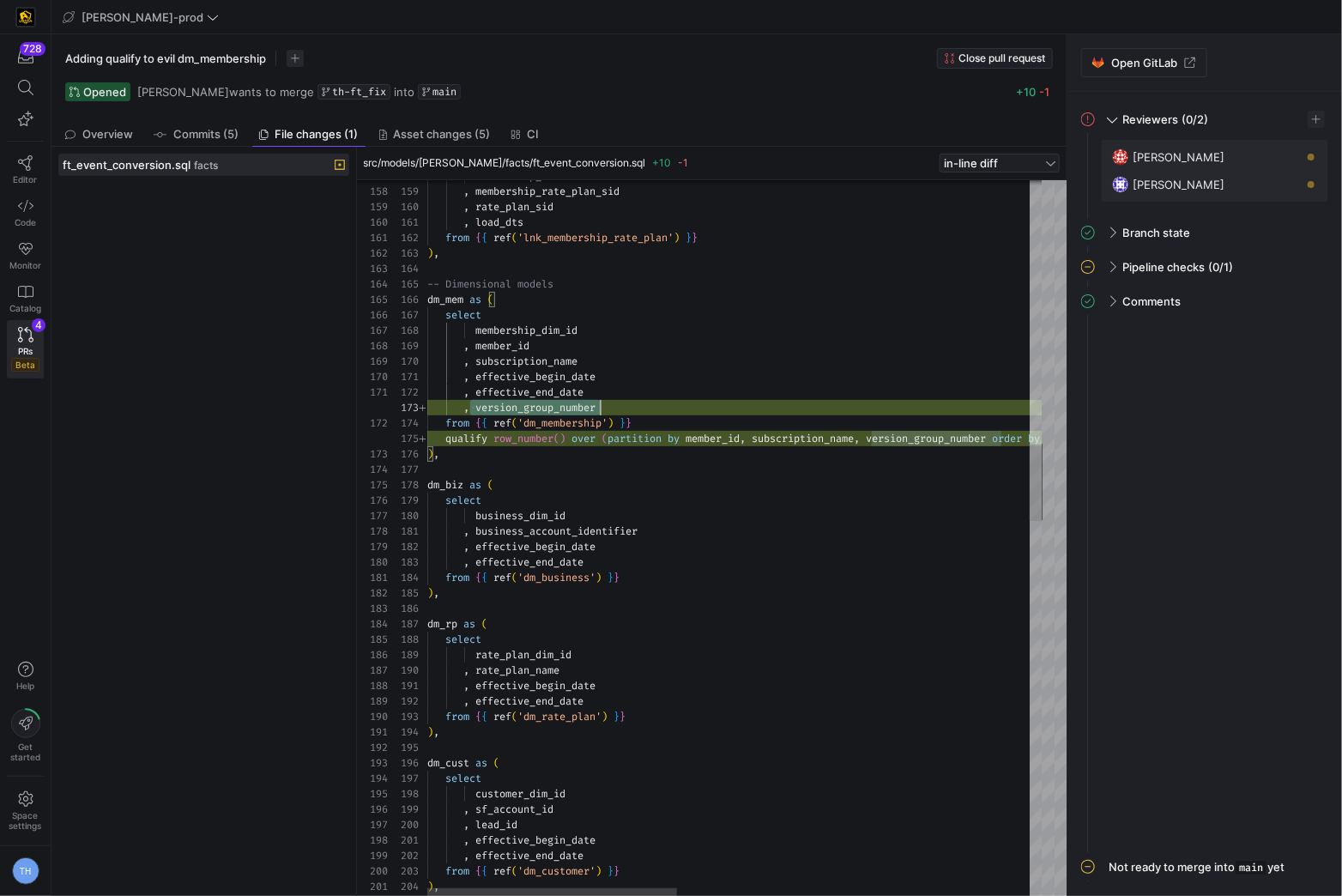
scroll to position [31, 173]
drag, startPoint x: 472, startPoint y: 400, endPoint x: 666, endPoint y: 398, distance: 194.0
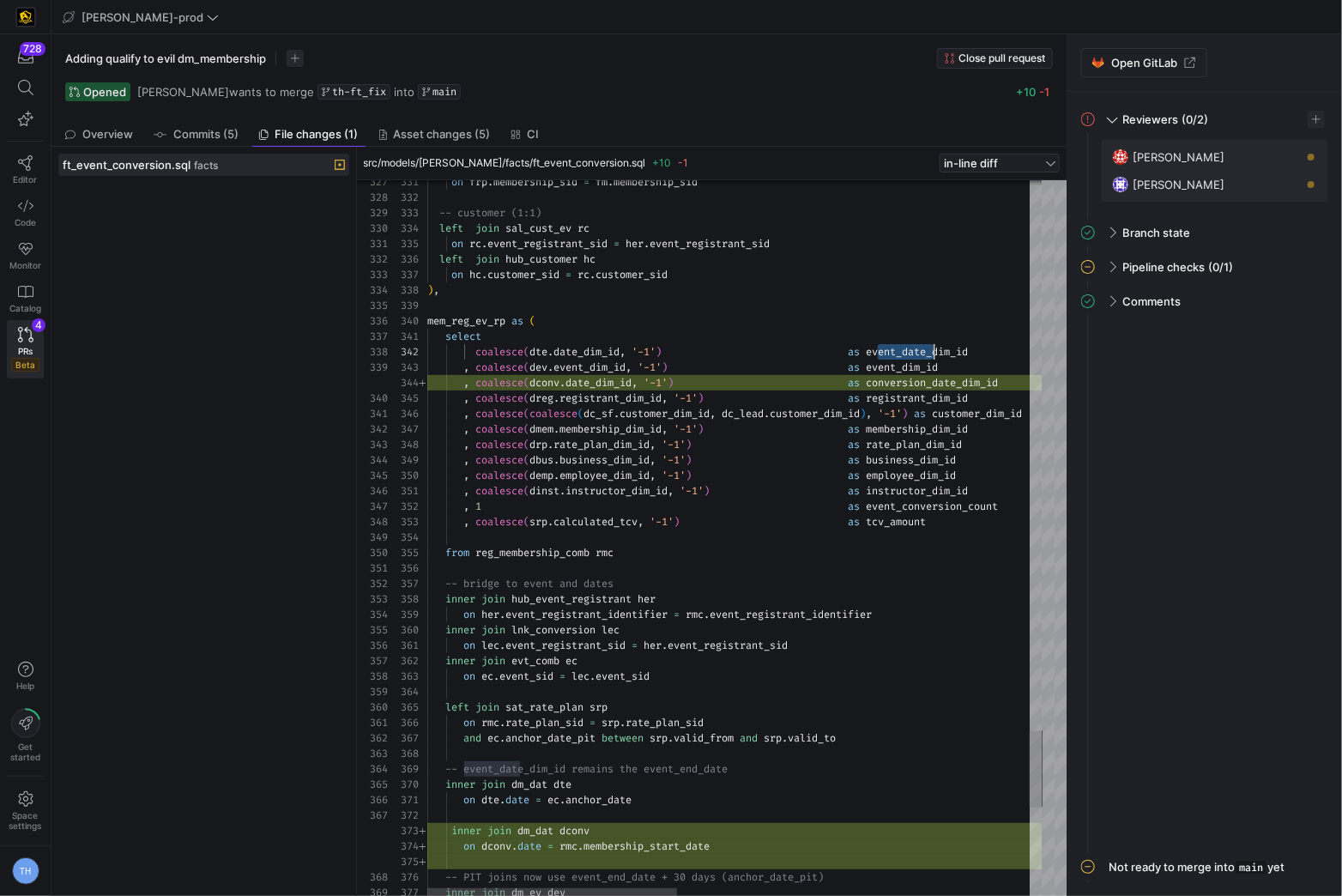
scroll to position [15, 507]
drag, startPoint x: 879, startPoint y: 350, endPoint x: 934, endPoint y: 351, distance: 55.0
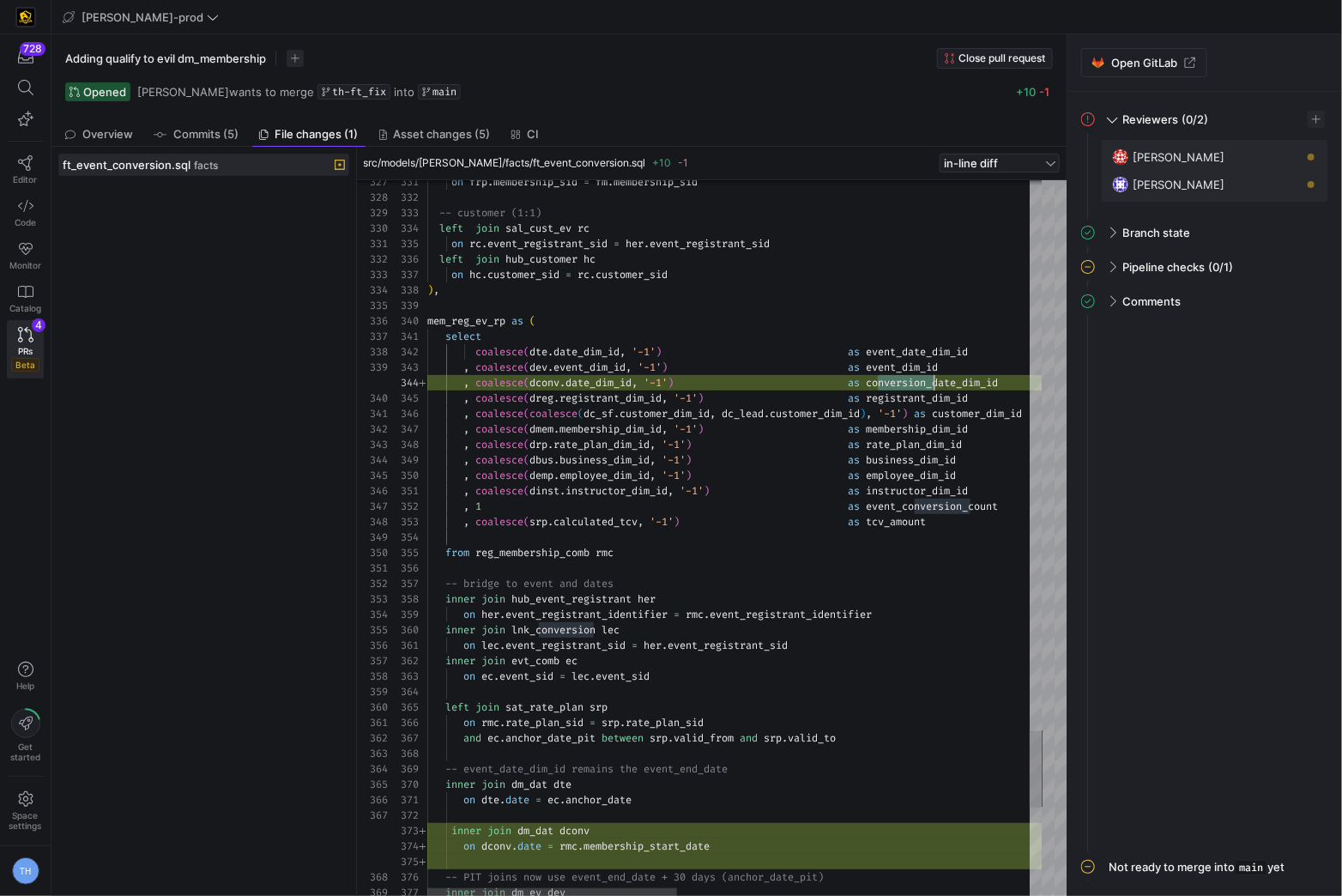
drag, startPoint x: 876, startPoint y: 384, endPoint x: 933, endPoint y: 381, distance: 57.1
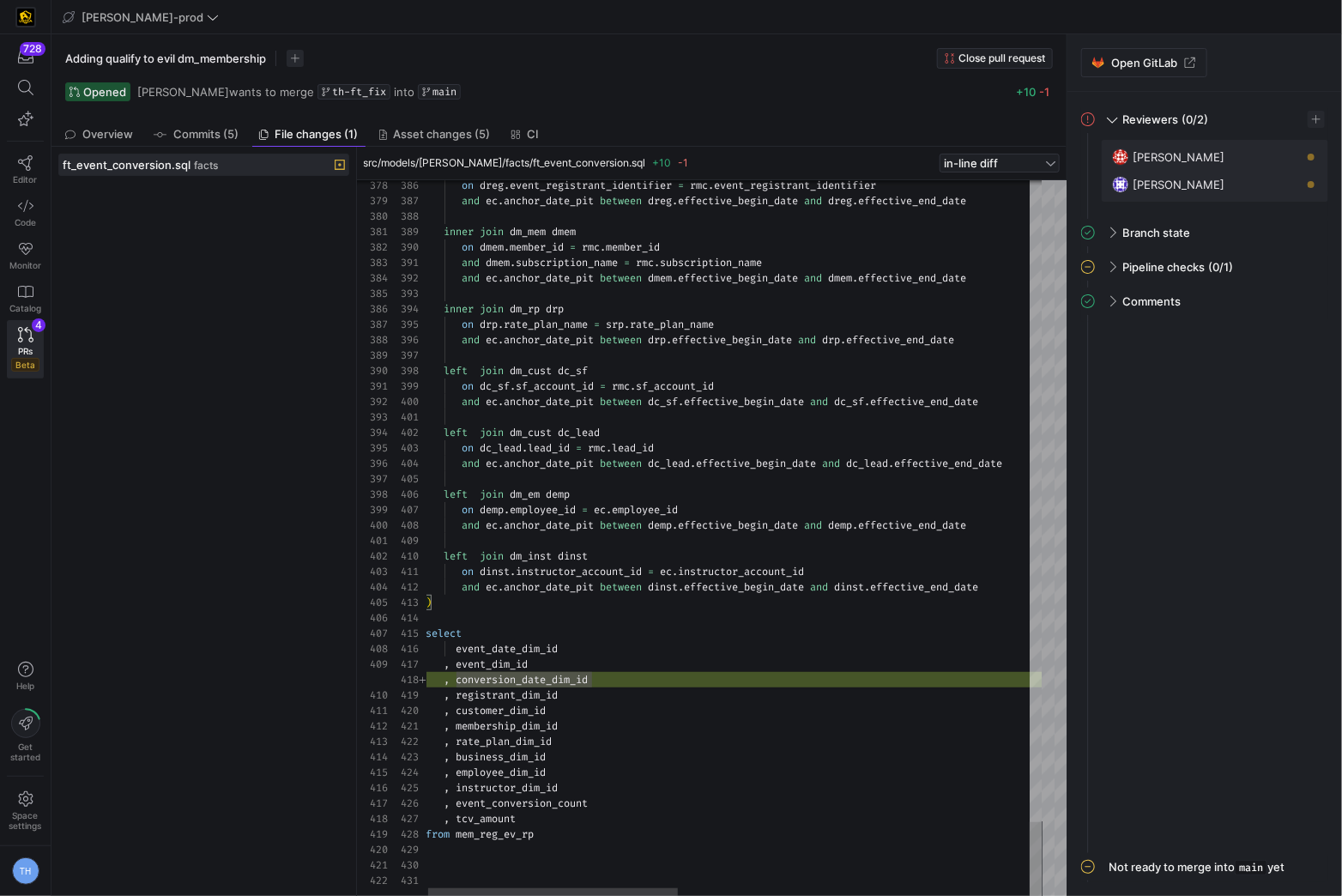
type textarea "on dinst.instructor_account_id = ec.instructor_account_id and ec.anchor_date_pi…"
drag, startPoint x: 622, startPoint y: 674, endPoint x: 292, endPoint y: 674, distance: 330.0
click at [293, 676] on as-split "ft_event_conversion.sql facts src/models/[PERSON_NAME]/facts/ft_event_conversio…" at bounding box center [559, 522] width 1015 height 749
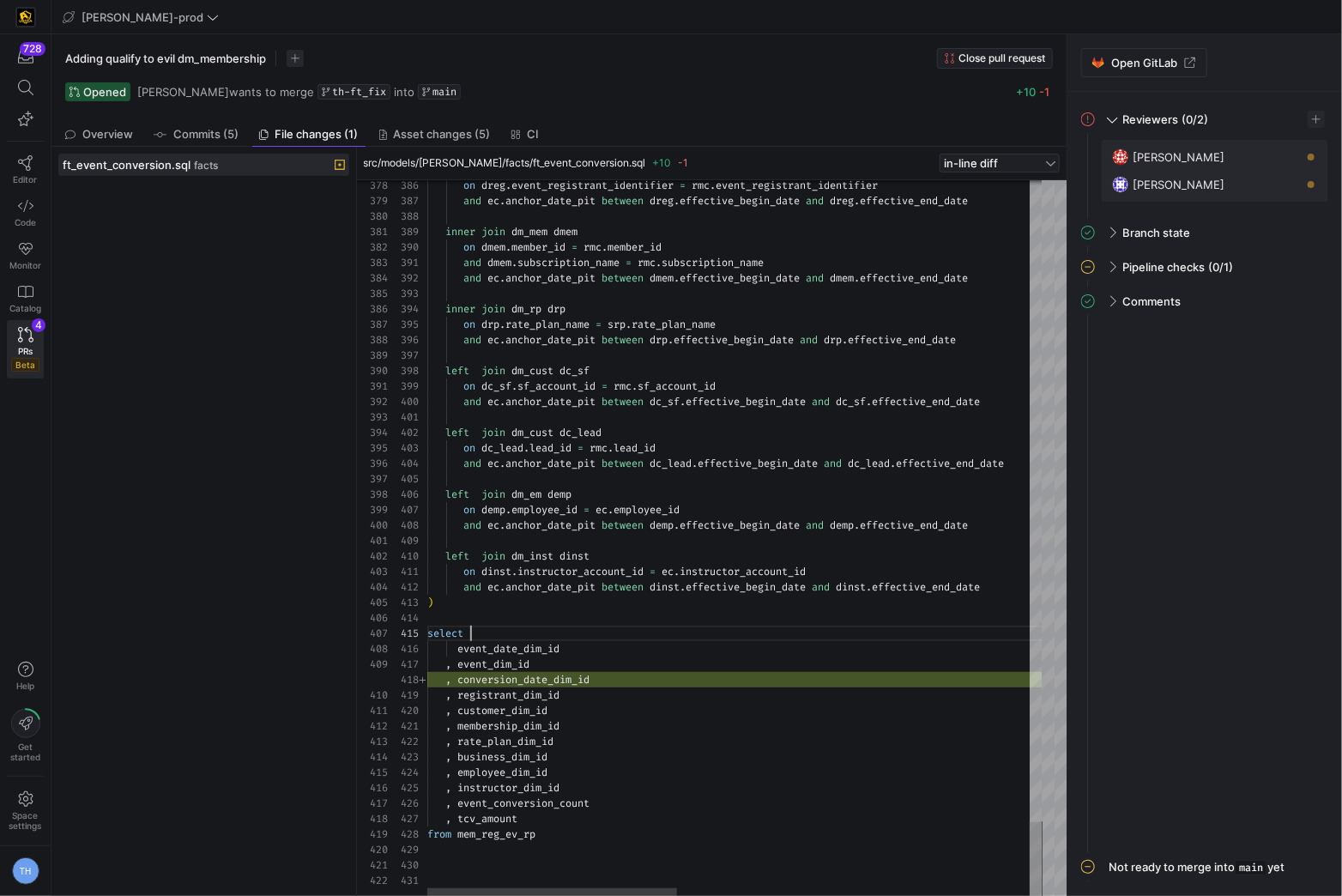
scroll to position [62, 43]
click at [35, 165] on link "Editor" at bounding box center [25, 169] width 37 height 43
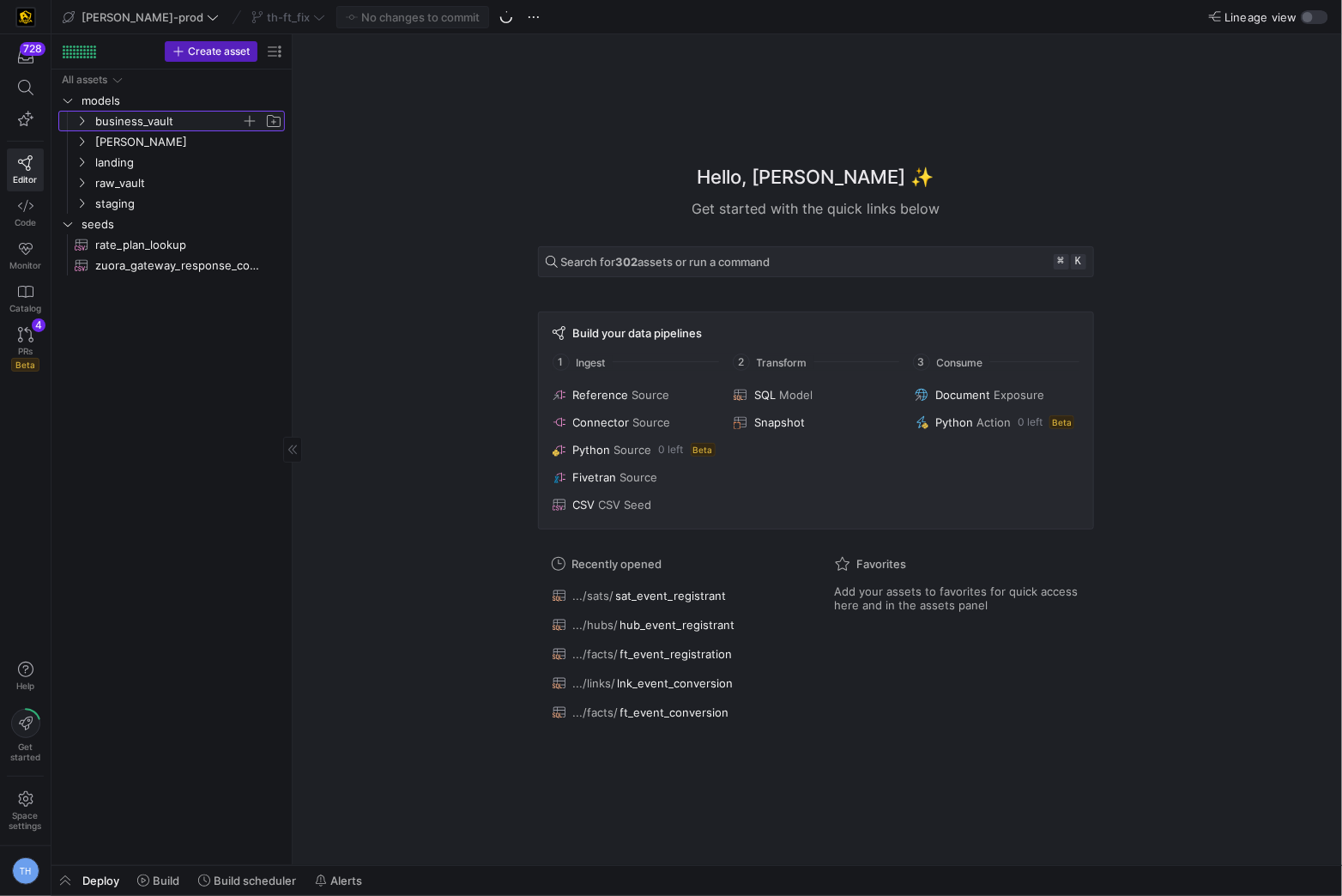
drag, startPoint x: 35, startPoint y: 165, endPoint x: 149, endPoint y: 118, distance: 123.3
click at [149, 118] on span "business_vault" at bounding box center [168, 121] width 146 height 20
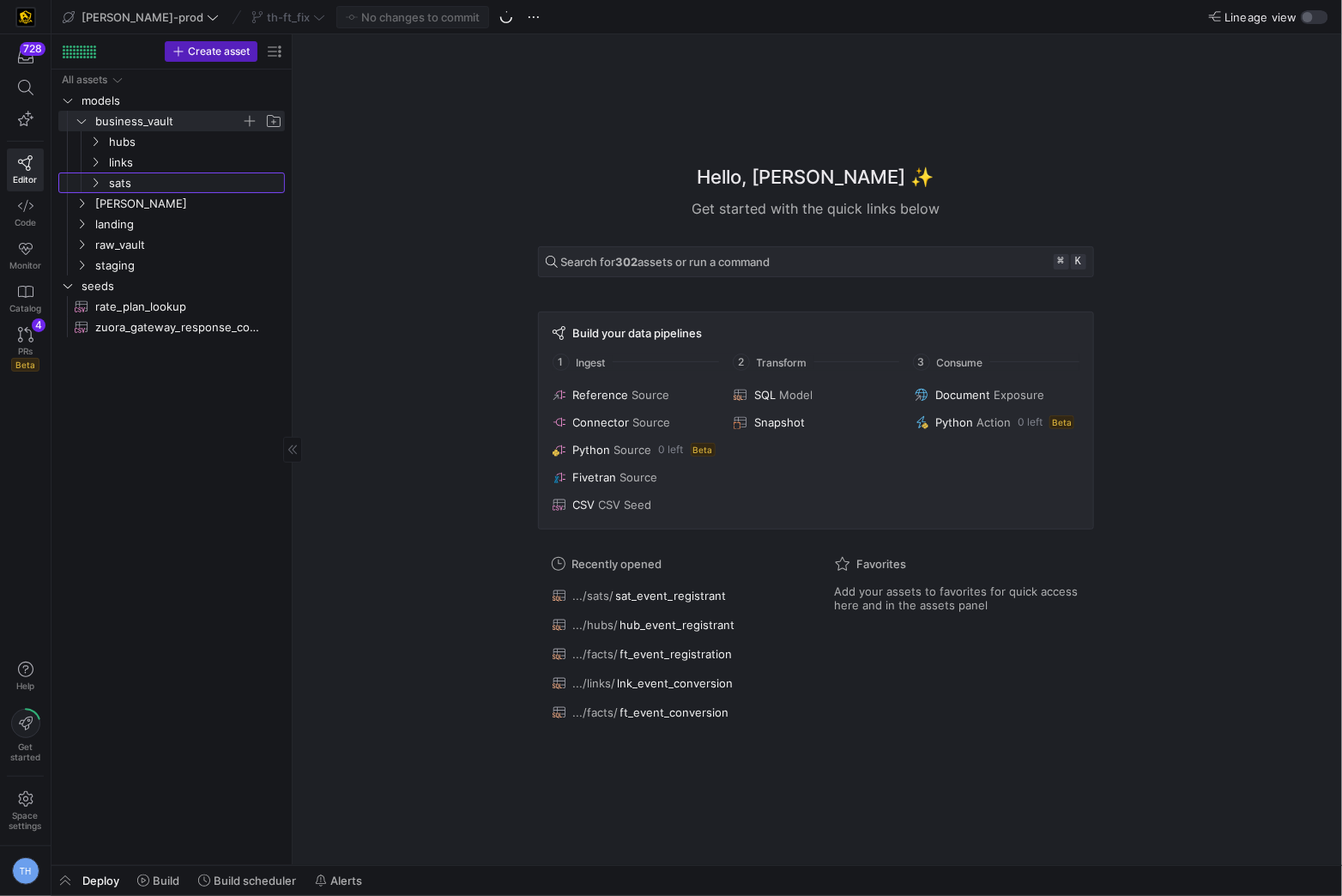
click at [146, 190] on span "sats" at bounding box center [196, 184] width 174 height 20
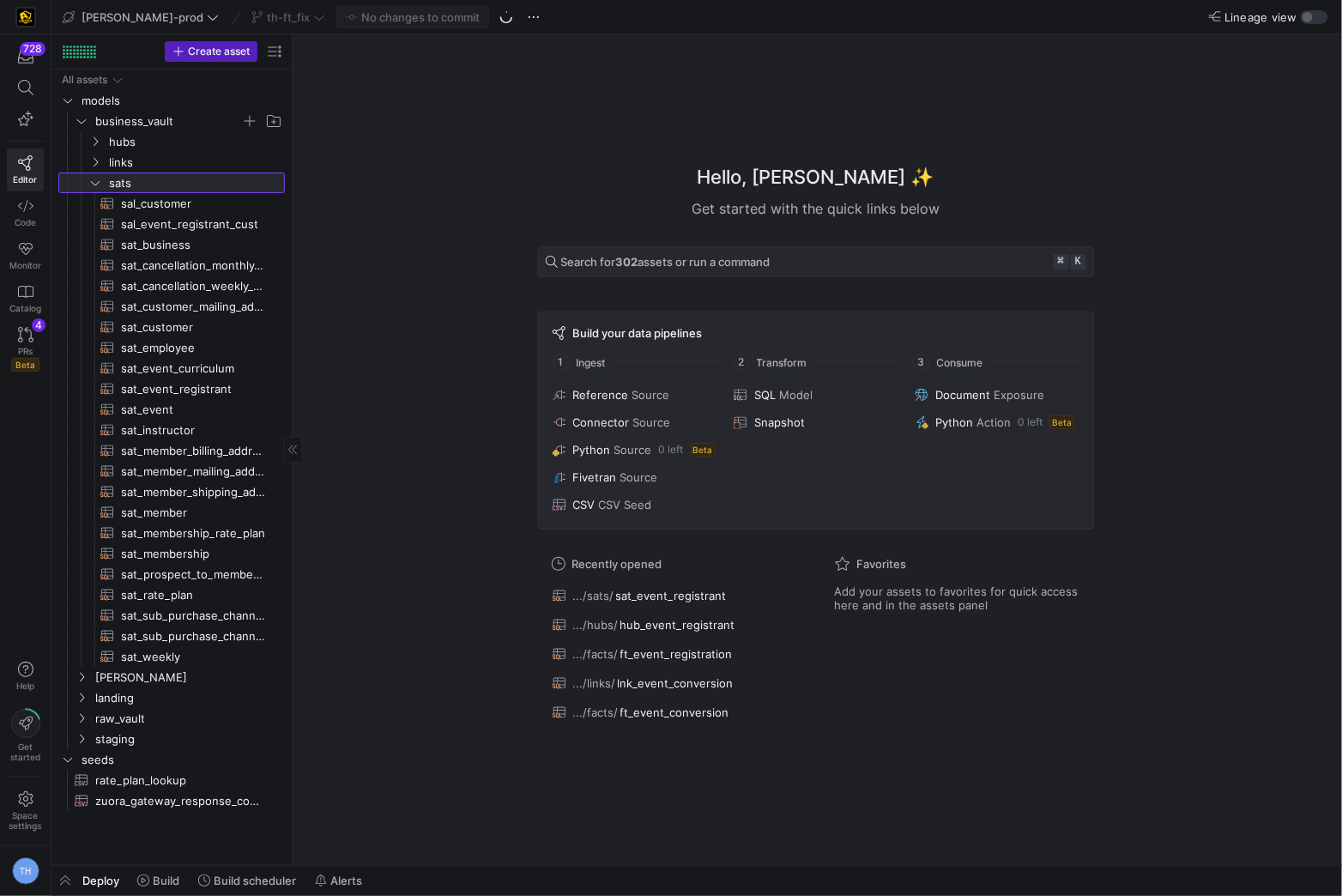
click at [141, 185] on span "sats" at bounding box center [196, 184] width 174 height 20
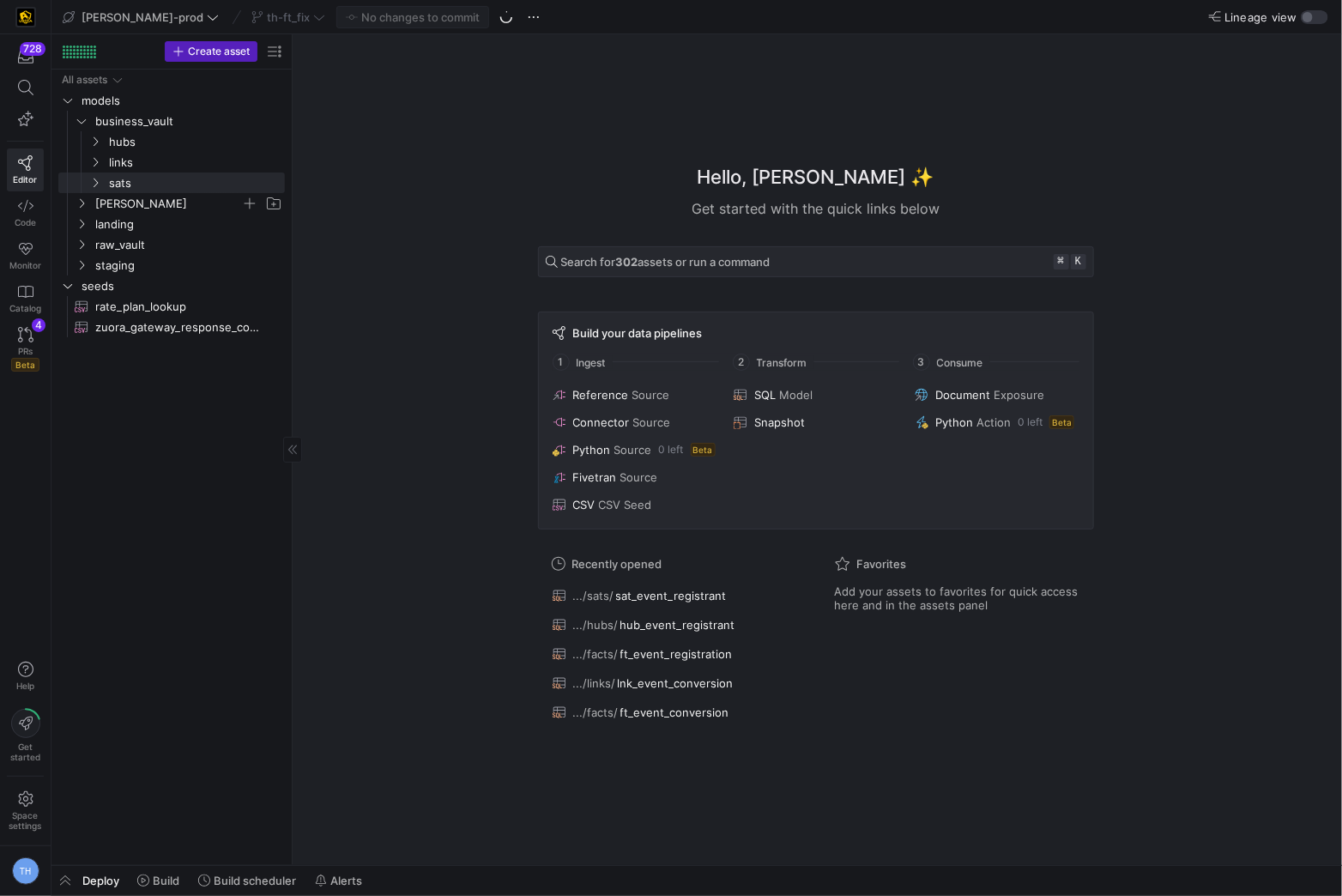
drag, startPoint x: 149, startPoint y: 118, endPoint x: 141, endPoint y: 205, distance: 87.4
click at [141, 205] on span "[PERSON_NAME]" at bounding box center [168, 204] width 146 height 20
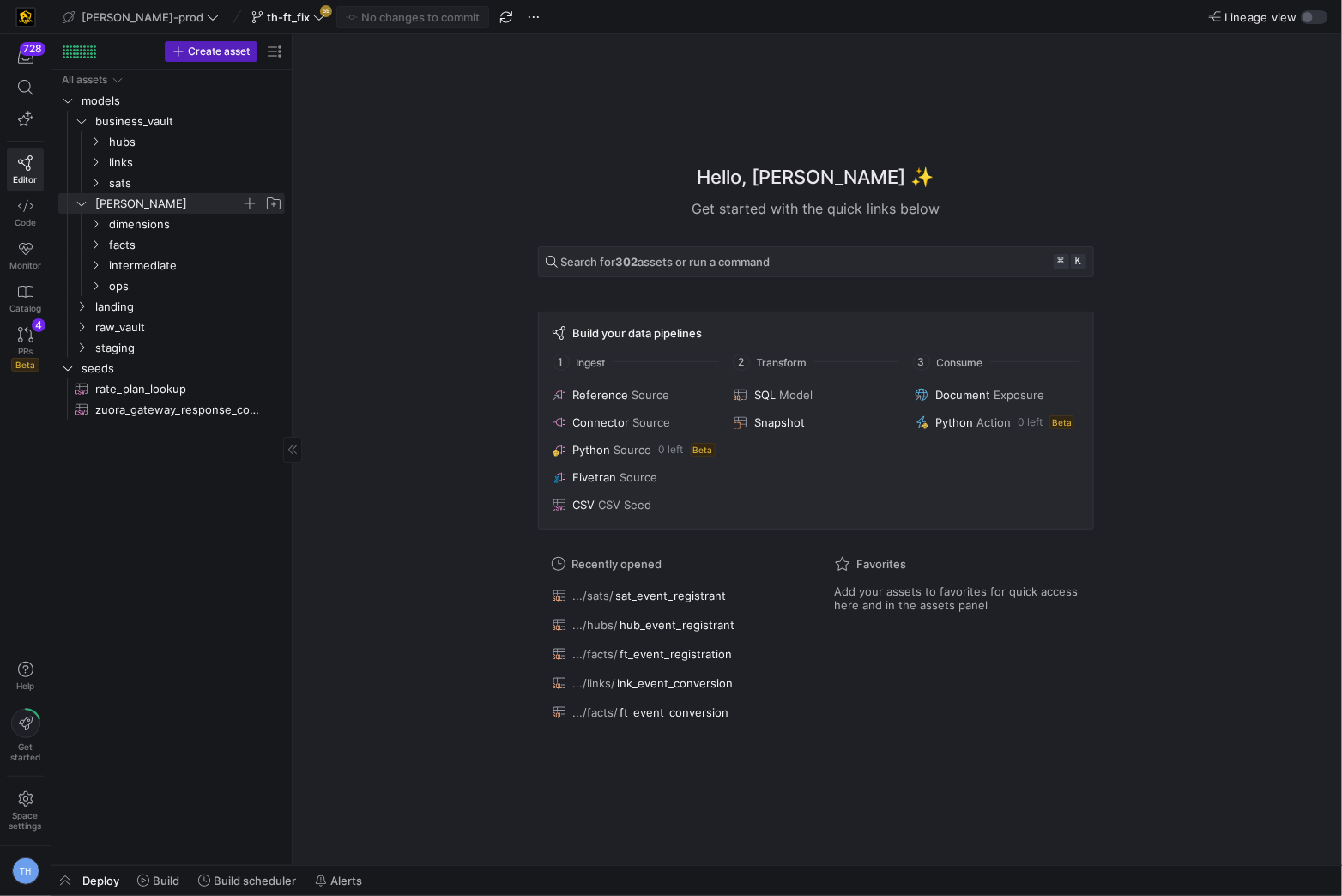
click at [174, 224] on span "dimensions" at bounding box center [196, 224] width 174 height 20
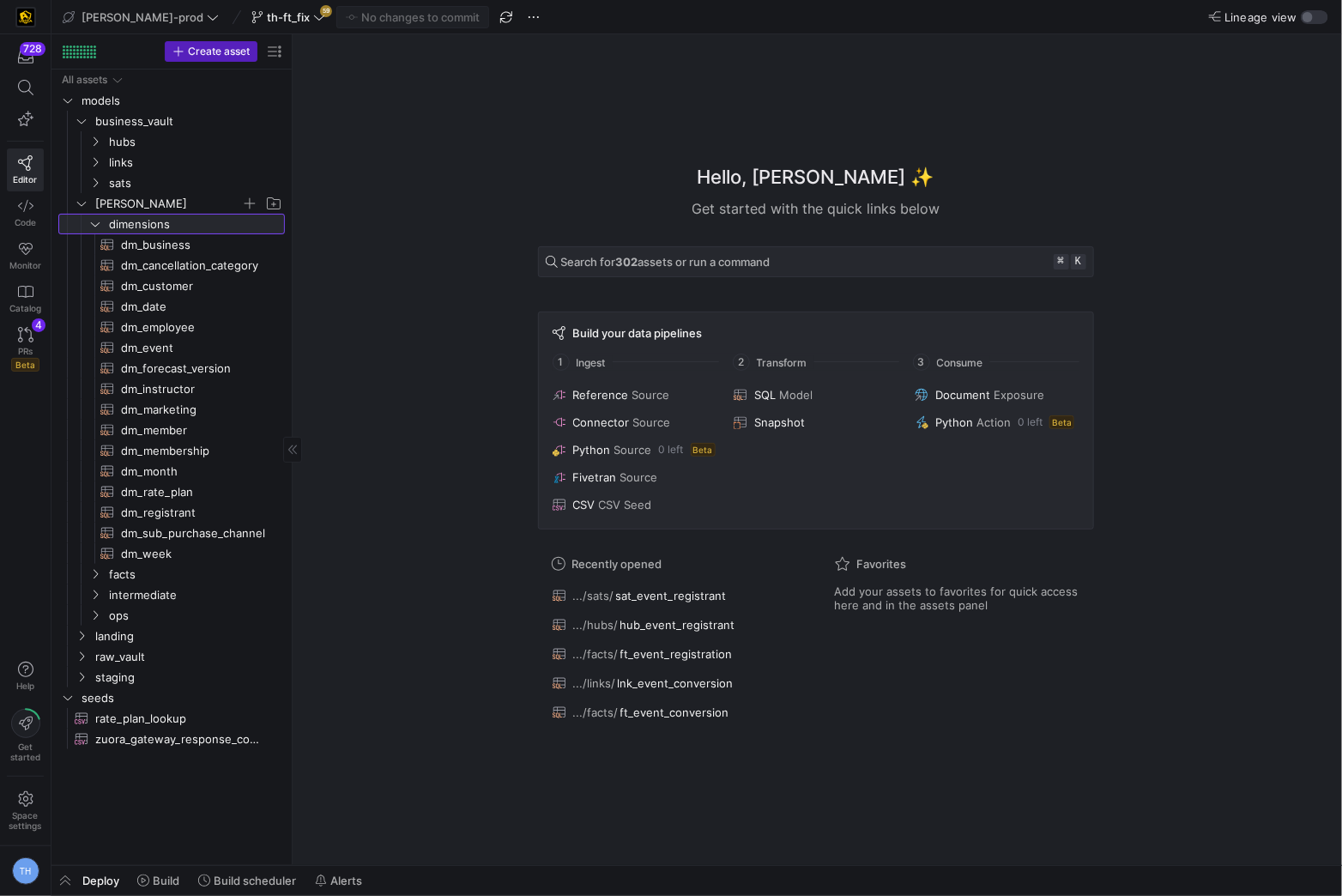
click at [174, 224] on span "dimensions" at bounding box center [196, 224] width 174 height 20
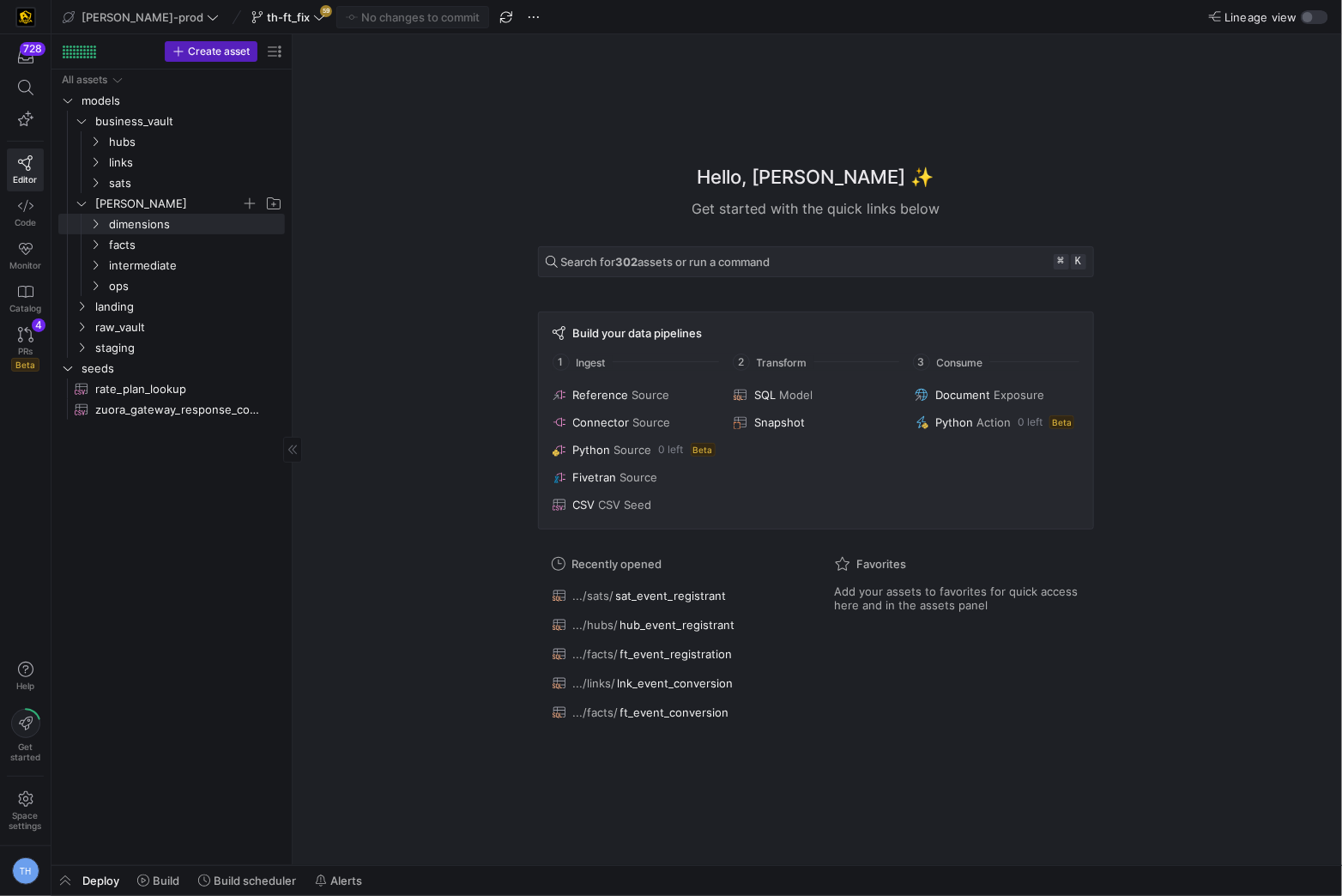
click at [174, 243] on span "facts" at bounding box center [196, 245] width 174 height 20
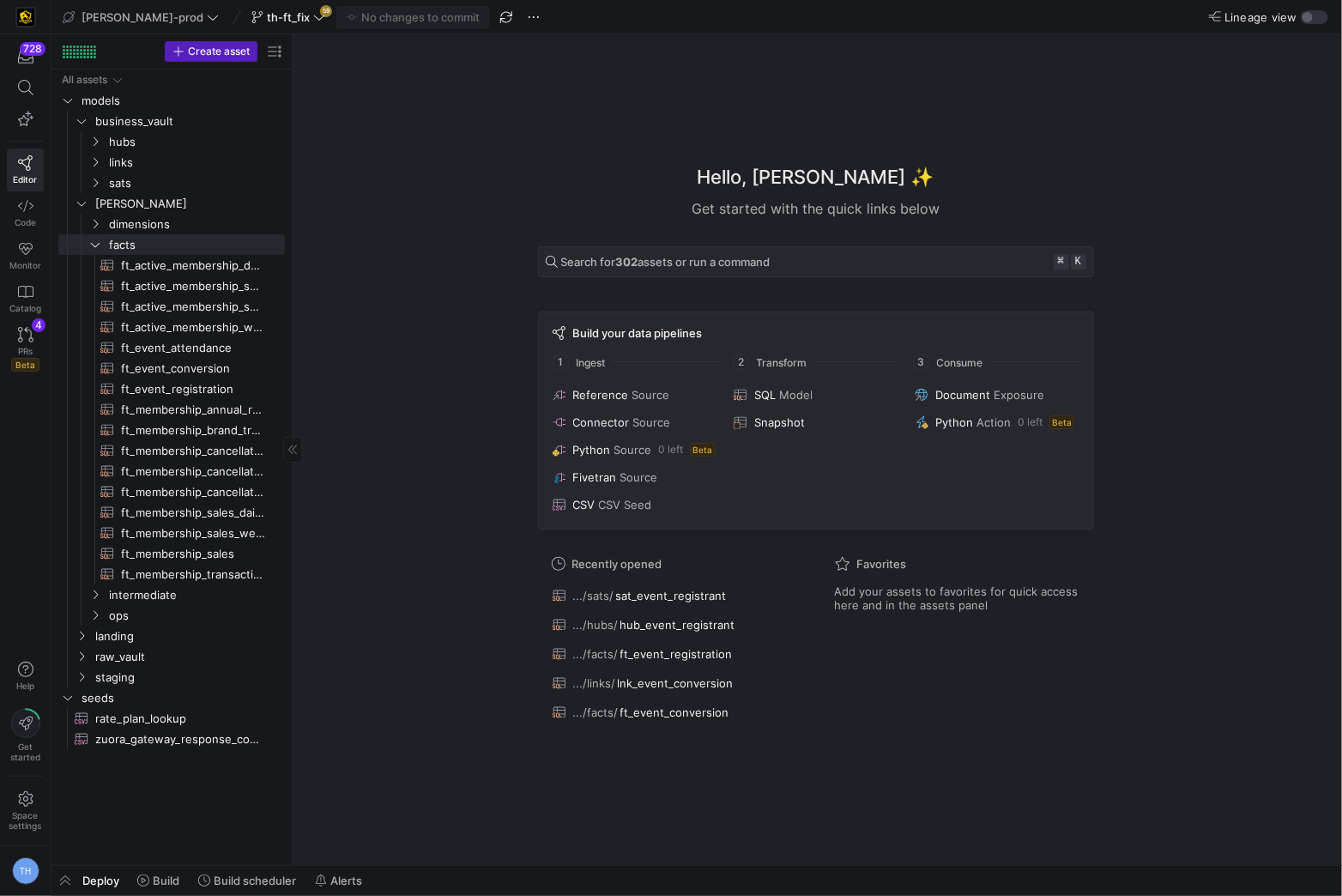
drag, startPoint x: 141, startPoint y: 205, endPoint x: 180, endPoint y: 365, distance: 164.7
click at [180, 365] on span "ft_event_conversion​​​​​​​​​​" at bounding box center [193, 369] width 144 height 20
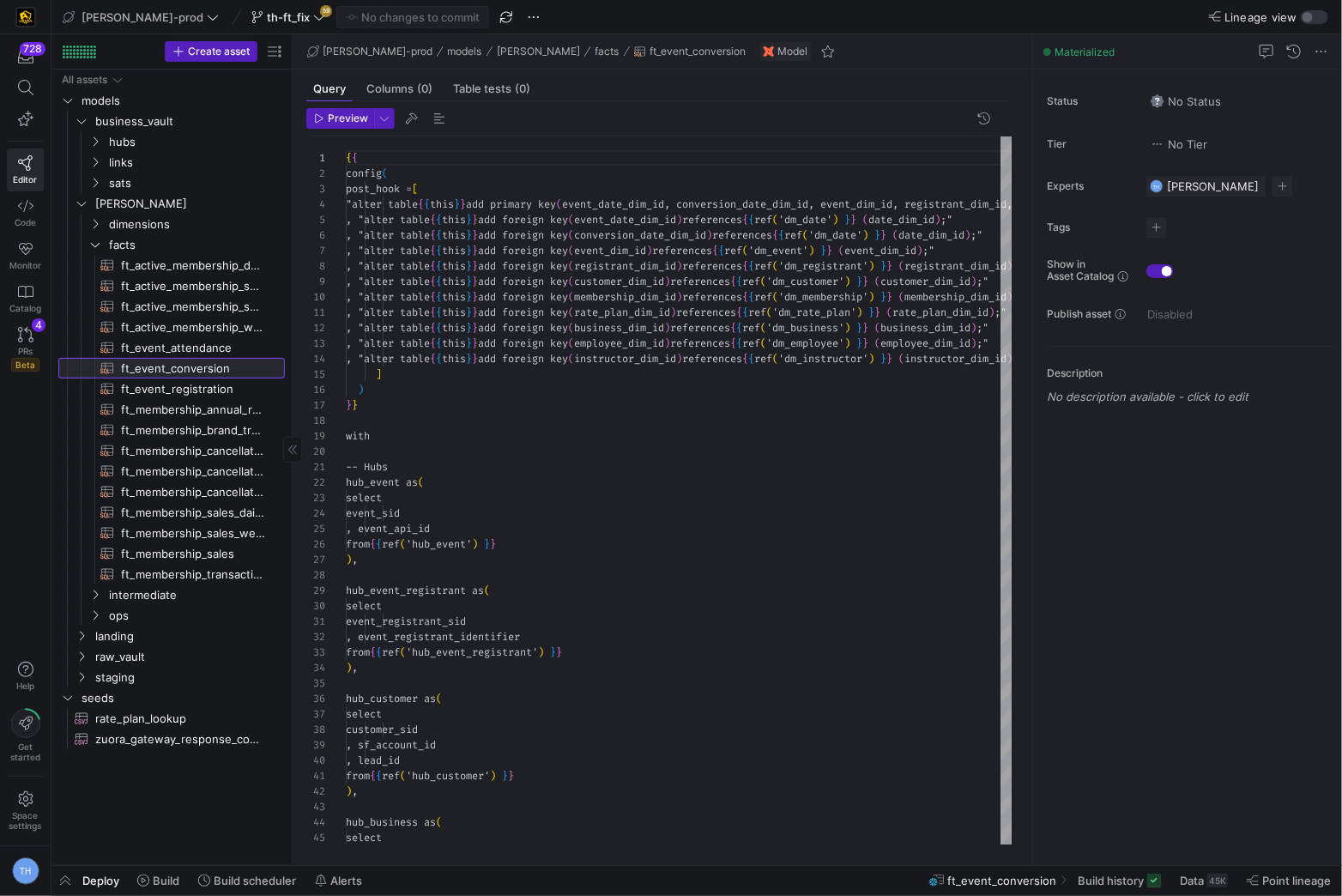
scroll to position [77, 0]
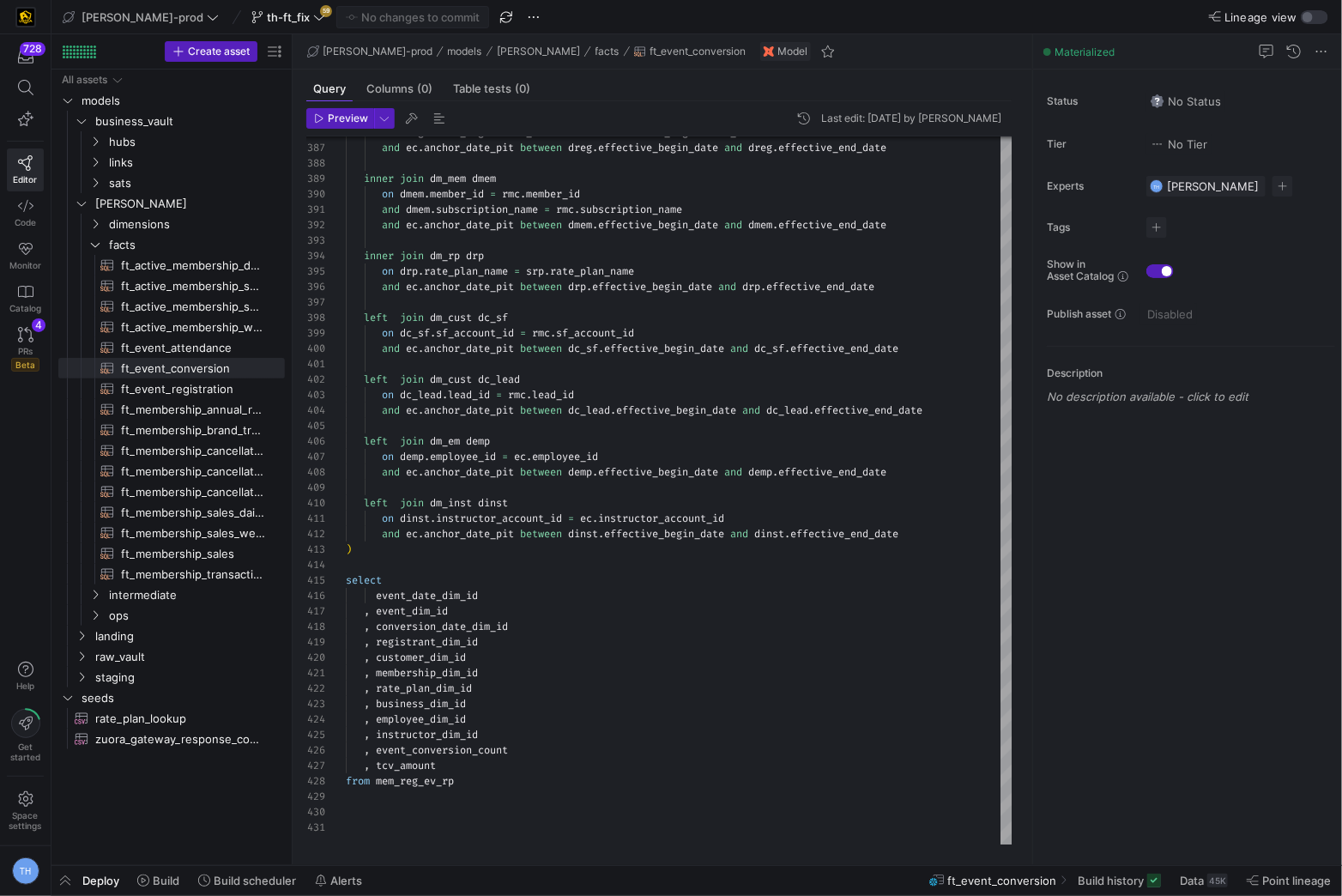
drag, startPoint x: 180, startPoint y: 365, endPoint x: 530, endPoint y: 625, distance: 436.0
drag, startPoint x: 530, startPoint y: 625, endPoint x: 216, endPoint y: 624, distance: 314.0
click at [216, 624] on as-split "Create asset Drag here to set row groups Drag here to set column labels Group 1…" at bounding box center [696, 450] width 1290 height 830
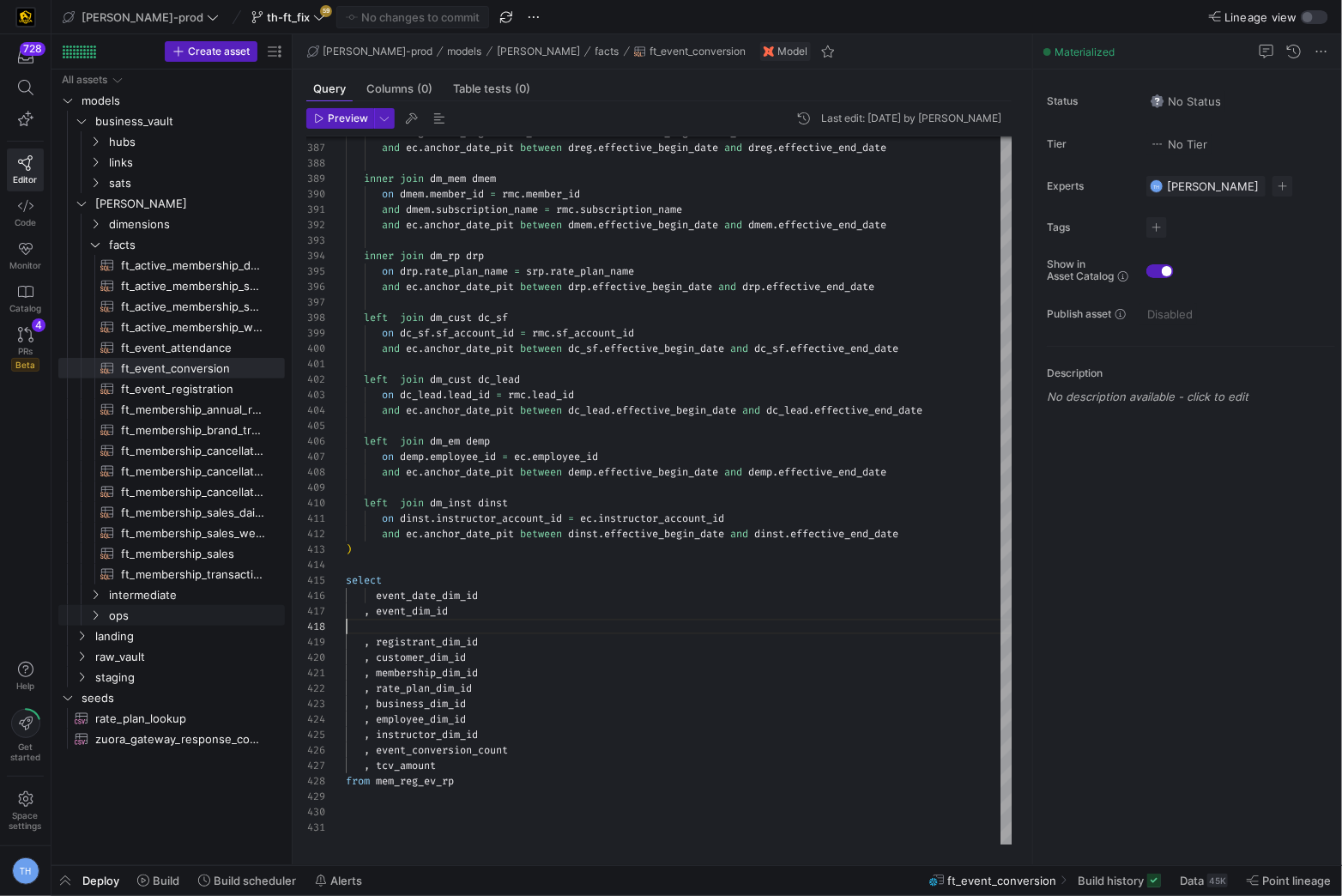
scroll to position [91, 104]
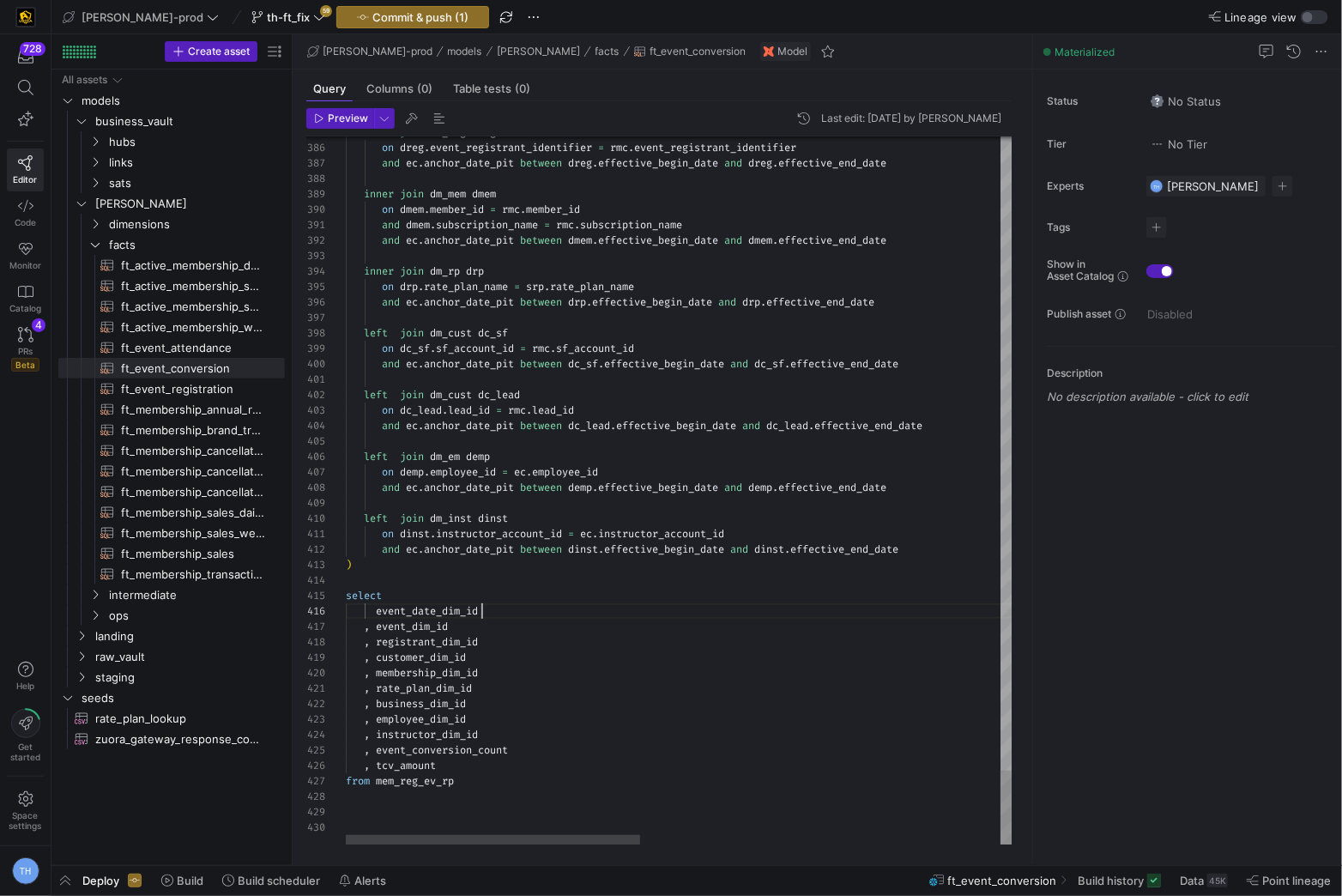
type textarea "on dinst.instructor_account_id = ec.instructor_account_id and ec.anchor_date_pi…"
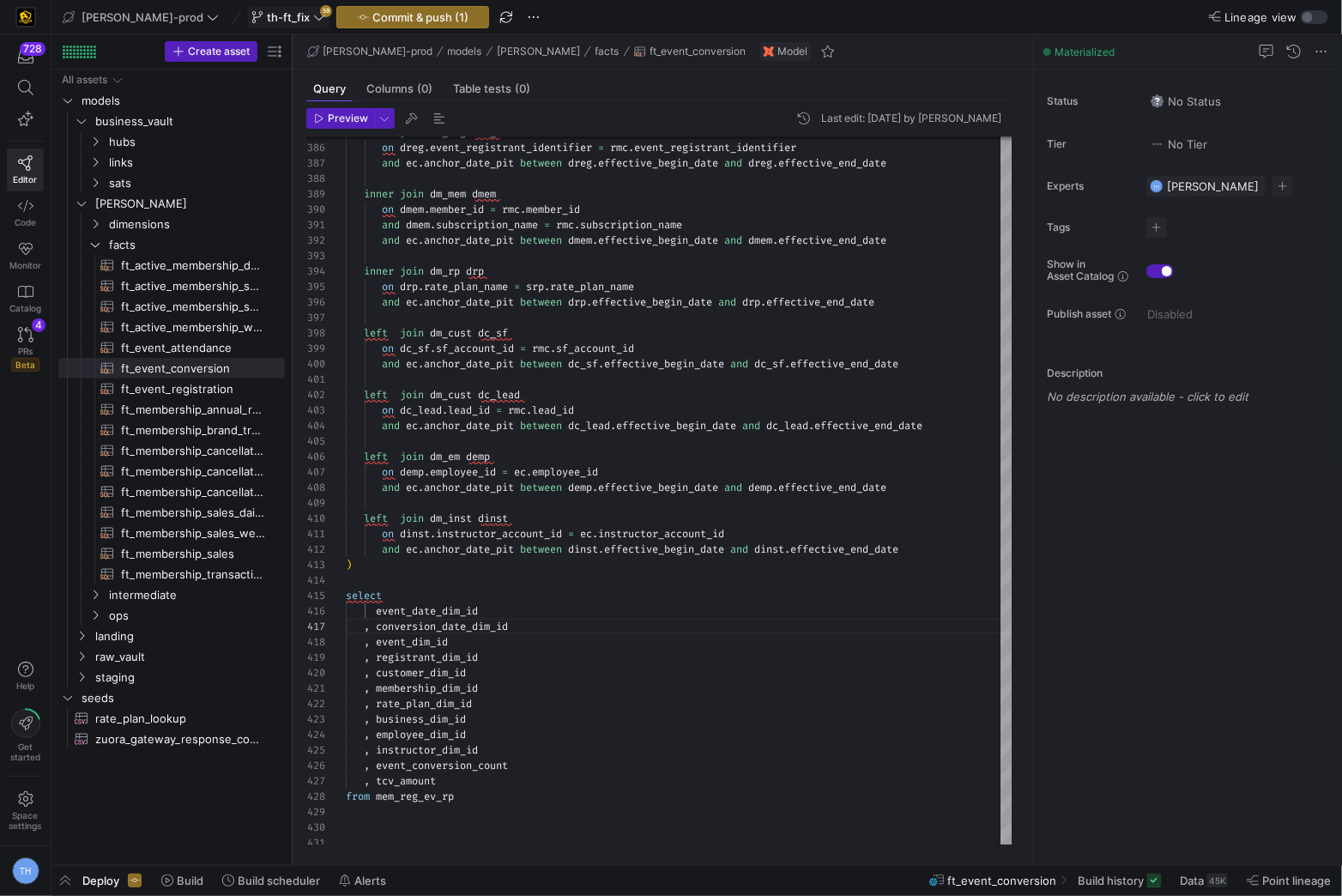
click at [267, 12] on span "th-ft_fix" at bounding box center [288, 17] width 43 height 14
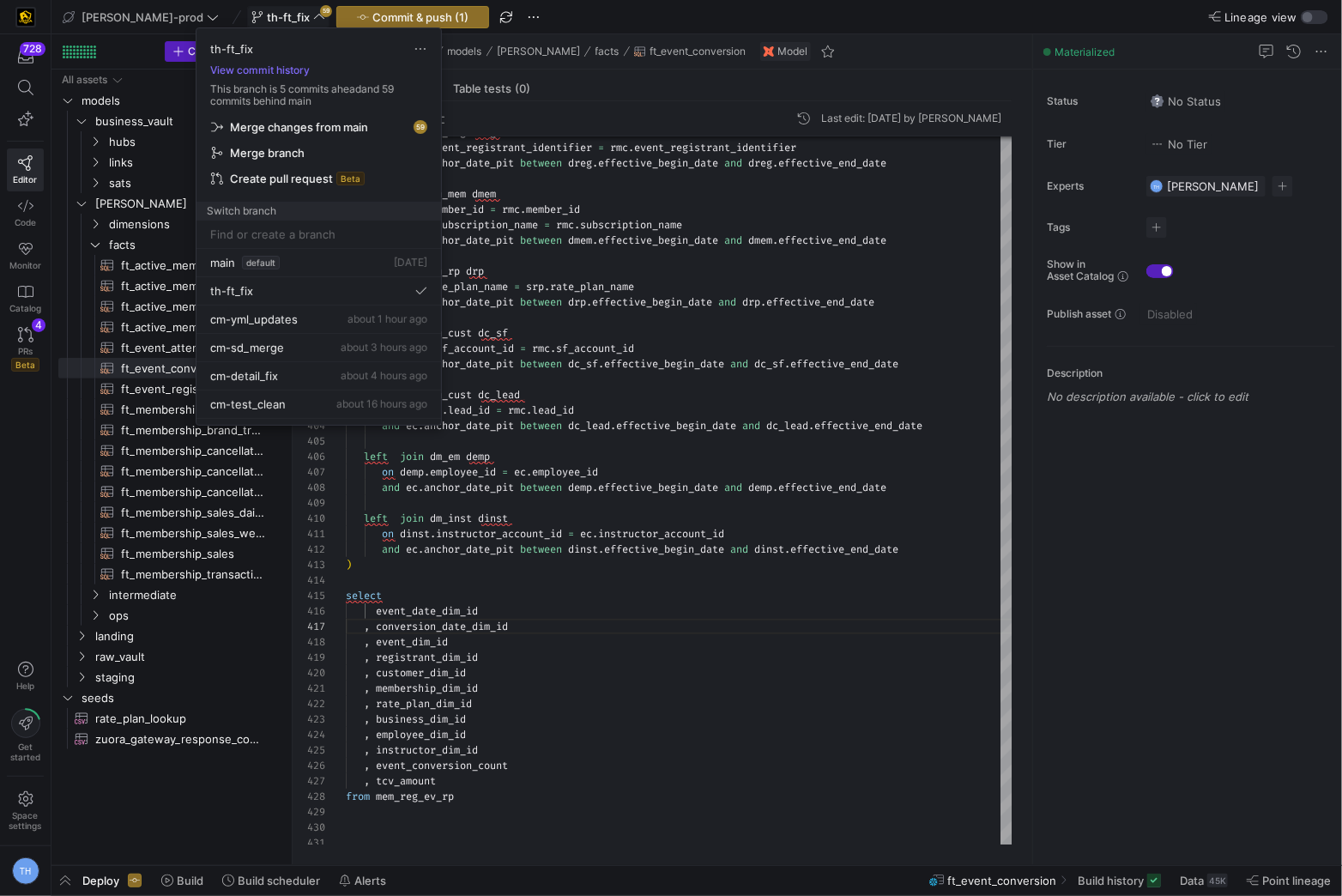
click at [238, 12] on div at bounding box center [671, 448] width 1342 height 896
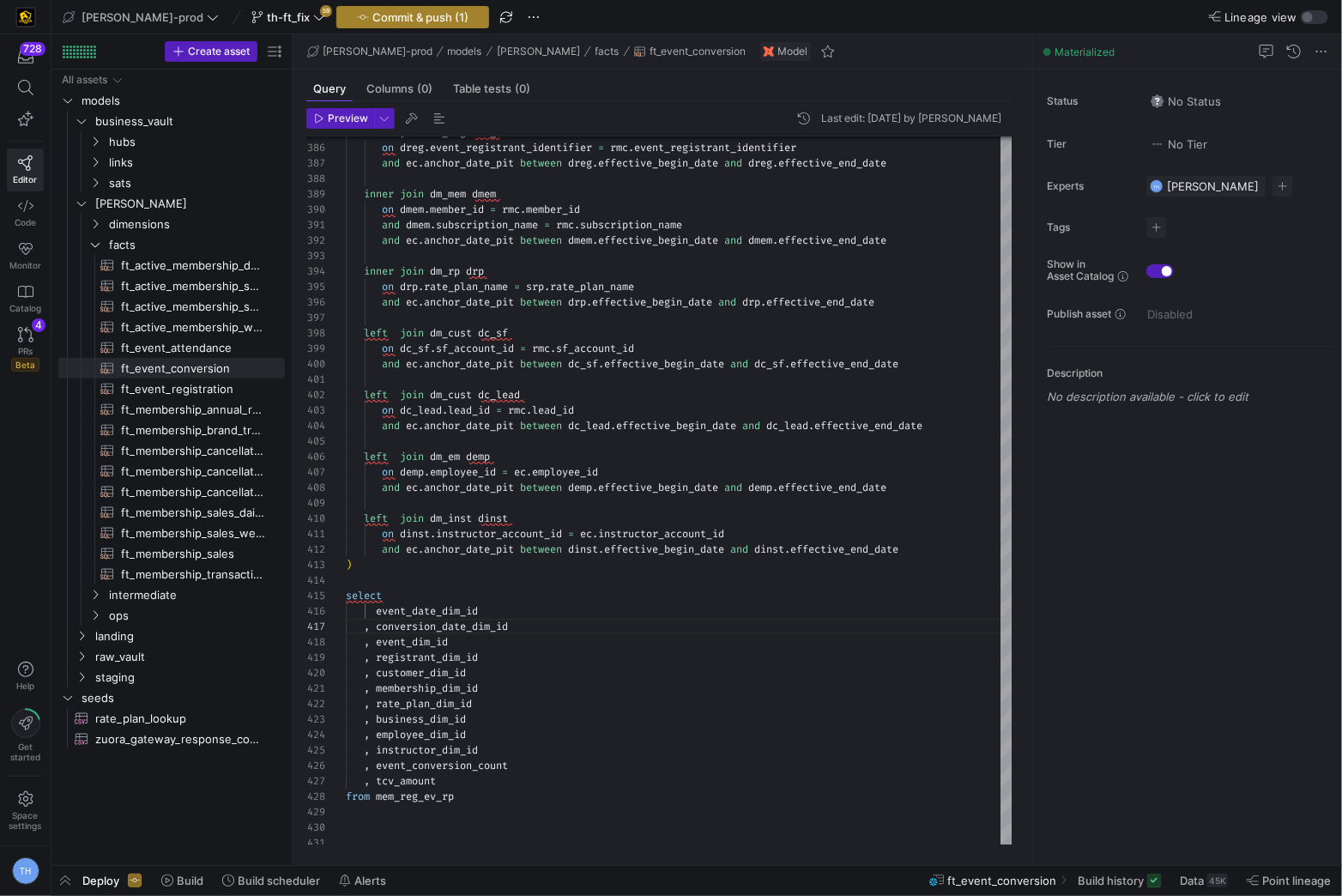
click at [373, 11] on span "Commit & push (1)" at bounding box center [420, 17] width 96 height 14
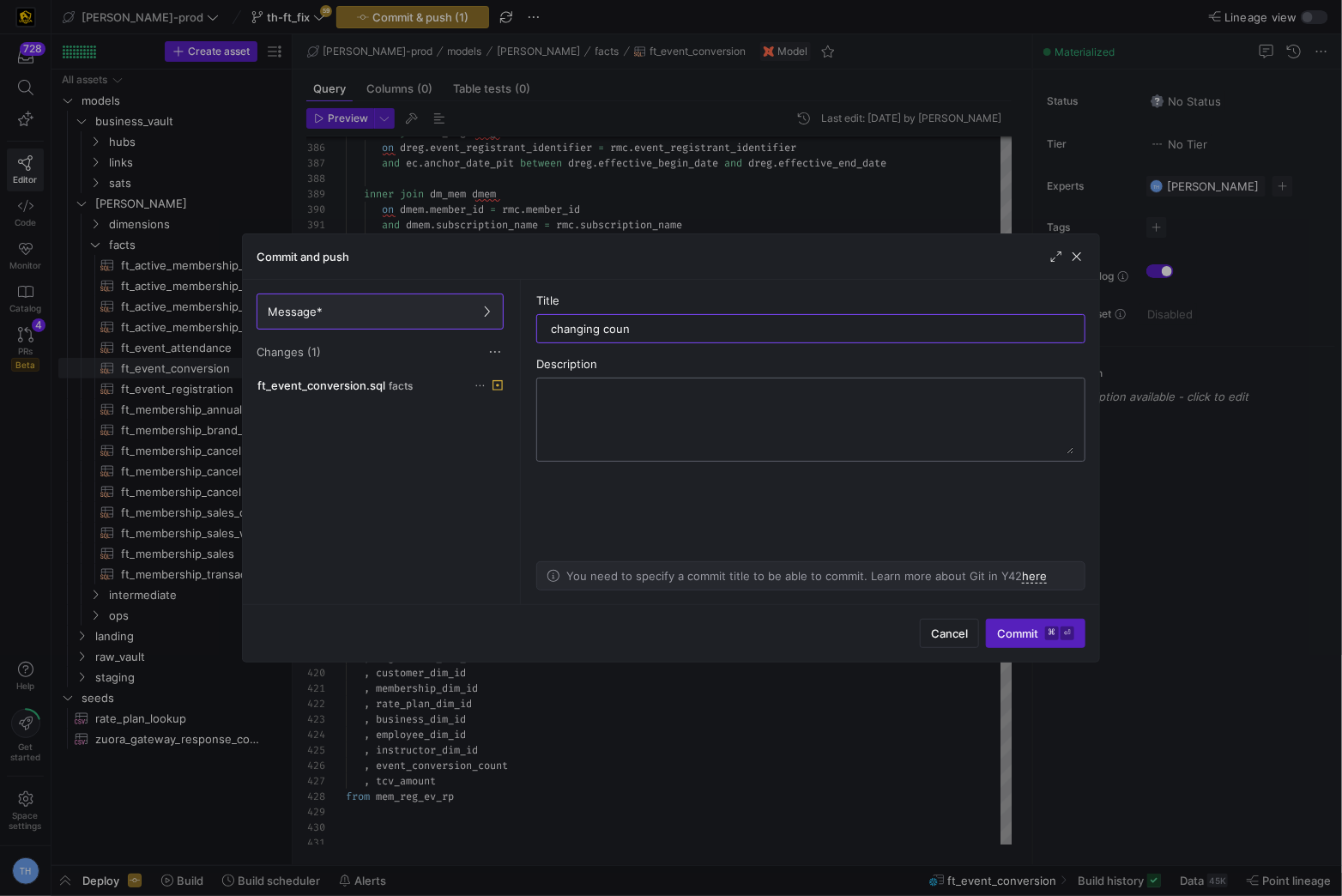
type input "changing count"
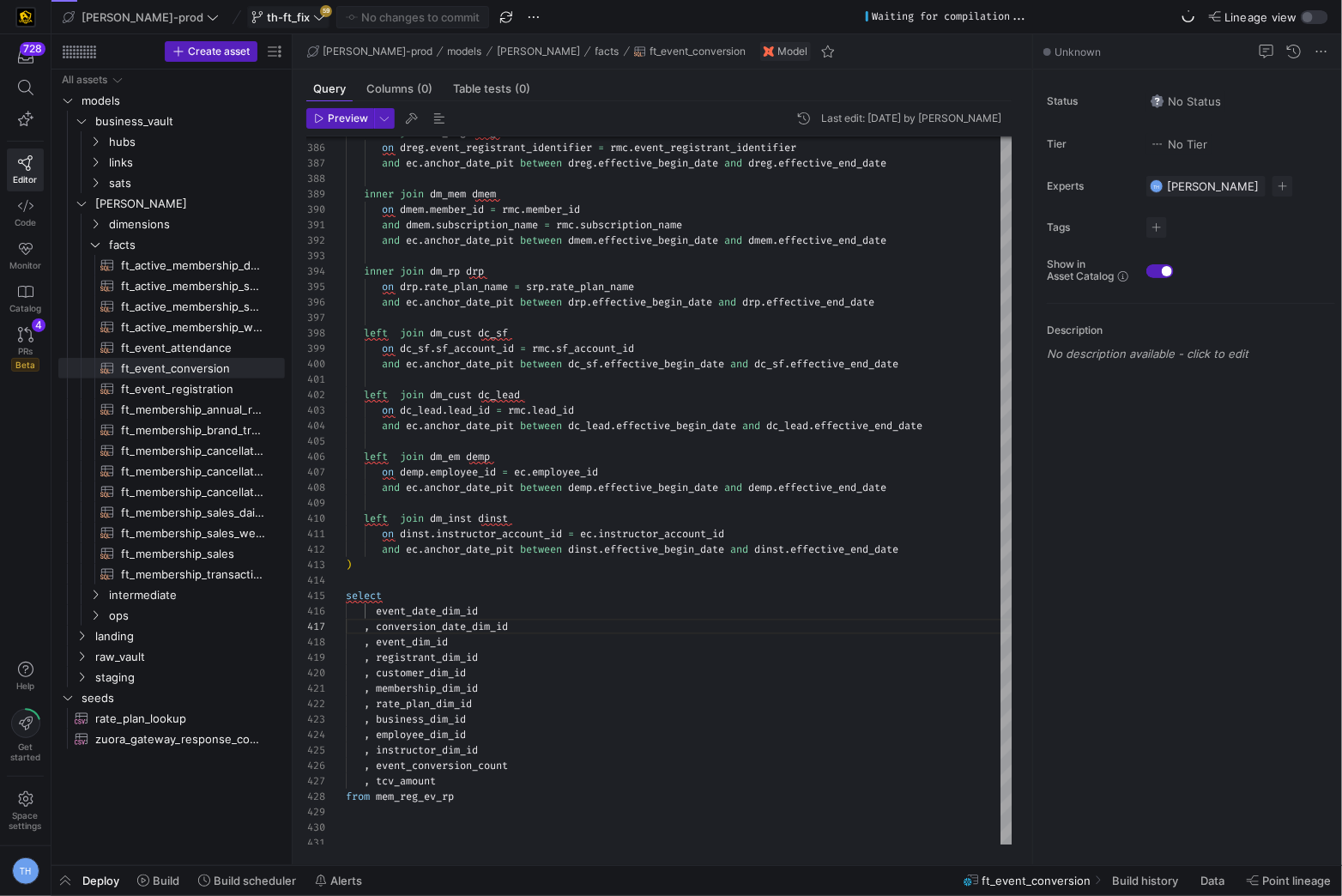
click at [267, 16] on span "th-ft_fix" at bounding box center [288, 17] width 43 height 14
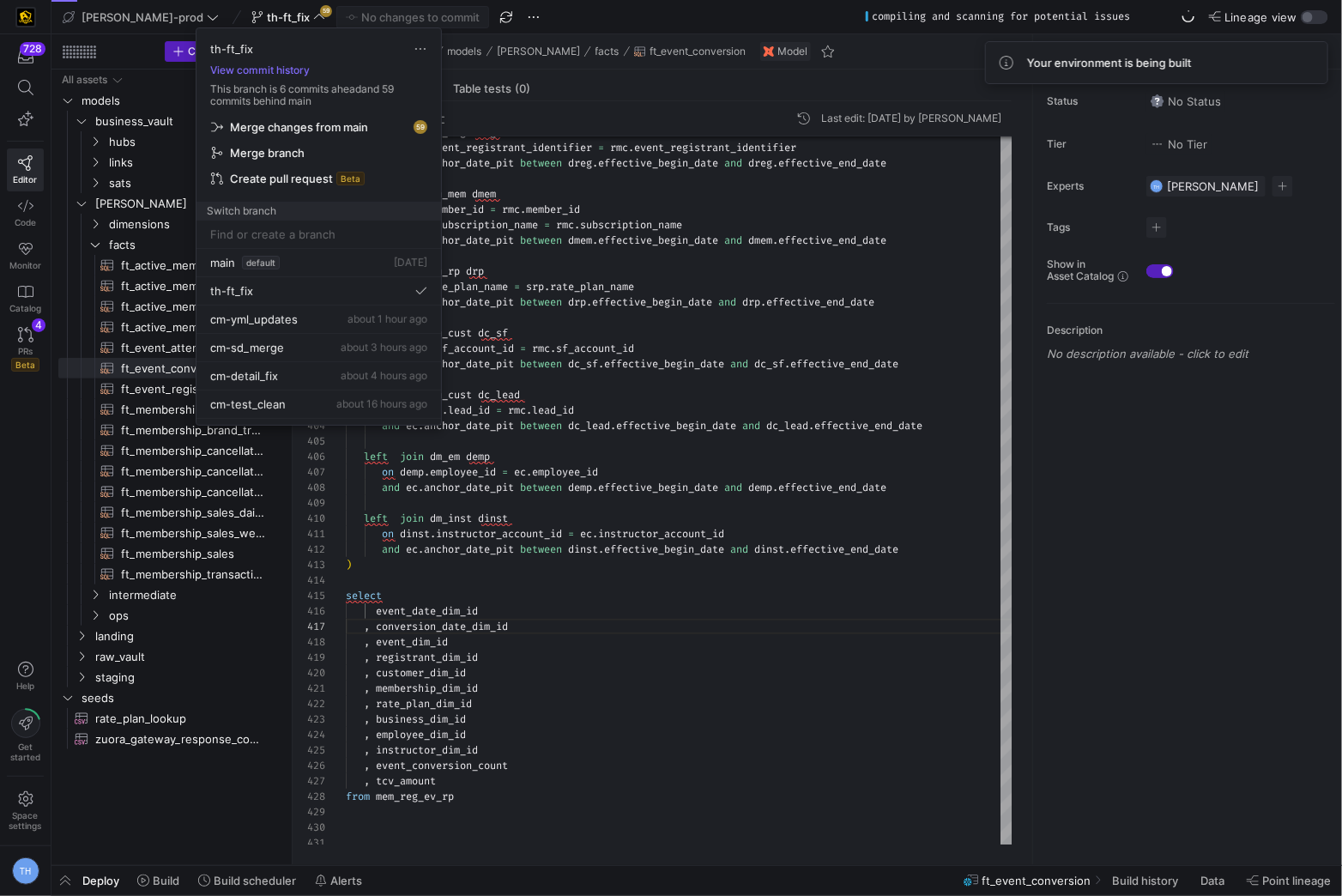
click at [586, 429] on div at bounding box center [671, 448] width 1342 height 896
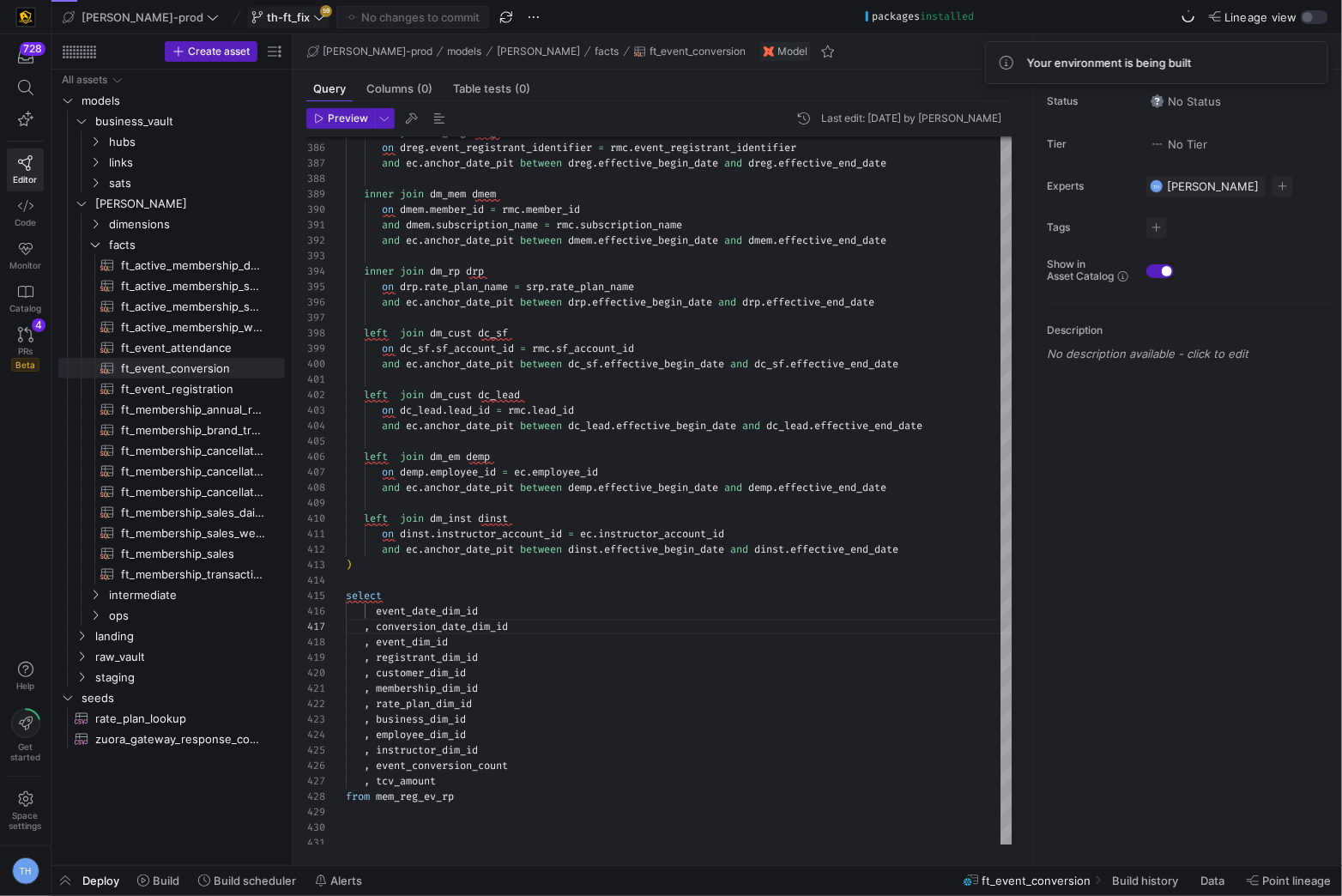
click at [267, 23] on span "th-ft_fix" at bounding box center [288, 17] width 43 height 14
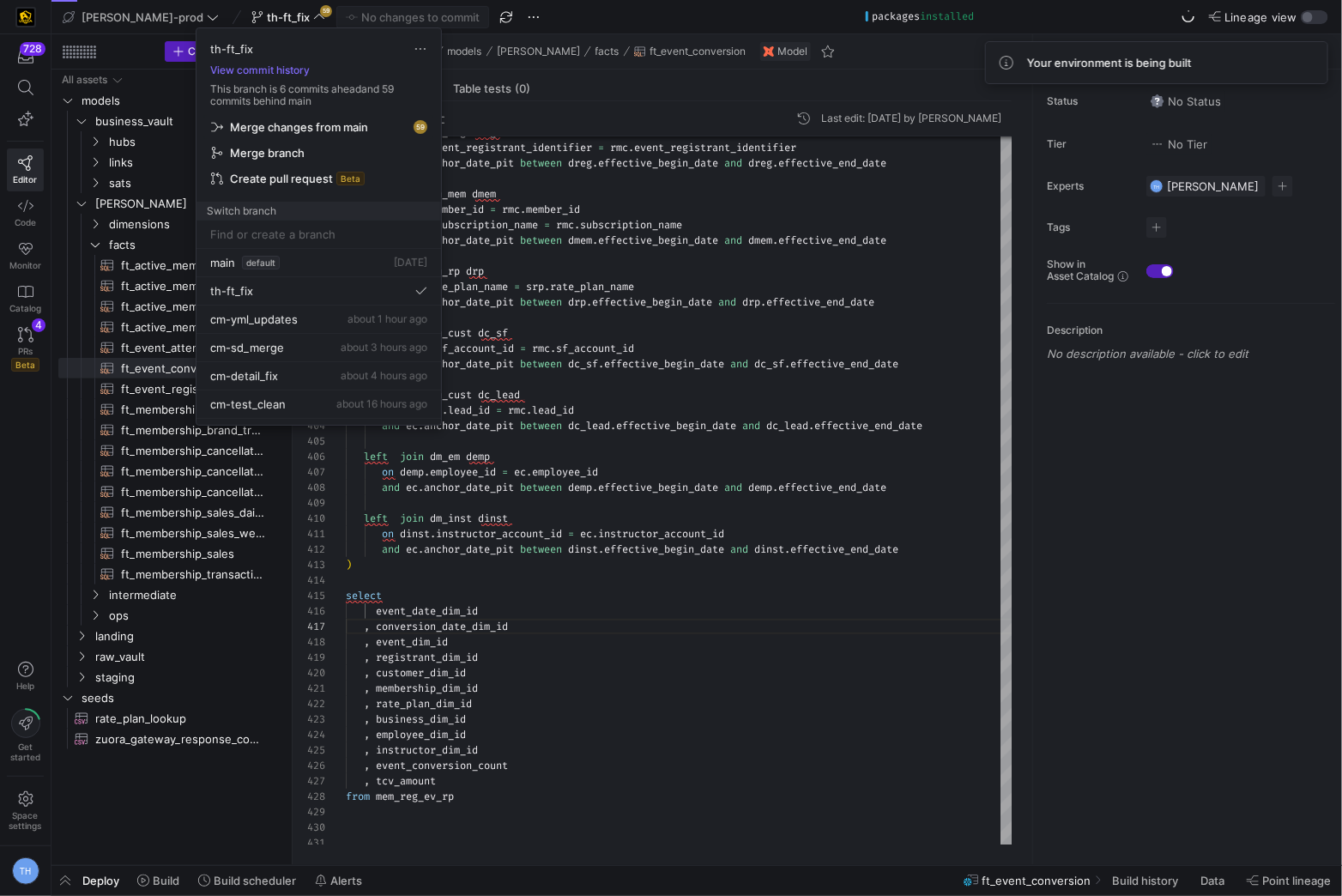
click at [329, 121] on span "Merge changes from main" at bounding box center [299, 127] width 138 height 14
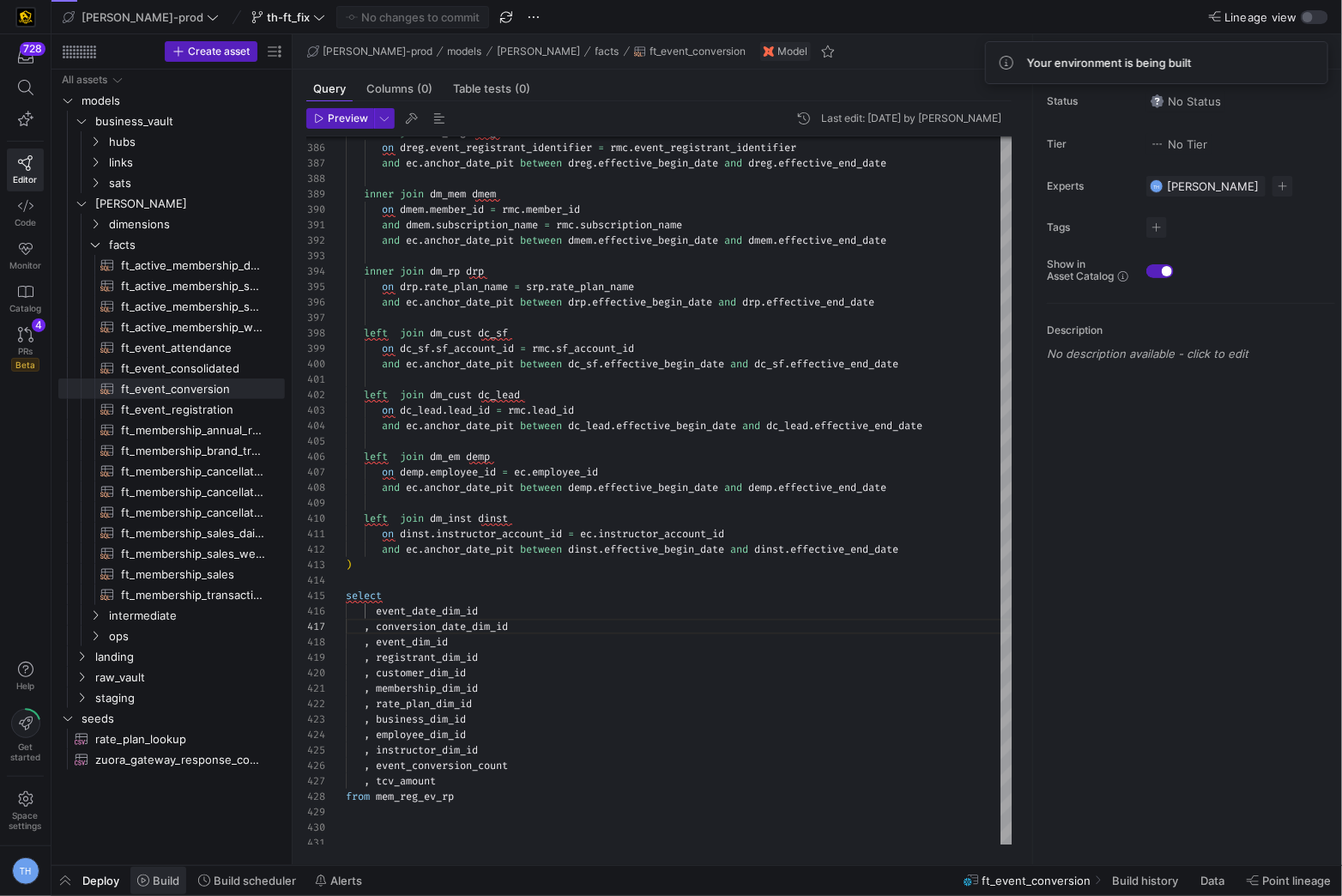
click at [164, 880] on span "Build" at bounding box center [166, 881] width 27 height 14
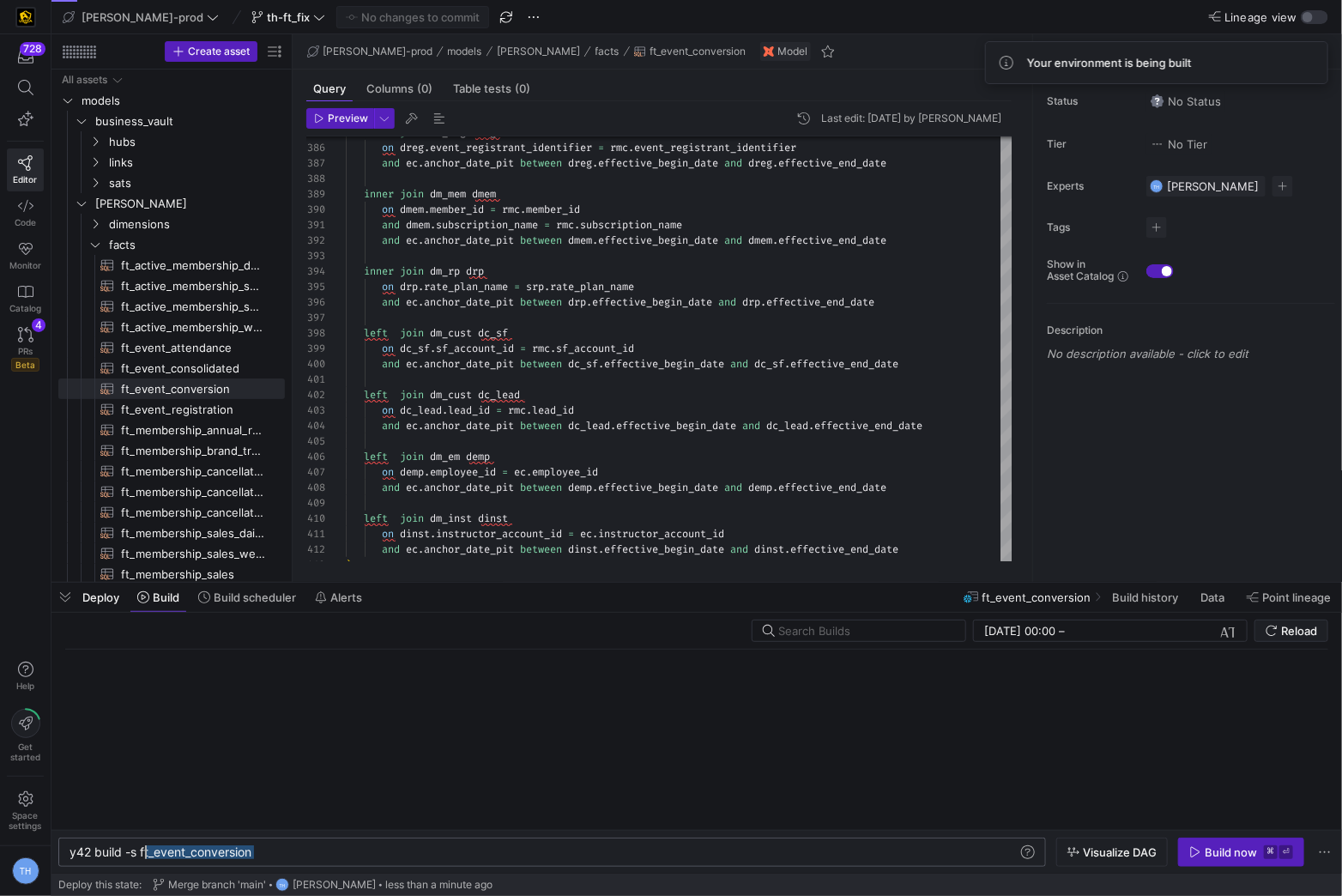
drag, startPoint x: 287, startPoint y: 849, endPoint x: 145, endPoint y: 848, distance: 142.0
click at [145, 848] on div "y42 build -s ft_event_conversion" at bounding box center [545, 852] width 952 height 14
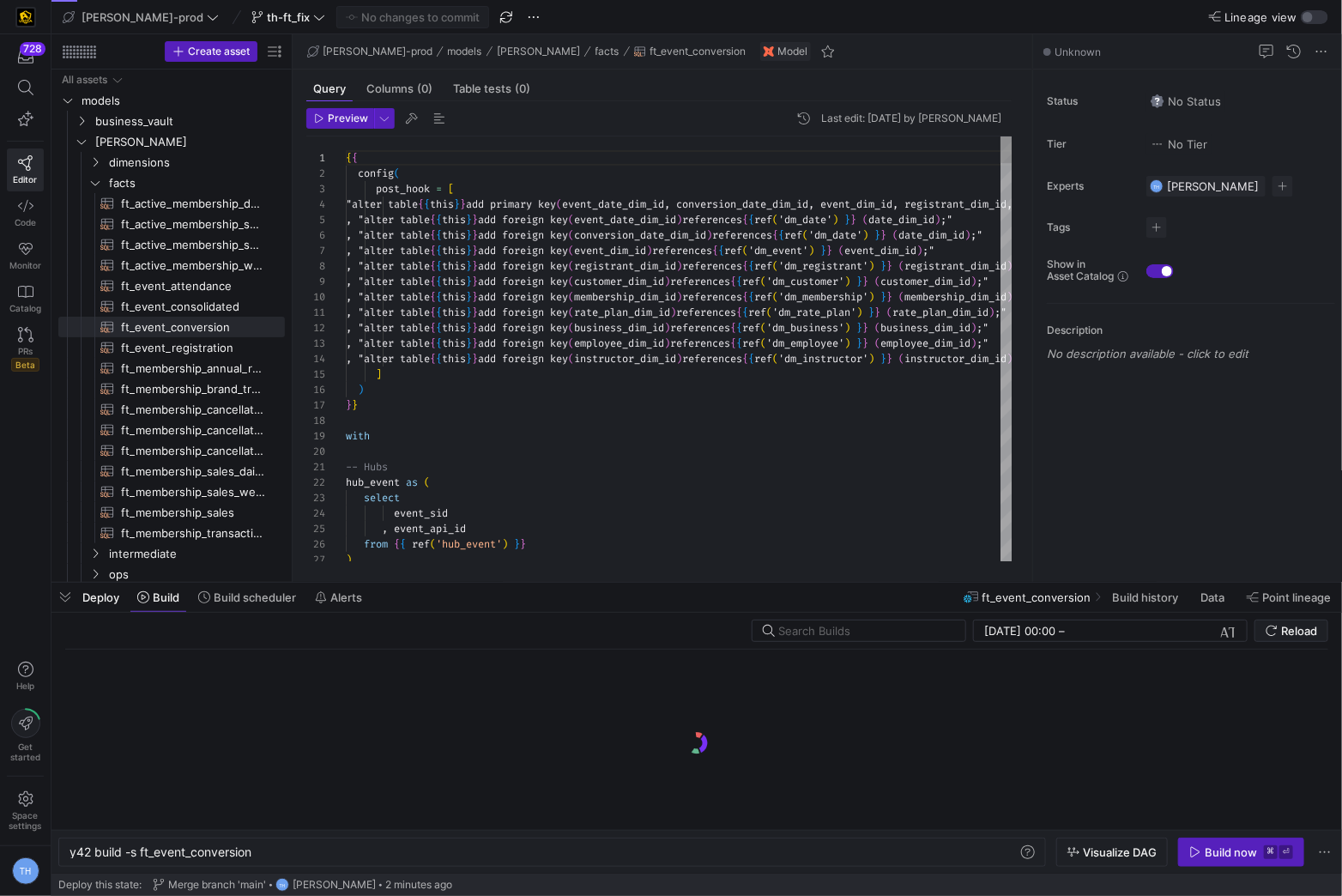
scroll to position [0, 183]
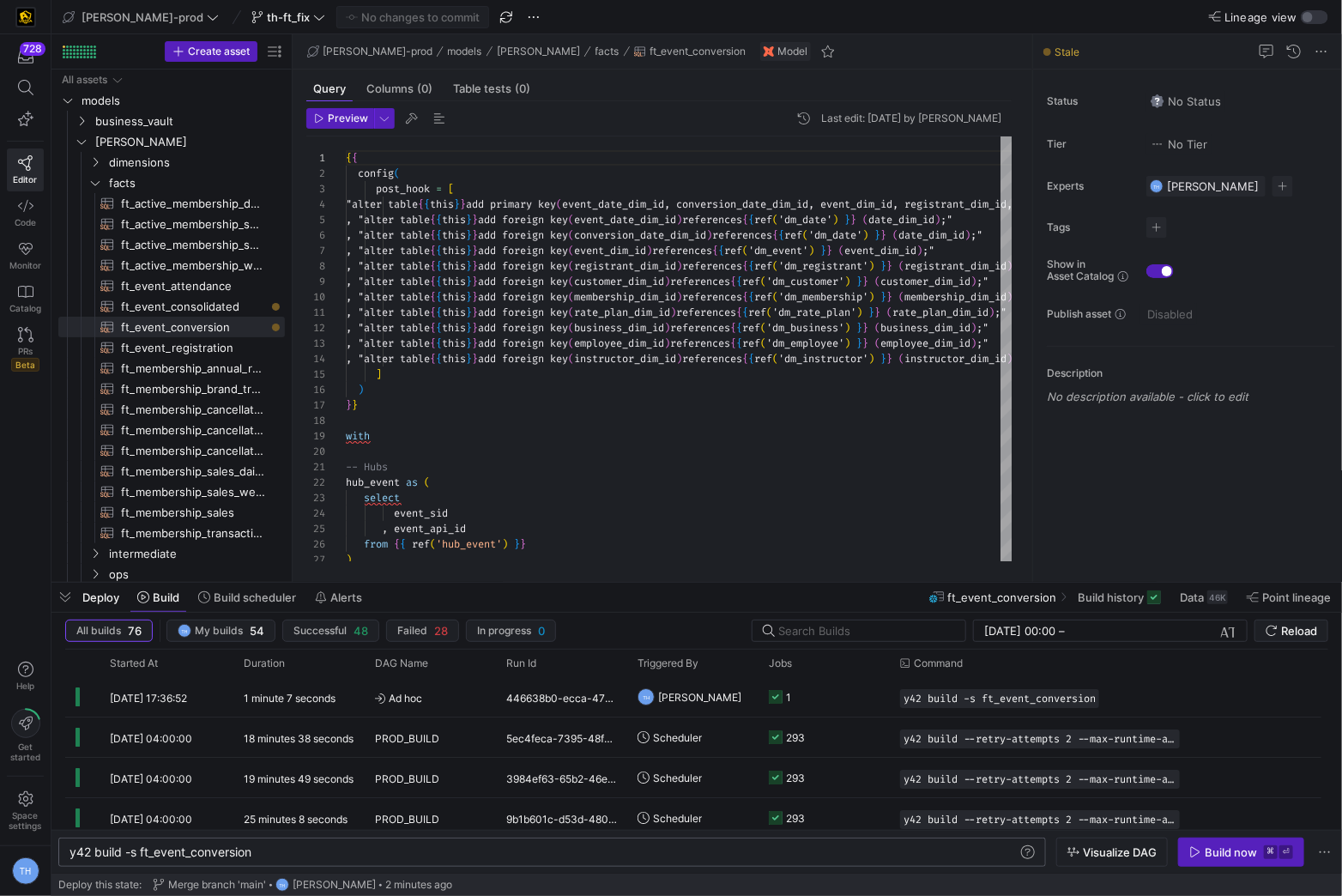
drag, startPoint x: 292, startPoint y: 842, endPoint x: 216, endPoint y: 842, distance: 76.0
click at [215, 842] on div "y42 build -s ft_event_conversion y42 build -s ft_event_conversion" at bounding box center [552, 851] width 987 height 29
drag, startPoint x: 289, startPoint y: 854, endPoint x: 136, endPoint y: 855, distance: 153.0
click at [136, 855] on div "y42 build -s ft_event_conversion" at bounding box center [545, 852] width 952 height 14
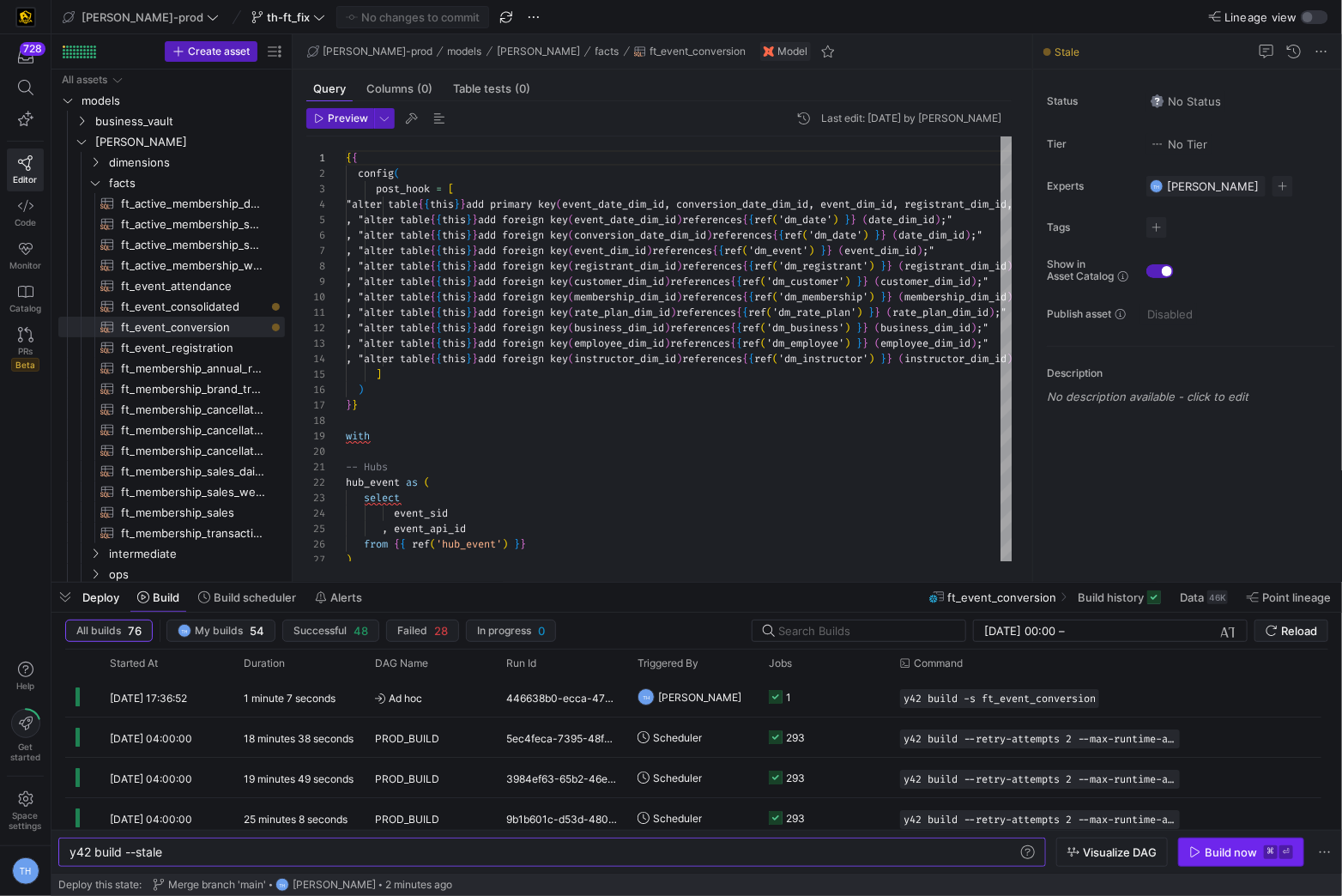
type textarea "y42 build --stale"
click at [1232, 851] on div "Build now" at bounding box center [1231, 852] width 53 height 14
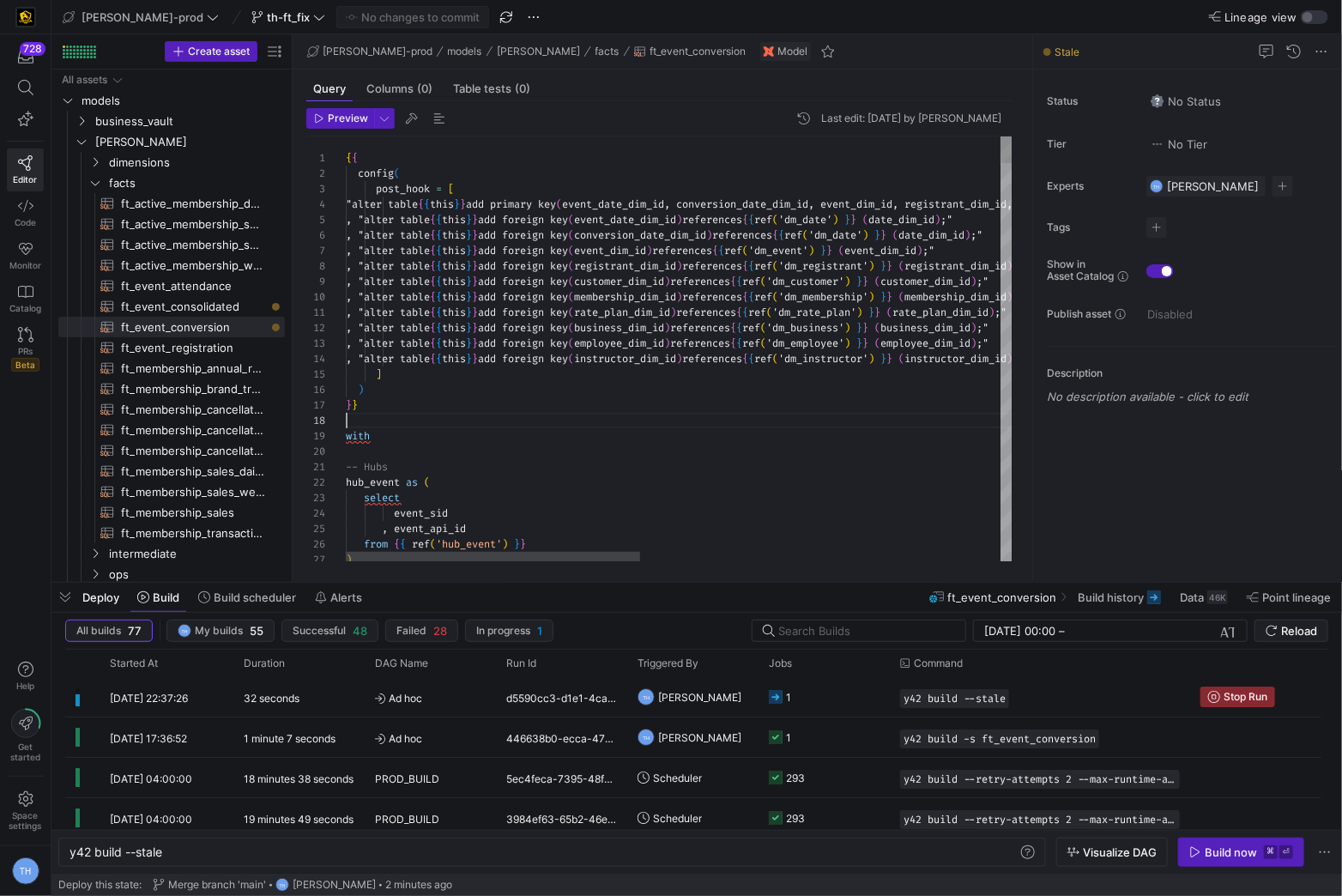
scroll to position [123, 31]
type textarea "{ this }} add foreign key (rate_plan_dim_id) references {{ ref('dm_rate_plan') …"
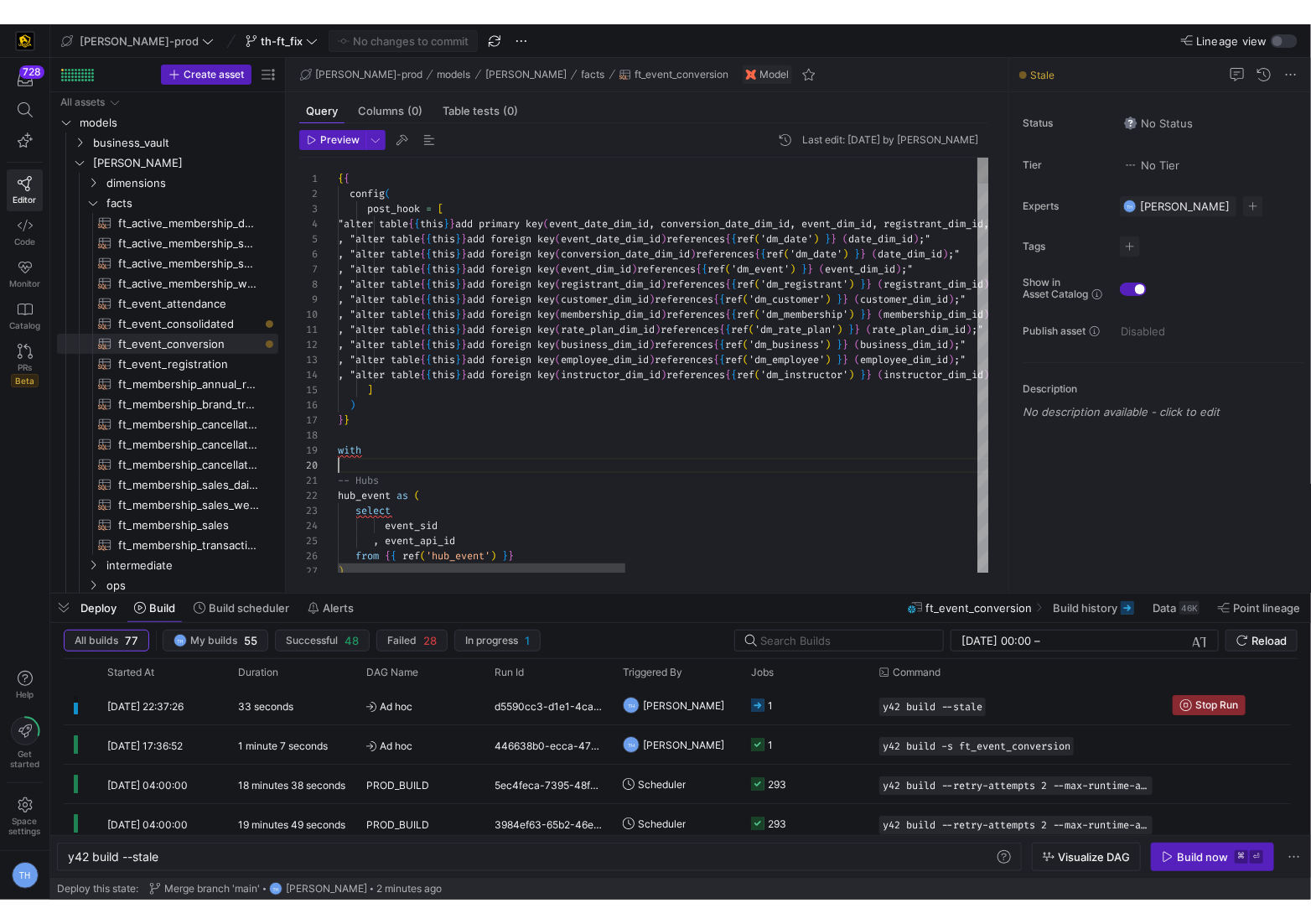
scroll to position [136, 0]
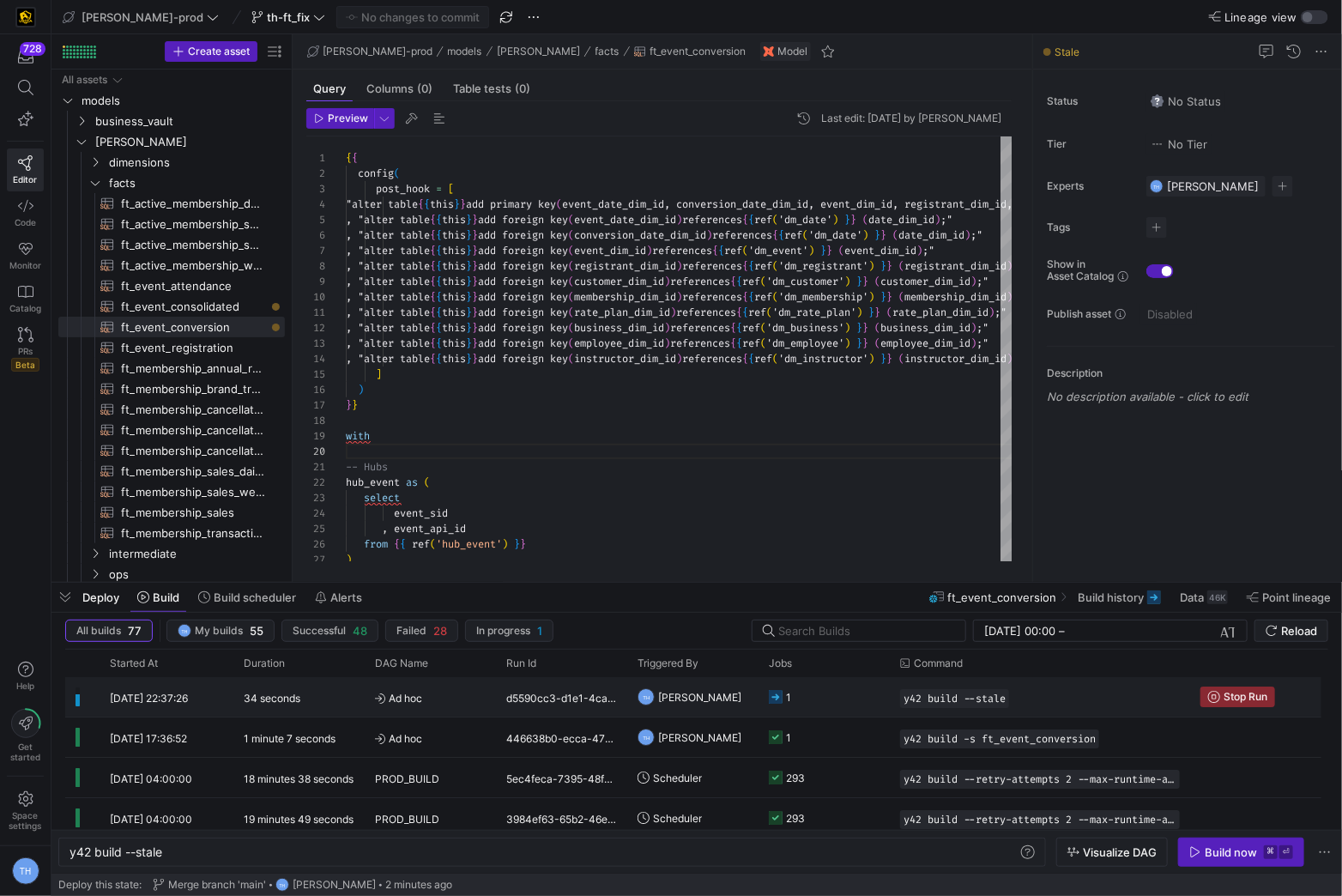
click at [698, 710] on span "[PERSON_NAME]" at bounding box center [700, 697] width 83 height 41
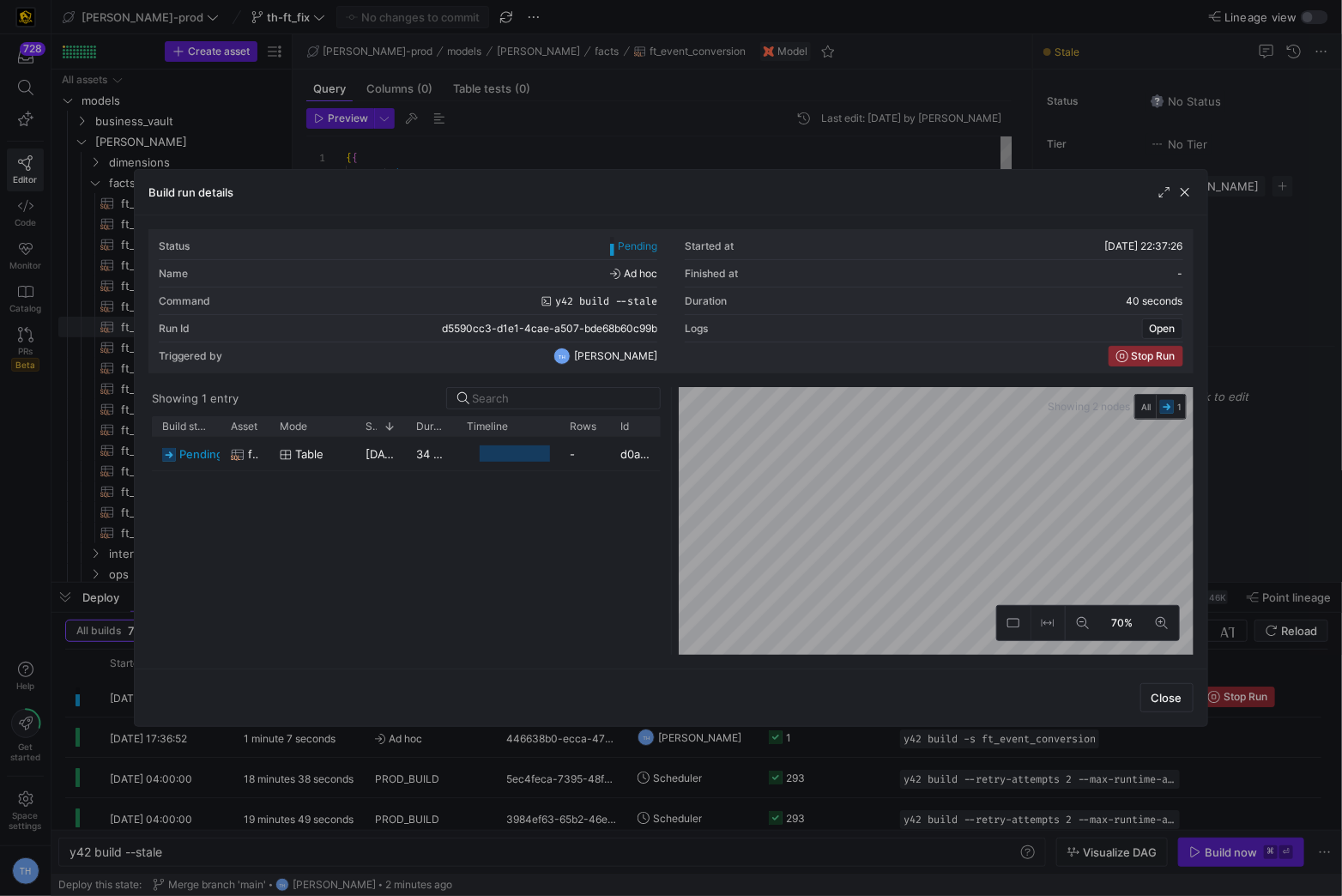
click at [842, 149] on div at bounding box center [671, 448] width 1342 height 896
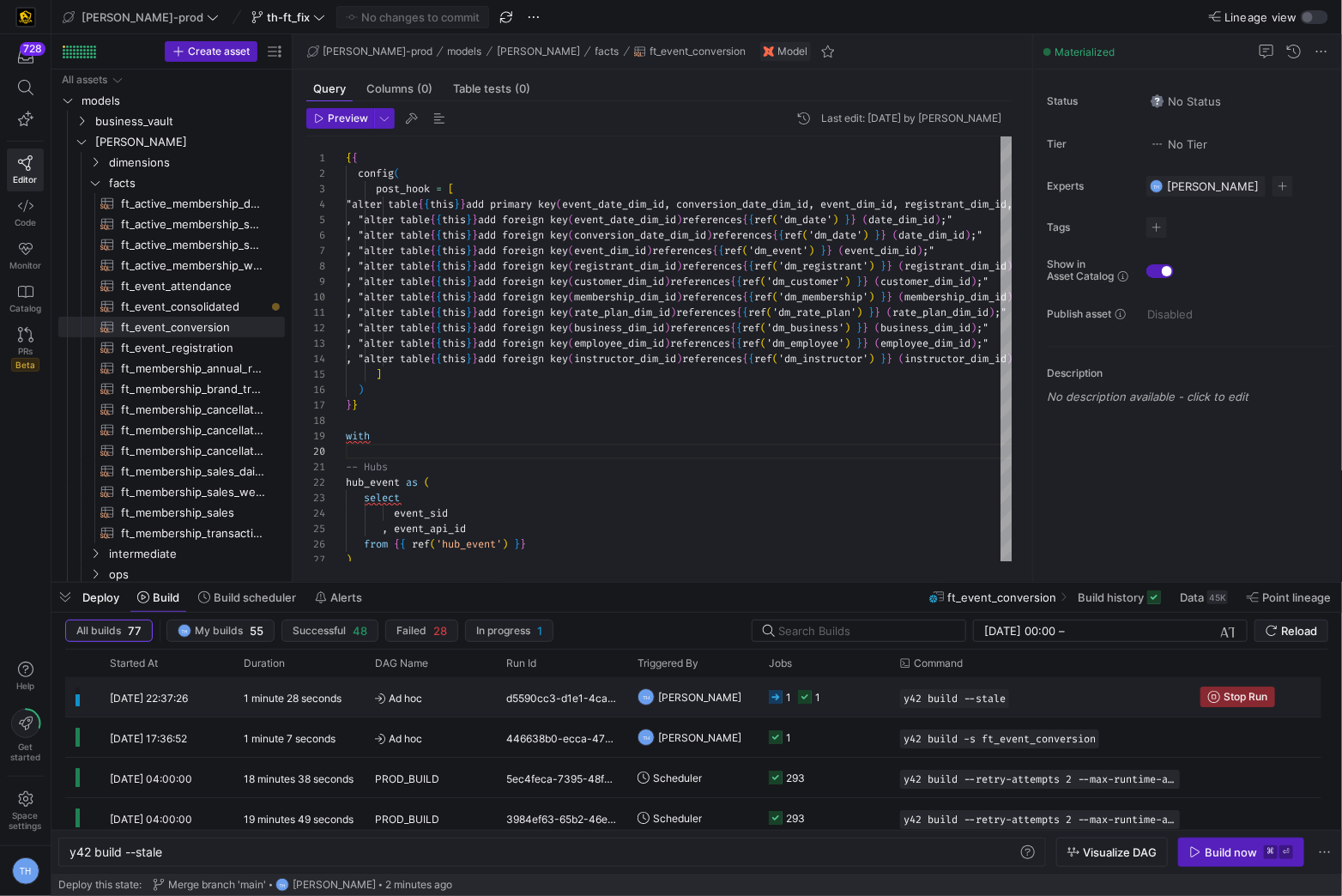
click at [416, 693] on span "Ad hoc" at bounding box center [430, 698] width 110 height 41
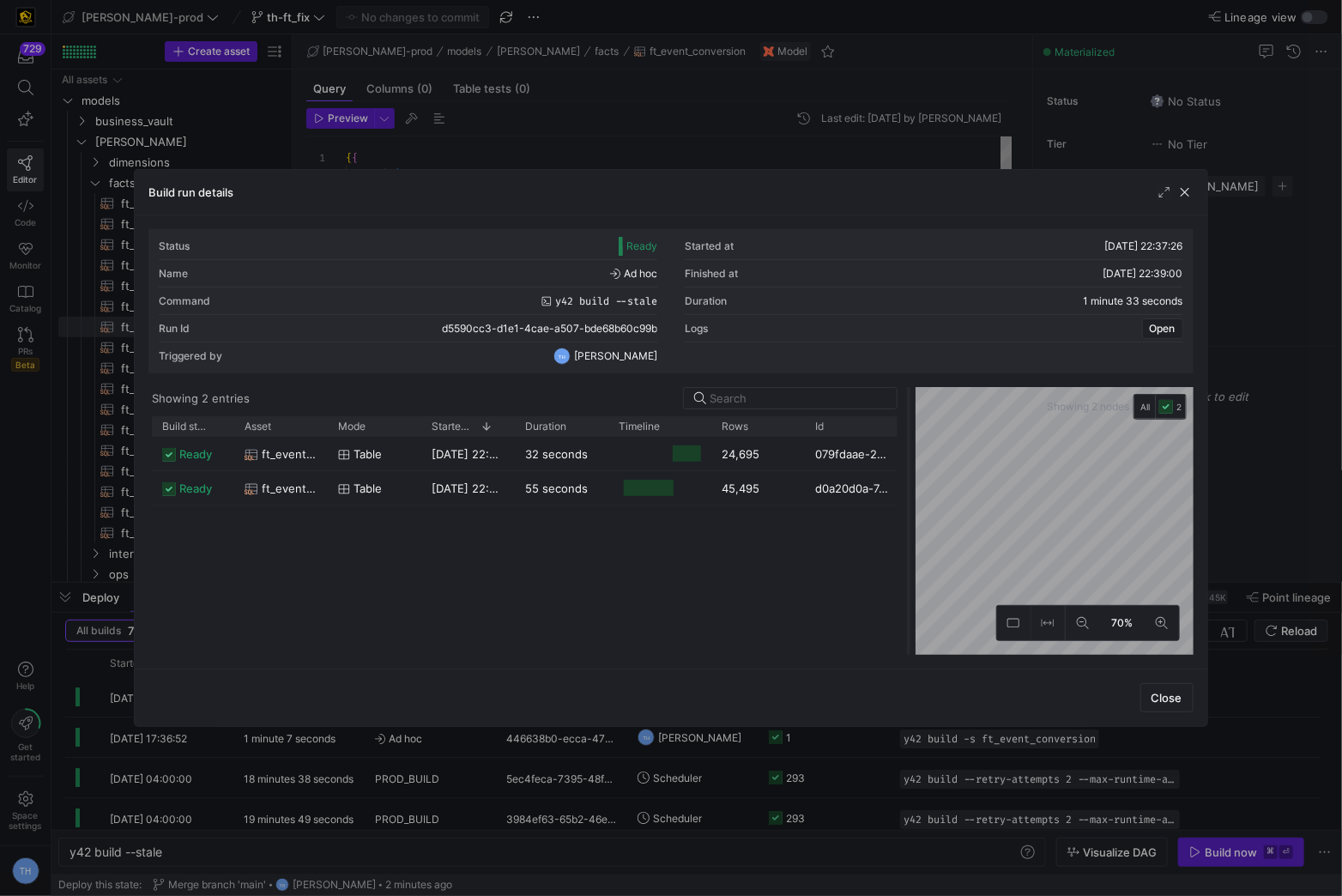
drag, startPoint x: 671, startPoint y: 453, endPoint x: 905, endPoint y: 457, distance: 234.0
click at [908, 457] on div at bounding box center [908, 522] width 7 height 268
click at [773, 101] on div at bounding box center [671, 448] width 1342 height 896
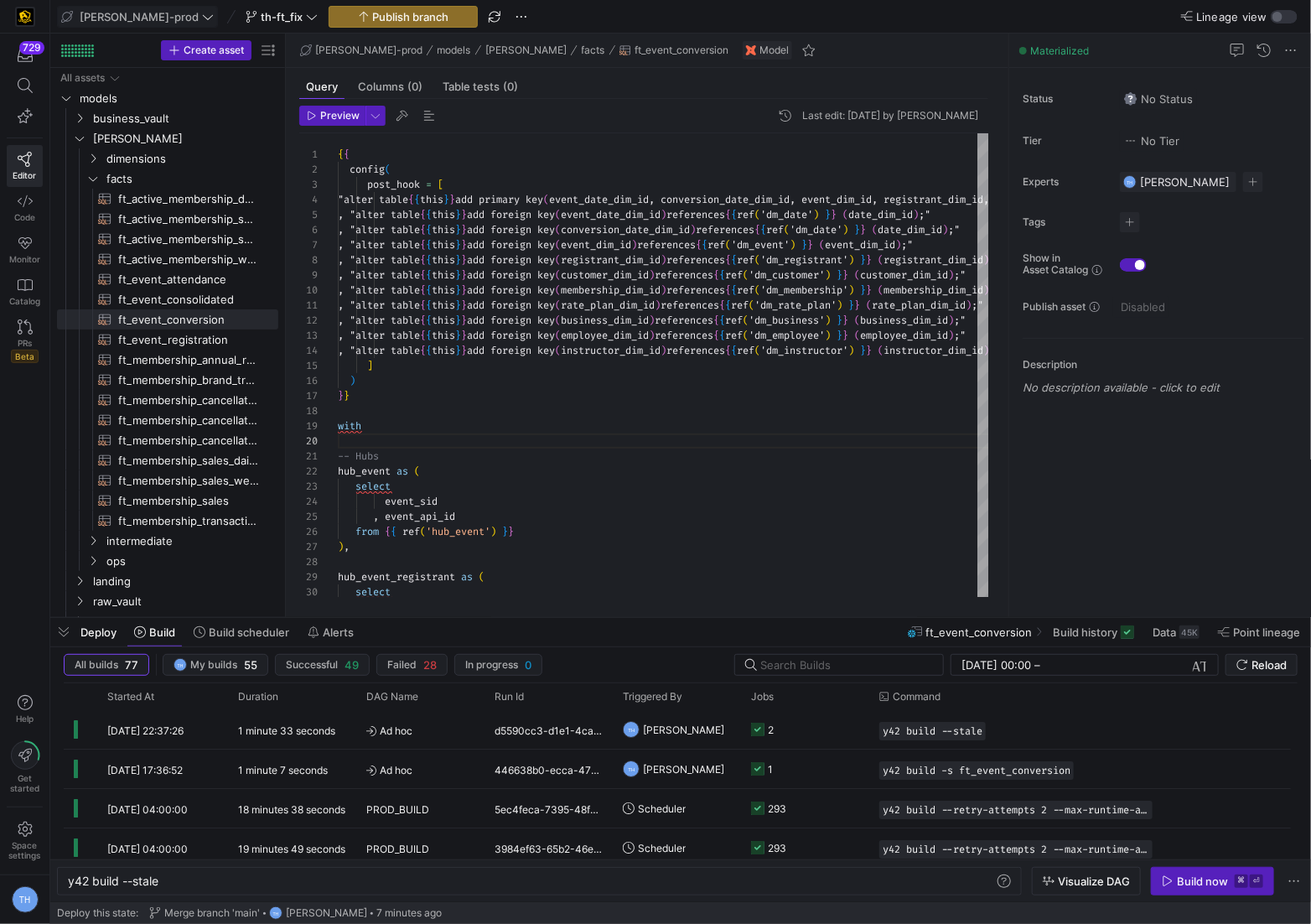
click at [120, 20] on span "[PERSON_NAME]-prod" at bounding box center [139, 16] width 119 height 14
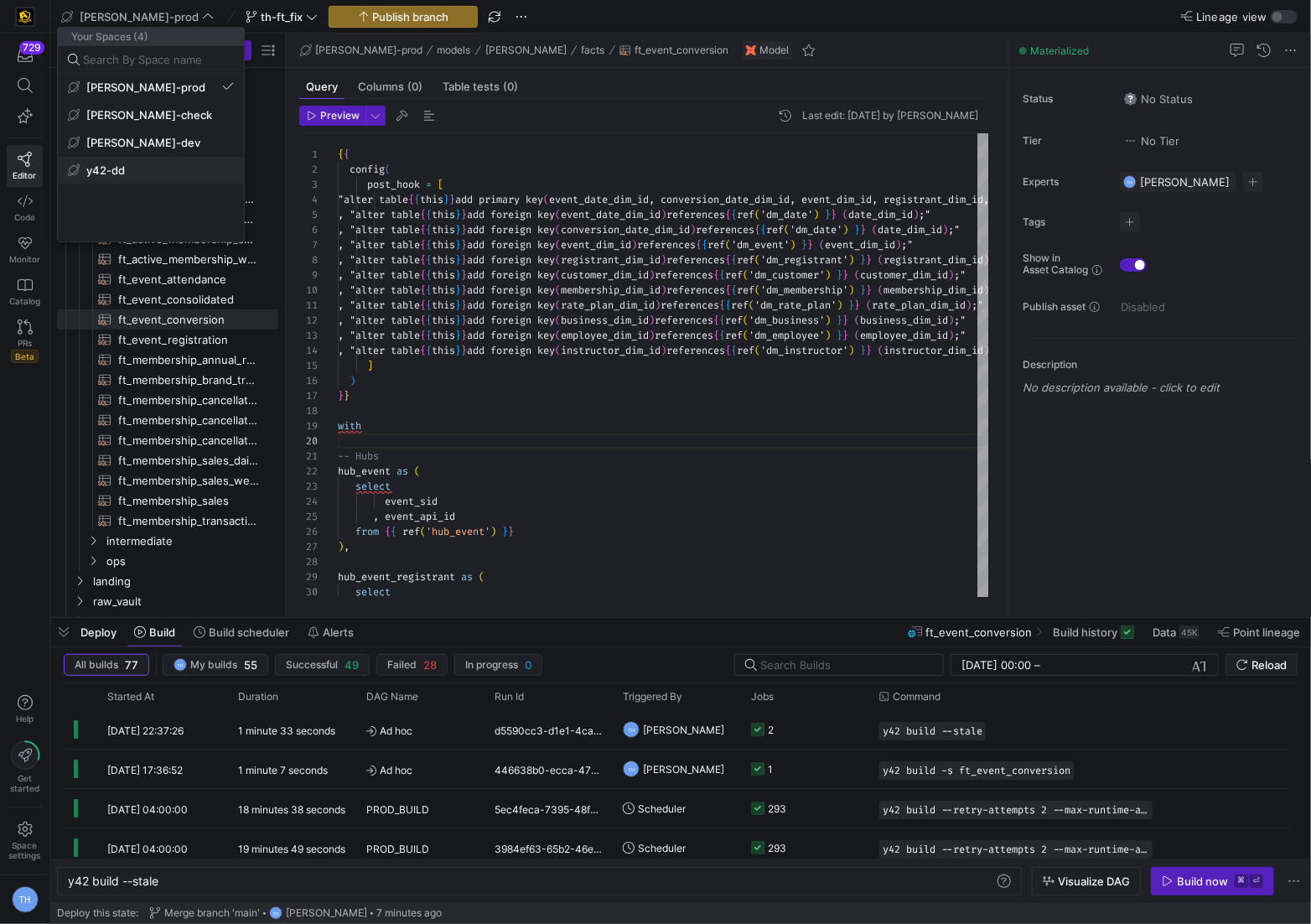
click at [138, 174] on span "y42-dd" at bounding box center [150, 170] width 166 height 14
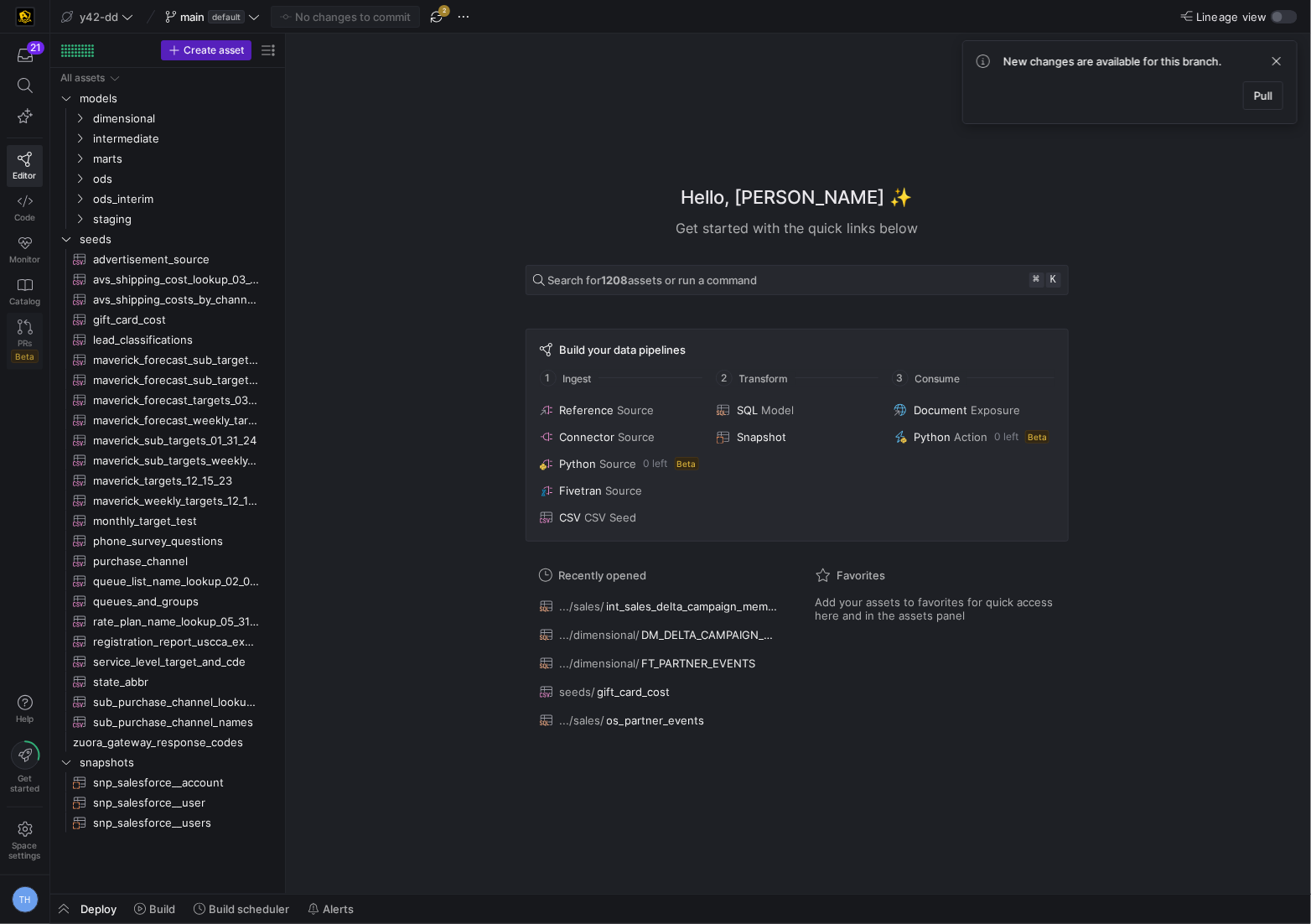
click at [23, 338] on span "PRs" at bounding box center [24, 343] width 15 height 10
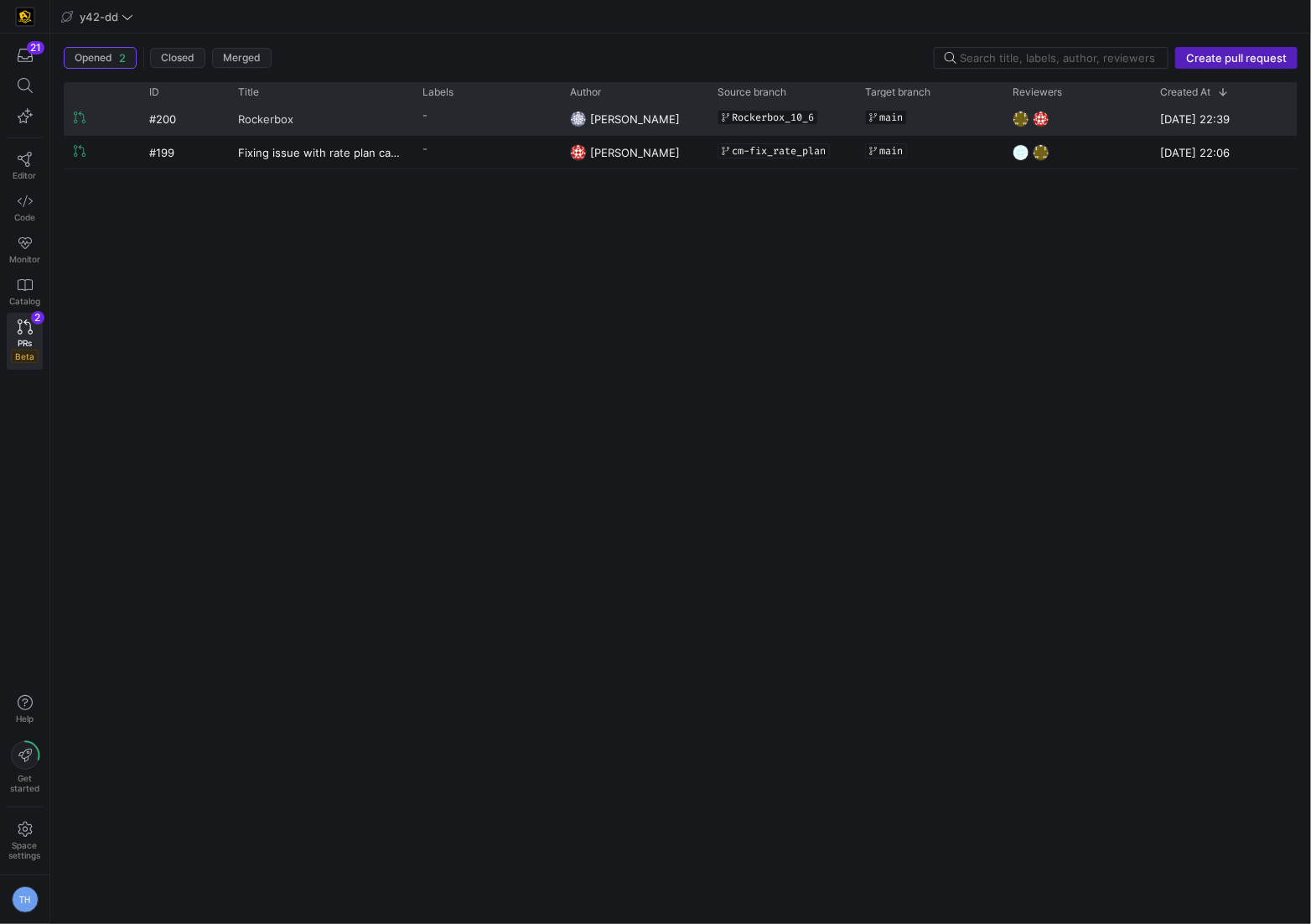
click at [361, 104] on link "Rockerbox" at bounding box center [319, 118] width 164 height 31
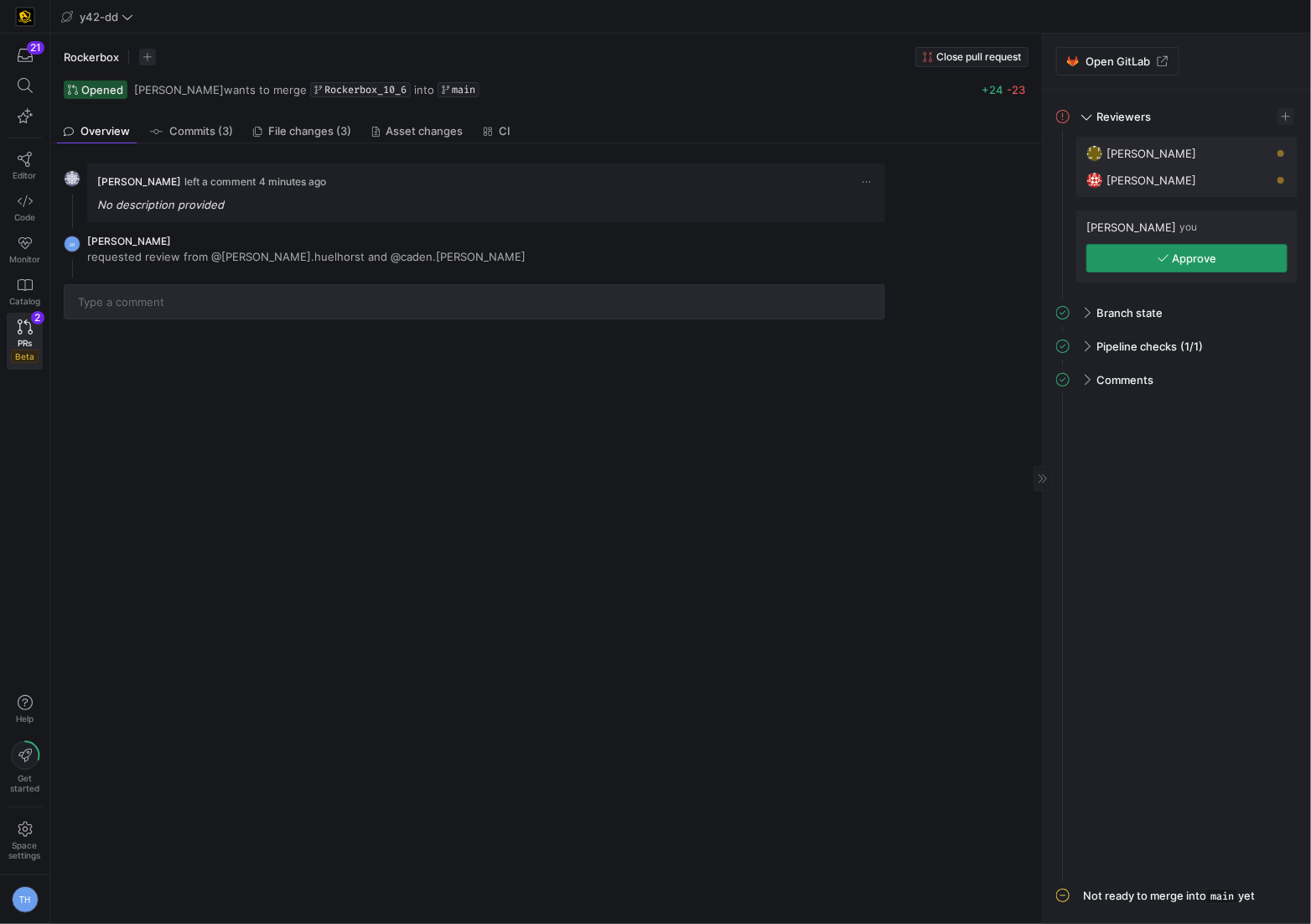
click at [1138, 255] on span "button" at bounding box center [1188, 258] width 200 height 27
